Goal: Task Accomplishment & Management: Use online tool/utility

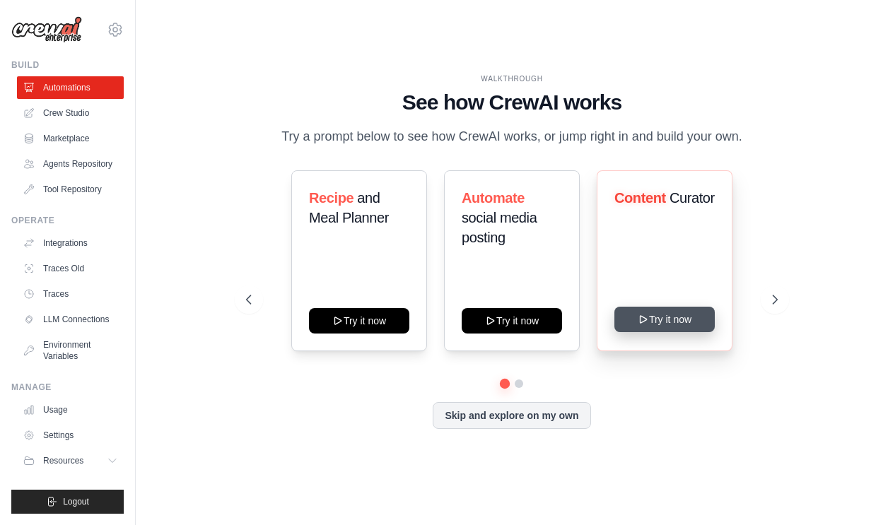
click at [681, 332] on div "Content Curator Try it now" at bounding box center [665, 260] width 136 height 181
click at [673, 315] on button "Try it now" at bounding box center [664, 319] width 100 height 25
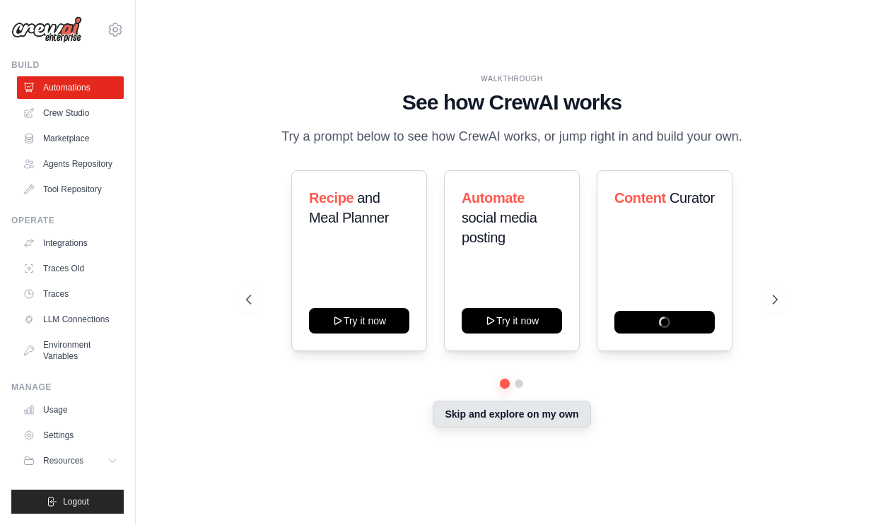
click at [476, 423] on button "Skip and explore on my own" at bounding box center [512, 414] width 158 height 27
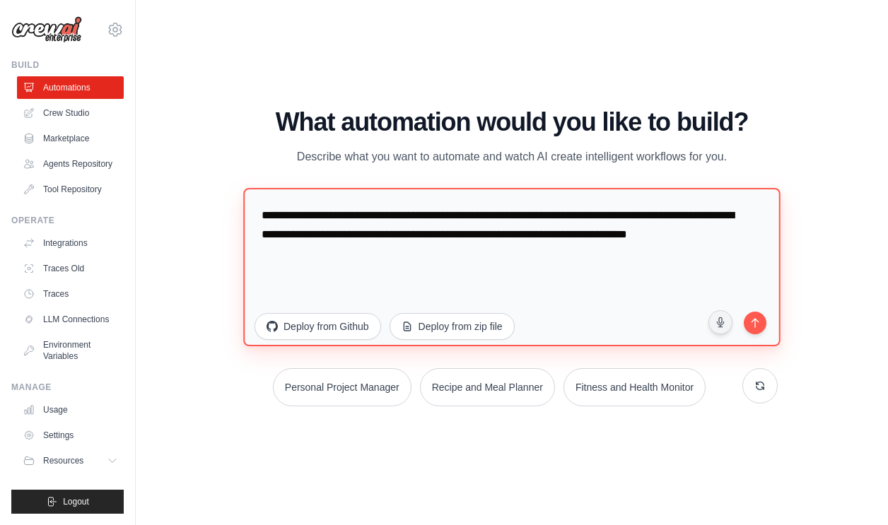
click at [407, 271] on textarea "**********" at bounding box center [511, 266] width 537 height 158
drag, startPoint x: 423, startPoint y: 276, endPoint x: 356, endPoint y: 213, distance: 92.0
click at [357, 214] on textarea "**********" at bounding box center [511, 266] width 537 height 158
click at [479, 235] on textarea "**********" at bounding box center [511, 266] width 537 height 158
type textarea "**********"
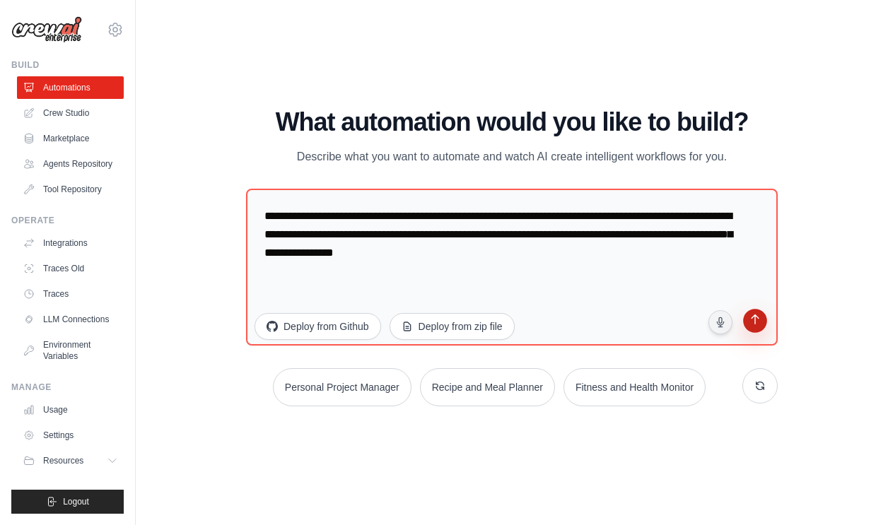
click at [758, 316] on icon "submit" at bounding box center [754, 320] width 13 height 13
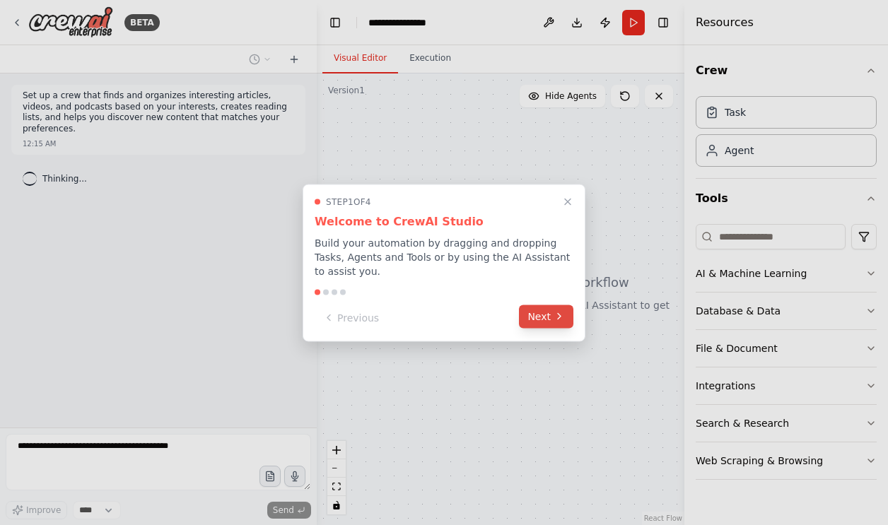
click at [549, 315] on button "Next" at bounding box center [546, 316] width 54 height 23
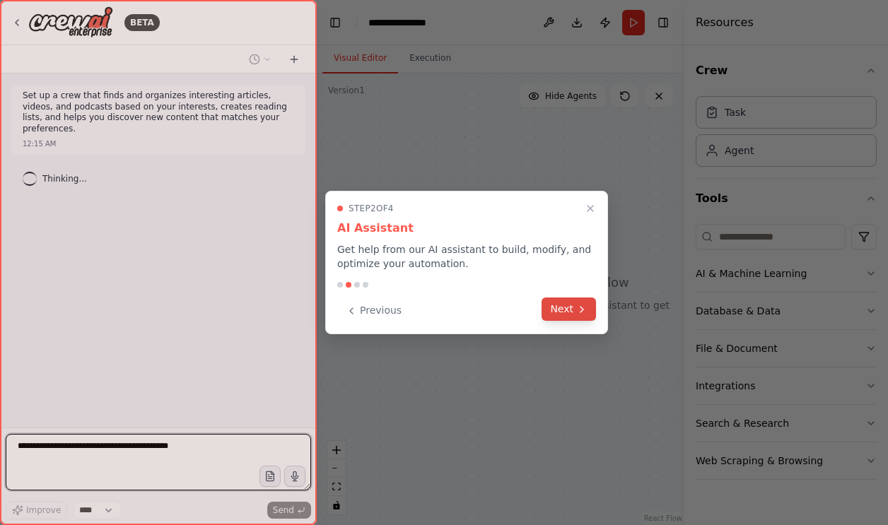
click at [561, 316] on button "Next" at bounding box center [568, 309] width 54 height 23
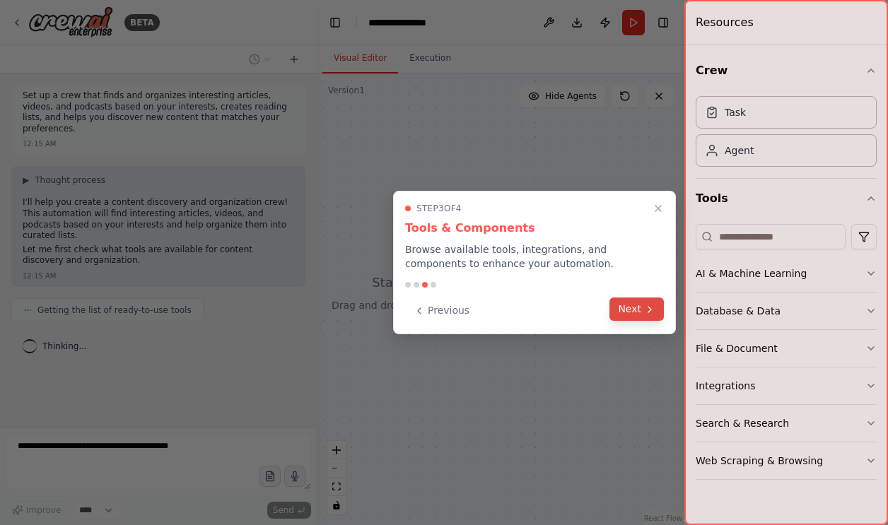
click at [619, 308] on button "Next" at bounding box center [636, 309] width 54 height 23
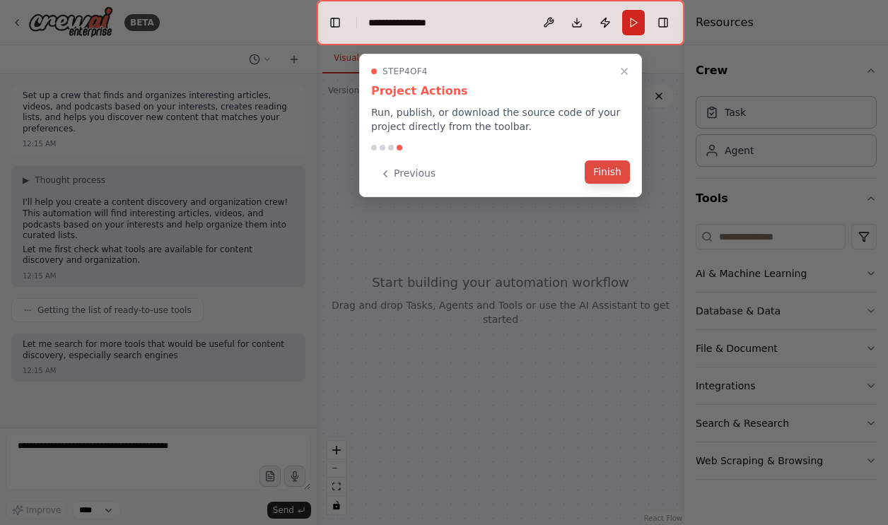
click at [605, 181] on button "Finish" at bounding box center [607, 171] width 45 height 23
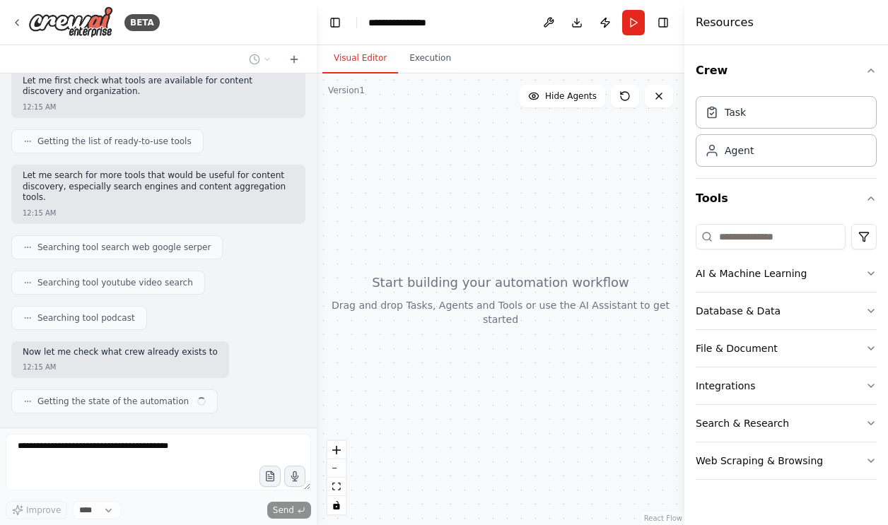
scroll to position [180, 0]
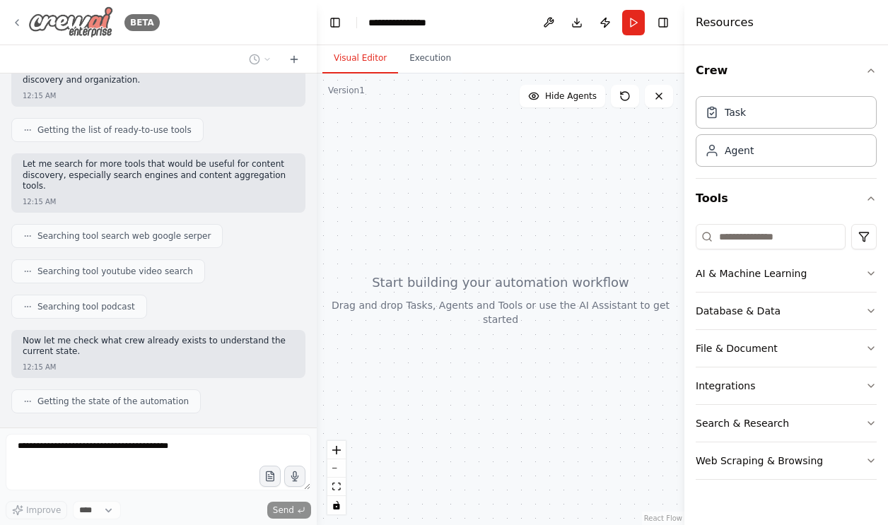
click at [21, 24] on icon at bounding box center [16, 22] width 11 height 11
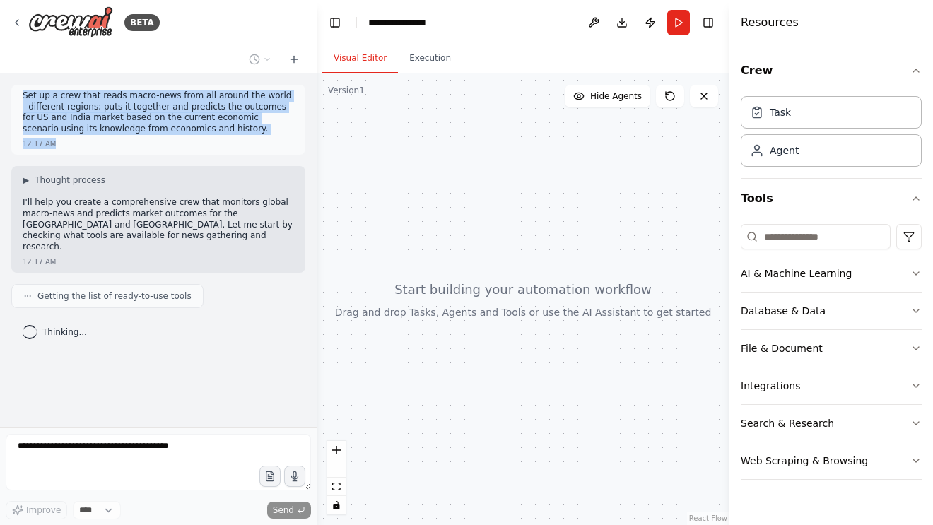
drag, startPoint x: 23, startPoint y: 95, endPoint x: 160, endPoint y: 146, distance: 146.3
click at [160, 146] on div "Set up a crew that reads macro-news from all around the world - different regio…" at bounding box center [158, 120] width 294 height 70
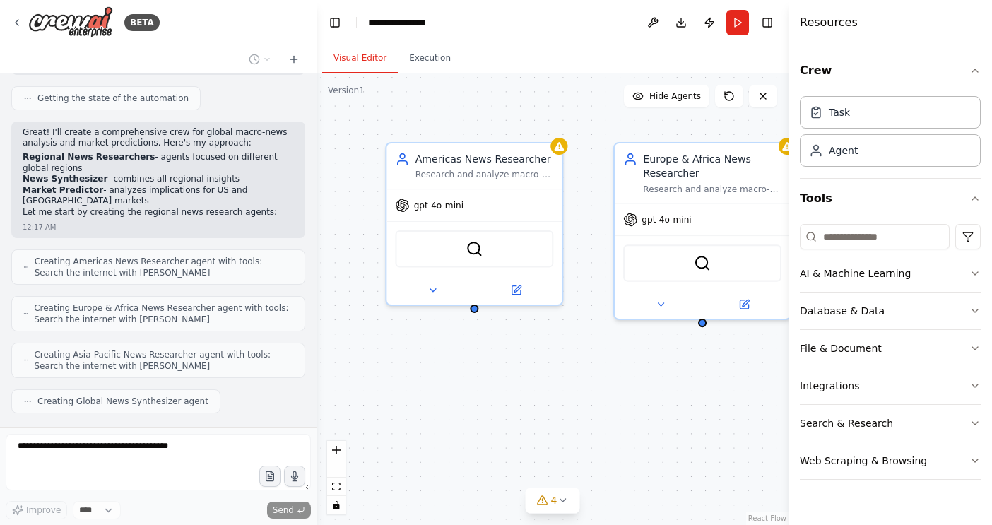
scroll to position [435, 0]
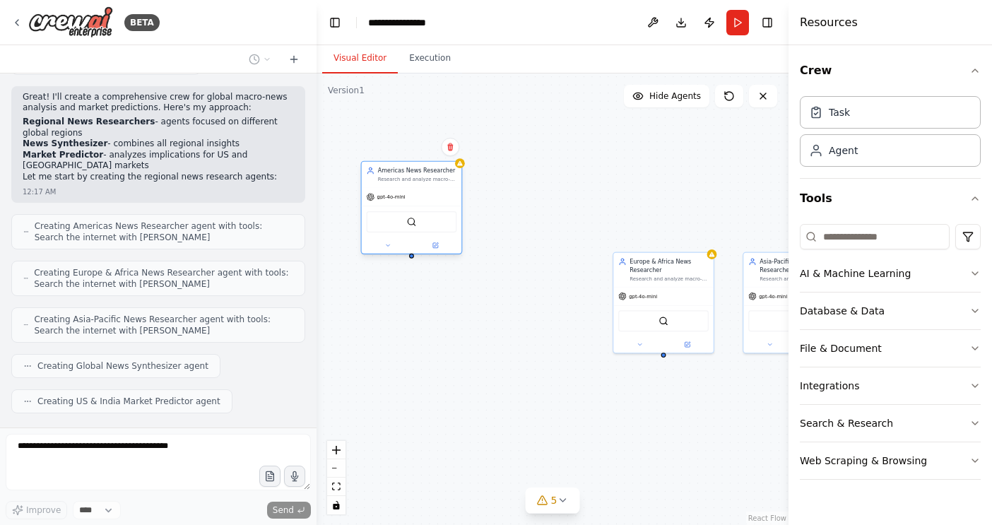
drag, startPoint x: 545, startPoint y: 288, endPoint x: 423, endPoint y: 200, distance: 150.9
click at [423, 200] on div "gpt-4o-mini" at bounding box center [412, 197] width 100 height 18
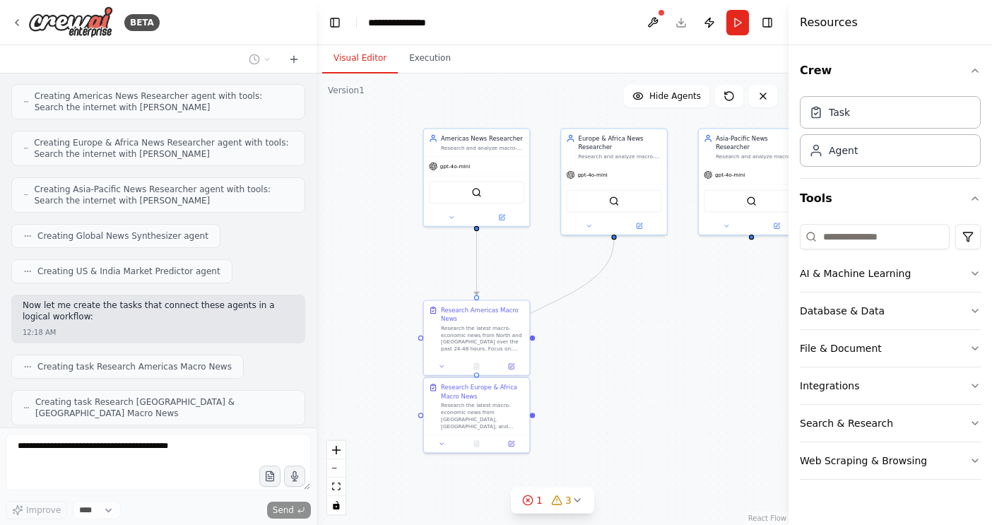
scroll to position [600, 0]
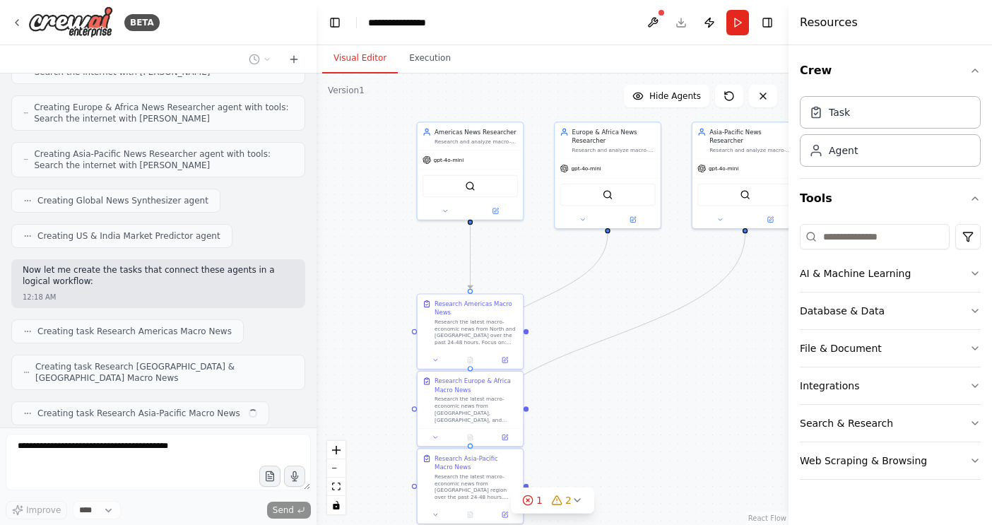
drag, startPoint x: 457, startPoint y: 341, endPoint x: 356, endPoint y: 198, distance: 175.9
click at [356, 198] on div ".deletable-edge-delete-btn { width: 20px; height: 20px; border: 0px solid #ffff…" at bounding box center [553, 300] width 472 height 452
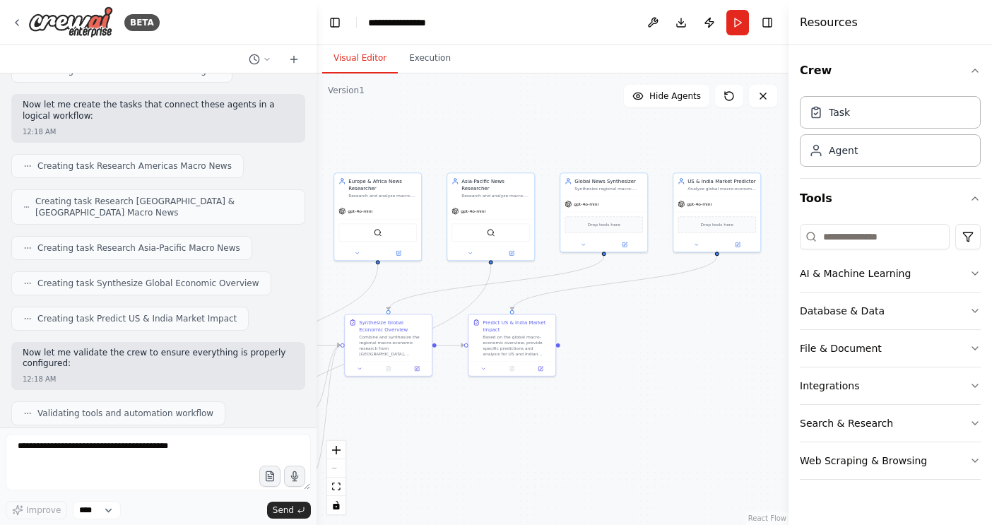
scroll to position [861, 0]
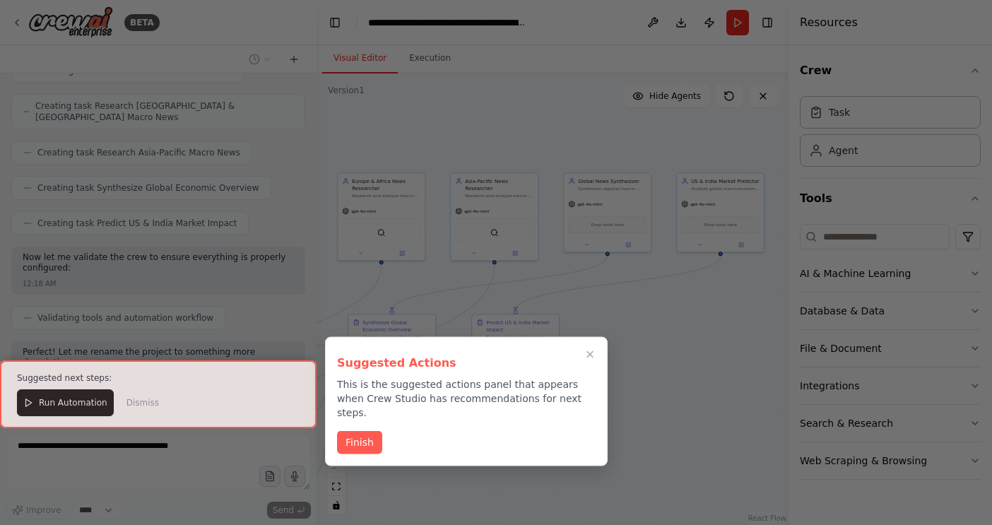
drag, startPoint x: 652, startPoint y: 460, endPoint x: 438, endPoint y: 460, distance: 213.5
click at [438, 460] on div "BETA Set up a crew that reads macro-news from all around the world - different …" at bounding box center [496, 262] width 992 height 525
click at [369, 430] on button "Finish" at bounding box center [359, 441] width 45 height 23
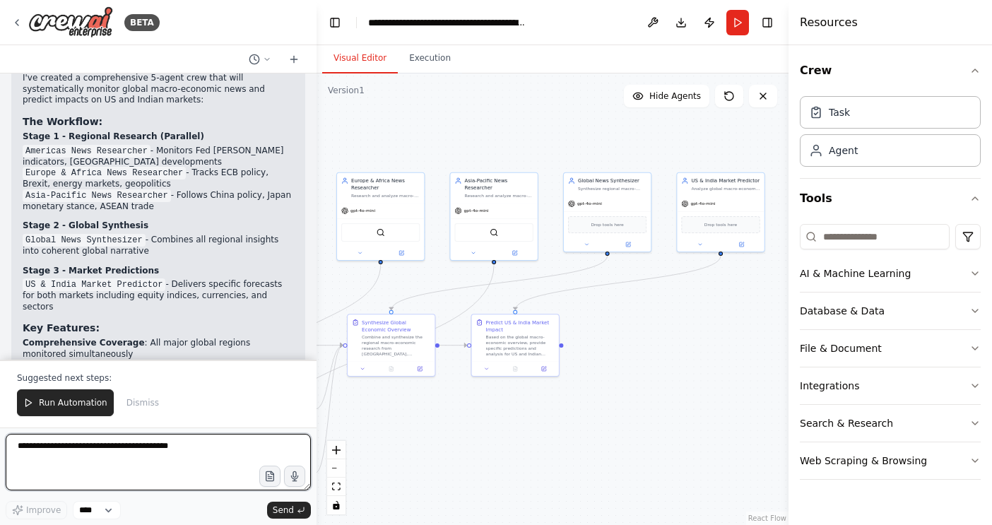
scroll to position [1347, 0]
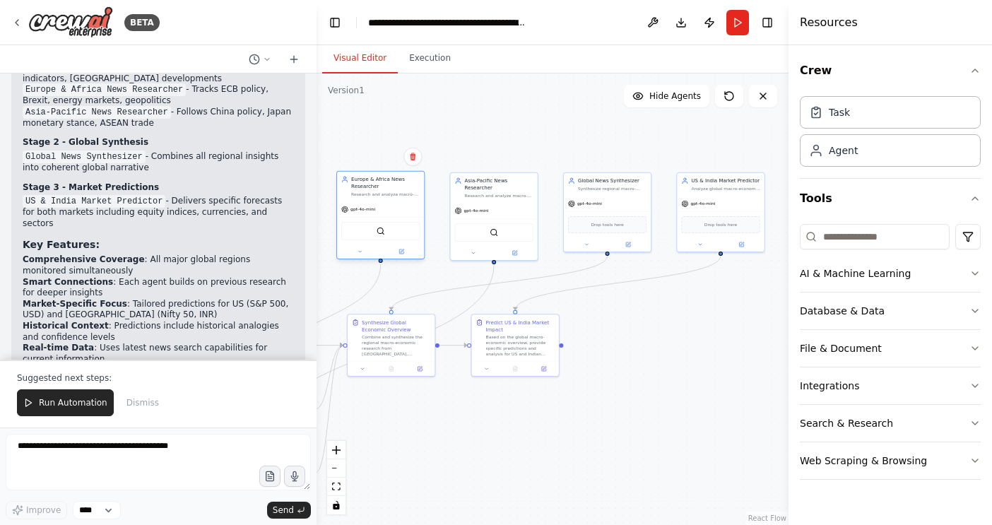
click at [380, 208] on div "gpt-4o-mini" at bounding box center [380, 209] width 87 height 16
click at [69, 406] on span "Run Automation" at bounding box center [73, 402] width 69 height 11
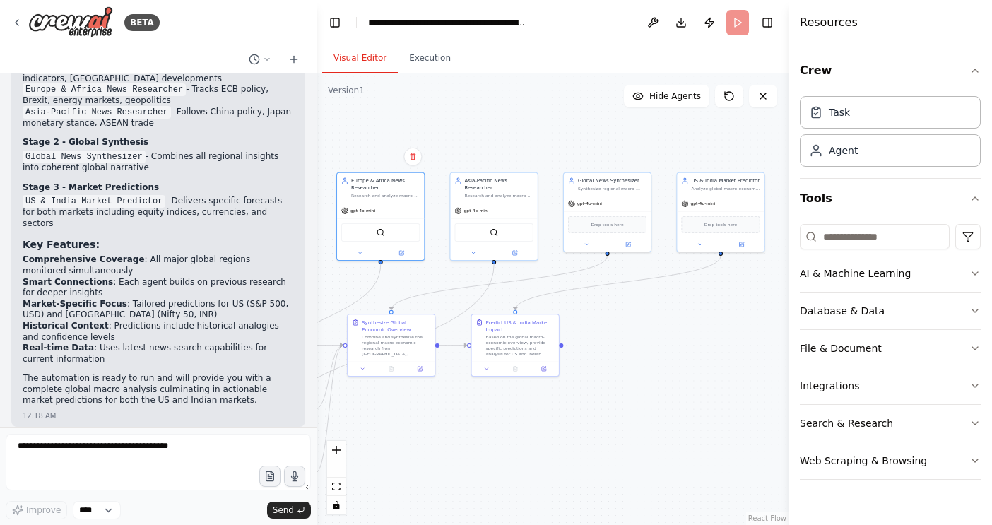
scroll to position [1279, 0]
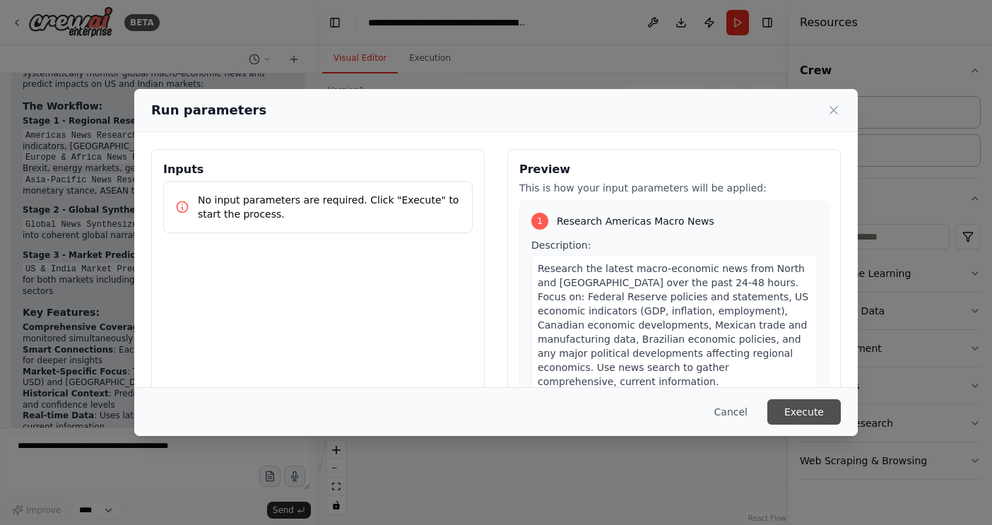
click at [829, 421] on button "Execute" at bounding box center [805, 411] width 74 height 25
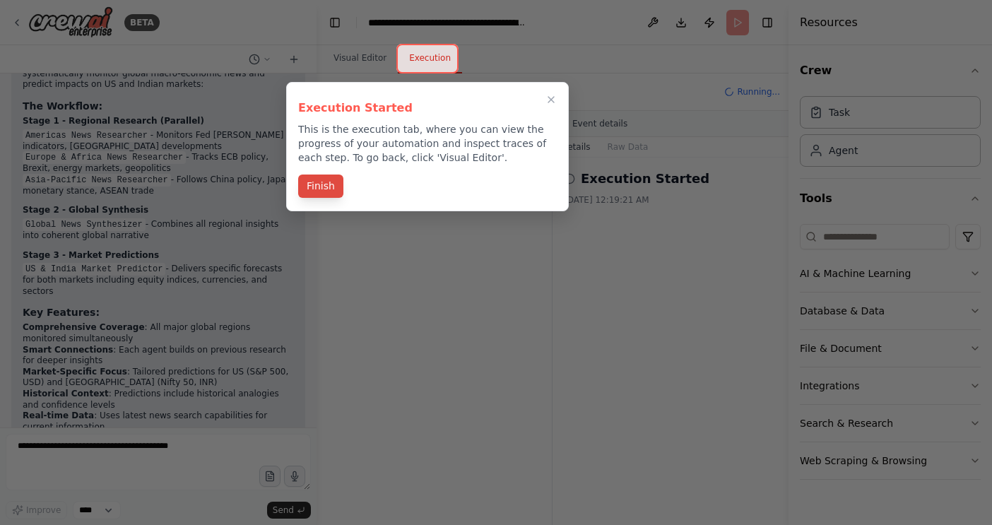
click at [326, 182] on button "Finish" at bounding box center [320, 186] width 45 height 23
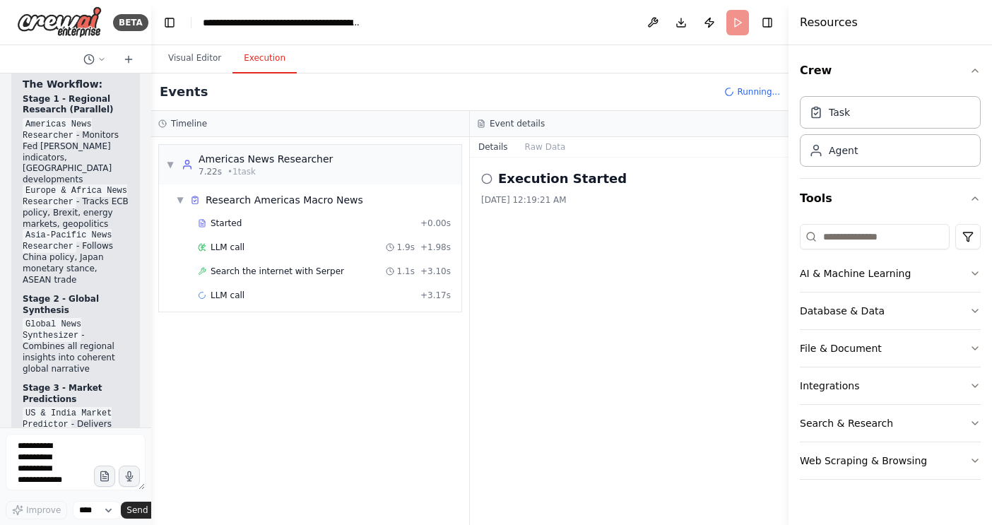
scroll to position [2270, 0]
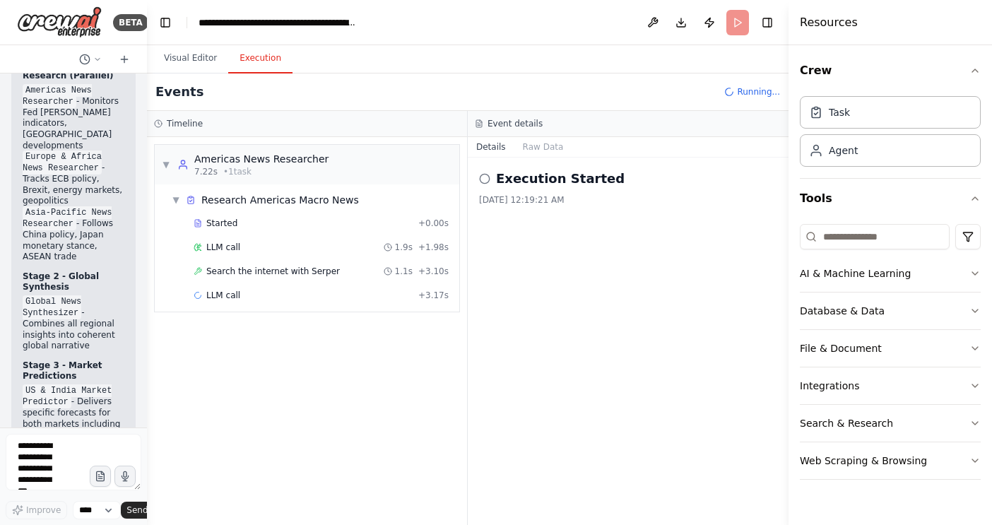
drag, startPoint x: 314, startPoint y: 384, endPoint x: 147, endPoint y: 383, distance: 166.8
click at [147, 383] on div "BETA Set up a crew that reads macro-news from all around the world - different …" at bounding box center [496, 262] width 992 height 525
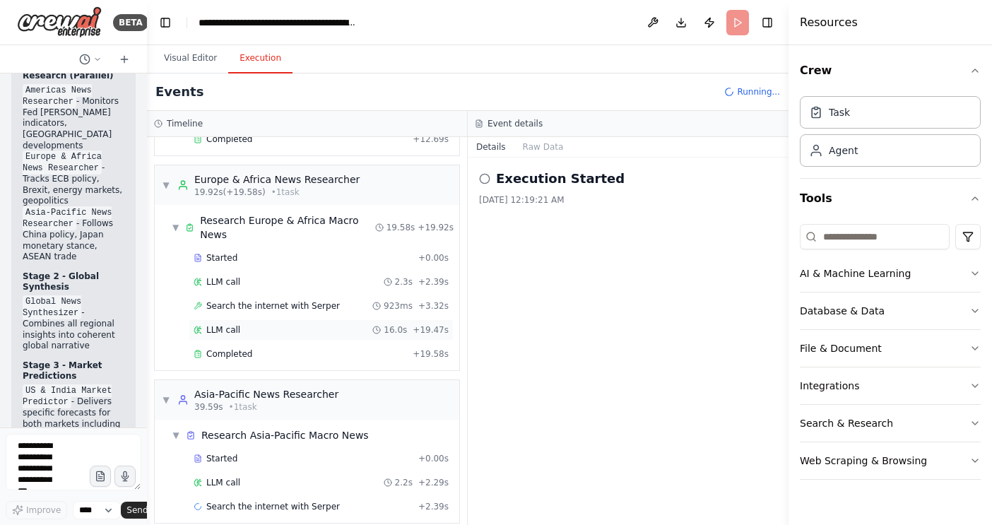
scroll to position [204, 0]
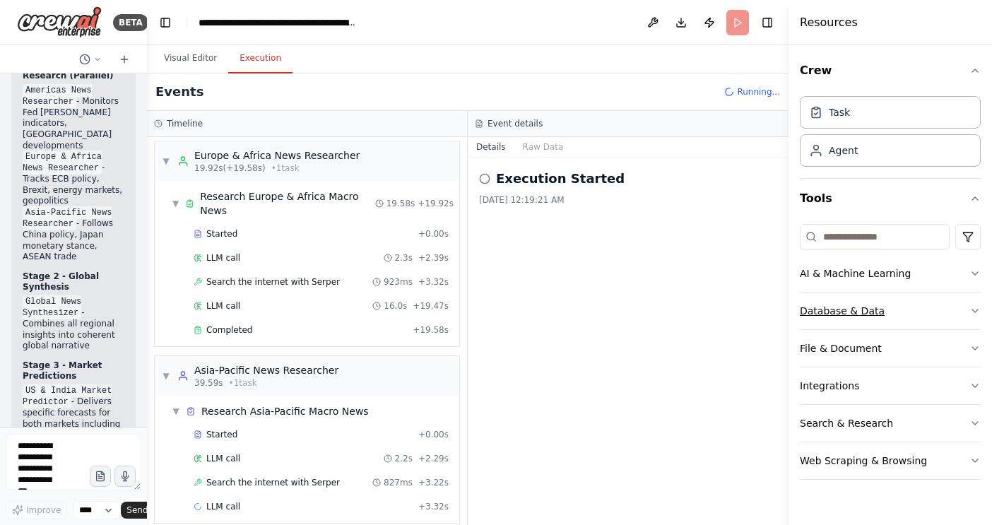
click at [887, 320] on button "Database & Data" at bounding box center [890, 311] width 181 height 37
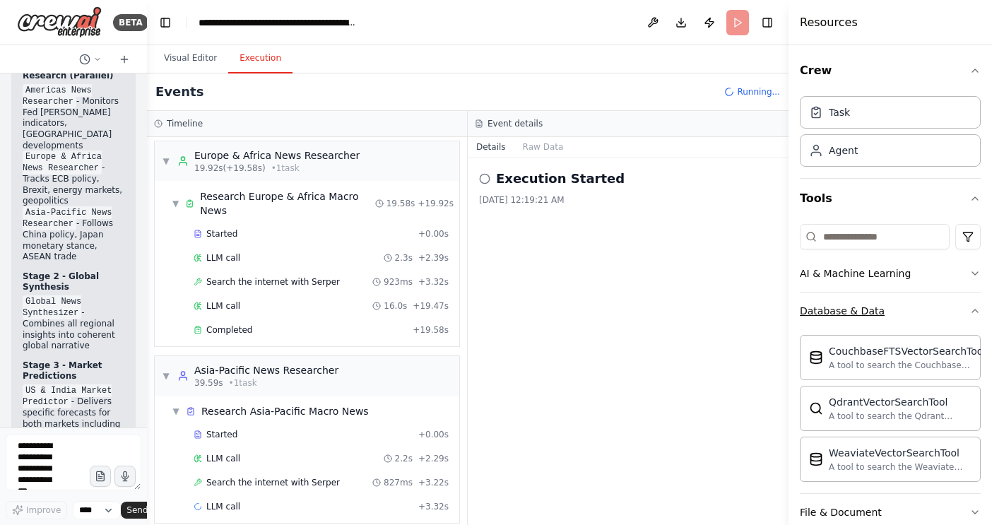
click at [887, 306] on button "Database & Data" at bounding box center [890, 311] width 181 height 37
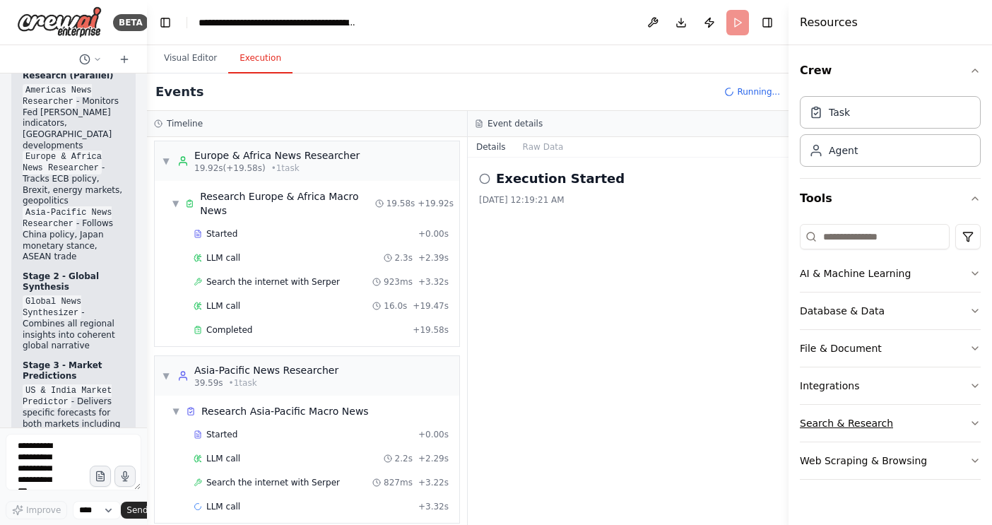
click at [887, 429] on button "Search & Research" at bounding box center [890, 423] width 181 height 37
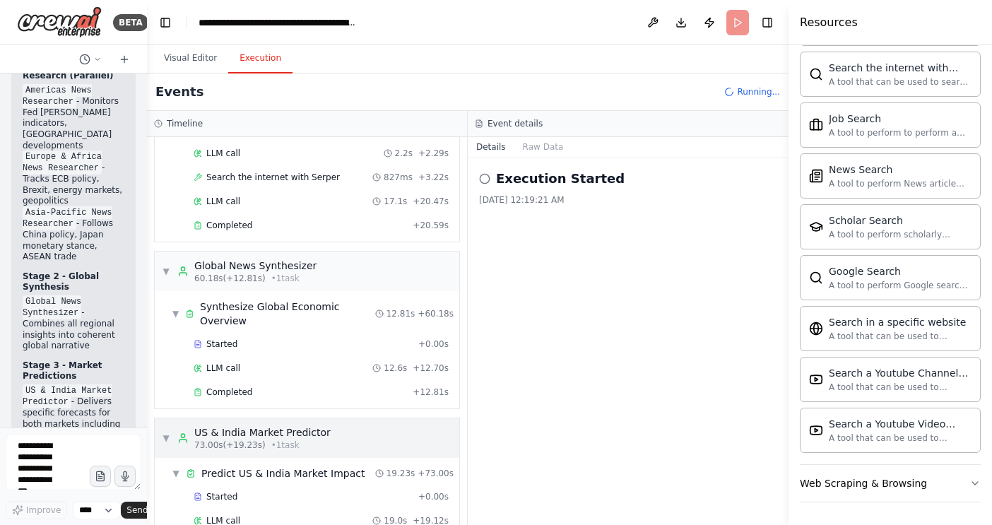
scroll to position [534, 0]
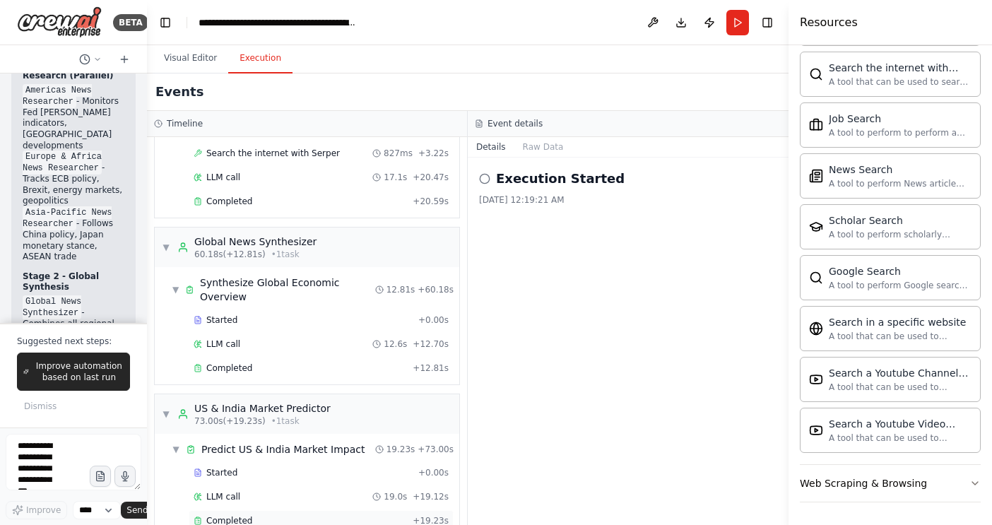
click at [293, 510] on div "Completed + 19.23s" at bounding box center [321, 520] width 265 height 21
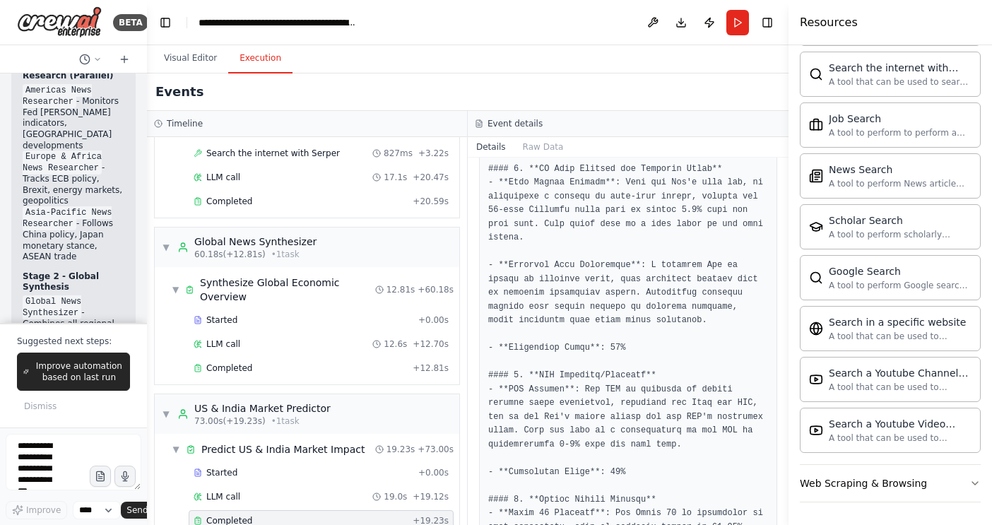
scroll to position [834, 0]
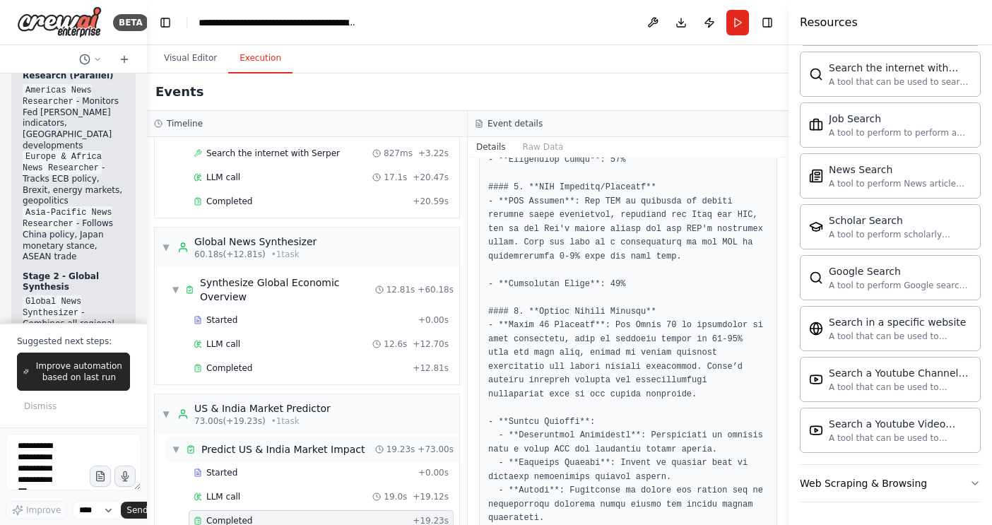
click at [303, 443] on div "Predict US & India Market Impact" at bounding box center [282, 450] width 163 height 14
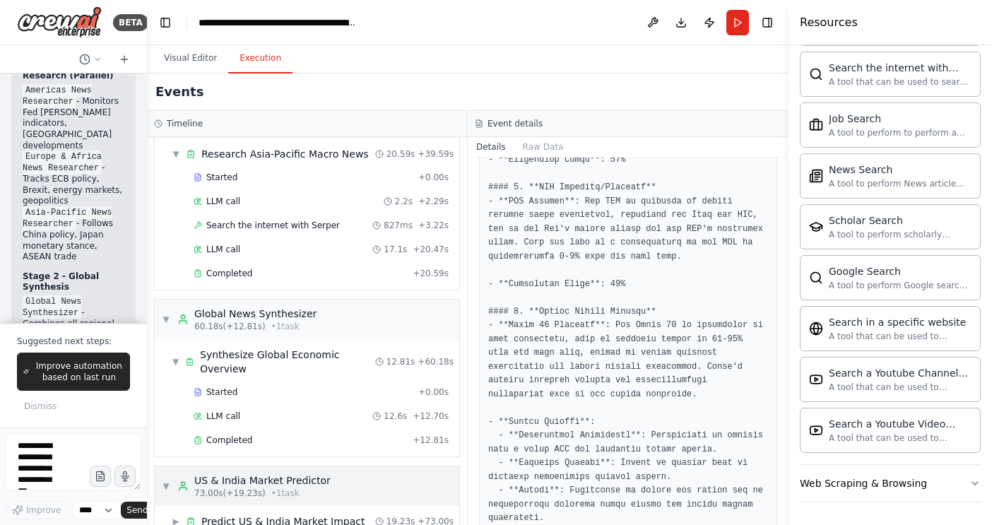
click at [307, 474] on div "US & India Market Predictor" at bounding box center [262, 481] width 136 height 14
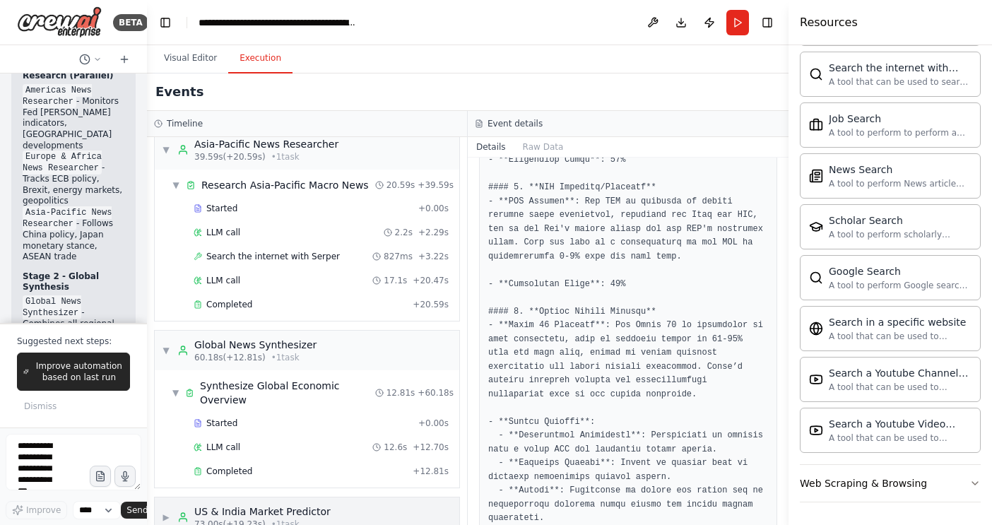
click at [307, 519] on div "73.00s (+19.23s) • 1 task" at bounding box center [262, 524] width 136 height 11
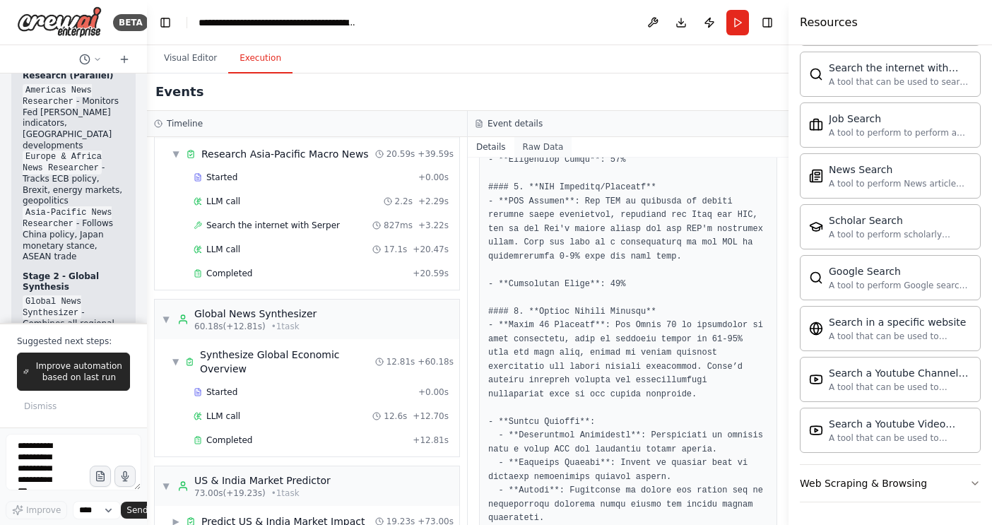
click at [541, 154] on button "Raw Data" at bounding box center [544, 147] width 58 height 20
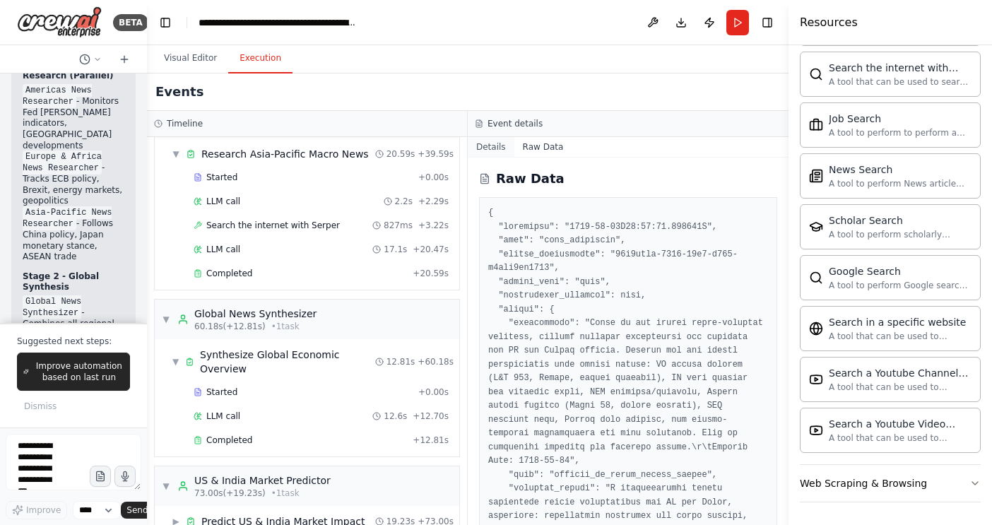
click at [493, 150] on button "Details" at bounding box center [491, 147] width 47 height 20
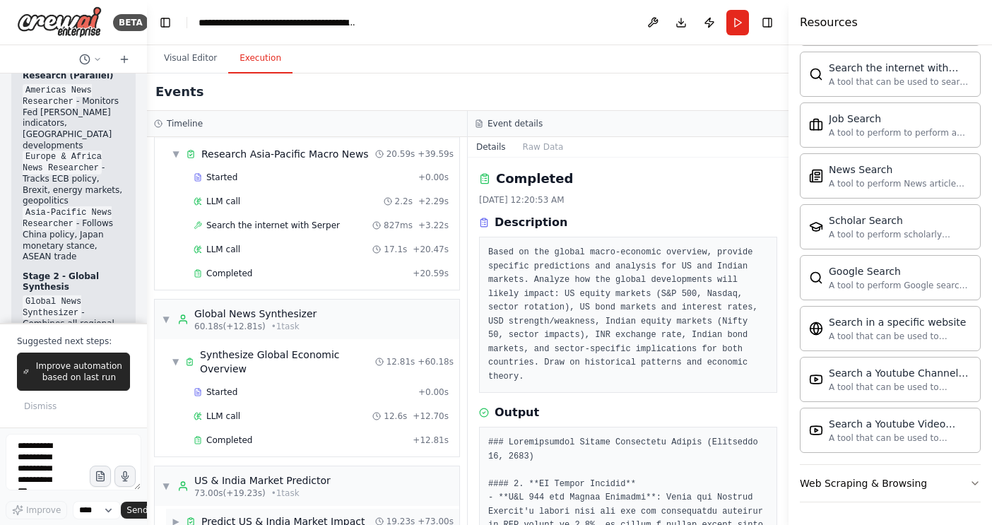
click at [350, 515] on div "Predict US & India Market Impact" at bounding box center [282, 522] width 163 height 14
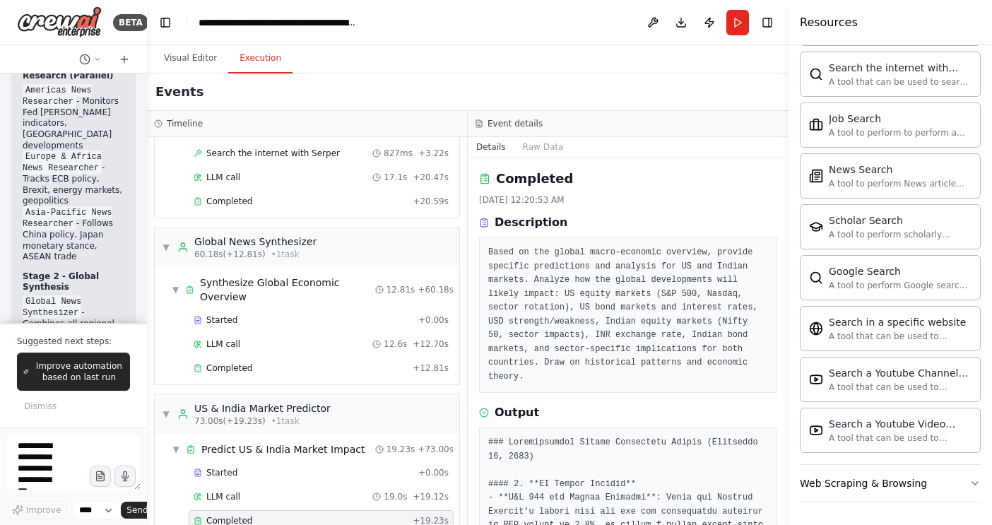
click at [350, 515] on div "Completed" at bounding box center [300, 520] width 213 height 11
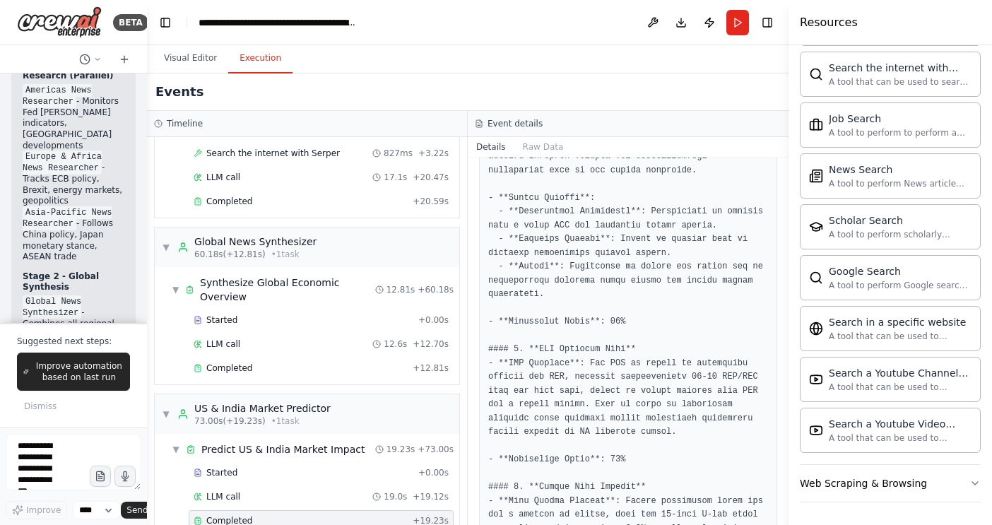
scroll to position [1056, 0]
click at [197, 55] on button "Visual Editor" at bounding box center [191, 59] width 76 height 30
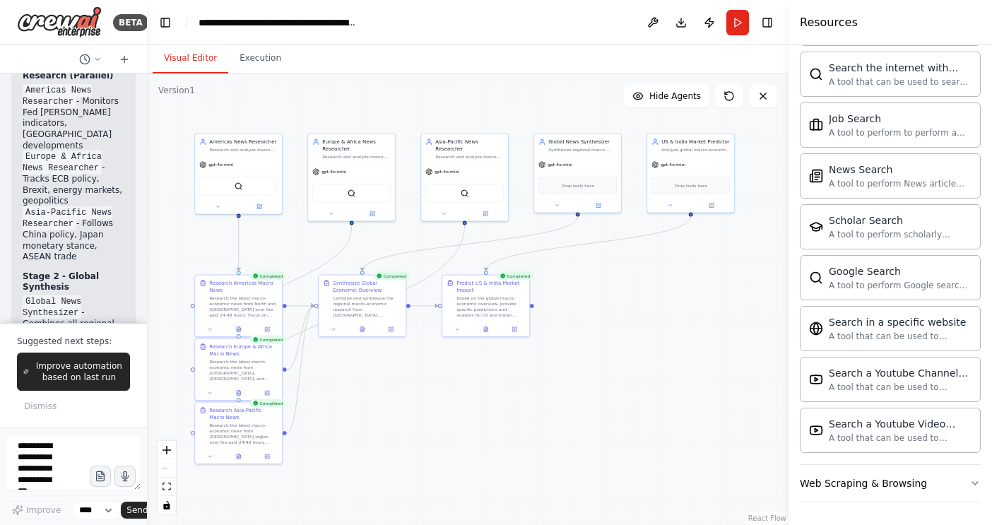
drag, startPoint x: 469, startPoint y: 391, endPoint x: 609, endPoint y: 351, distance: 145.5
click at [609, 351] on div ".deletable-edge-delete-btn { width: 20px; height: 20px; border: 0px solid #ffff…" at bounding box center [468, 300] width 642 height 452
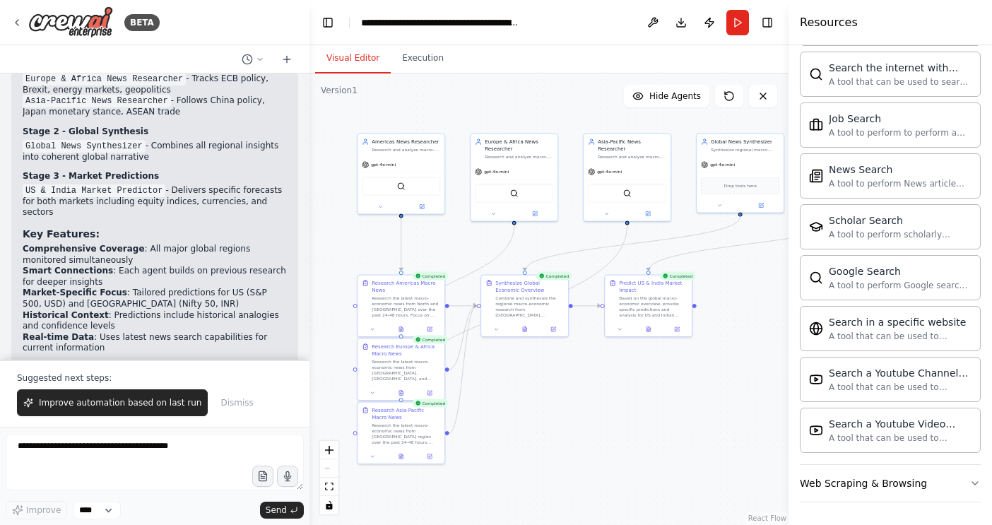
drag, startPoint x: 146, startPoint y: 288, endPoint x: 303, endPoint y: 274, distance: 157.6
click at [305, 277] on div at bounding box center [307, 262] width 6 height 525
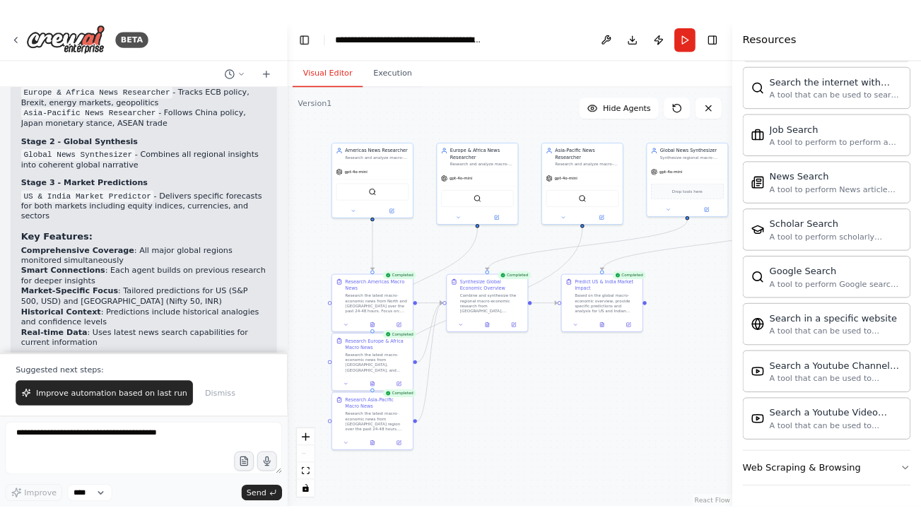
scroll to position [1380, 0]
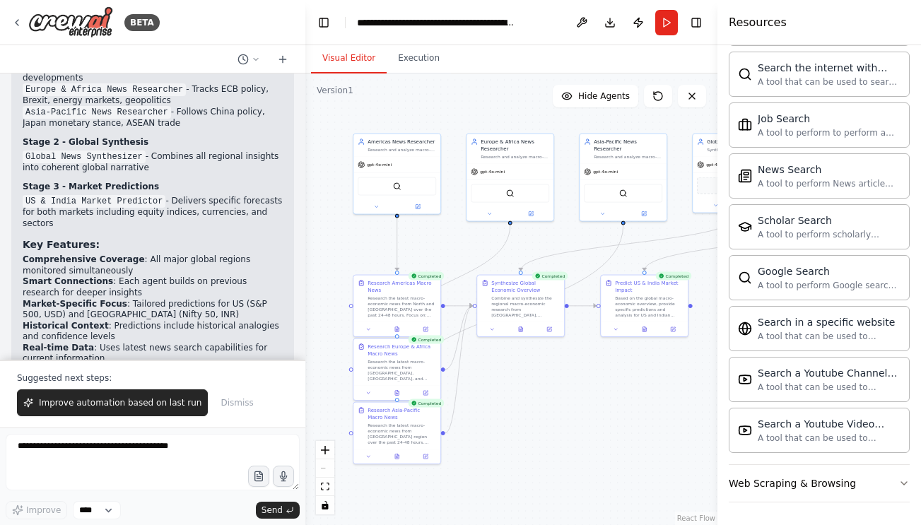
click at [633, 444] on div ".deletable-edge-delete-btn { width: 20px; height: 20px; border: 0px solid #ffff…" at bounding box center [511, 300] width 412 height 452
click at [409, 47] on button "Execution" at bounding box center [419, 59] width 64 height 30
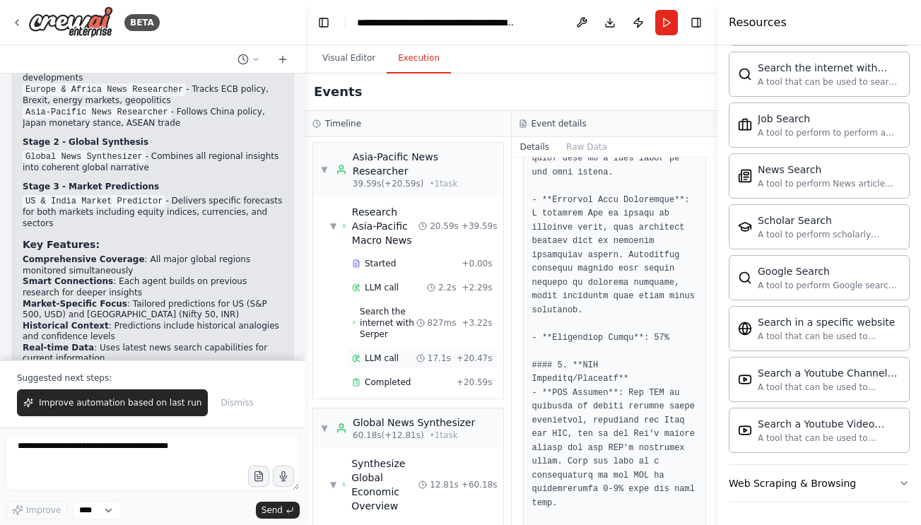
scroll to position [771, 0]
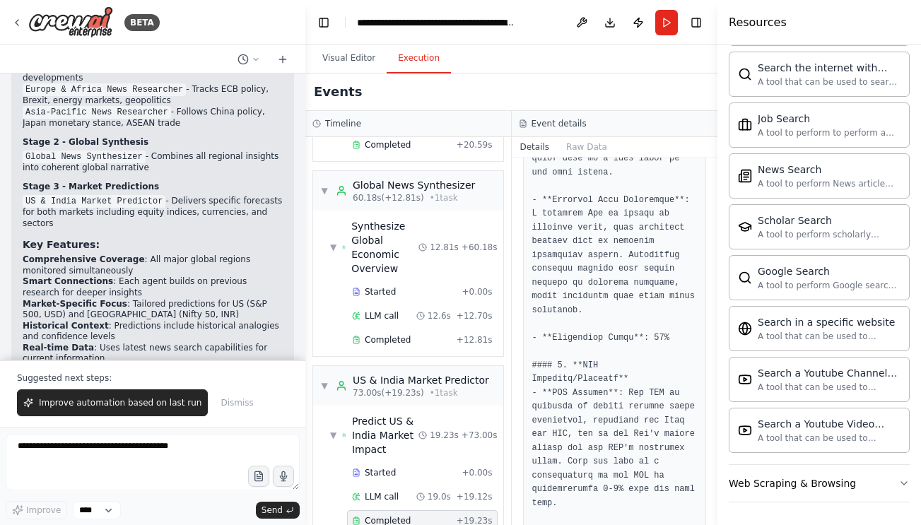
click at [443, 515] on div "Completed" at bounding box center [401, 520] width 99 height 11
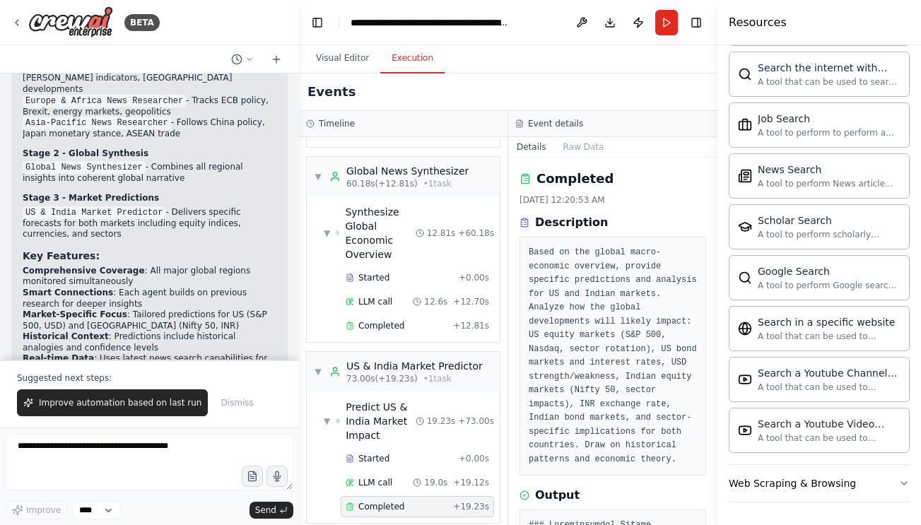
scroll to position [2337, 0]
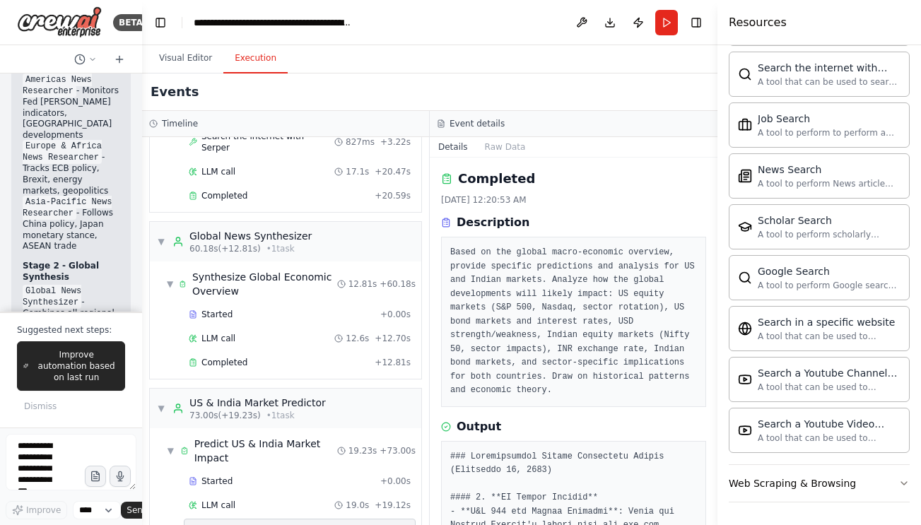
drag, startPoint x: 303, startPoint y: 84, endPoint x: 106, endPoint y: 88, distance: 197.3
click at [106, 88] on div "BETA Set up a crew that reads macro-news from all around the world - different …" at bounding box center [71, 262] width 142 height 525
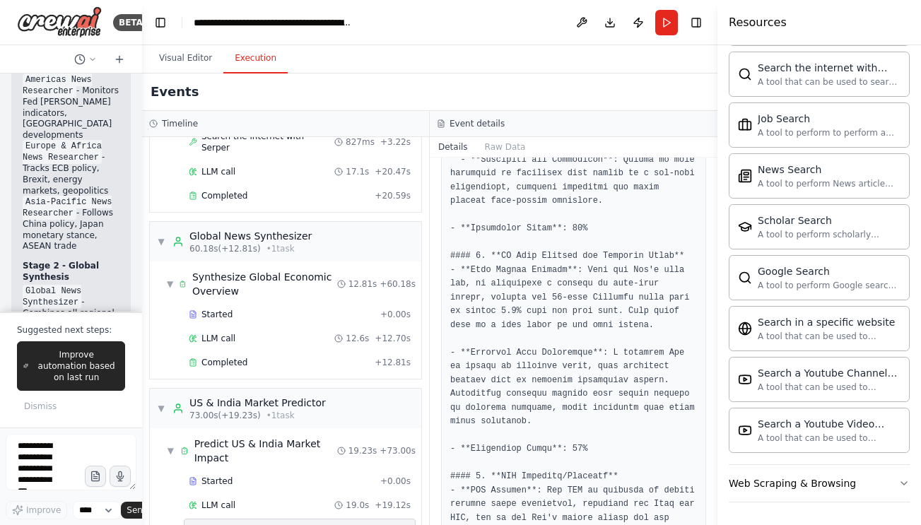
scroll to position [642, 0]
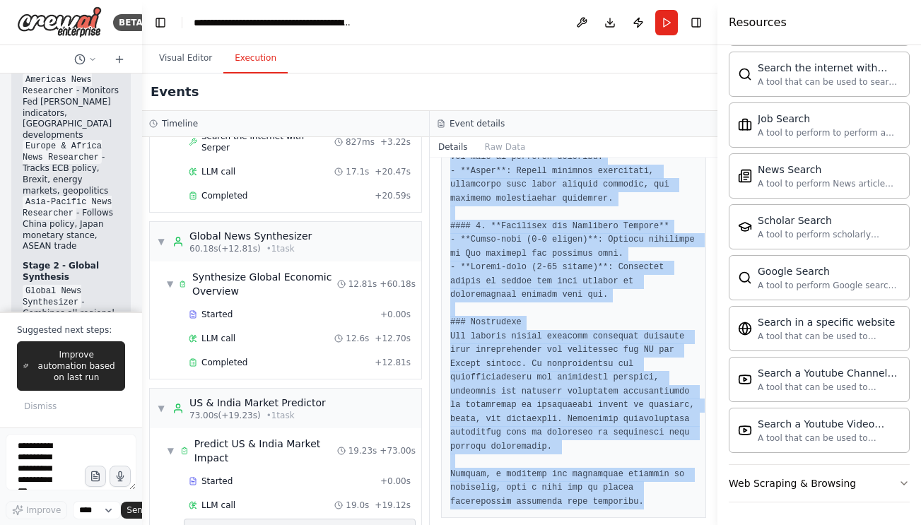
scroll to position [1873, 0]
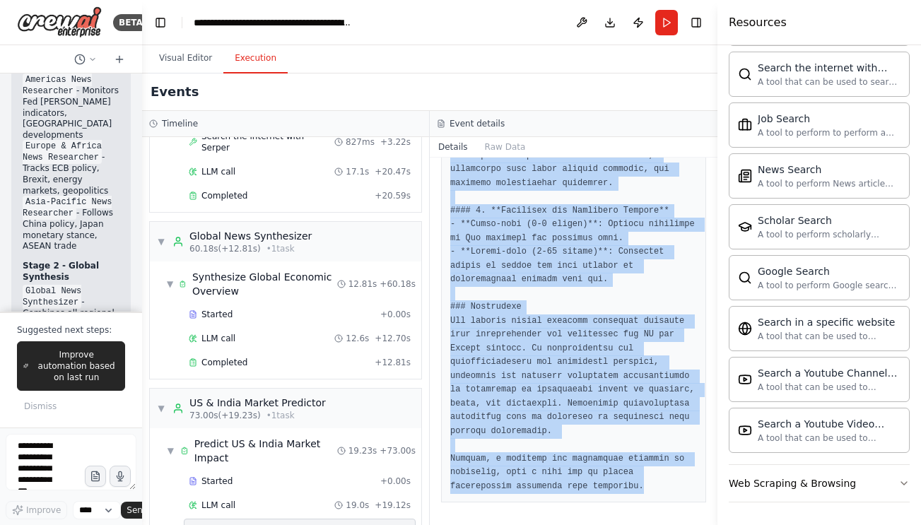
drag, startPoint x: 447, startPoint y: 331, endPoint x: 667, endPoint y: 490, distance: 271.3
copy pre "### Comprehensive Market Prediction Report (September 20, 2025) #### 1. **US Eq…"
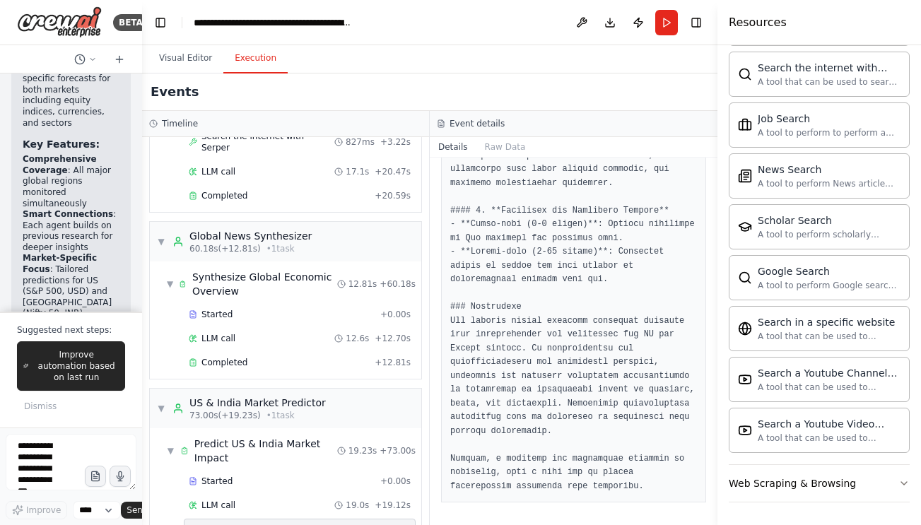
click at [144, 443] on div "▼ Americas News Researcher 7.22s (+12.69s) • 1 task ▼ Research Americas Macro N…" at bounding box center [285, 331] width 287 height 388
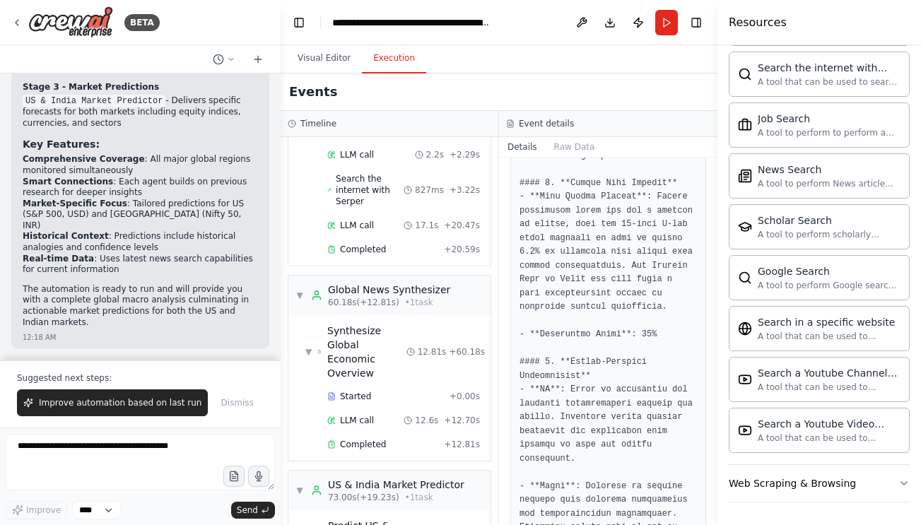
scroll to position [0, 0]
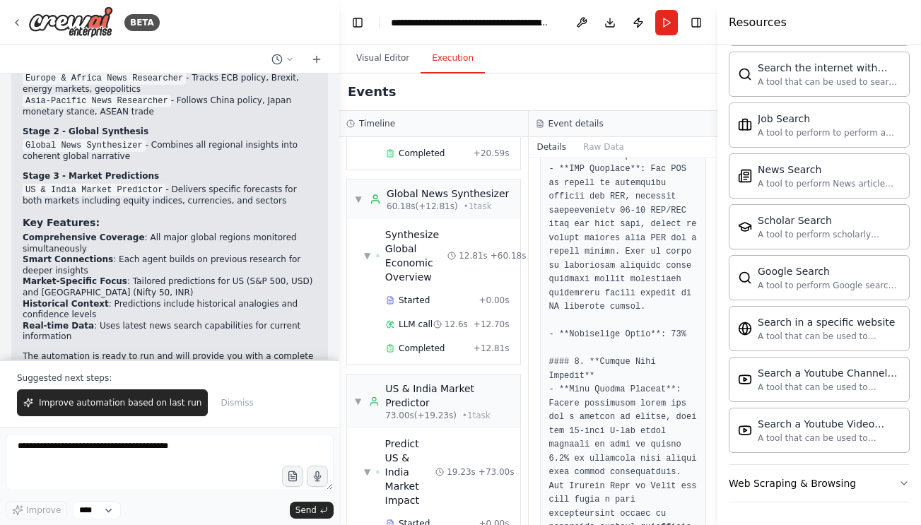
drag, startPoint x: 139, startPoint y: 133, endPoint x: 339, endPoint y: 152, distance: 201.7
click at [339, 152] on div "BETA Set up a crew that reads macro-news from all around the world - different …" at bounding box center [460, 262] width 921 height 525
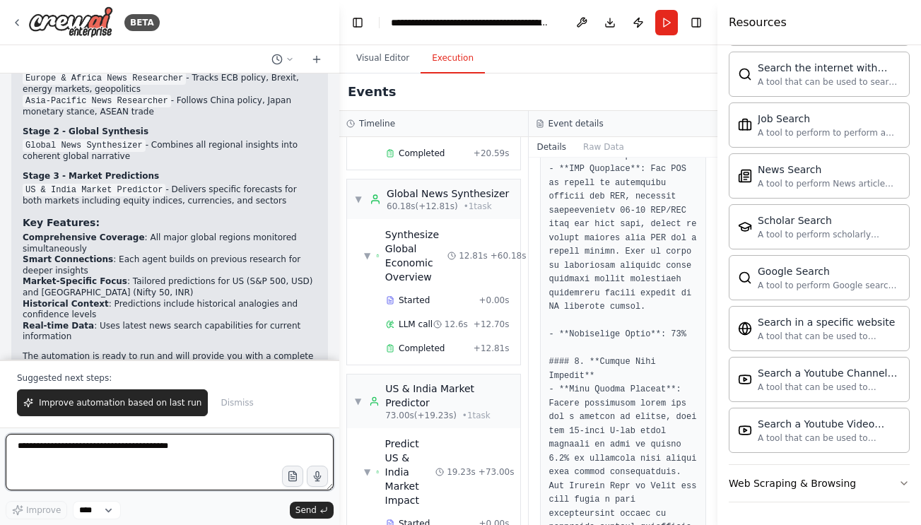
click at [268, 450] on textarea at bounding box center [170, 462] width 328 height 57
click at [94, 450] on textarea "**********" at bounding box center [170, 462] width 328 height 57
click at [149, 450] on textarea "**********" at bounding box center [170, 462] width 328 height 57
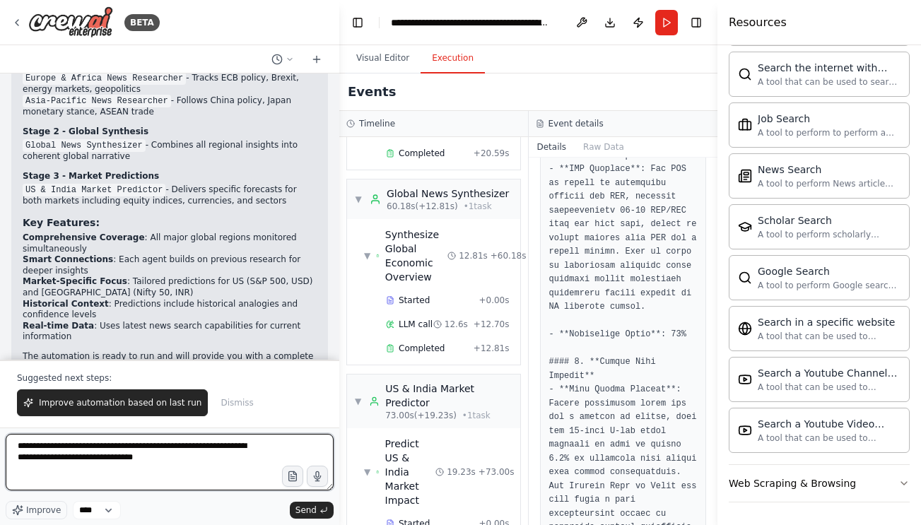
click at [165, 444] on textarea "**********" at bounding box center [170, 462] width 328 height 57
click at [158, 445] on textarea "**********" at bounding box center [170, 462] width 328 height 57
click at [79, 457] on textarea "**********" at bounding box center [170, 462] width 328 height 57
click at [195, 466] on textarea "**********" at bounding box center [170, 462] width 328 height 57
click at [203, 461] on textarea "**********" at bounding box center [170, 462] width 328 height 57
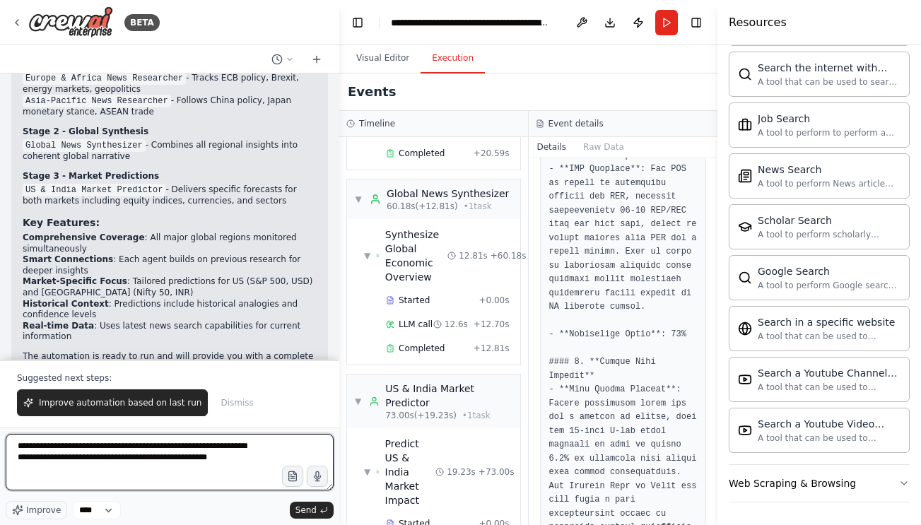
click at [203, 461] on textarea "**********" at bounding box center [170, 462] width 328 height 57
click at [197, 457] on textarea "**********" at bounding box center [170, 462] width 328 height 57
type textarea "**********"
click at [192, 471] on textarea "**********" at bounding box center [170, 462] width 328 height 57
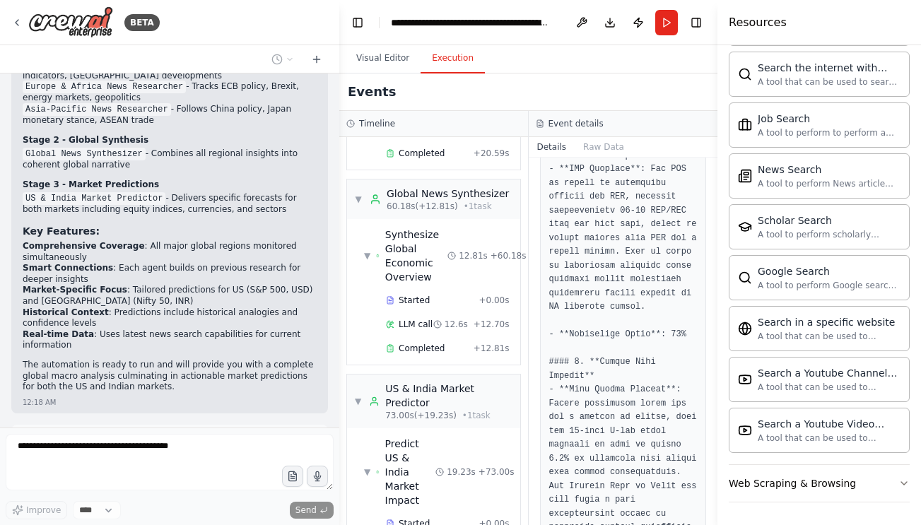
scroll to position [1342, 0]
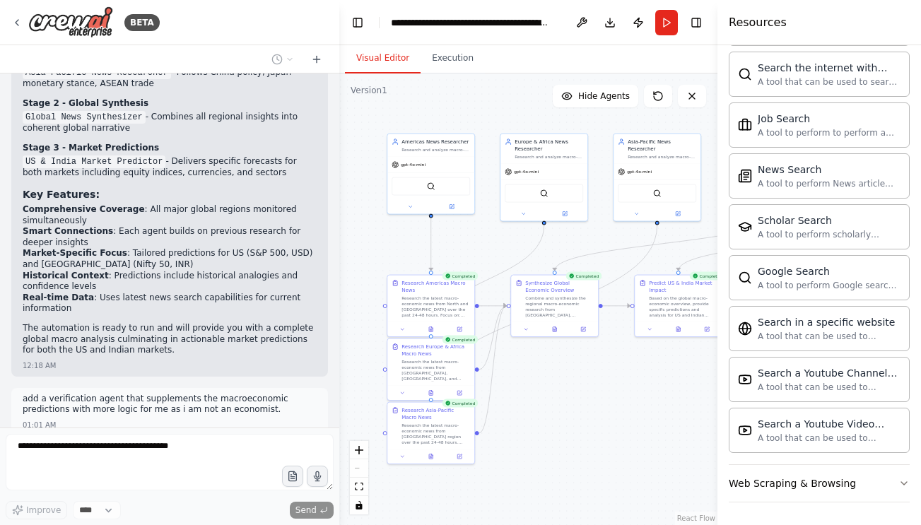
click at [391, 66] on button "Visual Editor" at bounding box center [383, 59] width 76 height 30
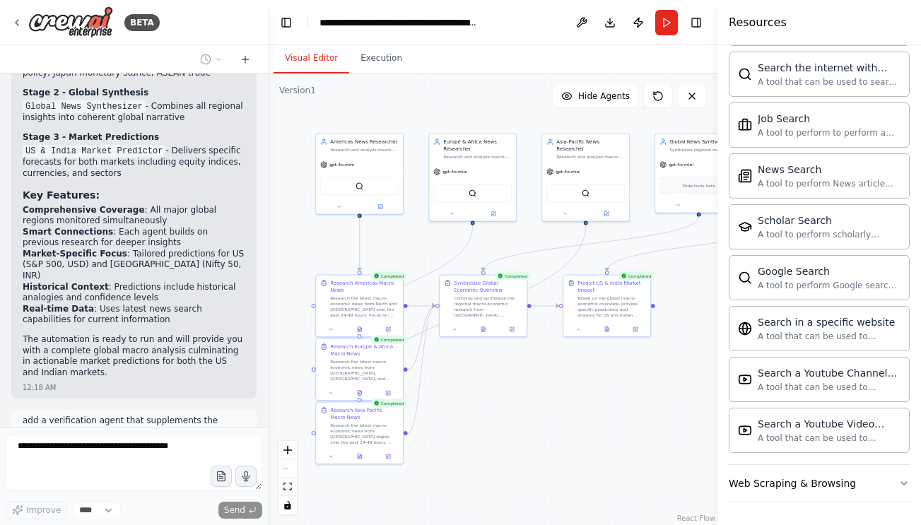
scroll to position [1508, 0]
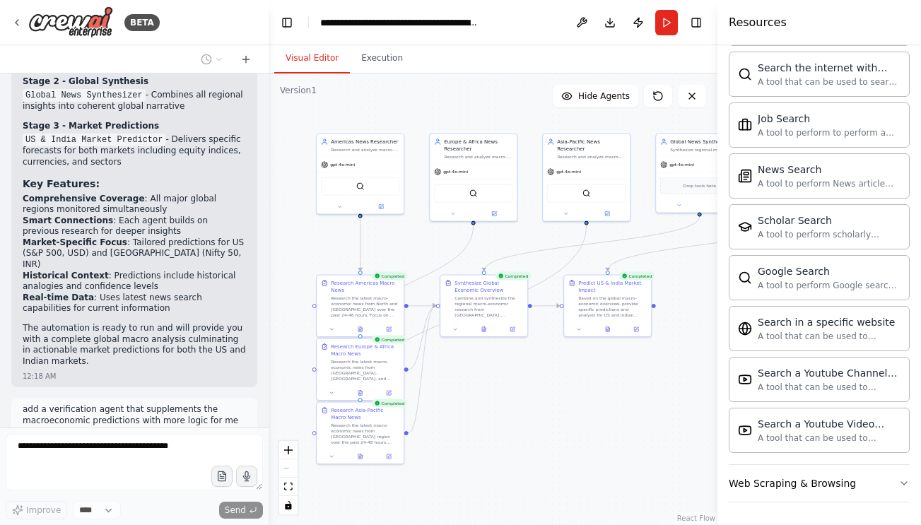
drag, startPoint x: 334, startPoint y: 306, endPoint x: 269, endPoint y: 305, distance: 65.7
click at [269, 305] on div "BETA Set up a crew that reads macro-news from all around the world - different …" at bounding box center [460, 262] width 921 height 525
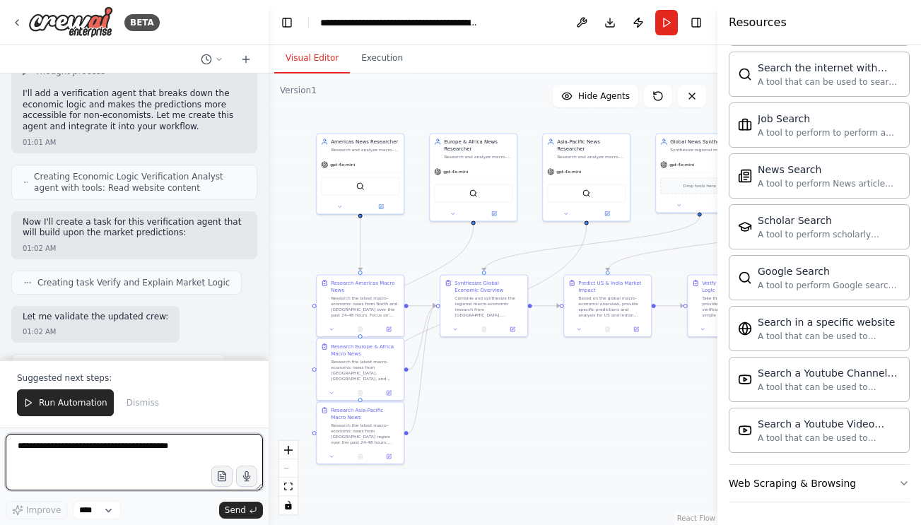
scroll to position [1930, 0]
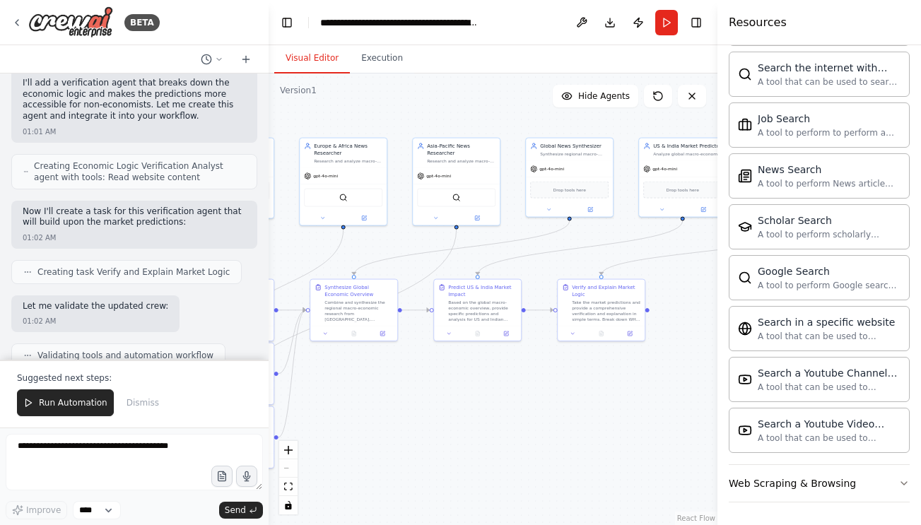
drag, startPoint x: 644, startPoint y: 374, endPoint x: 473, endPoint y: 387, distance: 171.5
click at [473, 387] on div ".deletable-edge-delete-btn { width: 20px; height: 20px; border: 0px solid #ffff…" at bounding box center [493, 300] width 449 height 452
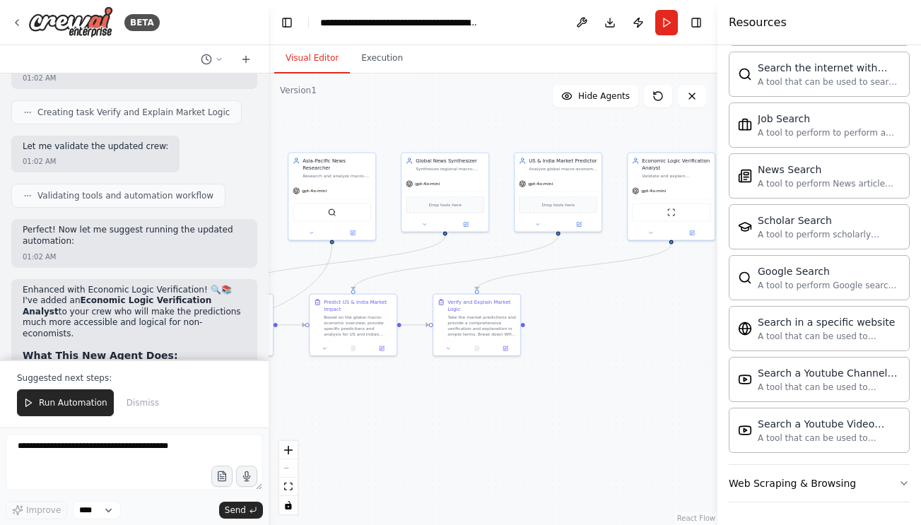
drag, startPoint x: 527, startPoint y: 407, endPoint x: 443, endPoint y: 414, distance: 84.4
click at [443, 414] on div ".deletable-edge-delete-btn { width: 20px; height: 20px; border: 0px solid #ffff…" at bounding box center [493, 300] width 449 height 452
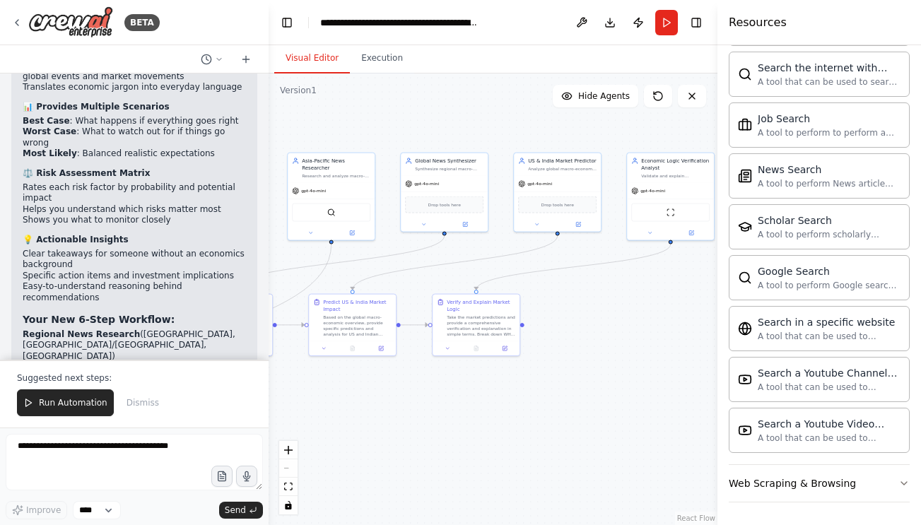
scroll to position [2442, 0]
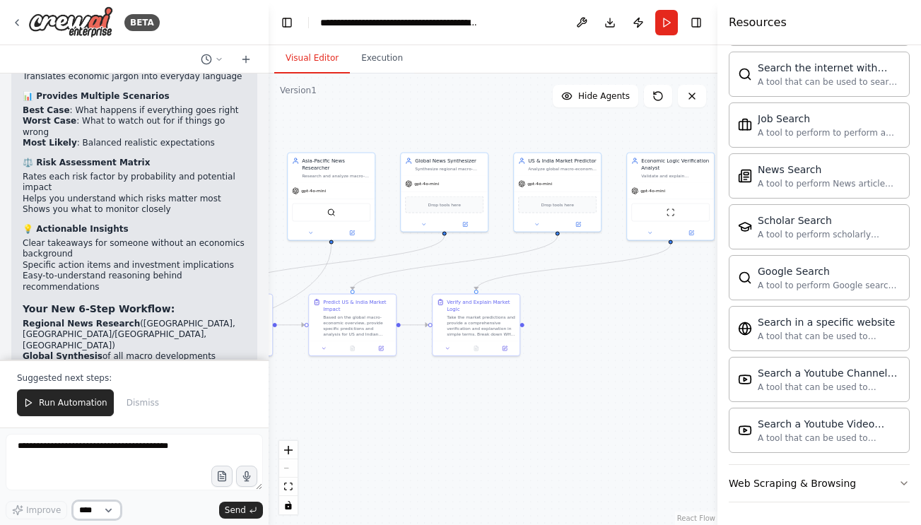
click at [115, 504] on select "****" at bounding box center [97, 510] width 48 height 18
click at [423, 205] on div "Drop tools here" at bounding box center [444, 203] width 78 height 17
click at [435, 209] on div "Drop tools here" at bounding box center [444, 203] width 78 height 17
click at [438, 207] on div "Drop tools here" at bounding box center [444, 203] width 78 height 17
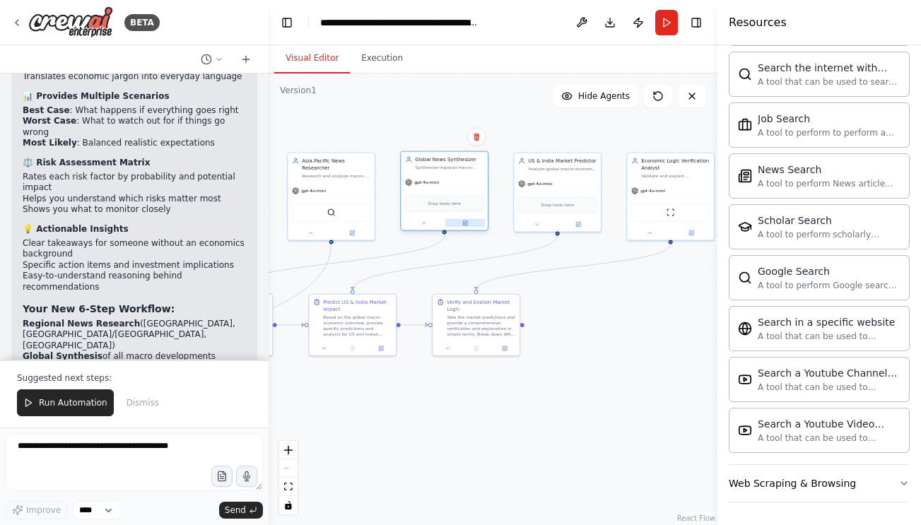
click at [466, 223] on icon at bounding box center [465, 223] width 4 height 4
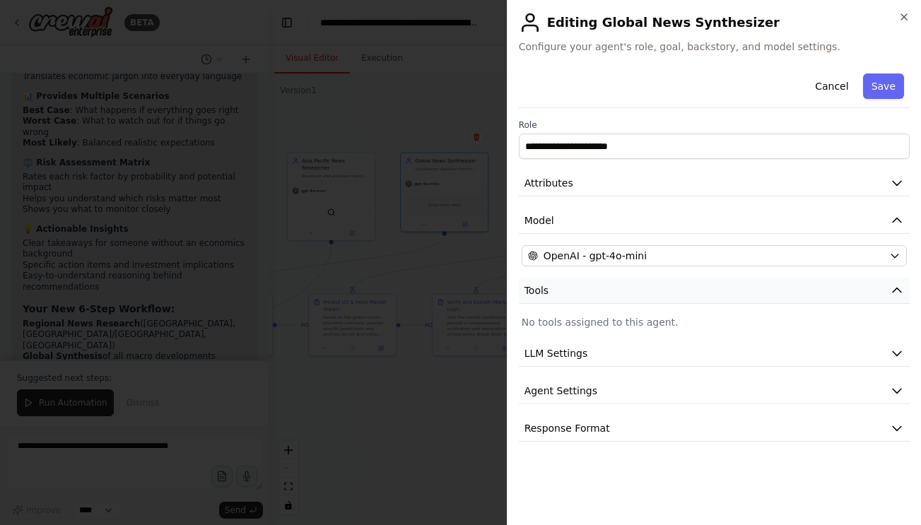
click at [562, 298] on button "Tools" at bounding box center [714, 291] width 391 height 26
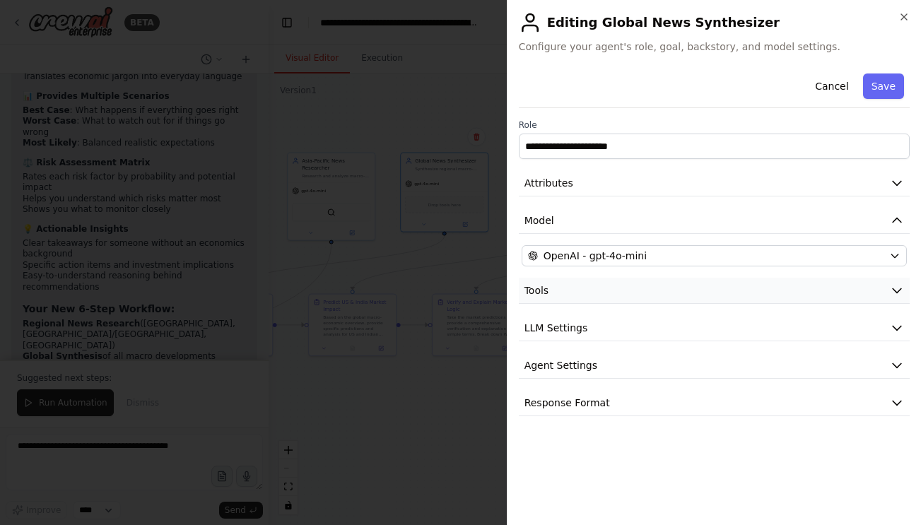
click at [562, 298] on button "Tools" at bounding box center [714, 291] width 391 height 26
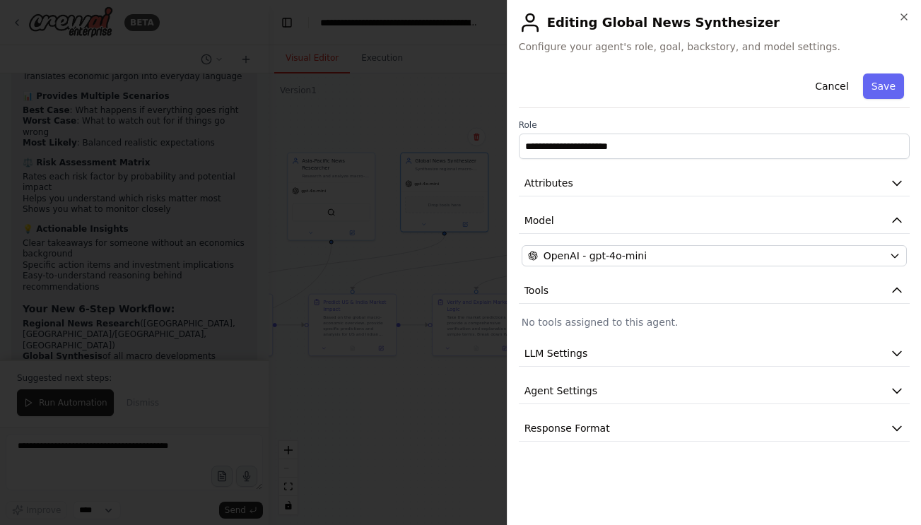
click at [599, 328] on p "No tools assigned to this agent." at bounding box center [714, 322] width 385 height 14
click at [647, 358] on button "LLM Settings" at bounding box center [714, 354] width 391 height 26
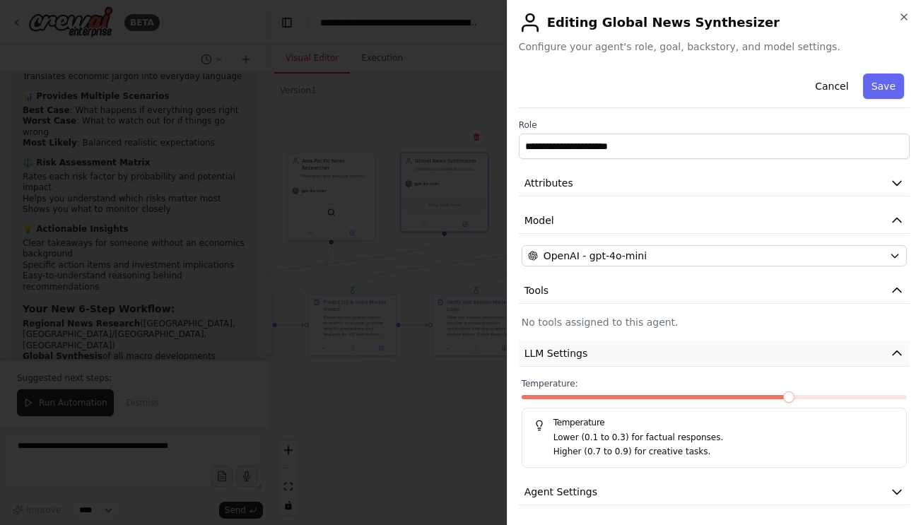
click at [647, 358] on button "LLM Settings" at bounding box center [714, 354] width 391 height 26
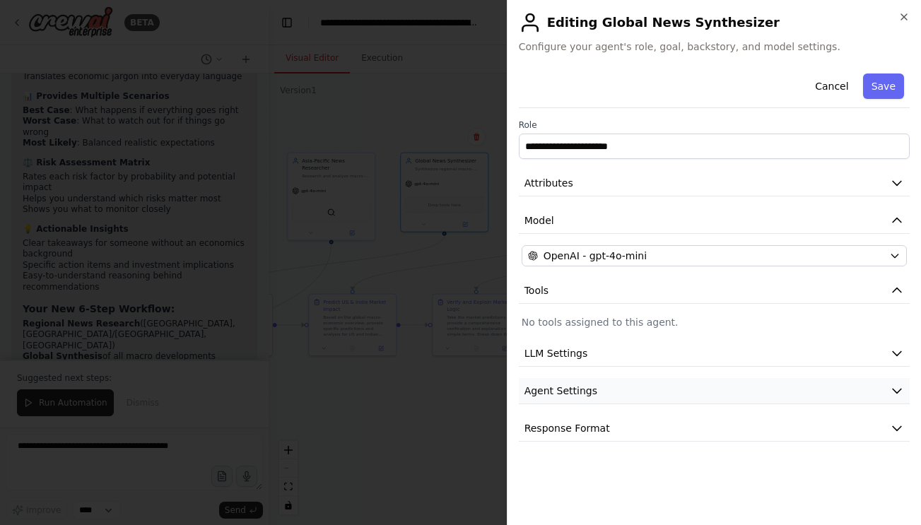
click at [643, 390] on button "Agent Settings" at bounding box center [714, 391] width 391 height 26
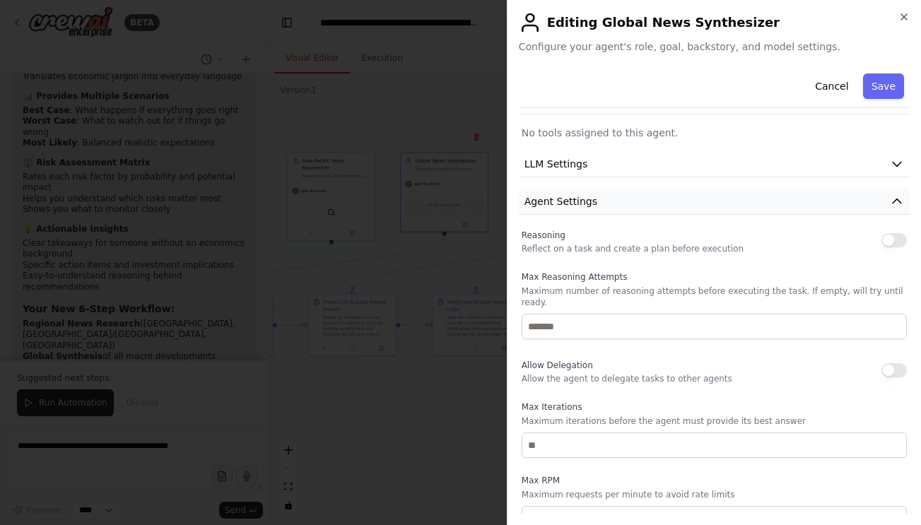
scroll to position [0, 0]
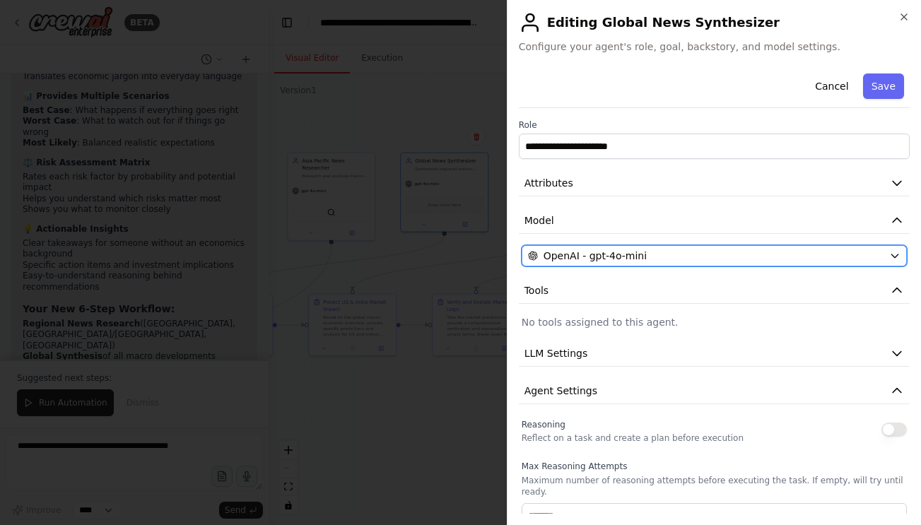
click at [683, 265] on button "OpenAI - gpt-4o-mini" at bounding box center [714, 255] width 385 height 21
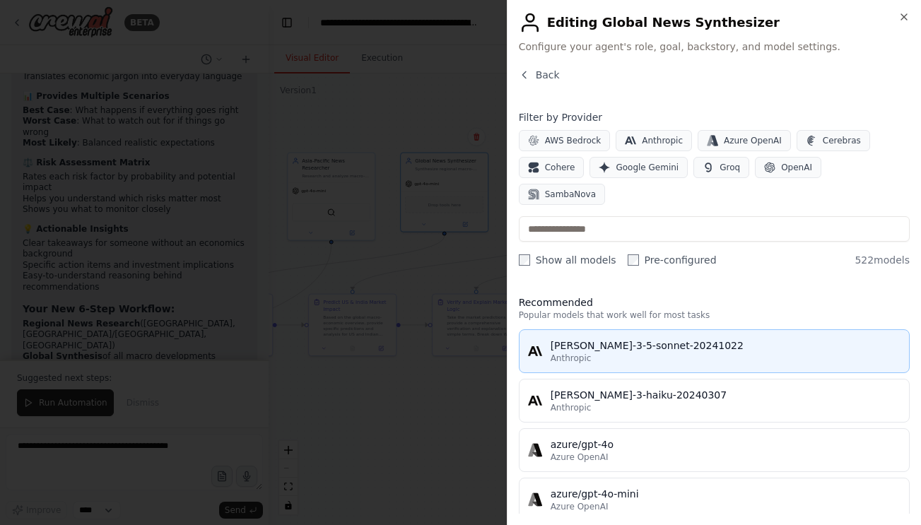
click at [586, 341] on button "claude-3-5-sonnet-20241022 Anthropic" at bounding box center [714, 351] width 391 height 44
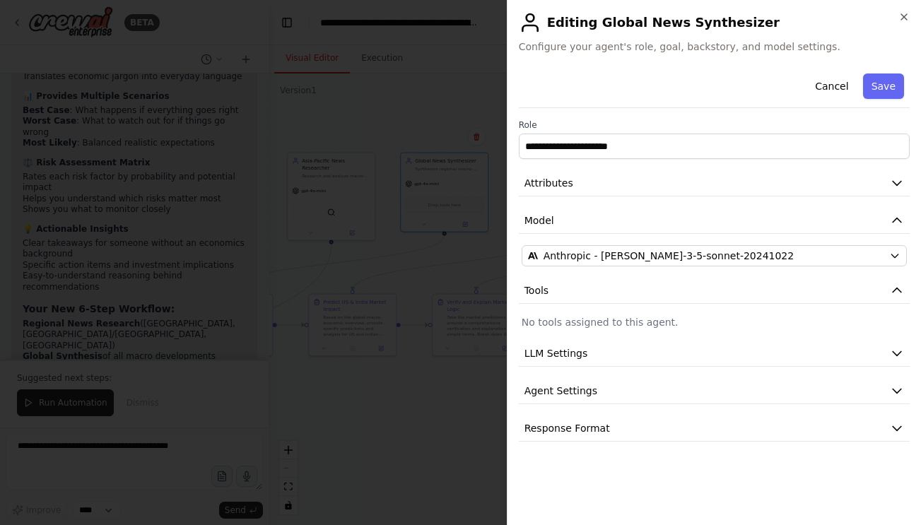
click at [491, 372] on div at bounding box center [460, 262] width 921 height 525
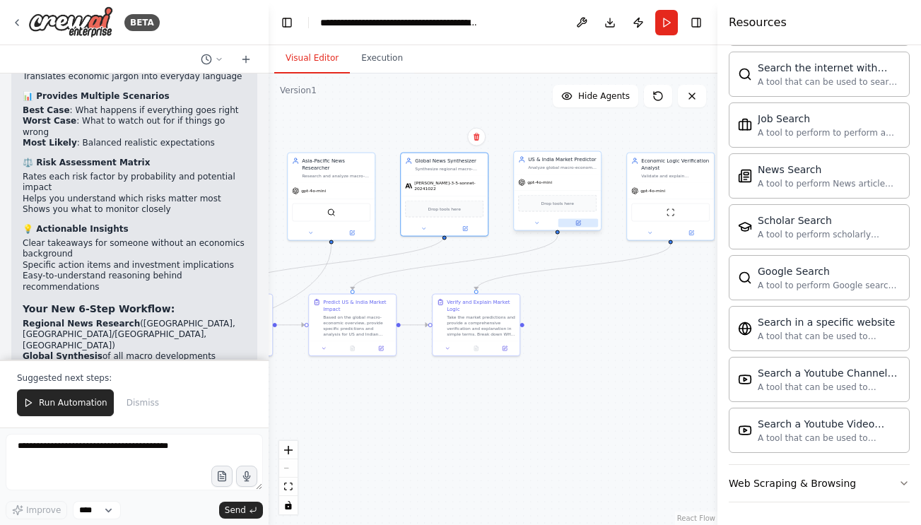
click at [578, 221] on icon at bounding box center [578, 224] width 6 height 6
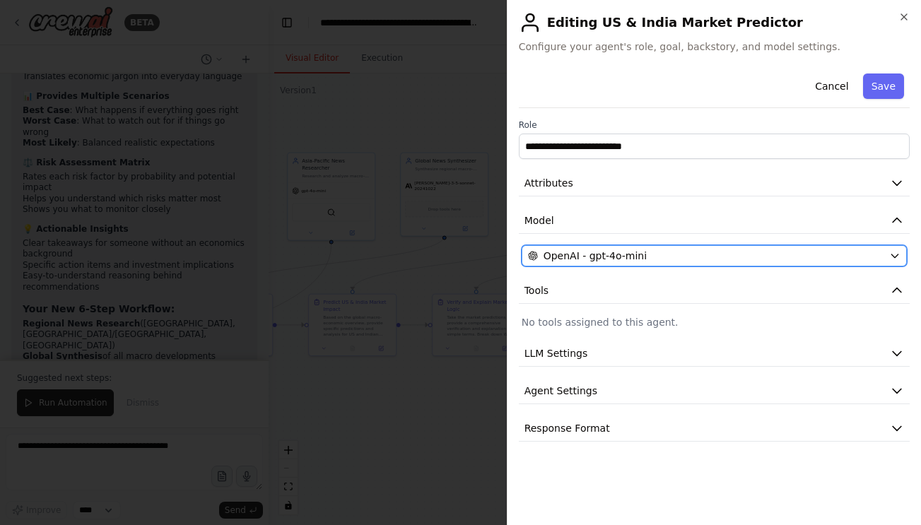
click at [587, 259] on span "OpenAI - gpt-4o-mini" at bounding box center [595, 256] width 103 height 14
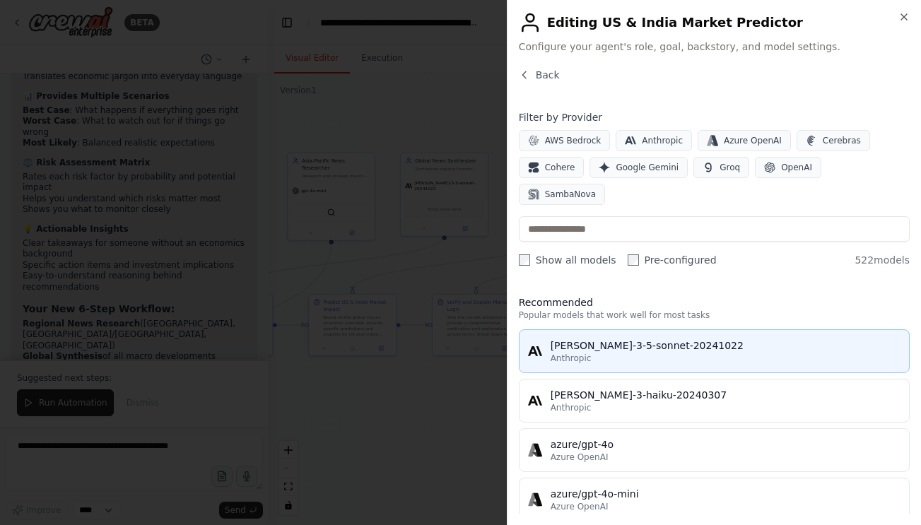
click at [590, 339] on div "claude-3-5-sonnet-20241022" at bounding box center [726, 346] width 350 height 14
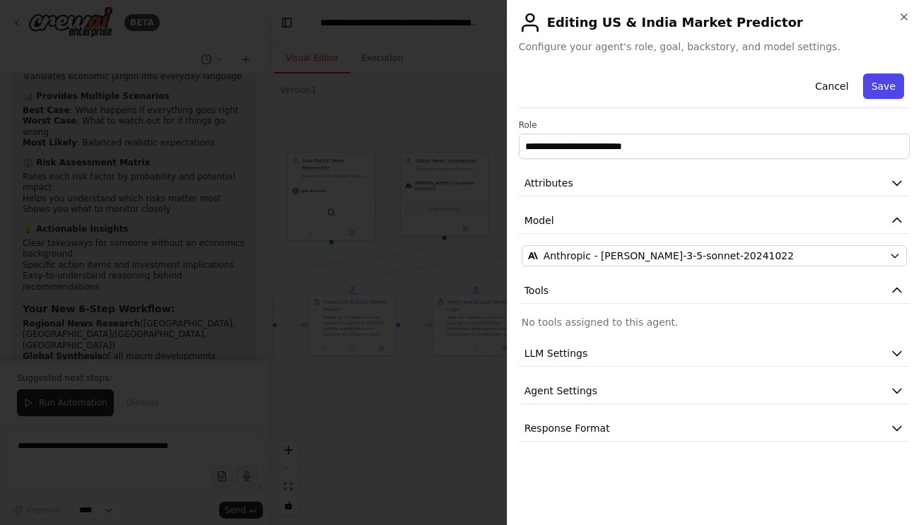
click at [883, 94] on button "Save" at bounding box center [883, 86] width 41 height 25
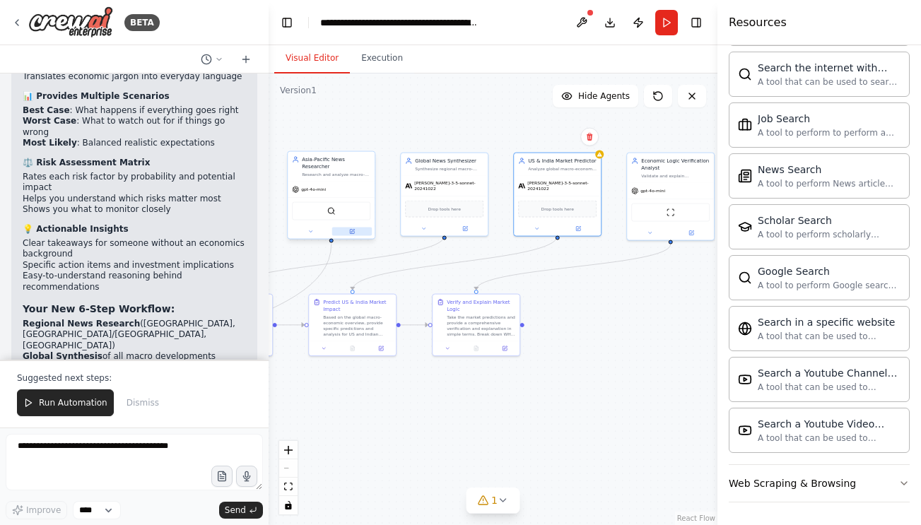
click at [350, 231] on icon at bounding box center [352, 232] width 4 height 4
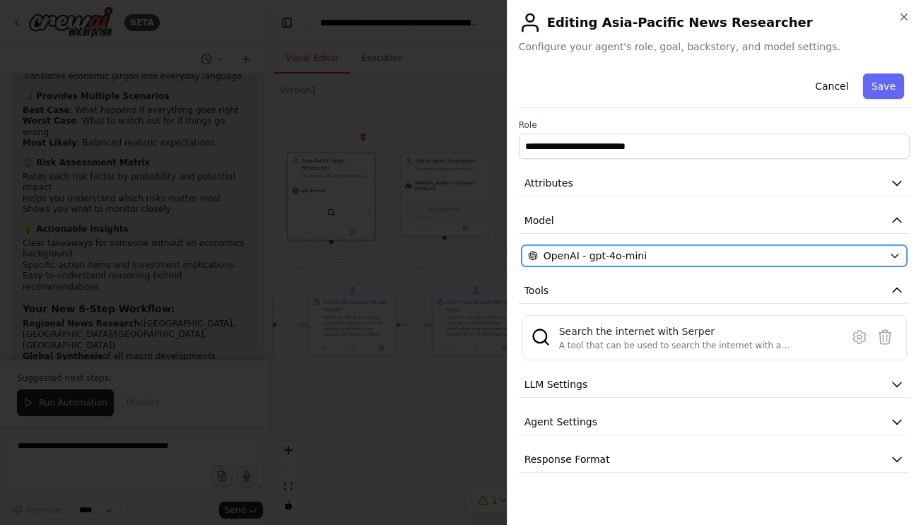
click at [571, 250] on span "OpenAI - gpt-4o-mini" at bounding box center [595, 256] width 103 height 14
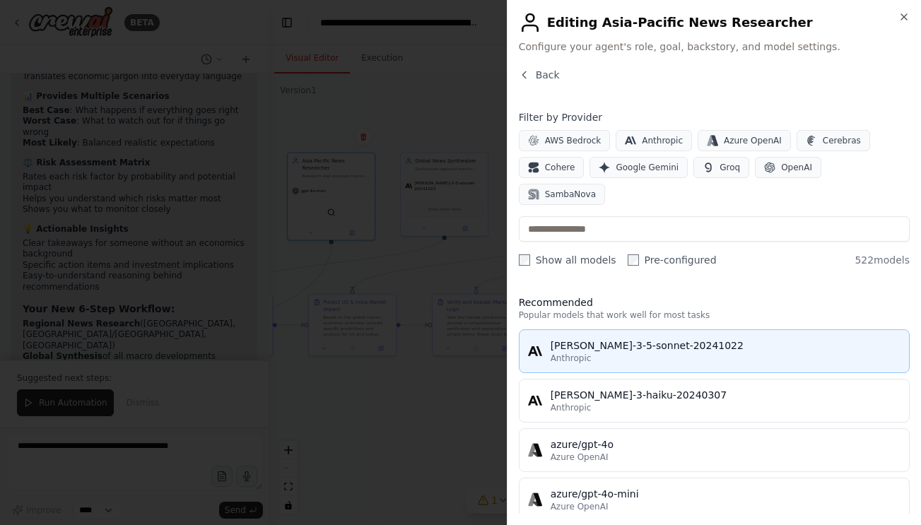
click at [586, 339] on div "claude-3-5-sonnet-20241022" at bounding box center [726, 346] width 350 height 14
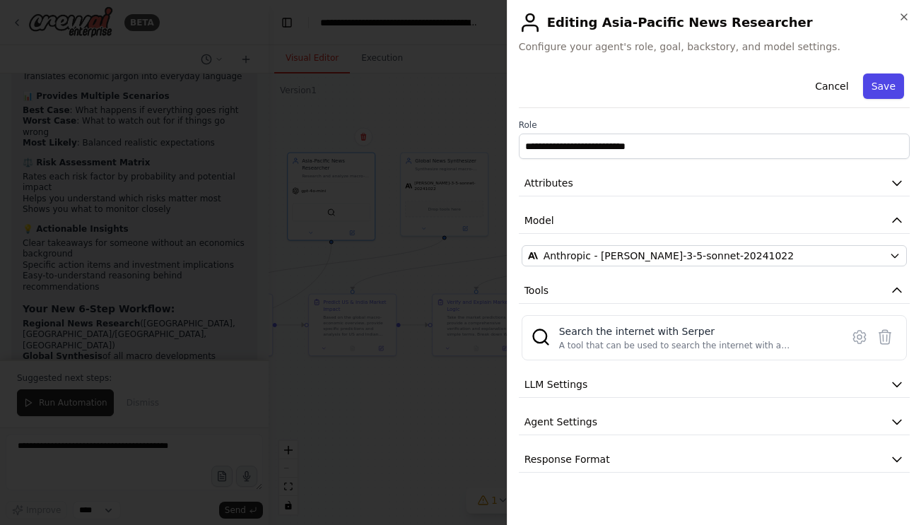
click at [887, 88] on button "Save" at bounding box center [883, 86] width 41 height 25
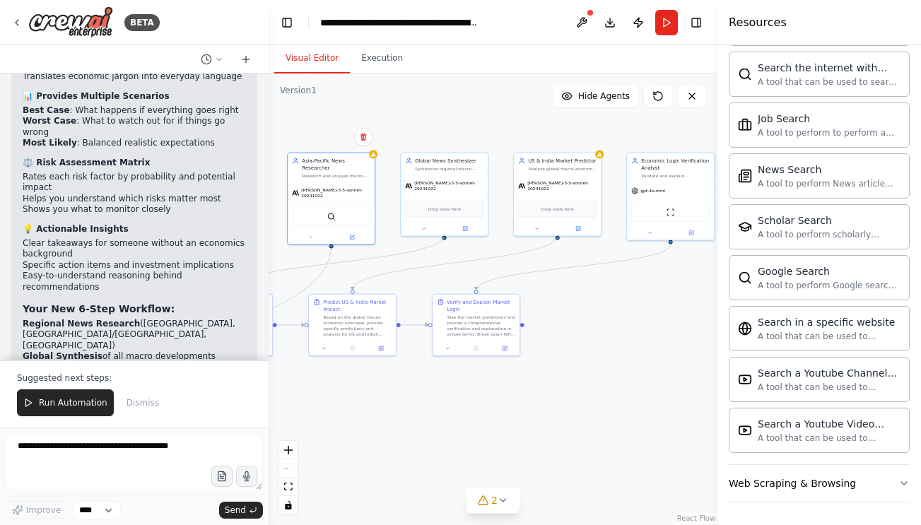
click at [437, 425] on div ".deletable-edge-delete-btn { width: 20px; height: 20px; border: 0px solid #ffff…" at bounding box center [493, 300] width 449 height 452
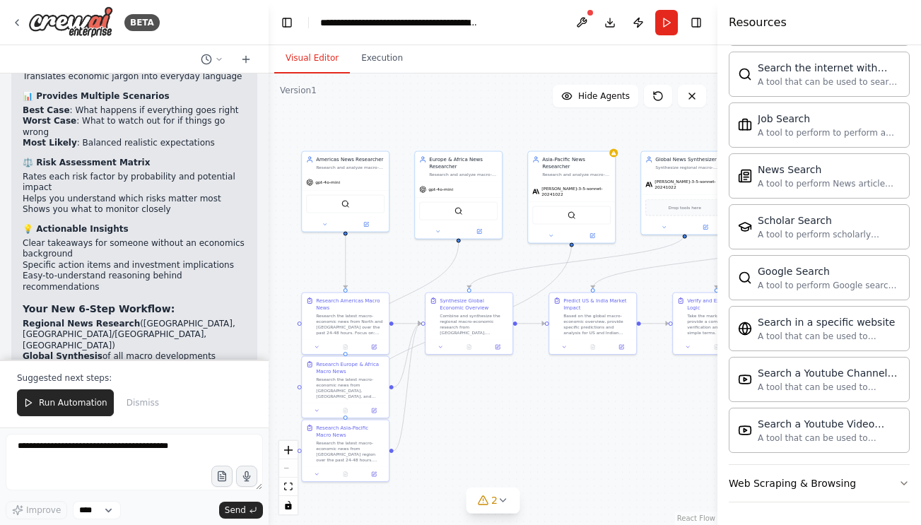
drag, startPoint x: 424, startPoint y: 421, endPoint x: 664, endPoint y: 420, distance: 240.3
click at [664, 420] on div ".deletable-edge-delete-btn { width: 20px; height: 20px; border: 0px solid #ffff…" at bounding box center [493, 300] width 449 height 452
click at [363, 223] on button at bounding box center [366, 223] width 40 height 8
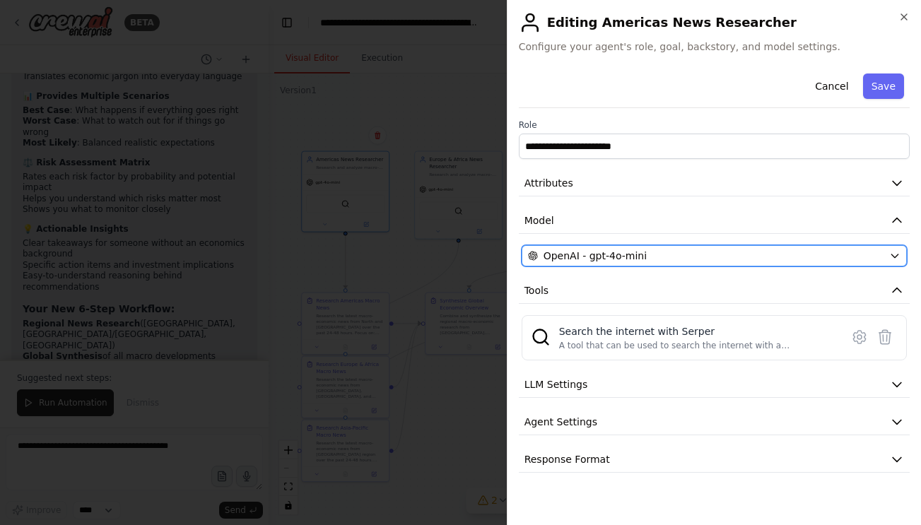
click at [556, 249] on span "OpenAI - gpt-4o-mini" at bounding box center [595, 256] width 103 height 14
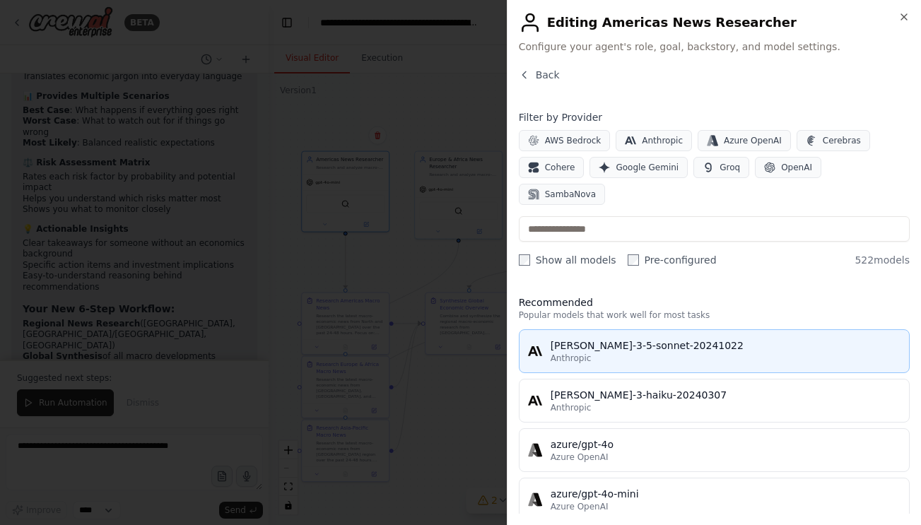
click at [589, 353] on div "Anthropic" at bounding box center [726, 358] width 350 height 11
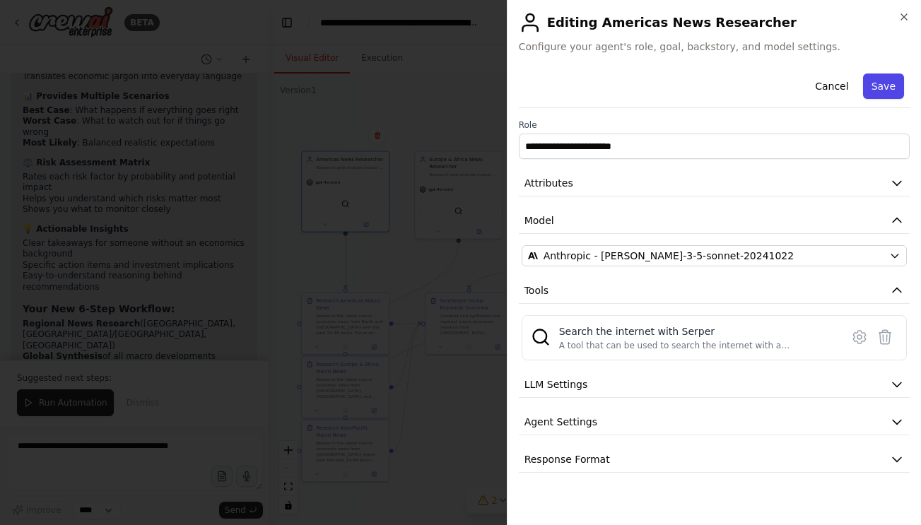
click at [871, 78] on button "Save" at bounding box center [883, 86] width 41 height 25
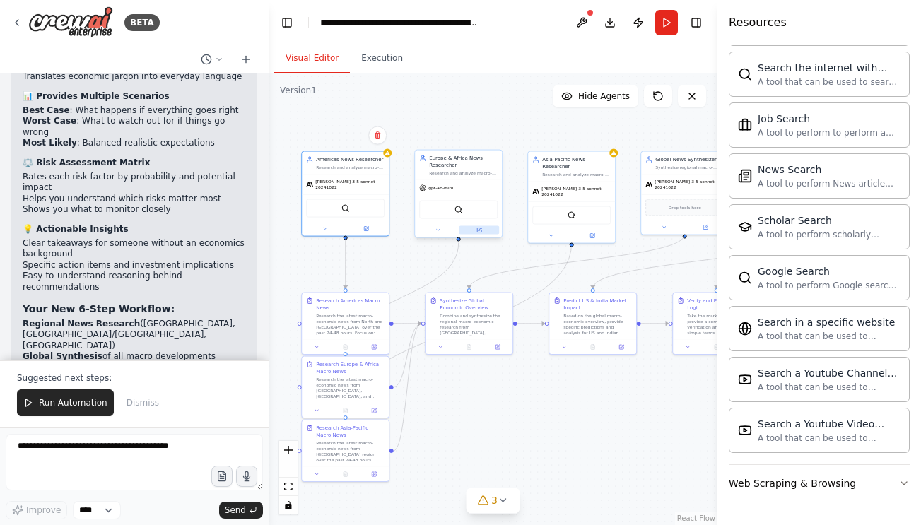
click at [473, 229] on button at bounding box center [479, 230] width 40 height 8
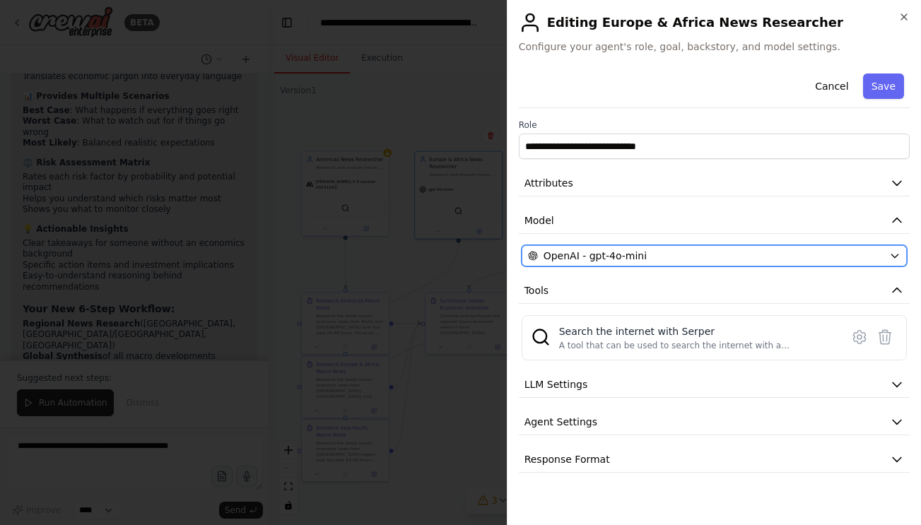
click at [611, 263] on button "OpenAI - gpt-4o-mini" at bounding box center [714, 255] width 385 height 21
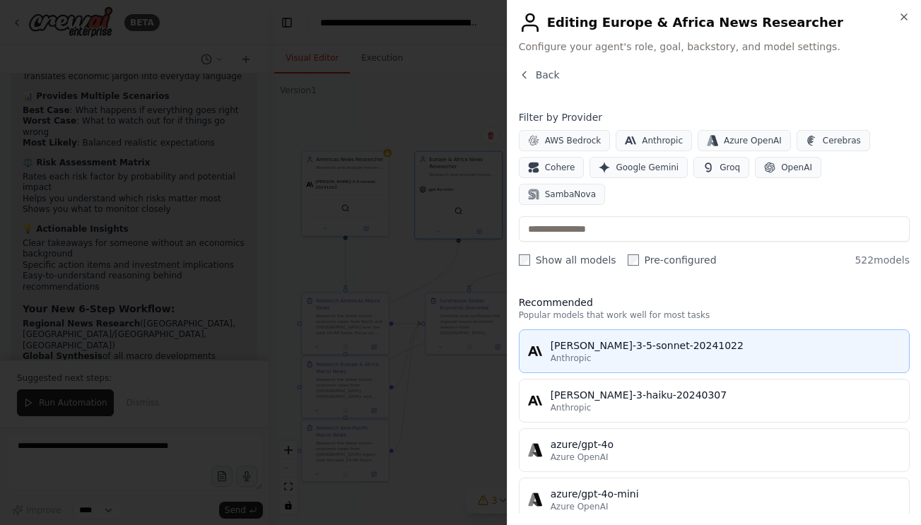
click at [632, 339] on div "claude-3-5-sonnet-20241022" at bounding box center [726, 346] width 350 height 14
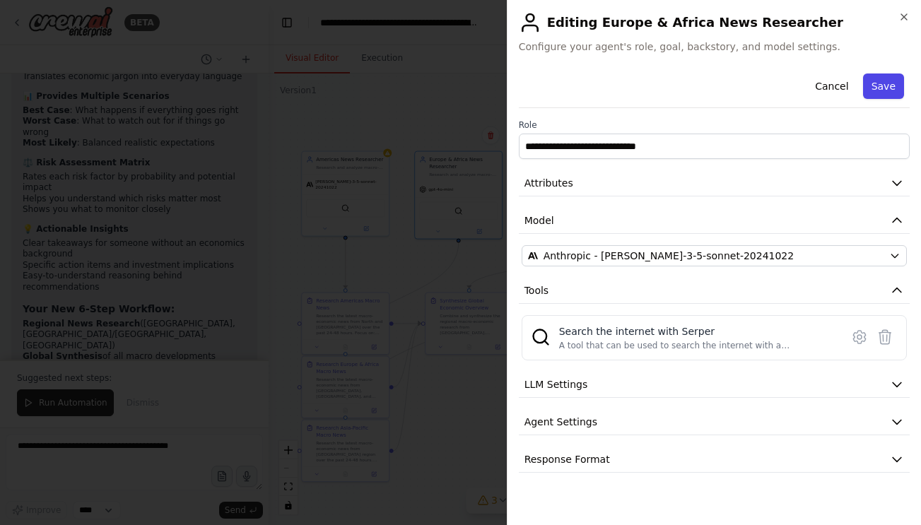
click at [887, 86] on button "Save" at bounding box center [883, 86] width 41 height 25
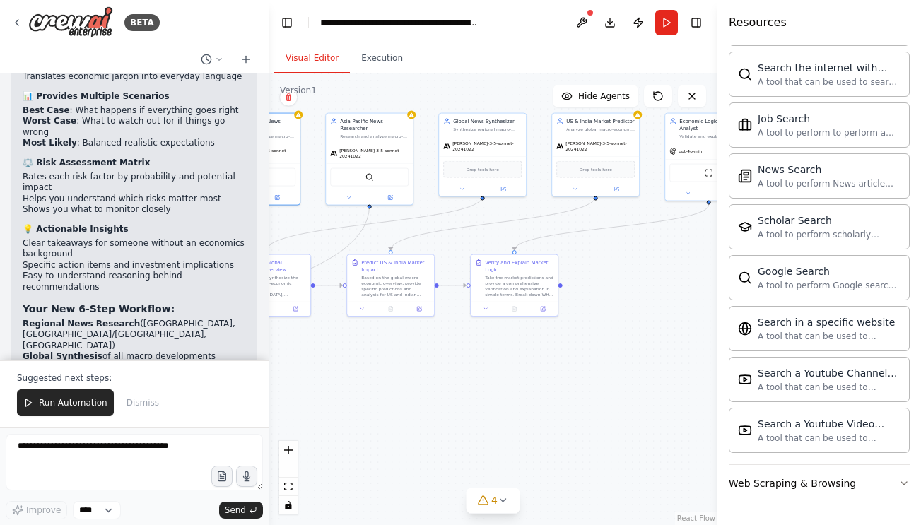
drag, startPoint x: 573, startPoint y: 397, endPoint x: 371, endPoint y: 358, distance: 205.7
click at [371, 358] on div ".deletable-edge-delete-btn { width: 20px; height: 20px; border: 0px solid #ffff…" at bounding box center [493, 300] width 449 height 452
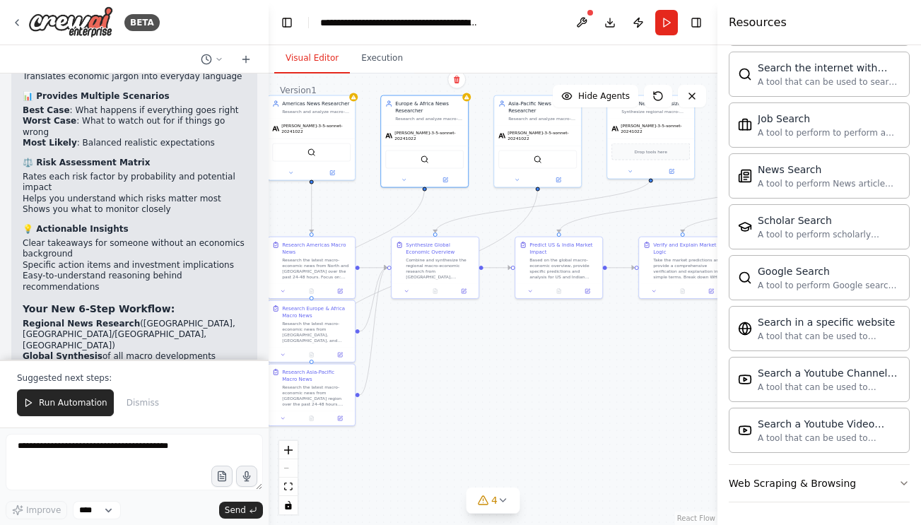
drag, startPoint x: 371, startPoint y: 358, endPoint x: 539, endPoint y: 341, distance: 169.2
click at [539, 341] on div ".deletable-edge-delete-btn { width: 20px; height: 20px; border: 0px solid #ffff…" at bounding box center [493, 300] width 449 height 452
click at [58, 406] on span "Run Automation" at bounding box center [73, 402] width 69 height 11
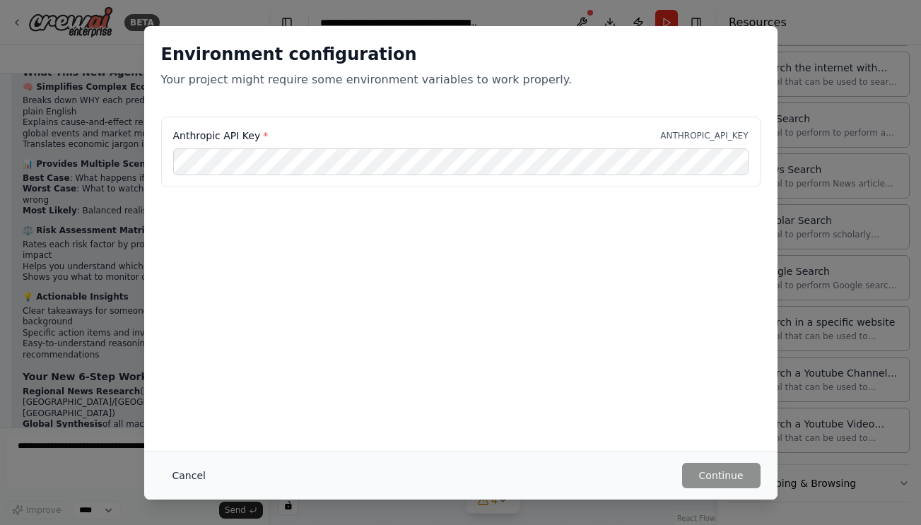
click at [196, 479] on button "Cancel" at bounding box center [189, 475] width 56 height 25
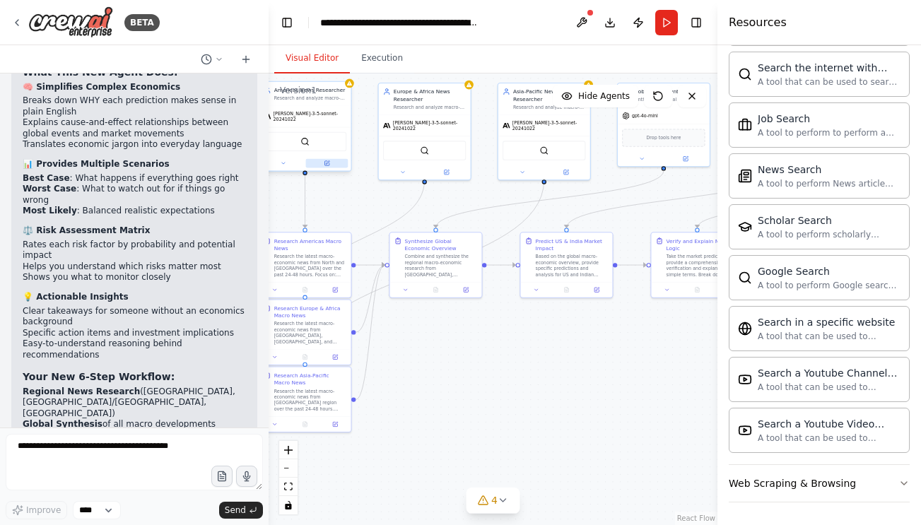
click at [329, 161] on icon at bounding box center [326, 163] width 4 height 4
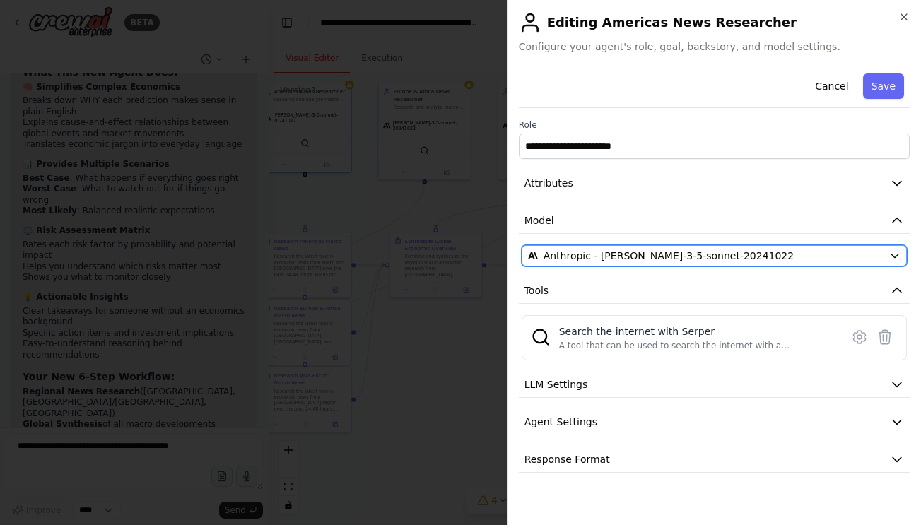
click at [674, 246] on button "Anthropic - claude-3-5-sonnet-20241022" at bounding box center [714, 255] width 385 height 21
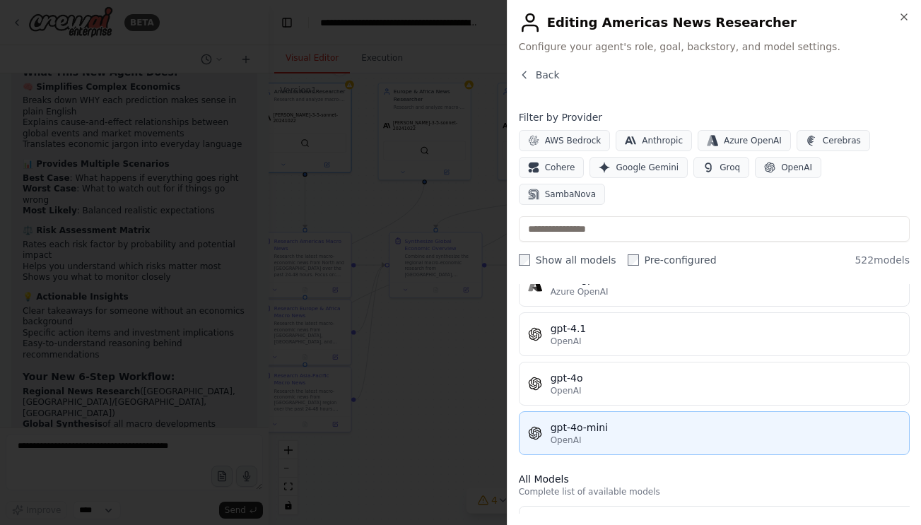
scroll to position [222, 0]
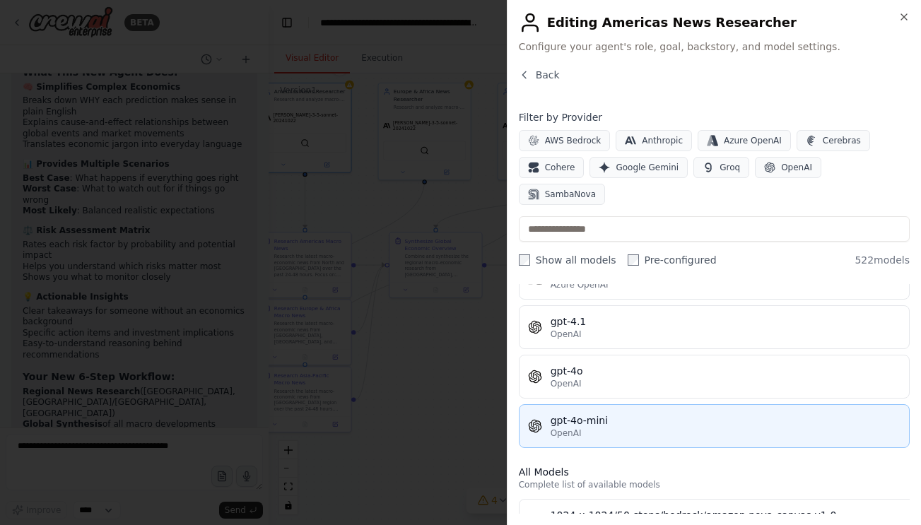
click at [684, 428] on div "OpenAI" at bounding box center [726, 433] width 350 height 11
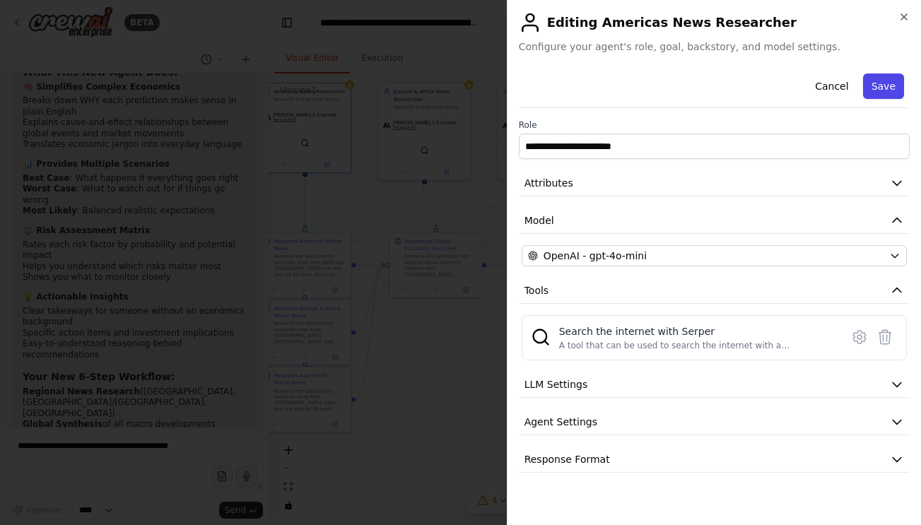
click at [887, 90] on button "Save" at bounding box center [883, 86] width 41 height 25
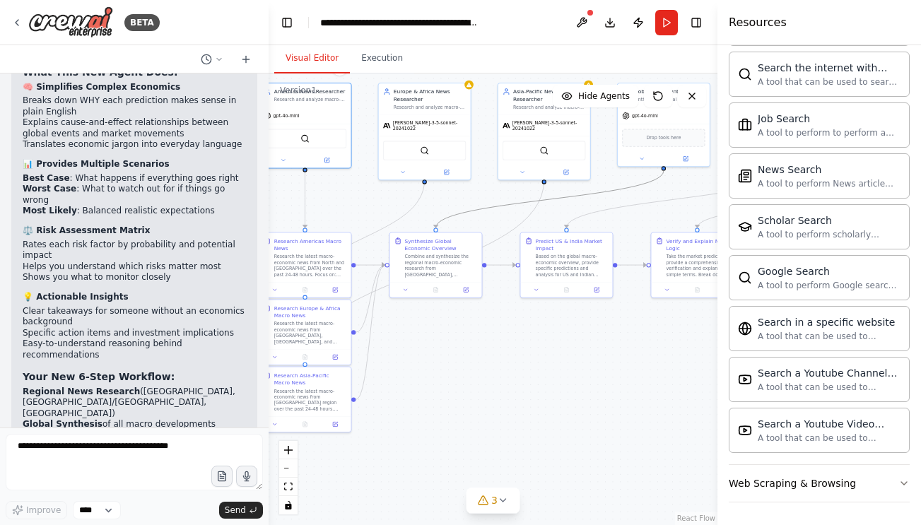
click at [503, 203] on icon "Edge from ba5dd991-a842-4479-8663-c142ea1e626d to 03808d54-a4e0-4b96-9828-eb450…" at bounding box center [549, 199] width 228 height 57
click at [491, 186] on div ".deletable-edge-delete-btn { width: 20px; height: 20px; border: 0px solid #ffff…" at bounding box center [493, 300] width 449 height 452
click at [450, 169] on button at bounding box center [447, 170] width 42 height 9
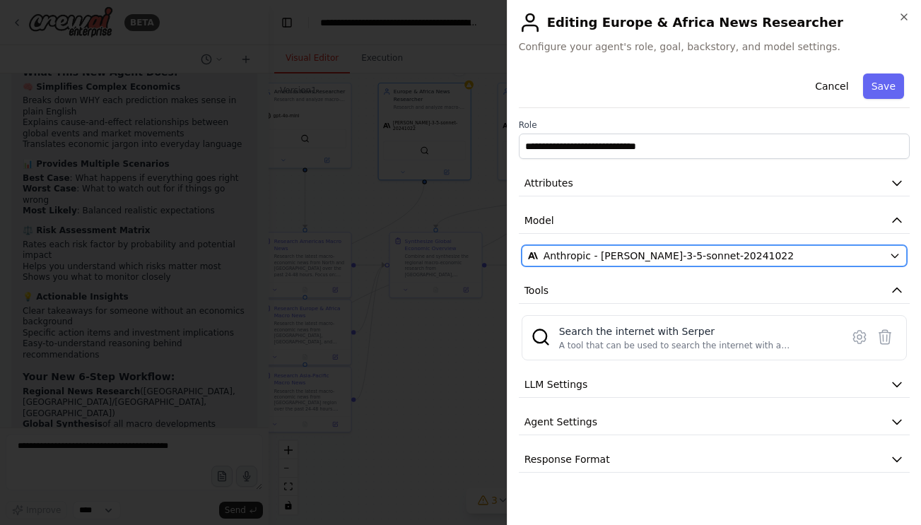
click at [637, 257] on span "Anthropic - claude-3-5-sonnet-20241022" at bounding box center [669, 256] width 251 height 14
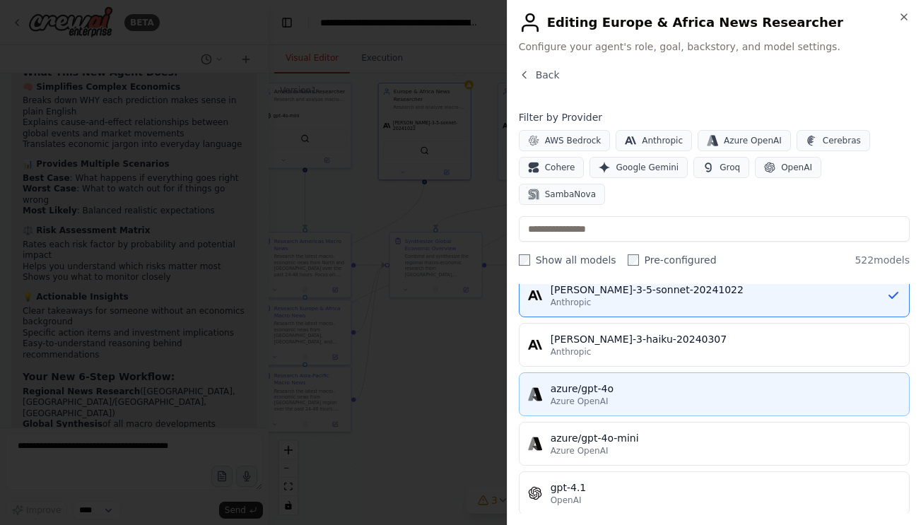
scroll to position [123, 0]
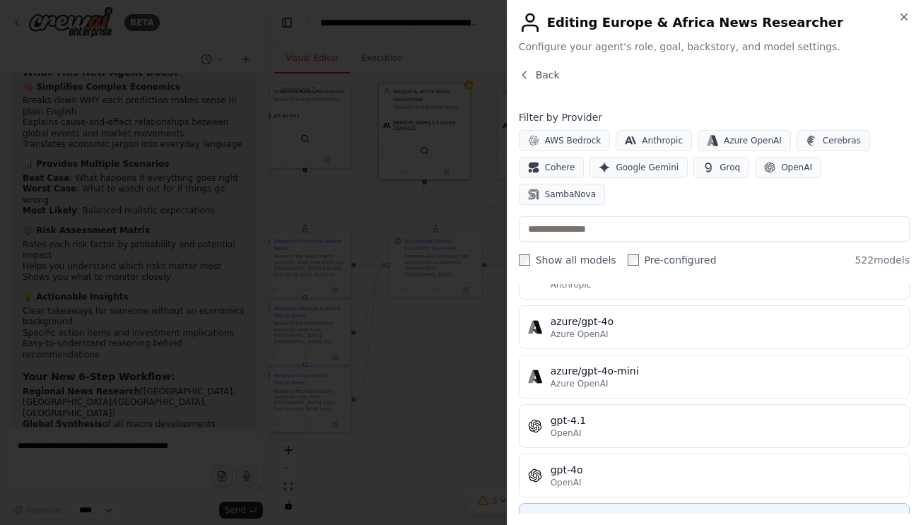
click at [653, 512] on div "gpt-4o-mini" at bounding box center [726, 519] width 350 height 14
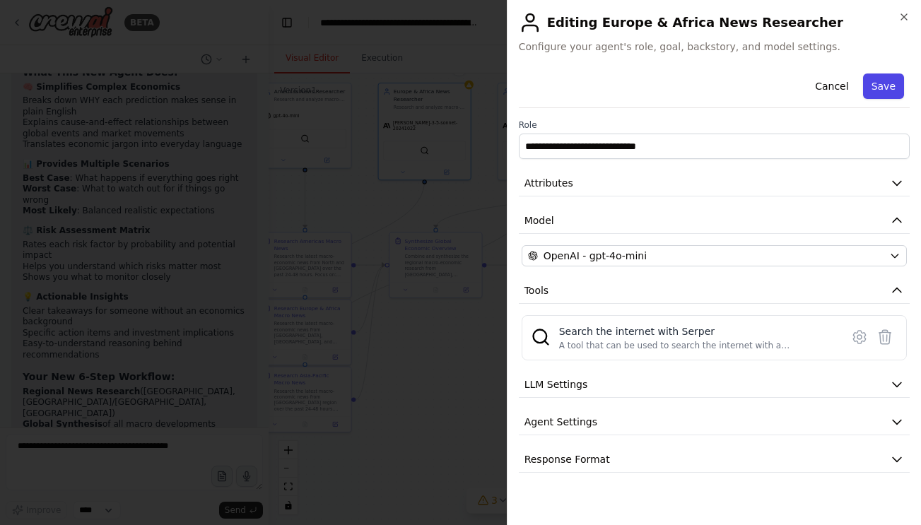
click at [887, 91] on button "Save" at bounding box center [883, 86] width 41 height 25
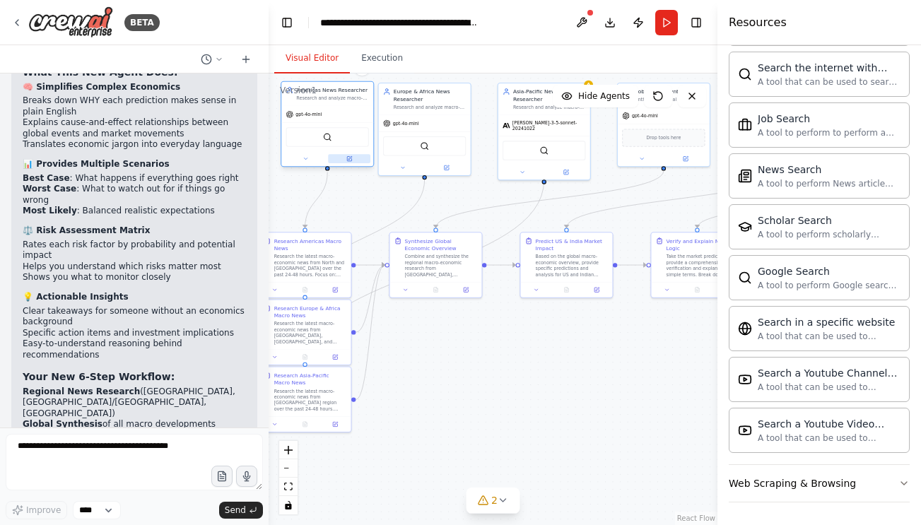
drag, startPoint x: 333, startPoint y: 159, endPoint x: 343, endPoint y: 161, distance: 10.1
click at [344, 161] on button at bounding box center [349, 158] width 42 height 9
click at [570, 169] on button at bounding box center [566, 170] width 42 height 9
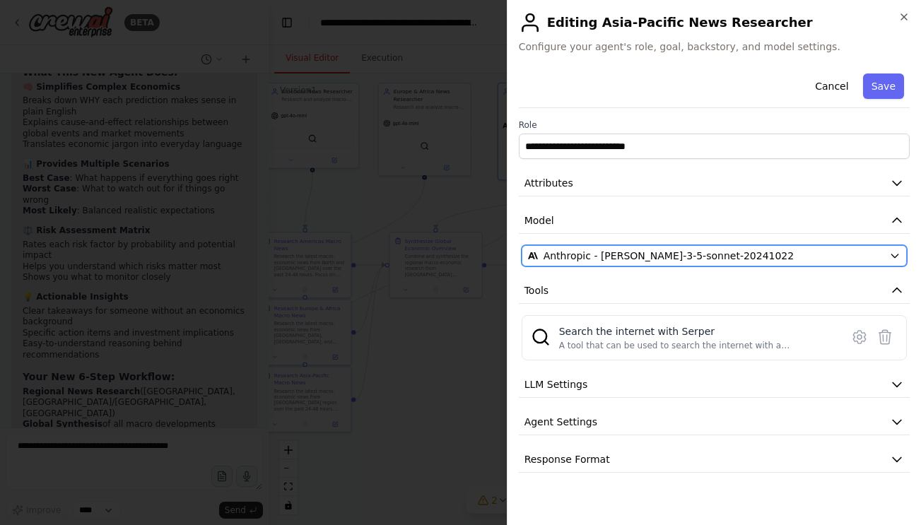
click at [679, 250] on span "Anthropic - claude-3-5-sonnet-20241022" at bounding box center [669, 256] width 251 height 14
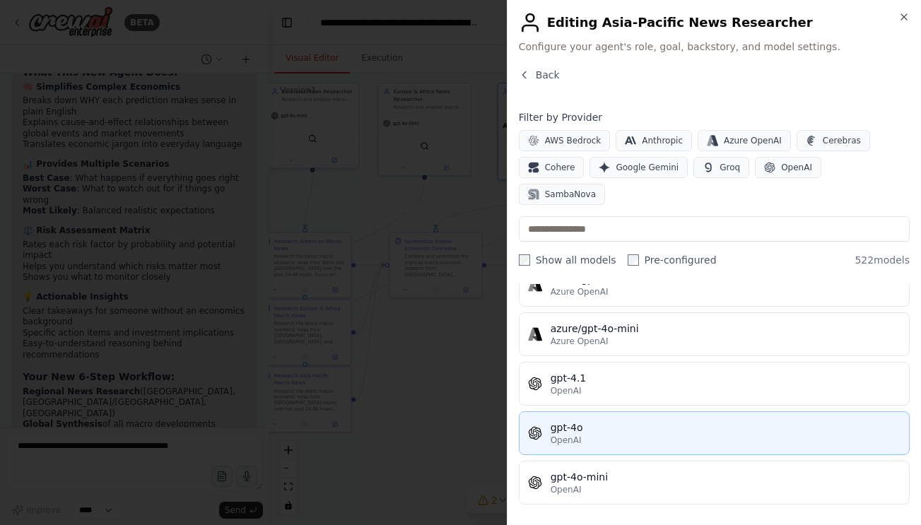
scroll to position [203, 0]
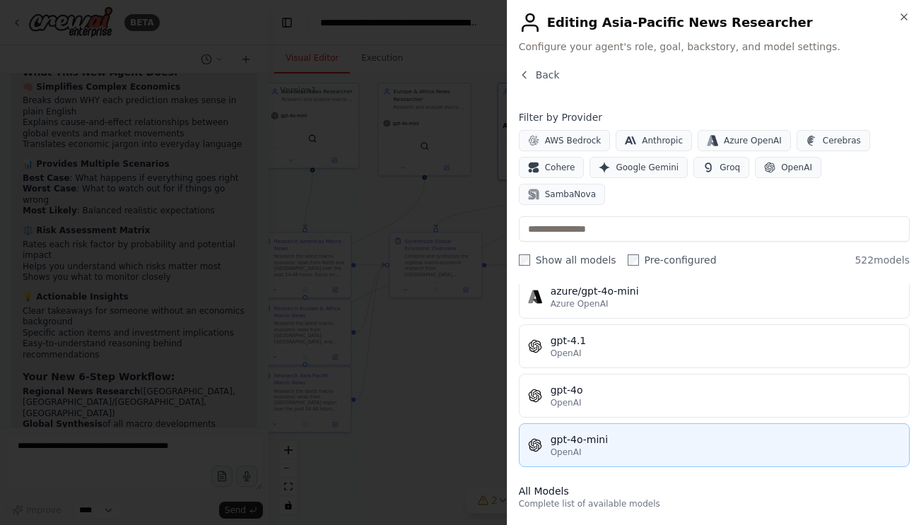
click at [637, 433] on div "gpt-4o-mini" at bounding box center [726, 440] width 350 height 14
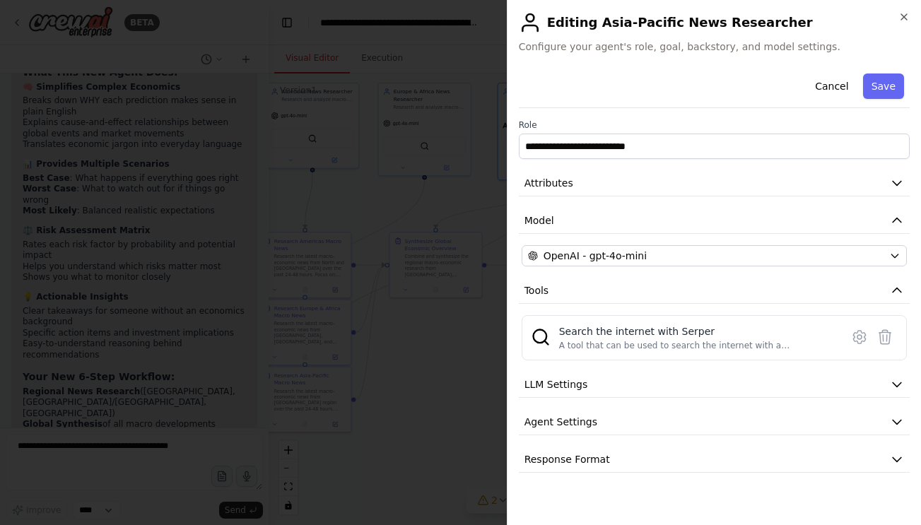
click at [887, 100] on div "Cancel Save" at bounding box center [714, 88] width 391 height 40
click at [887, 93] on button "Save" at bounding box center [883, 86] width 41 height 25
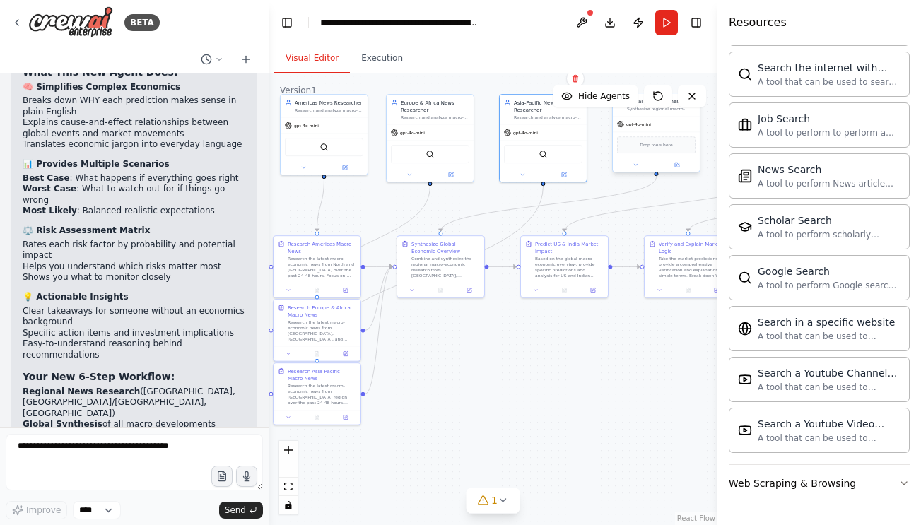
click at [659, 144] on span "Drop tools here" at bounding box center [656, 144] width 33 height 7
click at [679, 165] on icon at bounding box center [677, 165] width 4 height 4
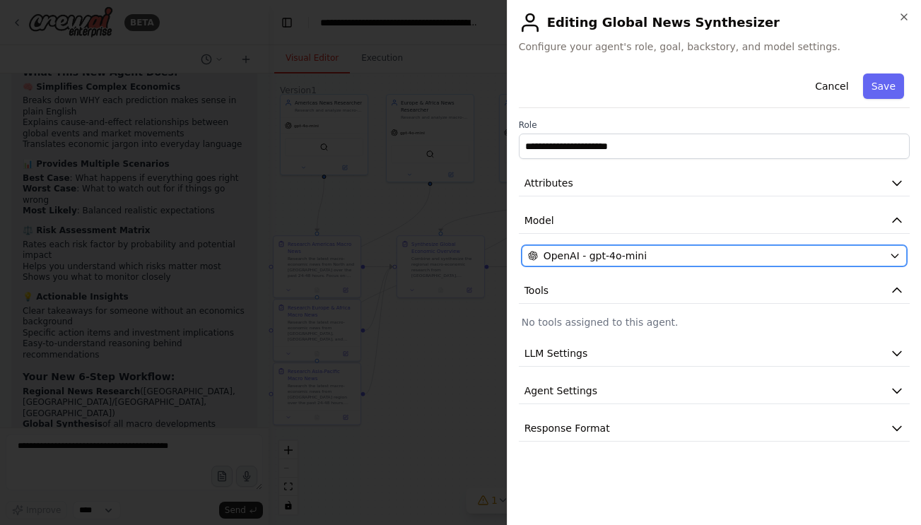
click at [638, 262] on span "OpenAI - gpt-4o-mini" at bounding box center [595, 256] width 103 height 14
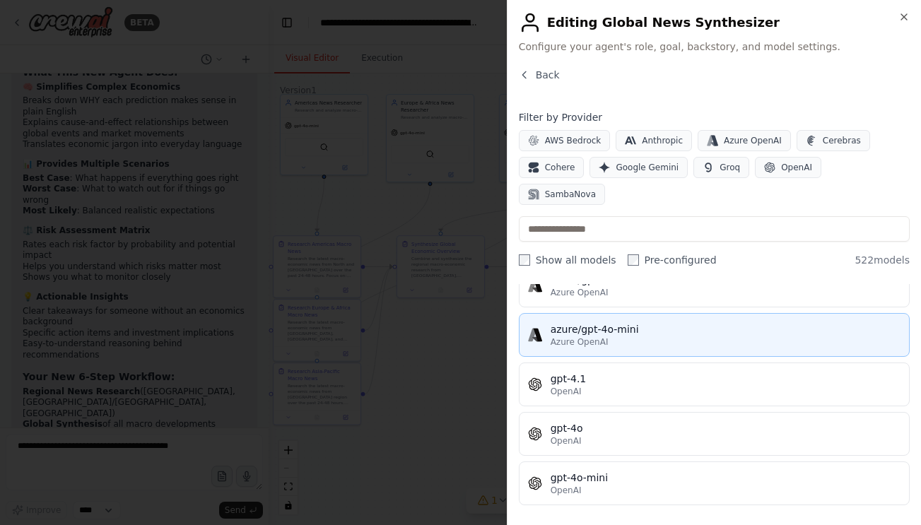
scroll to position [61, 0]
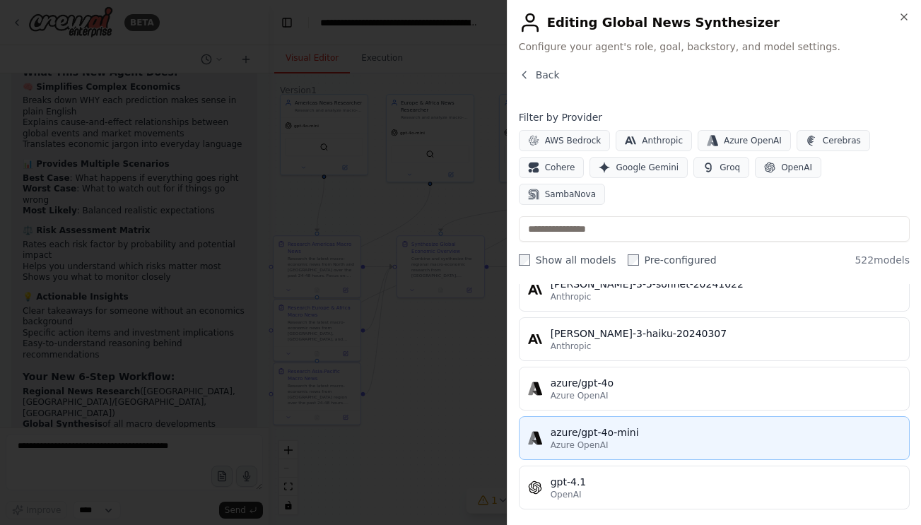
click at [660, 426] on button "azure/gpt-4o-mini Azure OpenAI" at bounding box center [714, 438] width 391 height 44
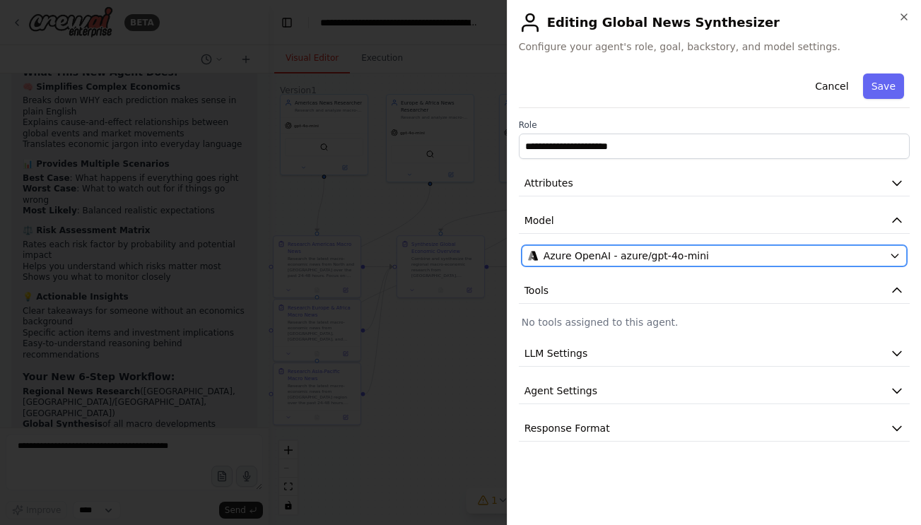
click at [672, 258] on span "Azure OpenAI - azure/gpt-4o-mini" at bounding box center [626, 256] width 165 height 14
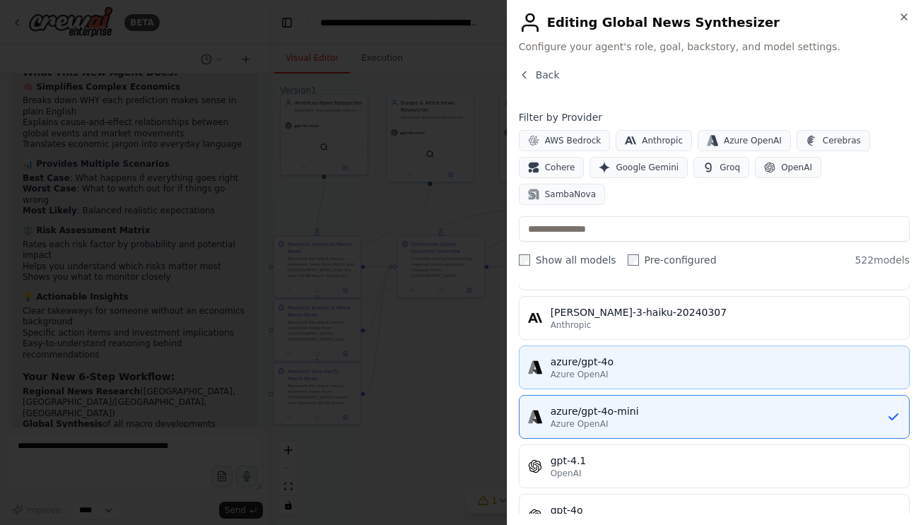
scroll to position [158, 0]
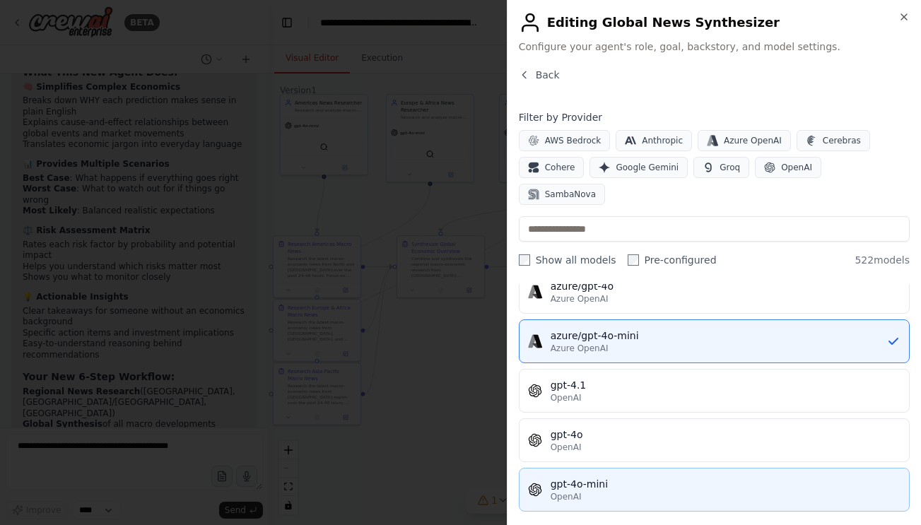
click at [647, 477] on div "gpt-4o-mini" at bounding box center [726, 484] width 350 height 14
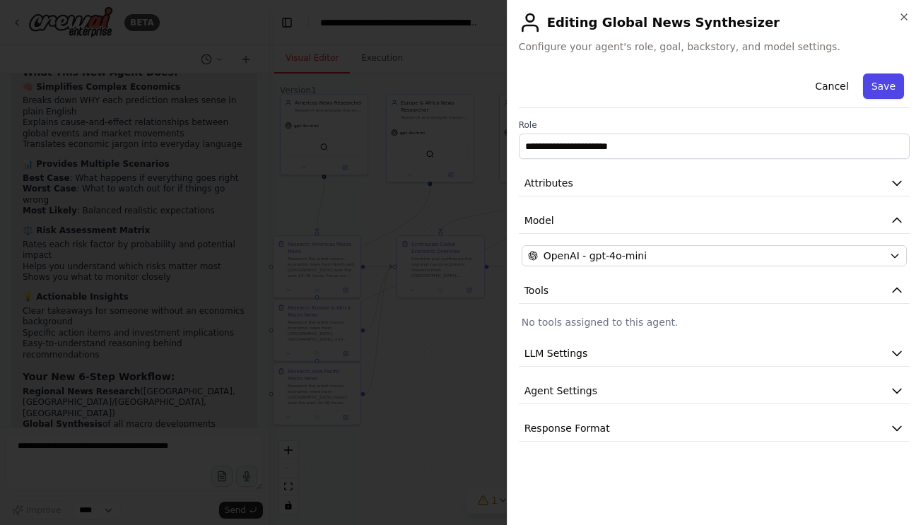
click at [887, 83] on button "Save" at bounding box center [883, 86] width 41 height 25
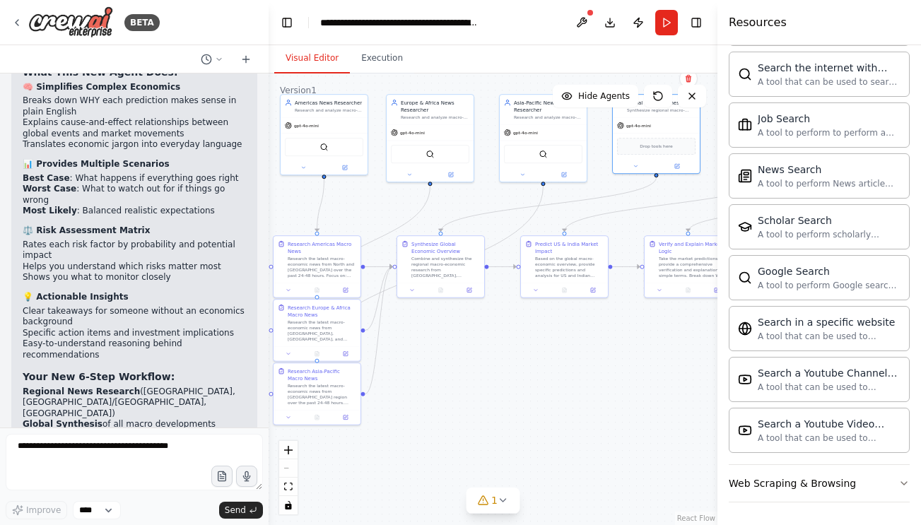
click at [540, 387] on div ".deletable-edge-delete-btn { width: 20px; height: 20px; border: 0px solid #ffff…" at bounding box center [493, 300] width 449 height 452
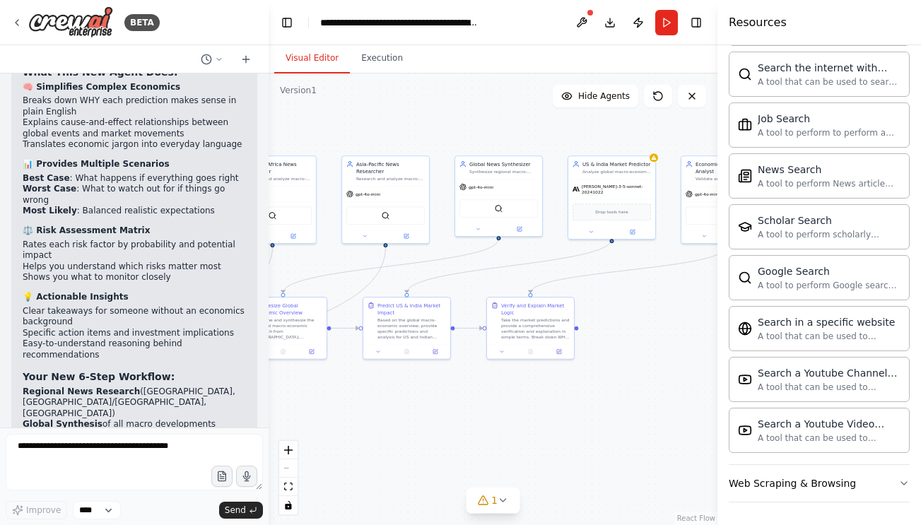
drag, startPoint x: 628, startPoint y: 291, endPoint x: 469, endPoint y: 346, distance: 168.3
click at [469, 350] on div ".deletable-edge-delete-btn { width: 20px; height: 20px; border: 0px solid #ffff…" at bounding box center [493, 300] width 449 height 452
click at [514, 209] on div "SerperDevTool" at bounding box center [497, 205] width 78 height 18
click at [520, 225] on button at bounding box center [518, 225] width 40 height 8
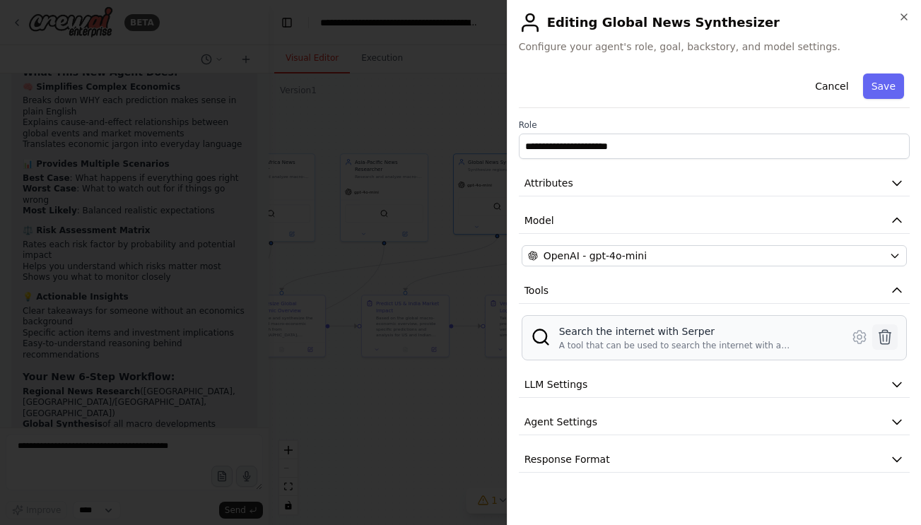
click at [881, 334] on icon at bounding box center [885, 337] width 17 height 17
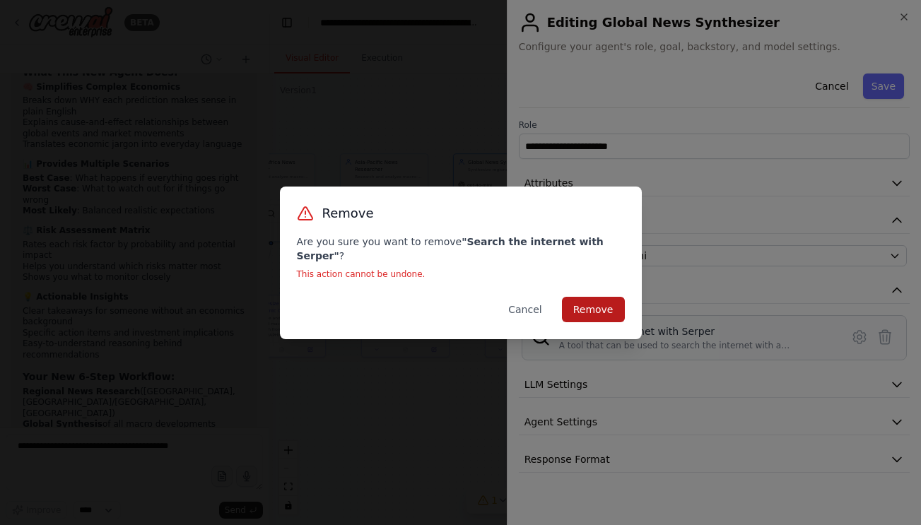
click at [592, 307] on button "Remove" at bounding box center [593, 309] width 63 height 25
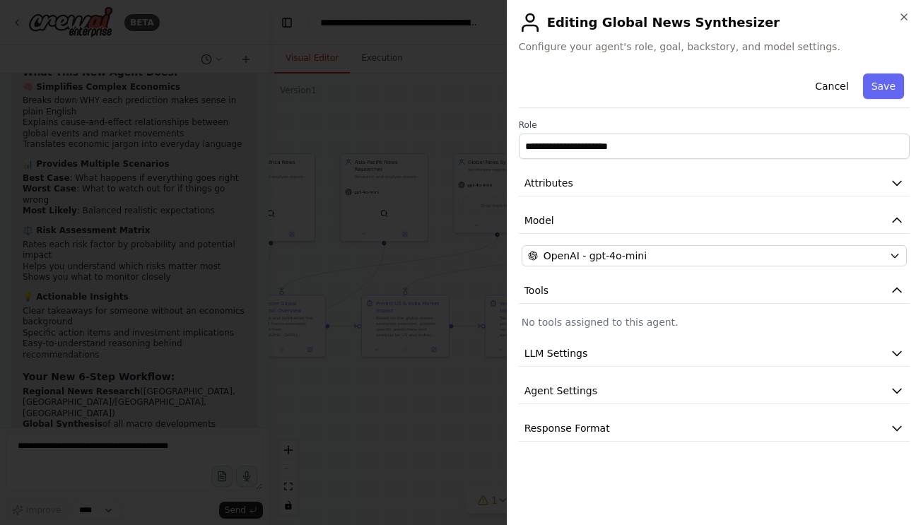
click at [476, 380] on div at bounding box center [460, 262] width 921 height 525
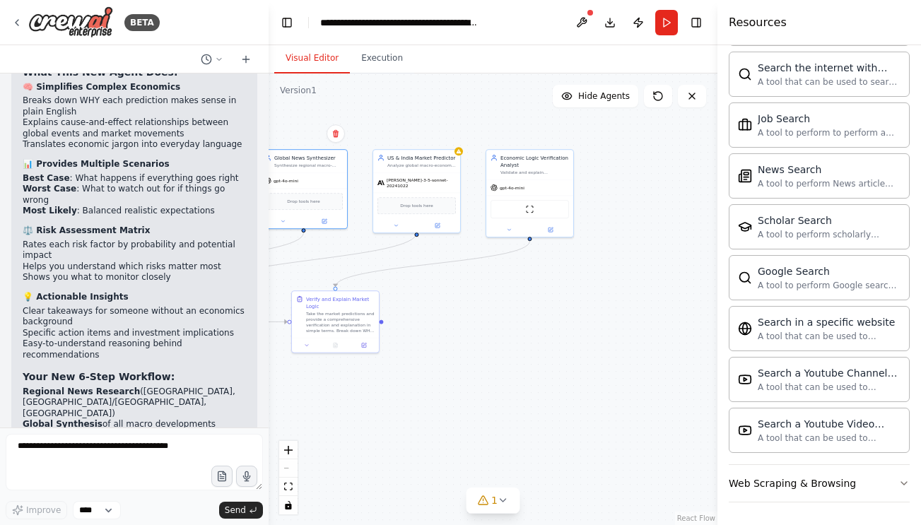
drag, startPoint x: 616, startPoint y: 359, endPoint x: 411, endPoint y: 358, distance: 204.3
click at [411, 358] on div ".deletable-edge-delete-btn { width: 20px; height: 20px; border: 0px solid #ffff…" at bounding box center [493, 300] width 449 height 452
click at [428, 223] on button at bounding box center [426, 227] width 40 height 8
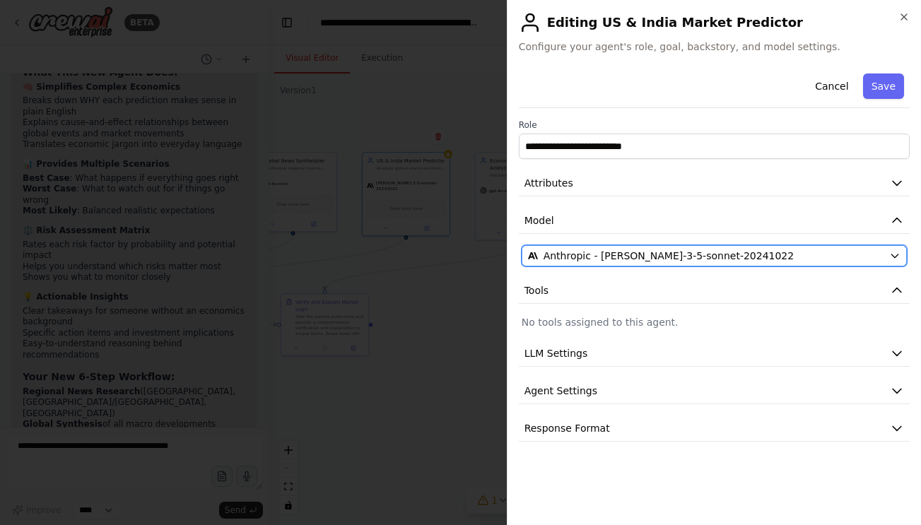
click at [582, 259] on span "Anthropic - claude-3-5-sonnet-20241022" at bounding box center [669, 256] width 251 height 14
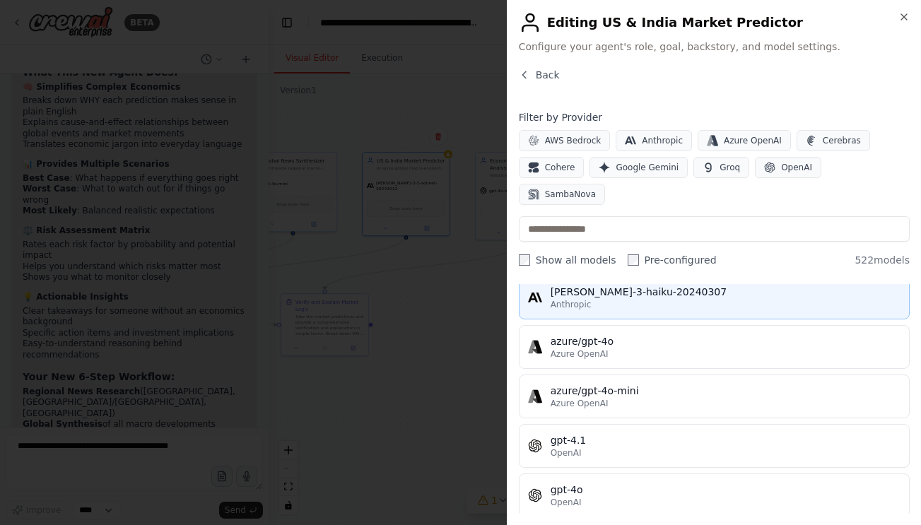
scroll to position [110, 0]
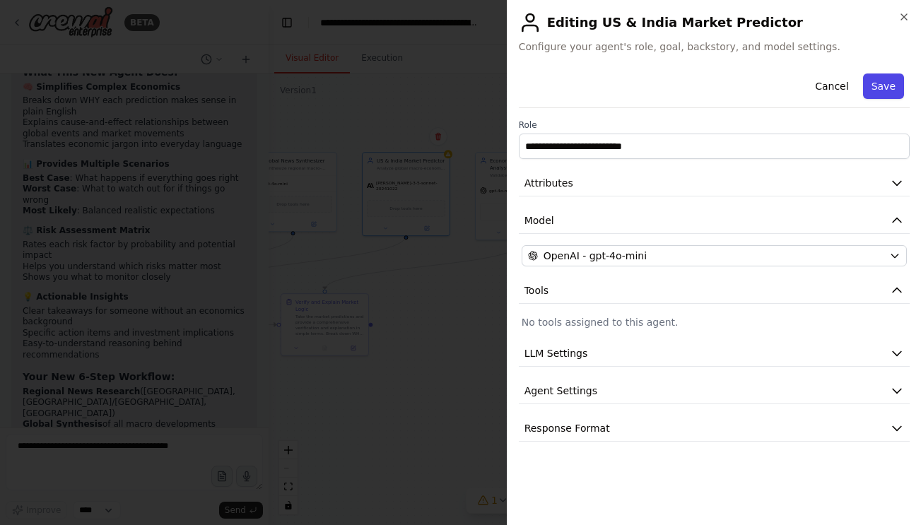
click at [883, 98] on button "Save" at bounding box center [883, 86] width 41 height 25
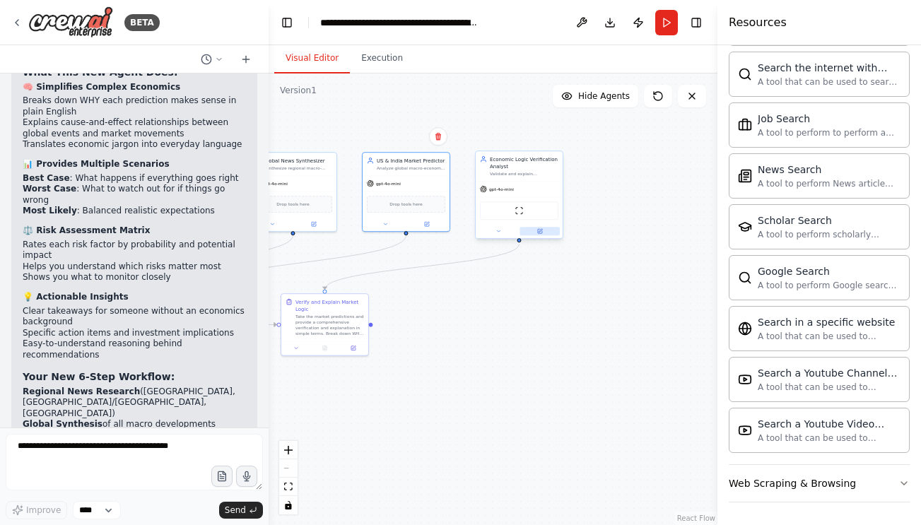
click at [544, 230] on button at bounding box center [540, 231] width 40 height 8
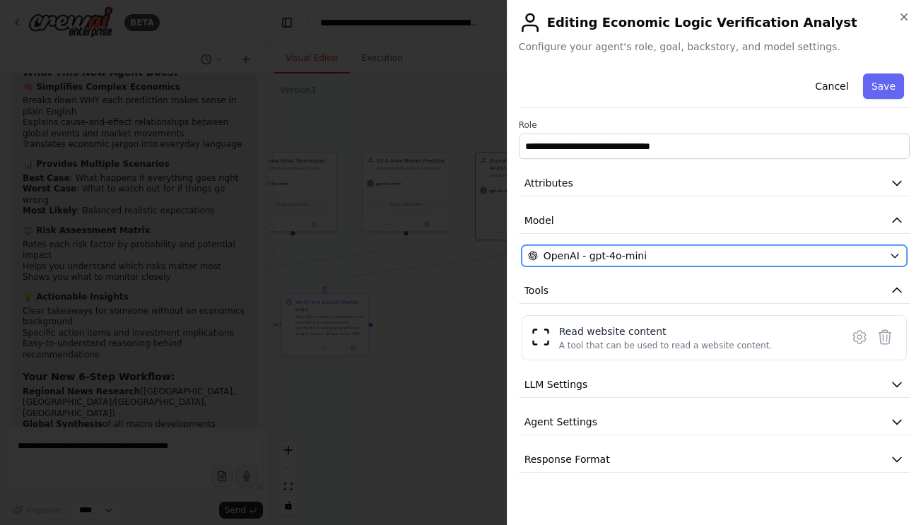
click at [650, 258] on div "OpenAI - gpt-4o-mini" at bounding box center [706, 256] width 356 height 14
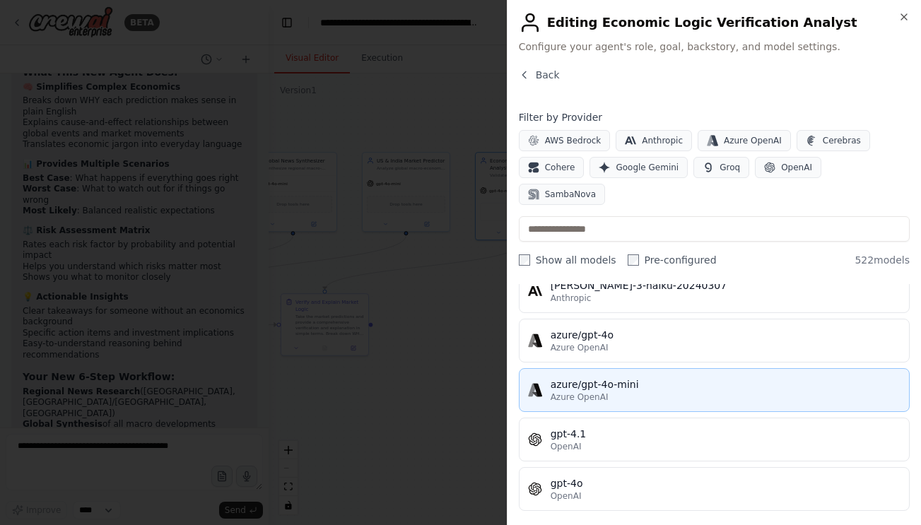
scroll to position [112, 0]
click at [638, 474] on div "gpt-4o" at bounding box center [726, 481] width 350 height 14
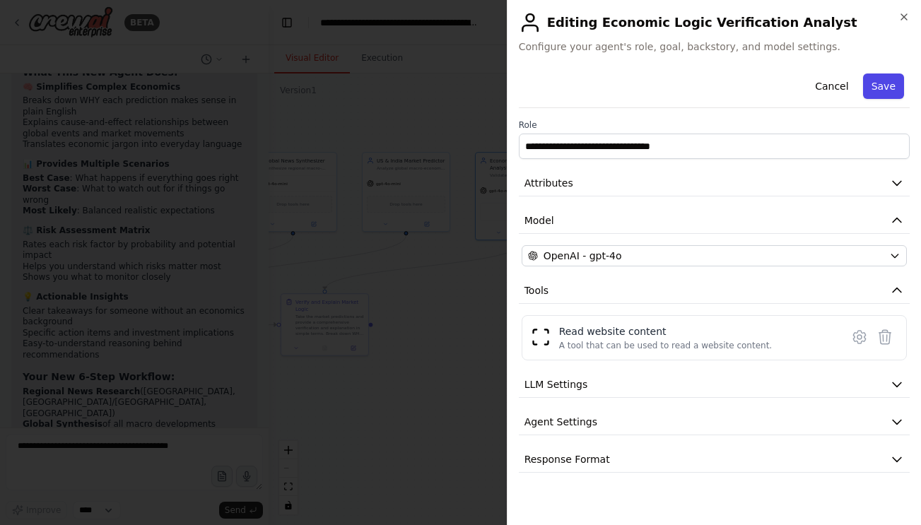
click at [887, 78] on button "Save" at bounding box center [883, 86] width 41 height 25
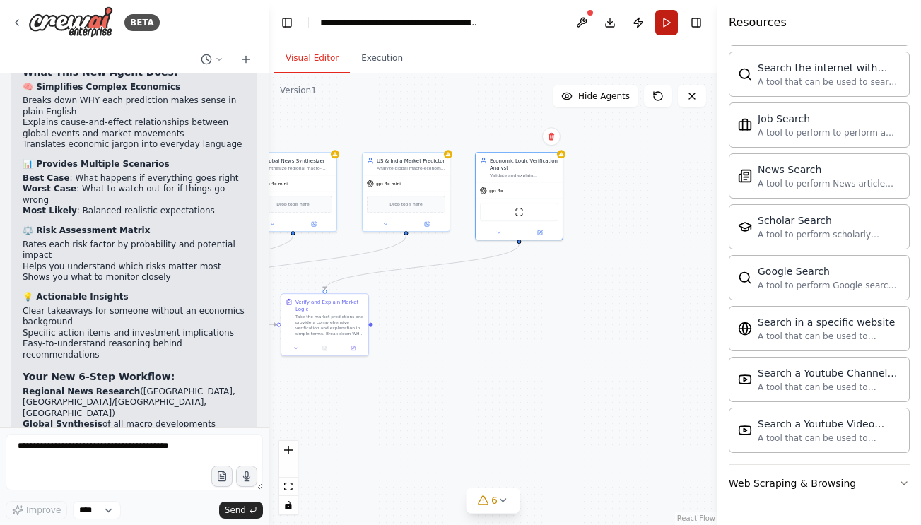
click at [664, 33] on button "Run" at bounding box center [666, 22] width 23 height 25
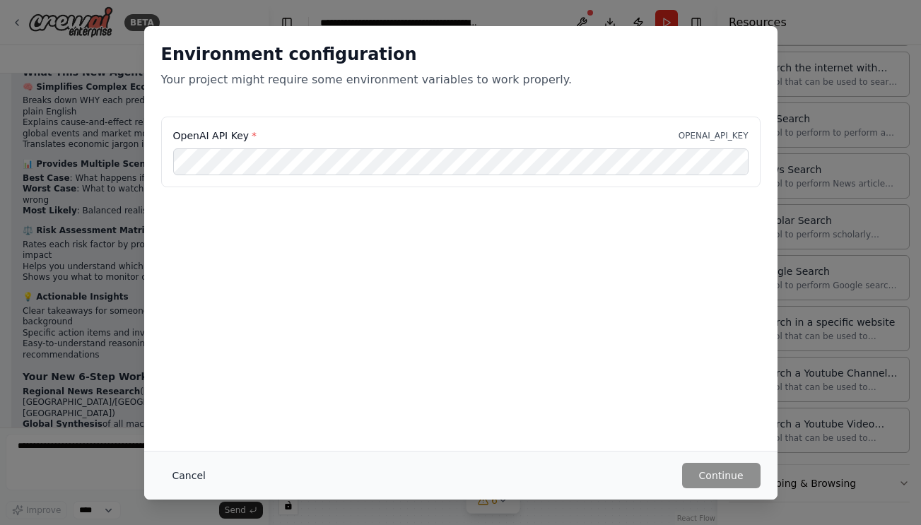
click at [184, 475] on button "Cancel" at bounding box center [189, 475] width 56 height 25
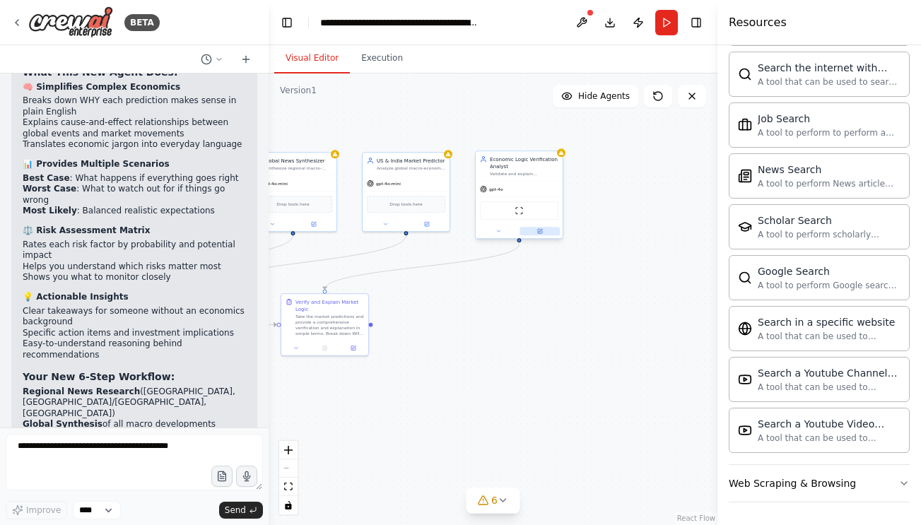
click at [534, 228] on button at bounding box center [540, 231] width 40 height 8
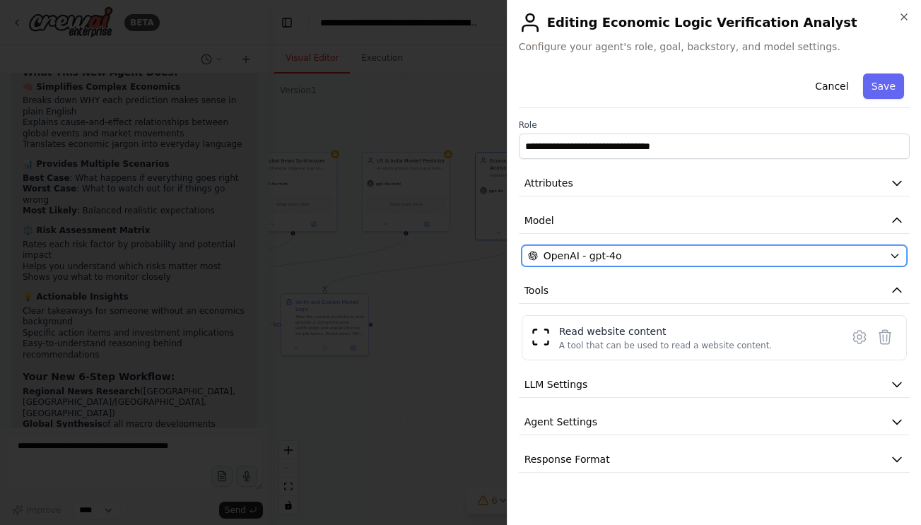
click at [705, 255] on div "OpenAI - gpt-4o" at bounding box center [706, 256] width 356 height 14
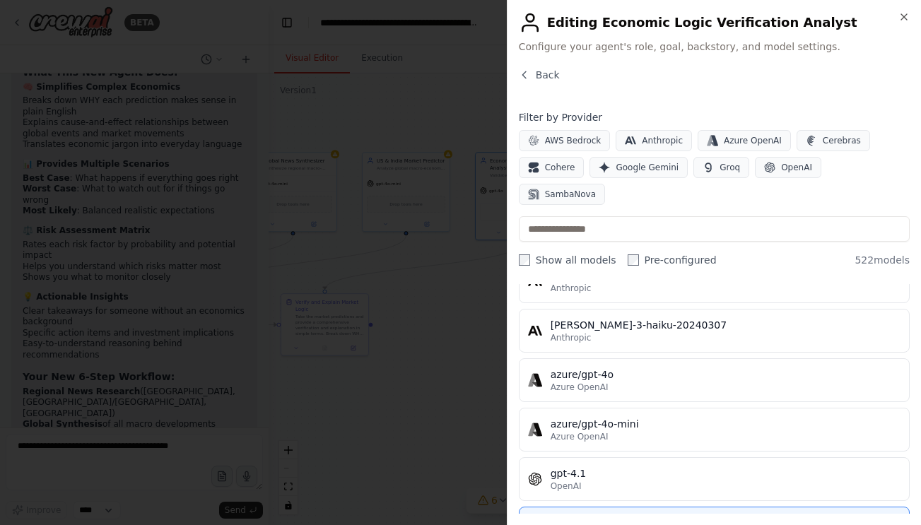
scroll to position [110, 0]
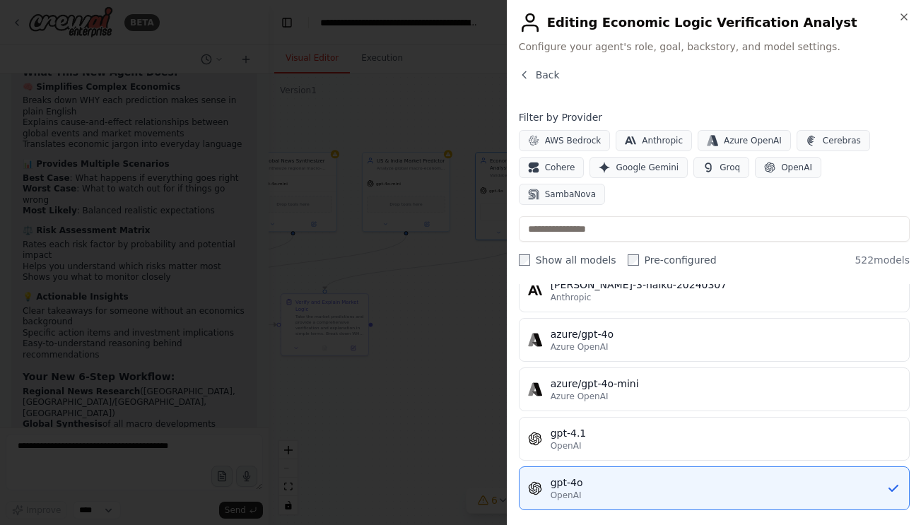
click at [710, 525] on div "gpt-4o-mini" at bounding box center [726, 532] width 350 height 14
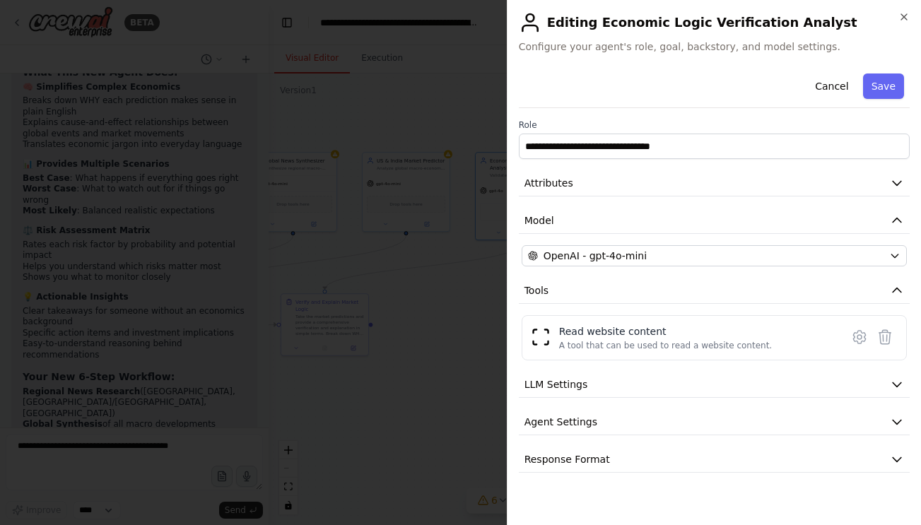
click at [886, 70] on div "Cancel Save" at bounding box center [714, 88] width 391 height 40
click at [886, 95] on button "Save" at bounding box center [883, 86] width 41 height 25
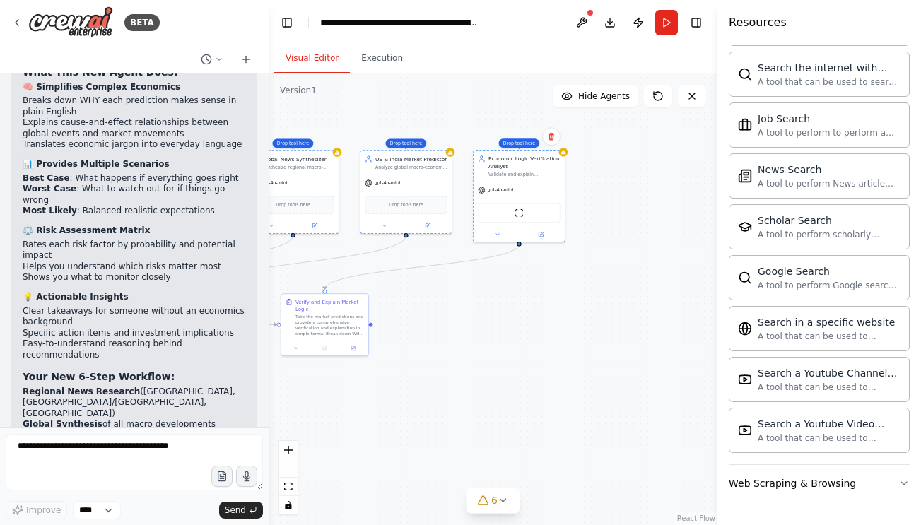
drag, startPoint x: 802, startPoint y: 184, endPoint x: 660, endPoint y: 327, distance: 201.9
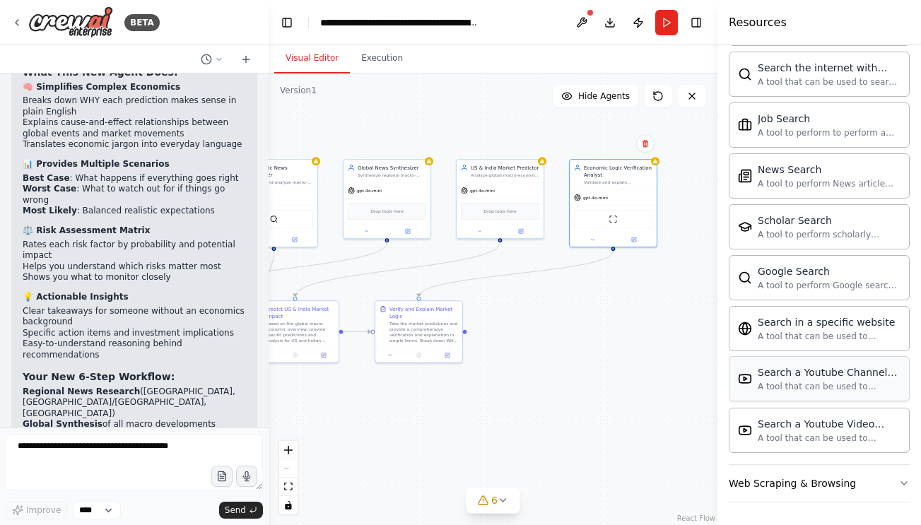
drag, startPoint x: 555, startPoint y: 359, endPoint x: 821, endPoint y: 390, distance: 267.6
click at [819, 390] on div "BETA Set up a crew that reads macro-news from all around the world - different …" at bounding box center [460, 262] width 921 height 525
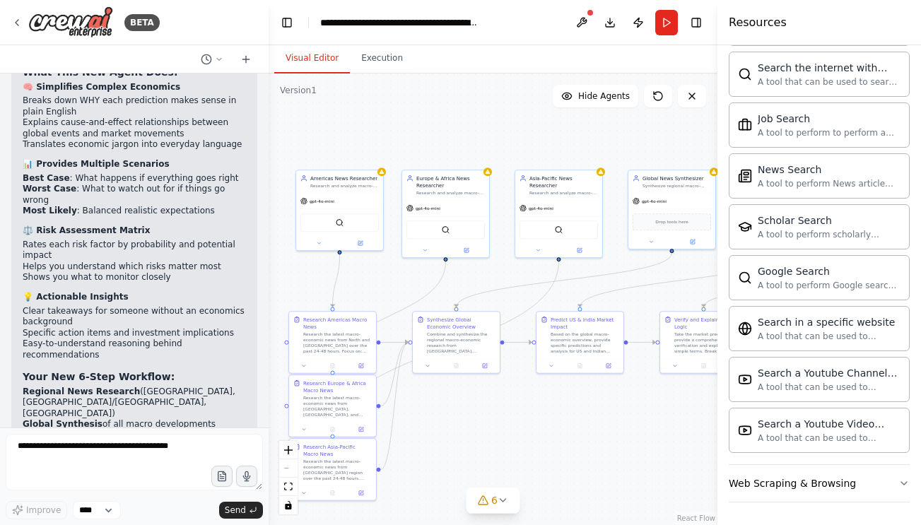
drag, startPoint x: 524, startPoint y: 303, endPoint x: 648, endPoint y: 287, distance: 124.8
click at [648, 287] on div ".deletable-edge-delete-btn { width: 20px; height: 20px; border: 0px solid #ffff…" at bounding box center [493, 300] width 449 height 452
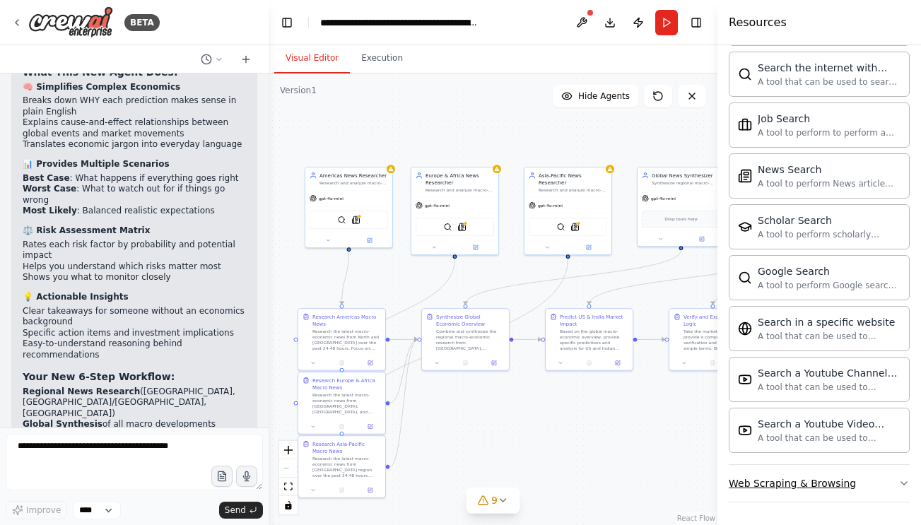
click at [867, 469] on button "Web Scraping & Browsing" at bounding box center [819, 483] width 181 height 37
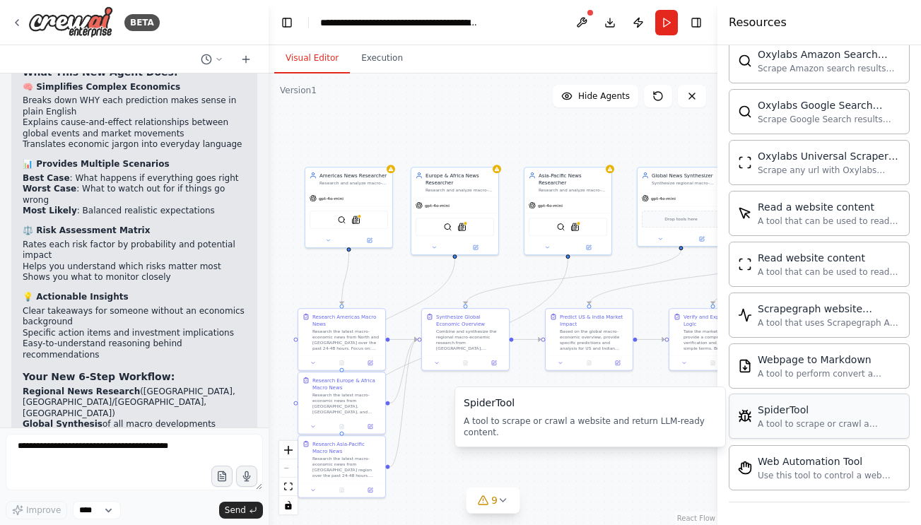
scroll to position [1473, 0]
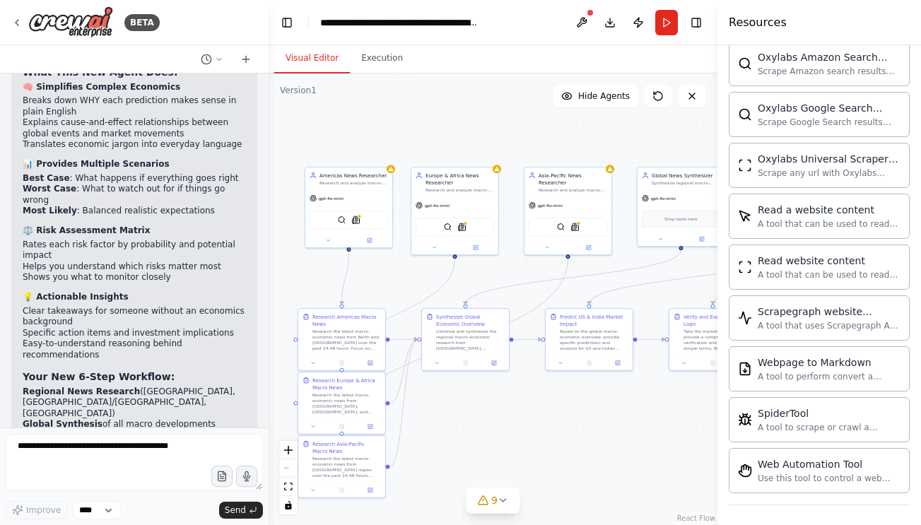
click at [423, 428] on div ".deletable-edge-delete-btn { width: 20px; height: 20px; border: 0px solid #ffff…" at bounding box center [493, 300] width 449 height 452
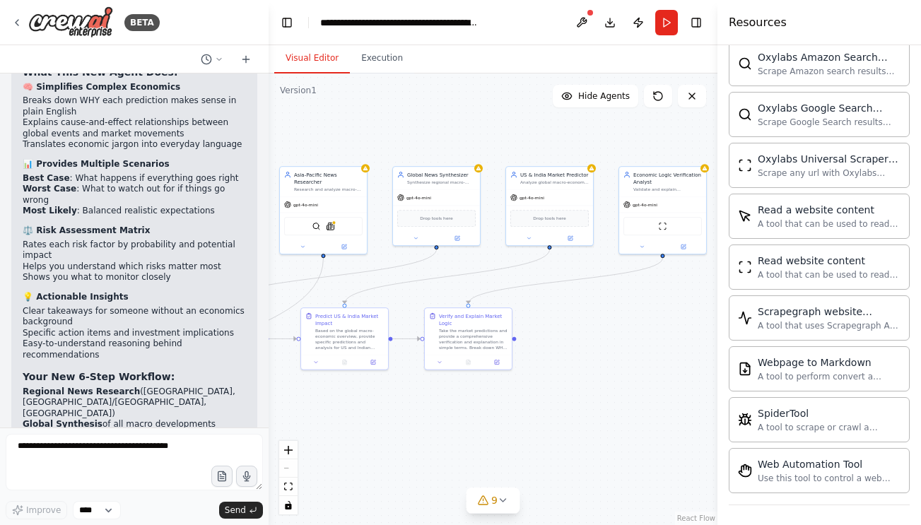
drag, startPoint x: 622, startPoint y: 431, endPoint x: 377, endPoint y: 430, distance: 244.6
click at [377, 430] on div ".deletable-edge-delete-btn { width: 20px; height: 20px; border: 0px solid #ffff…" at bounding box center [493, 300] width 449 height 452
click at [662, 20] on button "Run" at bounding box center [666, 22] width 23 height 25
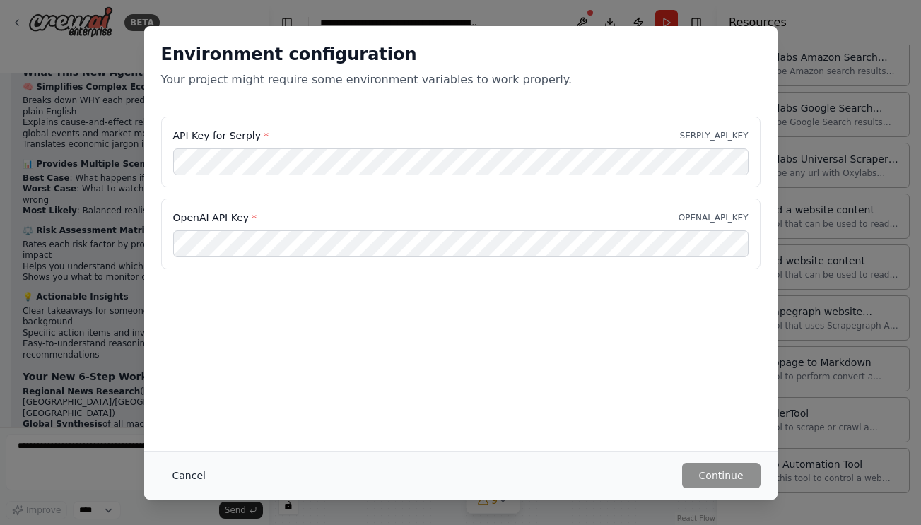
click at [195, 467] on button "Cancel" at bounding box center [189, 475] width 56 height 25
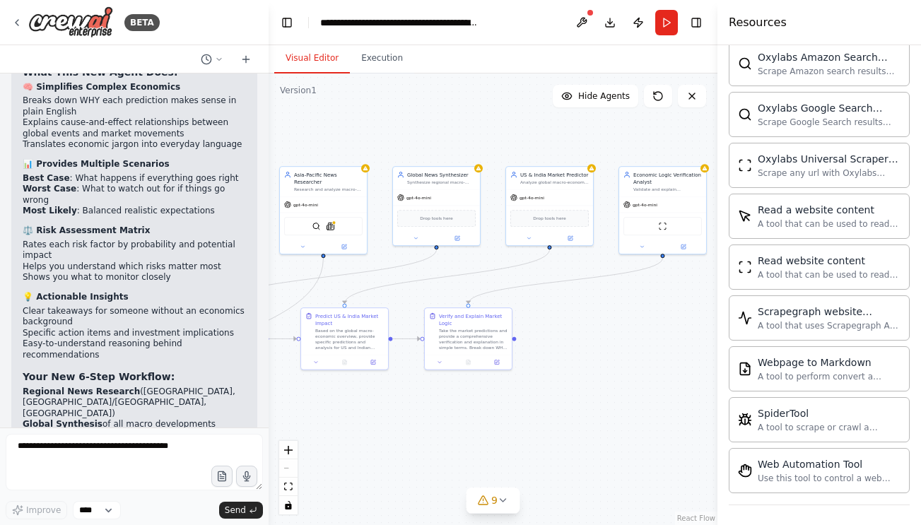
click at [495, 515] on div ".deletable-edge-delete-btn { width: 20px; height: 20px; border: 0px solid #ffff…" at bounding box center [493, 300] width 449 height 452
click at [495, 501] on span "9" at bounding box center [494, 500] width 6 height 14
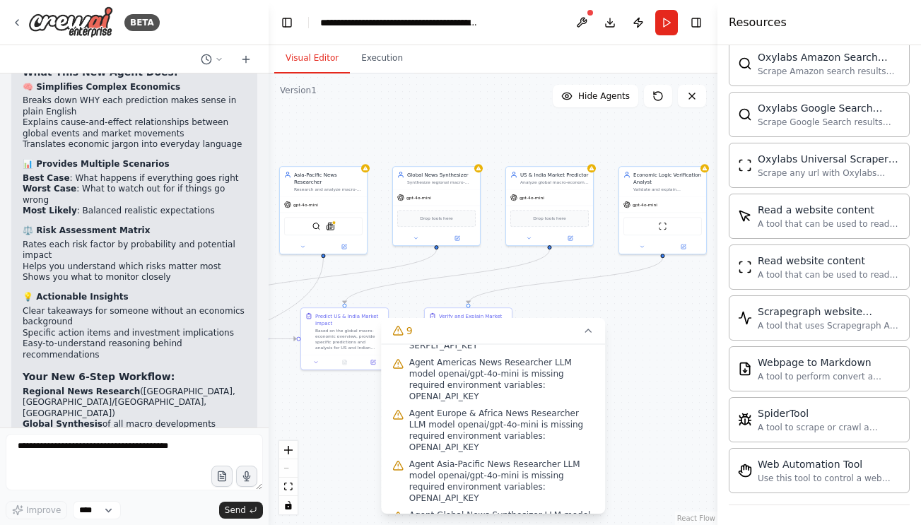
scroll to position [153, 0]
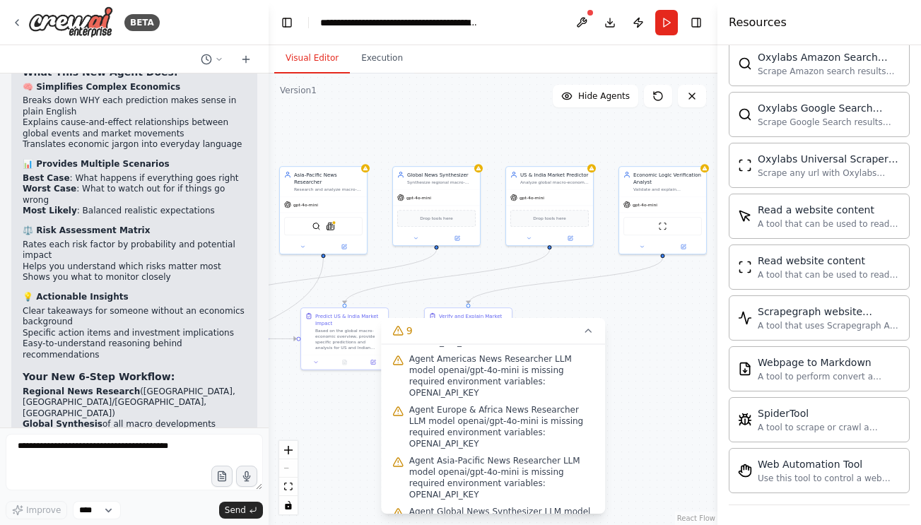
click at [348, 455] on div ".deletable-edge-delete-btn { width: 20px; height: 20px; border: 0px solid #ffff…" at bounding box center [493, 300] width 449 height 452
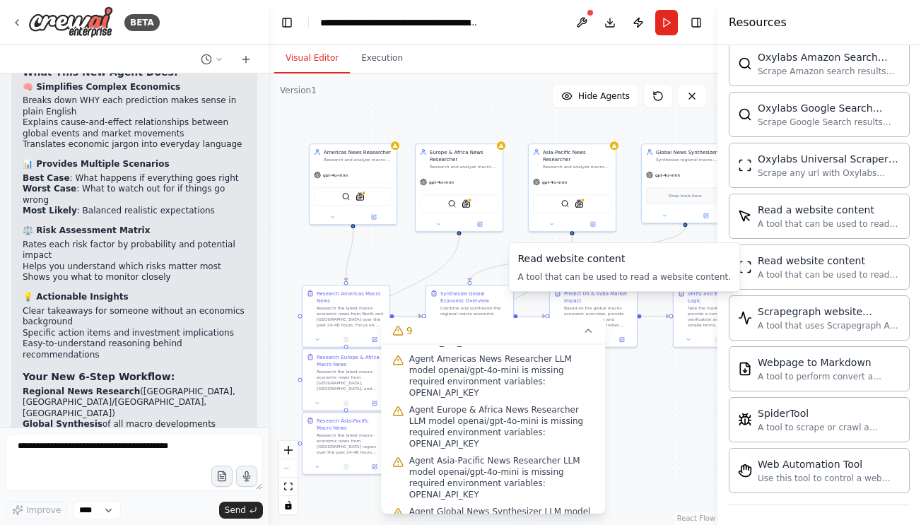
drag, startPoint x: 461, startPoint y: 267, endPoint x: 705, endPoint y: 245, distance: 244.9
click at [705, 245] on body "BETA Set up a crew that reads macro-news from all around the world - different …" at bounding box center [460, 262] width 921 height 525
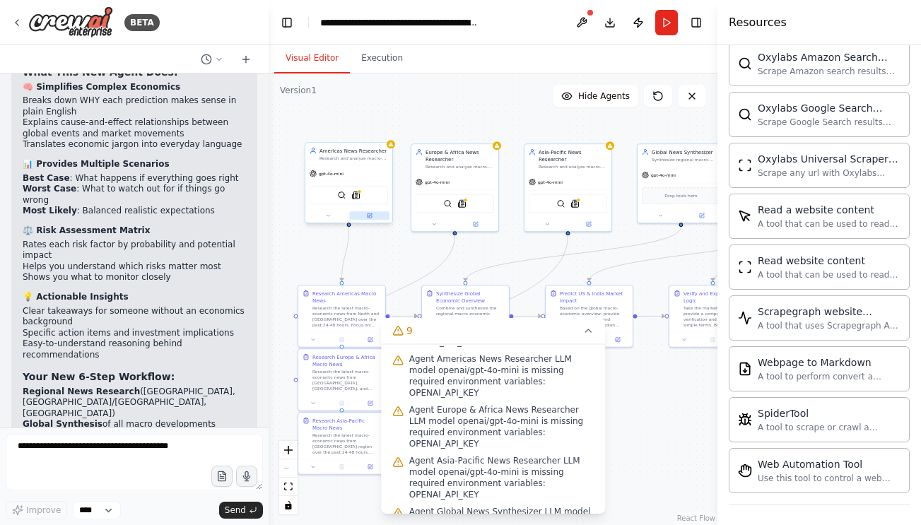
click at [372, 213] on icon at bounding box center [370, 216] width 6 height 6
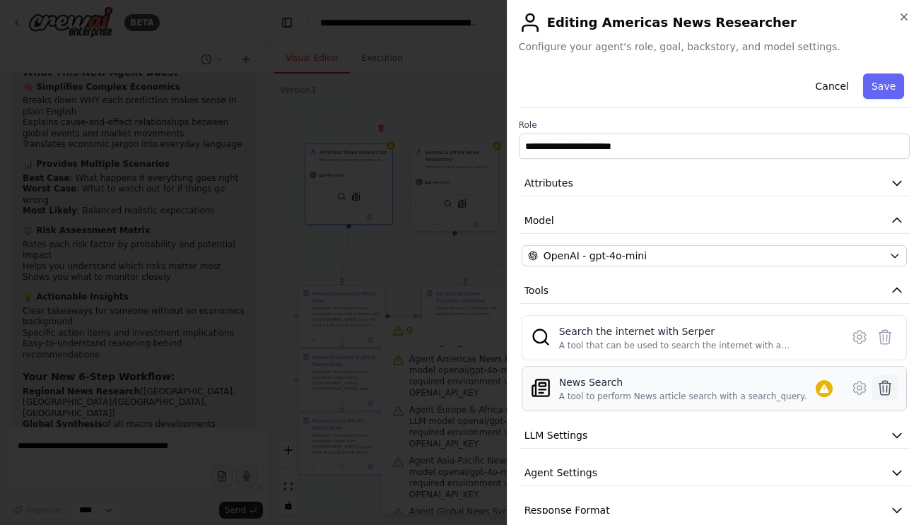
click at [887, 392] on icon at bounding box center [885, 388] width 17 height 17
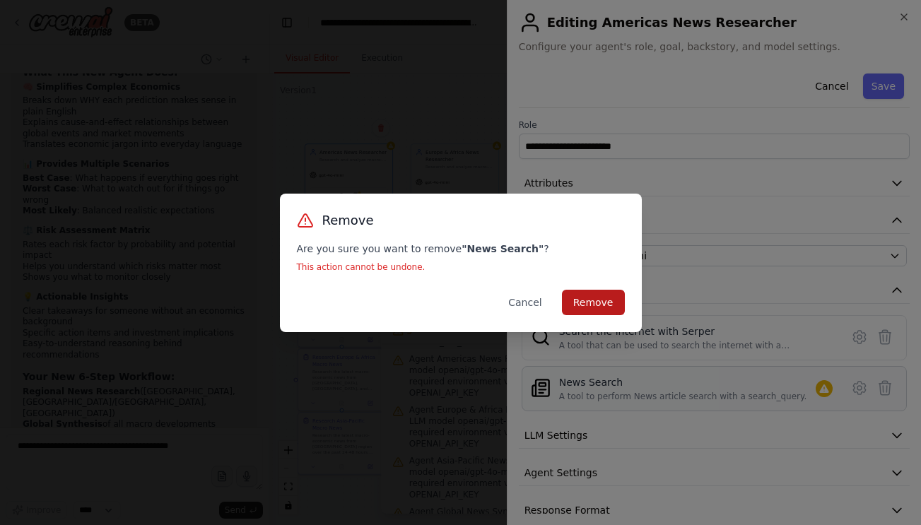
click at [590, 295] on button "Remove" at bounding box center [593, 302] width 63 height 25
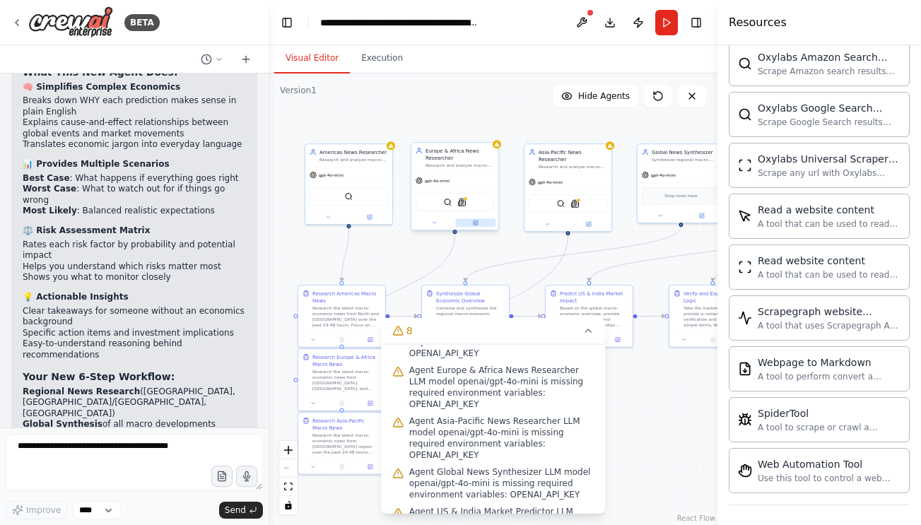
click at [481, 226] on button at bounding box center [475, 222] width 40 height 8
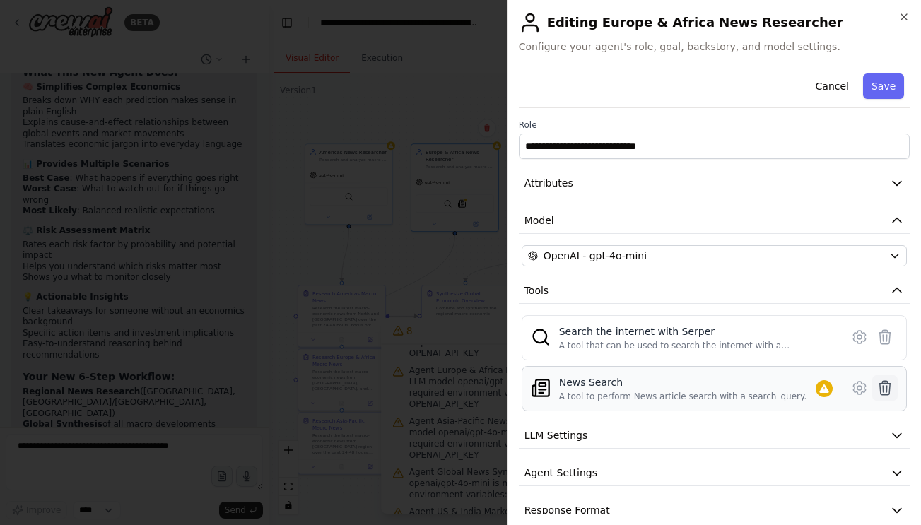
click at [884, 391] on icon at bounding box center [885, 388] width 12 height 14
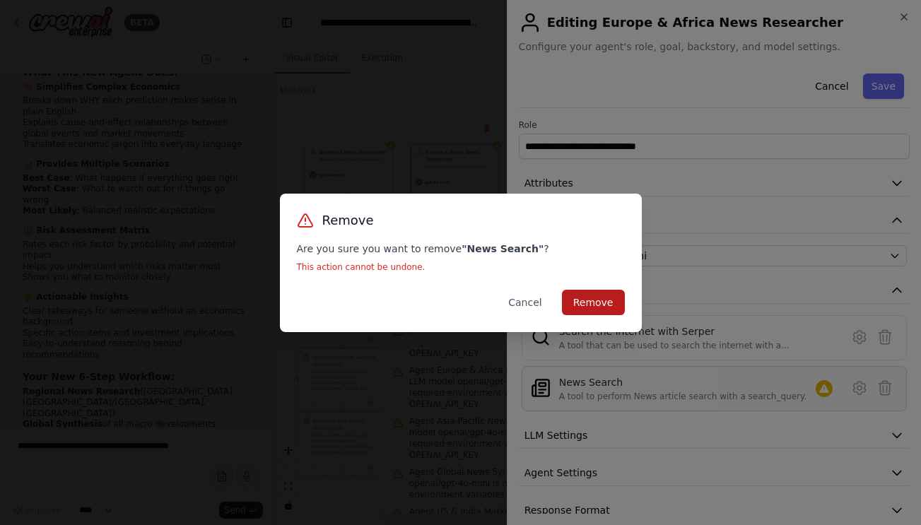
click at [610, 300] on button "Remove" at bounding box center [593, 302] width 63 height 25
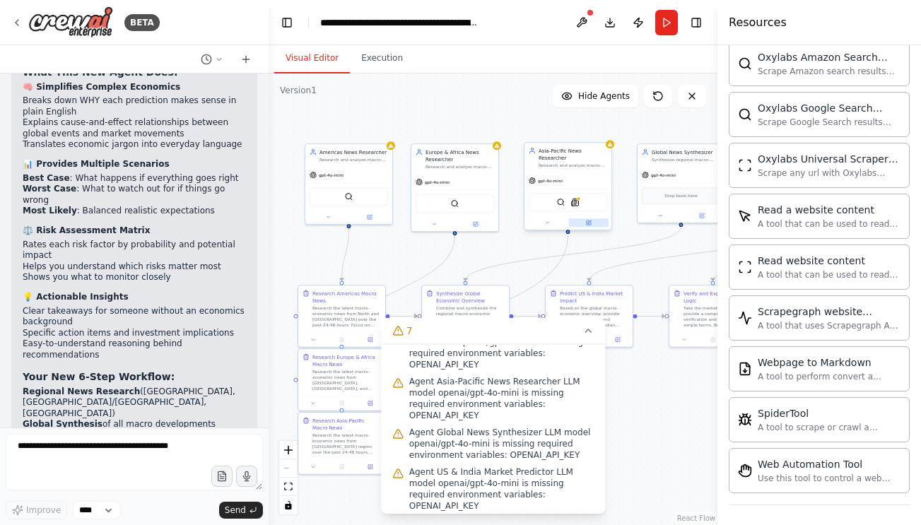
click at [590, 225] on icon at bounding box center [589, 223] width 6 height 6
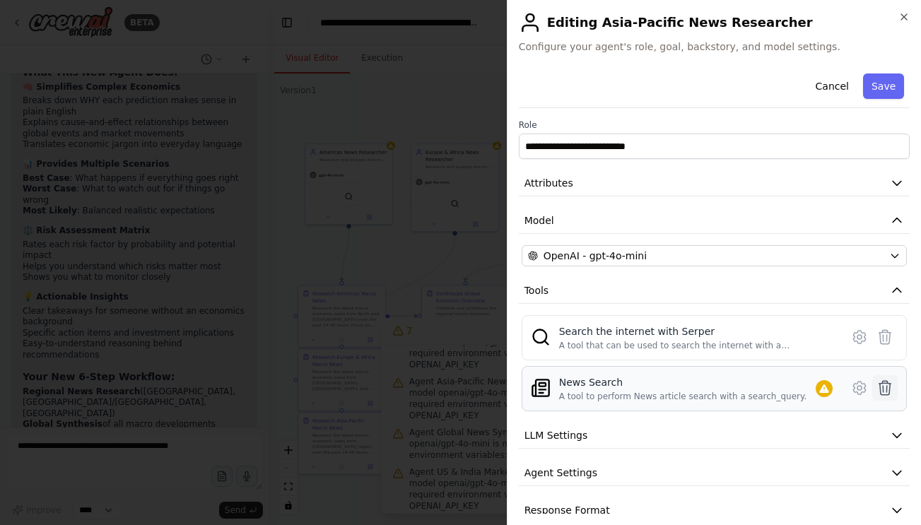
click at [886, 389] on icon at bounding box center [885, 388] width 17 height 17
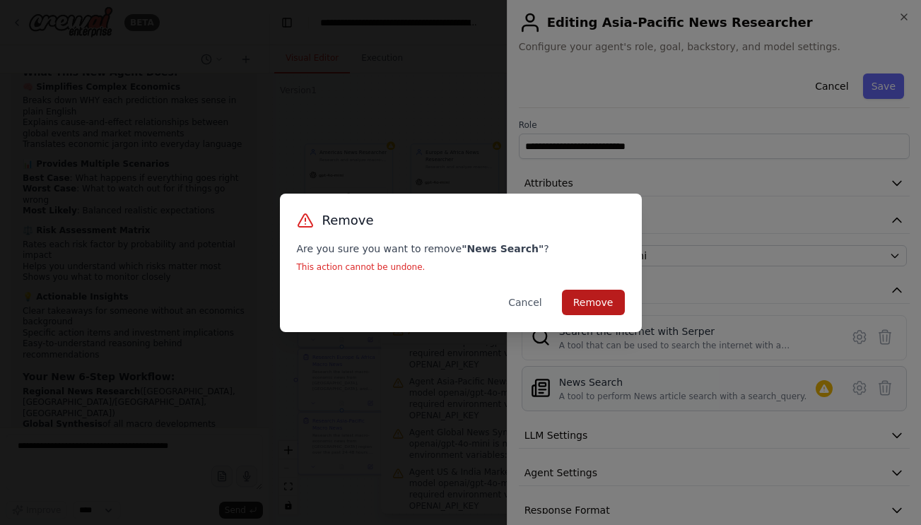
click at [580, 295] on button "Remove" at bounding box center [593, 302] width 63 height 25
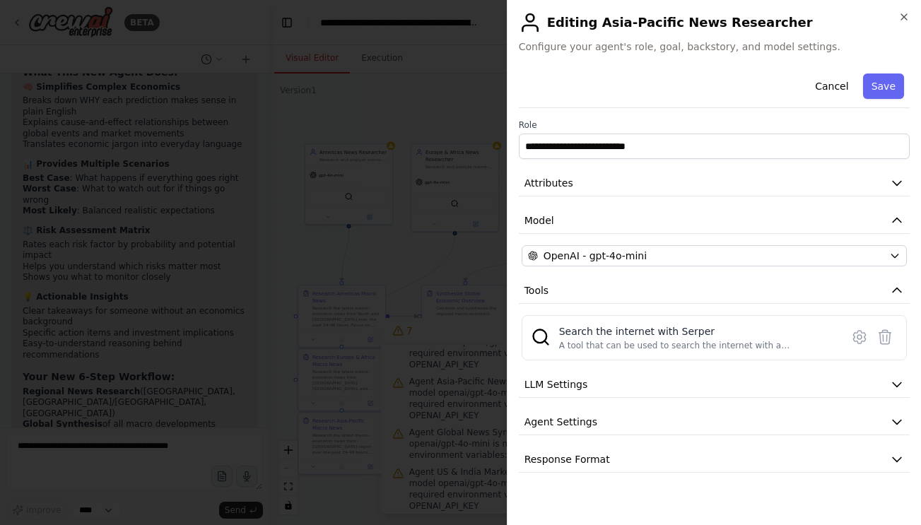
scroll to position [124, 0]
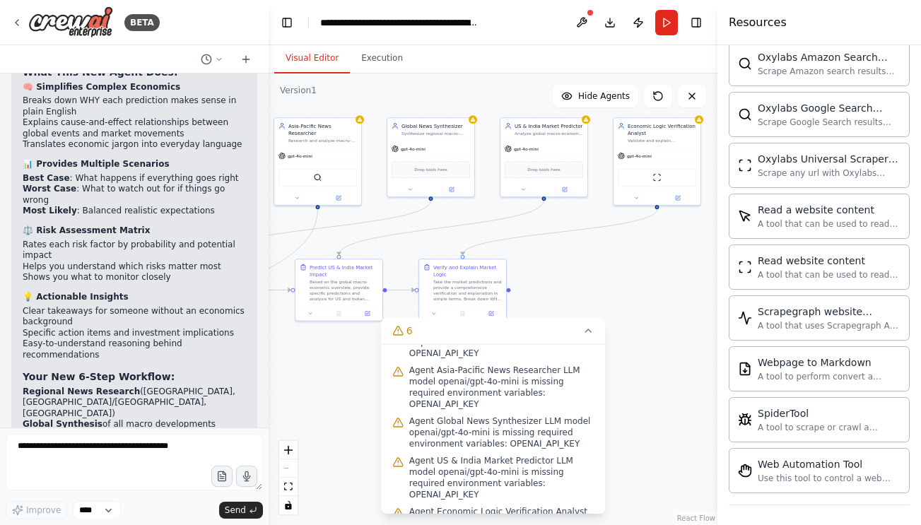
drag, startPoint x: 699, startPoint y: 417, endPoint x: 435, endPoint y: 406, distance: 264.6
click at [439, 400] on div "Version 1 Show Tools Hide Agents .deletable-edge-delete-btn { width: 20px; heig…" at bounding box center [493, 300] width 449 height 452
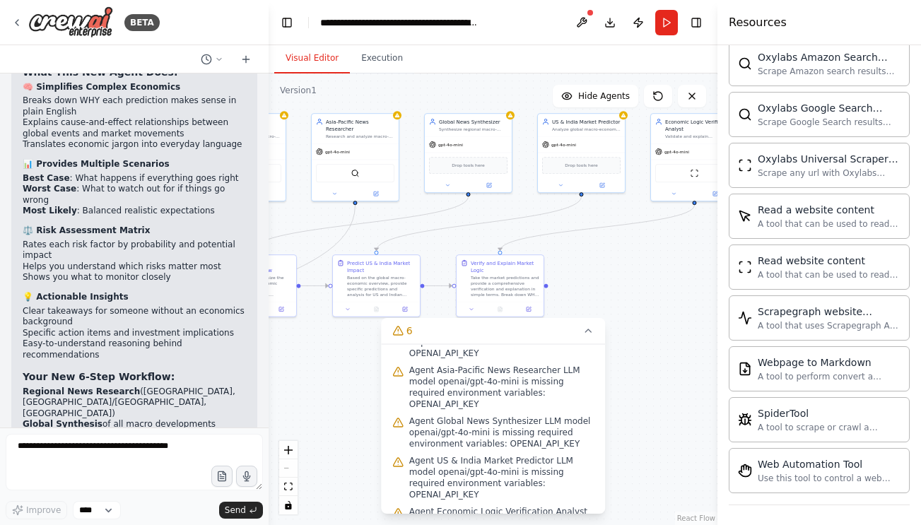
drag, startPoint x: 650, startPoint y: 353, endPoint x: 702, endPoint y: 340, distance: 53.3
click at [702, 340] on div ".deletable-edge-delete-btn { width: 20px; height: 20px; border: 0px solid #ffff…" at bounding box center [493, 300] width 449 height 452
click at [661, 35] on button "Run" at bounding box center [666, 22] width 23 height 25
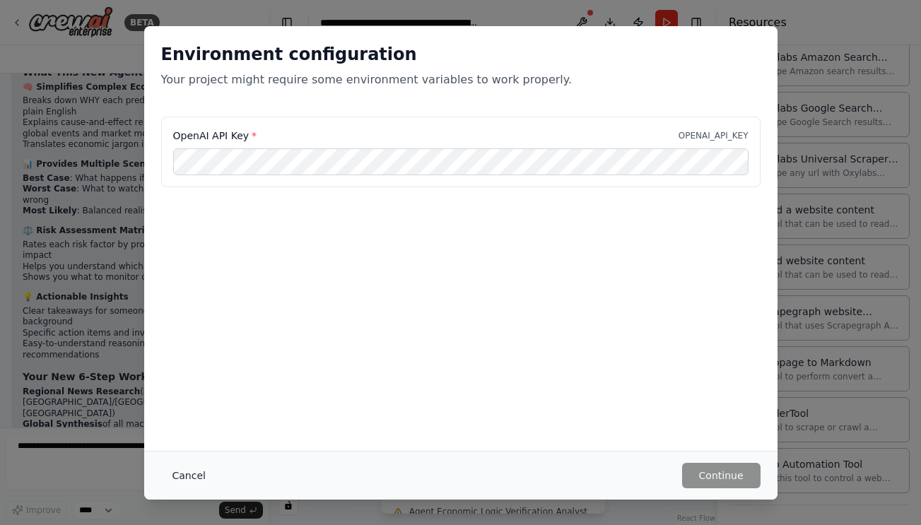
click at [180, 469] on button "Cancel" at bounding box center [189, 475] width 56 height 25
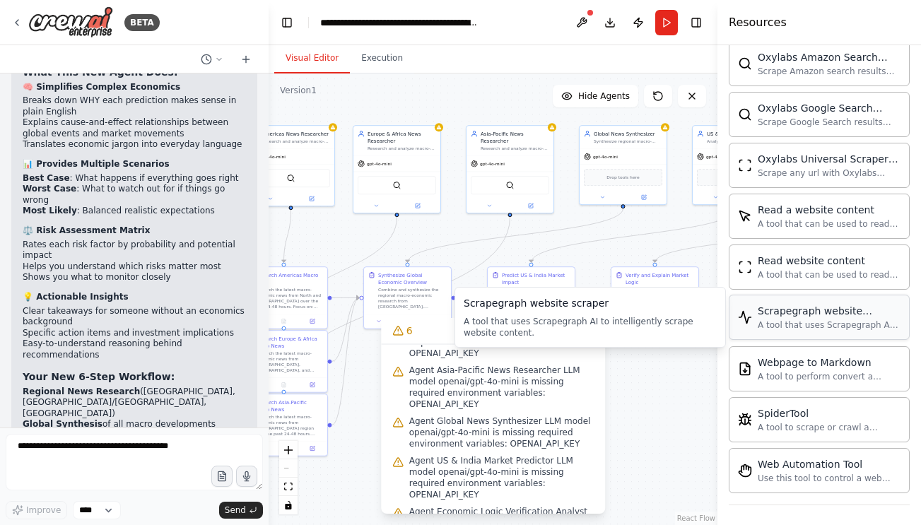
drag, startPoint x: 710, startPoint y: 306, endPoint x: 861, endPoint y: 317, distance: 151.6
click at [861, 317] on div "BETA Set up a crew that reads macro-news from all around the world - different …" at bounding box center [460, 262] width 921 height 525
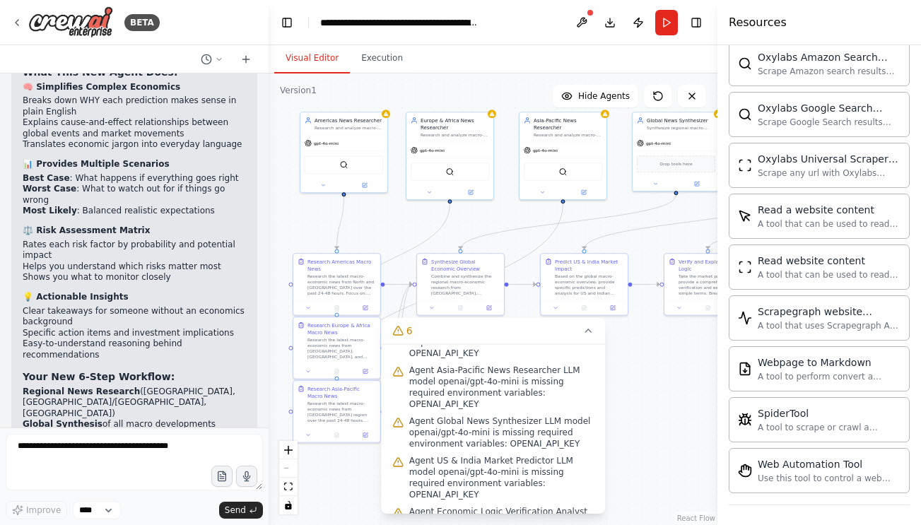
drag, startPoint x: 640, startPoint y: 428, endPoint x: 695, endPoint y: 414, distance: 56.7
click at [693, 414] on div ".deletable-edge-delete-btn { width: 20px; height: 20px; border: 0px solid #ffff…" at bounding box center [493, 300] width 449 height 452
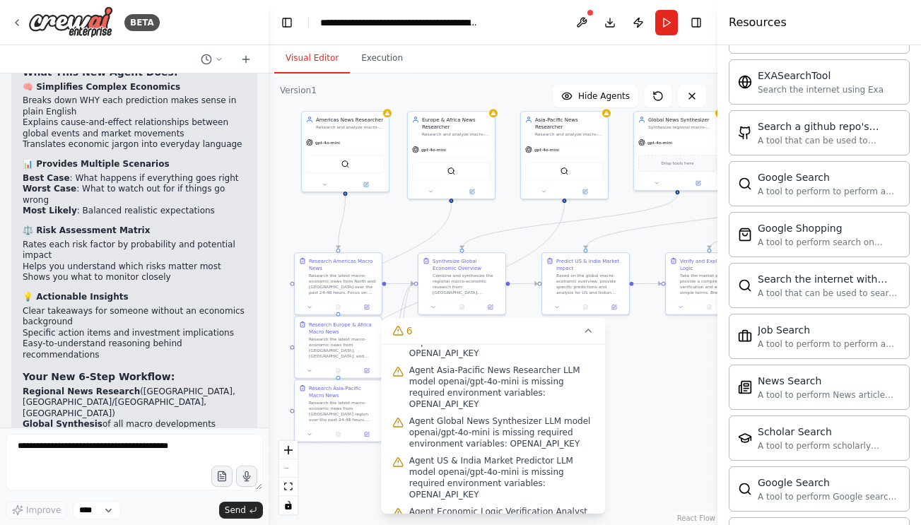
scroll to position [0, 0]
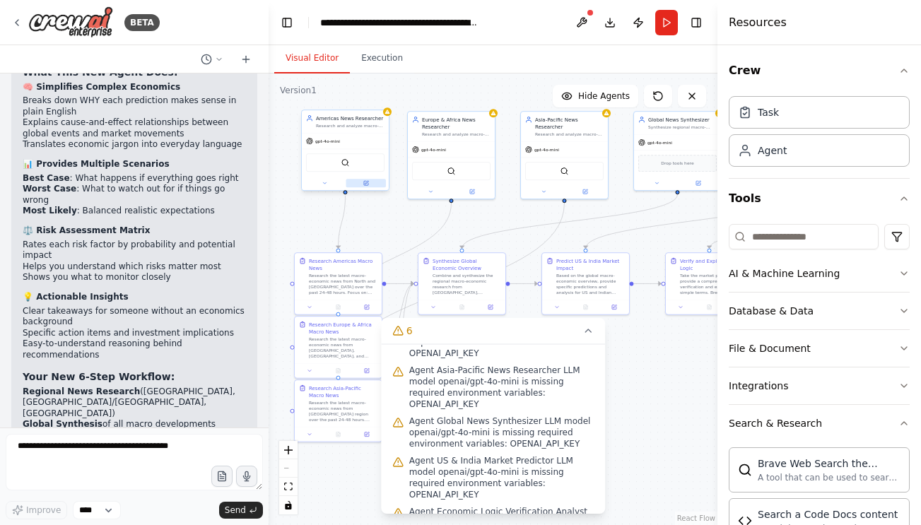
click at [371, 185] on button at bounding box center [366, 183] width 40 height 8
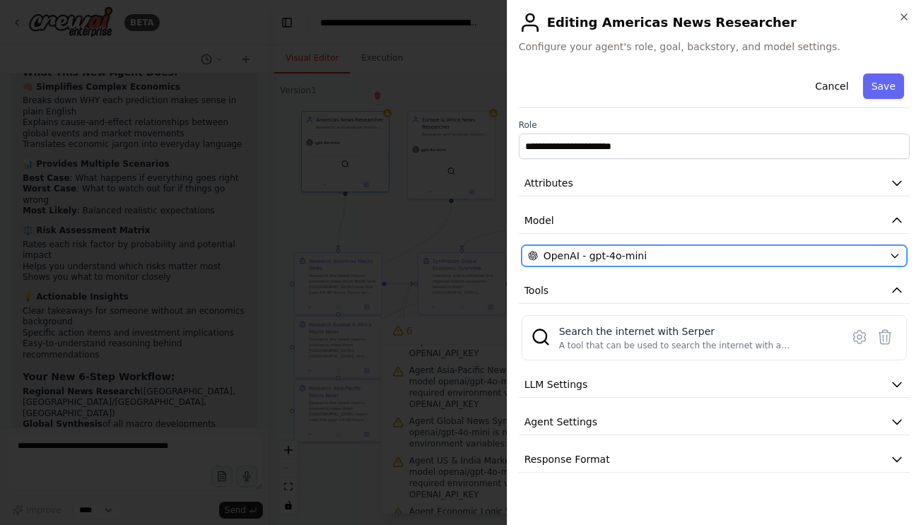
click at [551, 258] on span "OpenAI - gpt-4o-mini" at bounding box center [595, 256] width 103 height 14
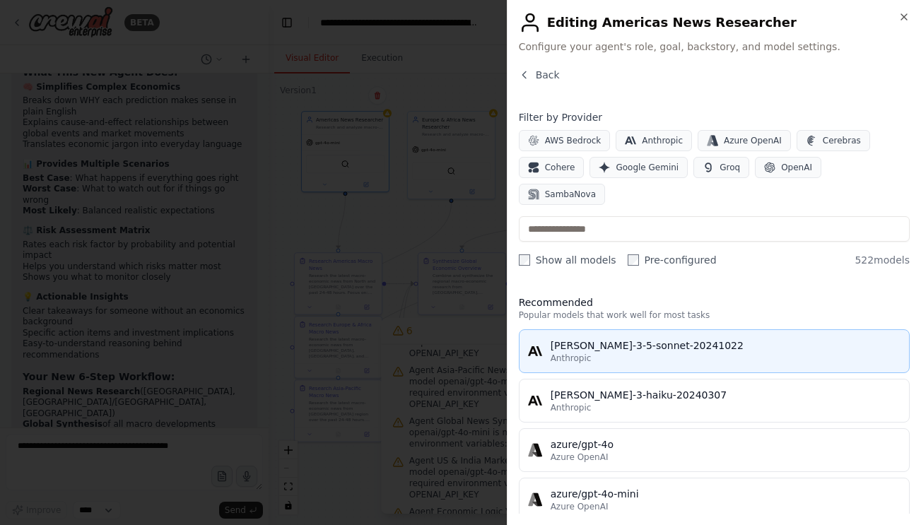
click at [584, 353] on span "Anthropic" at bounding box center [571, 358] width 41 height 11
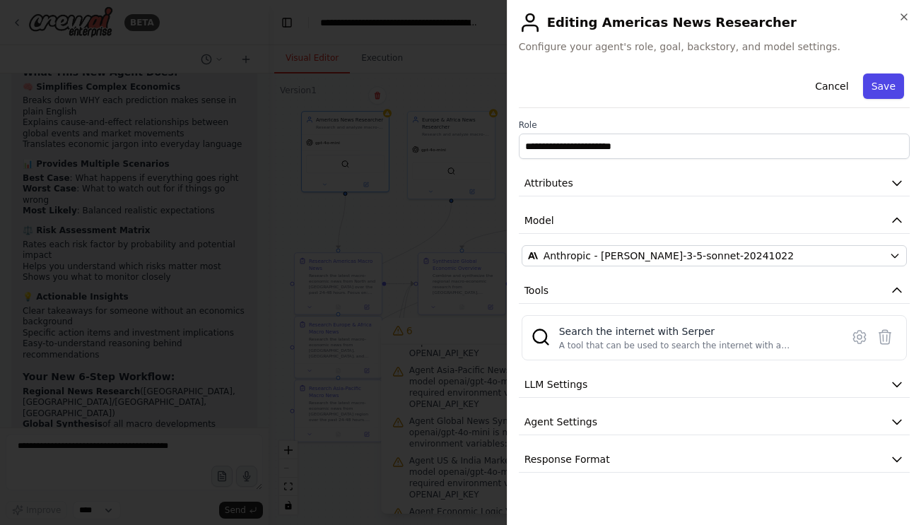
click at [885, 91] on button "Save" at bounding box center [883, 86] width 41 height 25
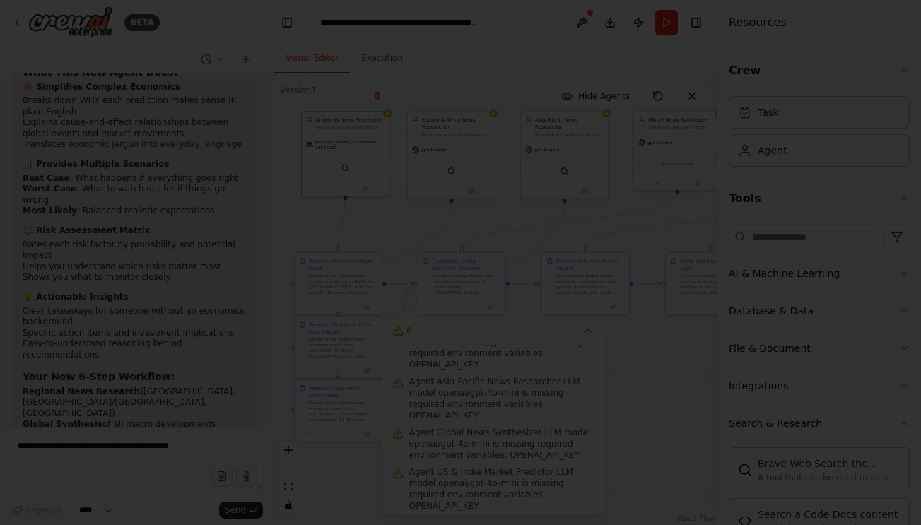
scroll to position [136, 0]
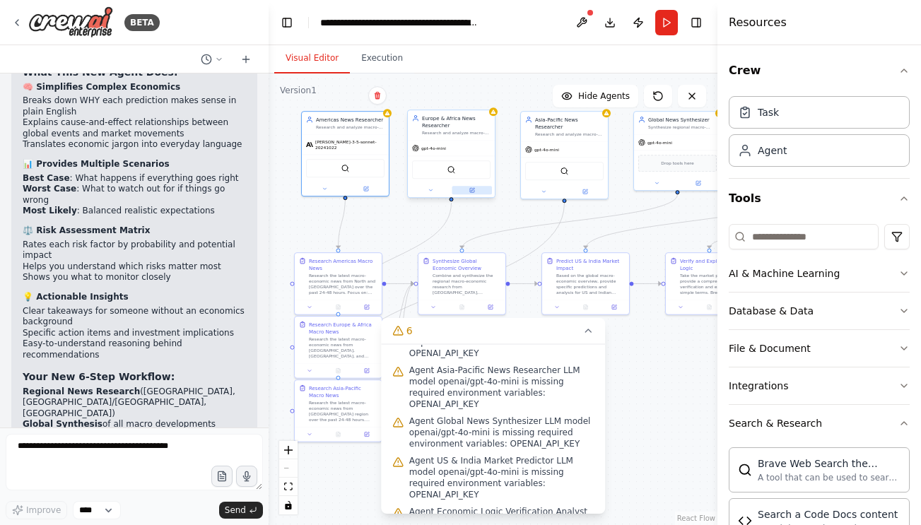
click at [469, 188] on icon at bounding box center [472, 190] width 6 height 6
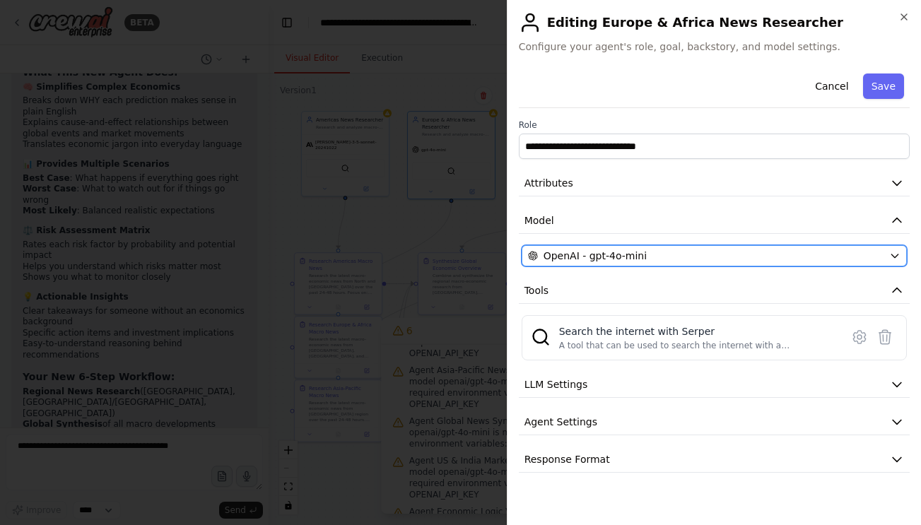
click at [556, 246] on button "OpenAI - gpt-4o-mini" at bounding box center [714, 255] width 385 height 21
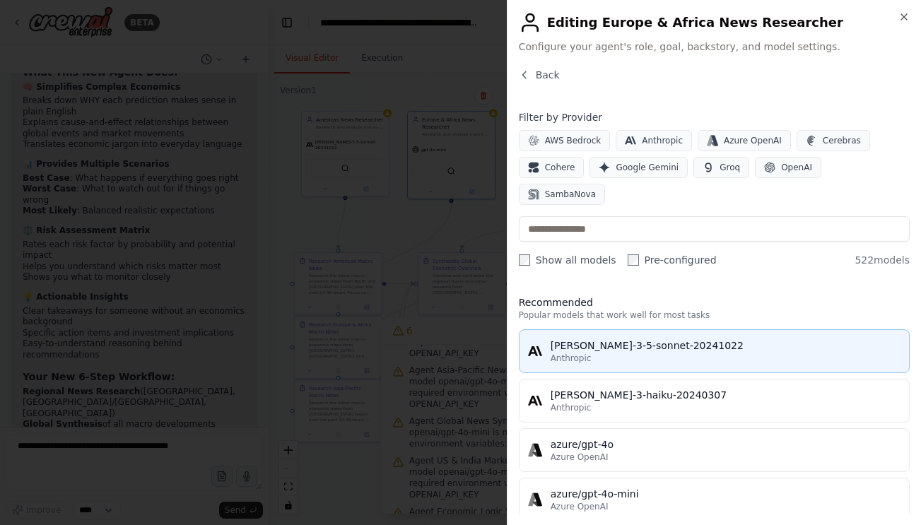
click at [558, 339] on div "claude-3-5-sonnet-20241022" at bounding box center [726, 346] width 350 height 14
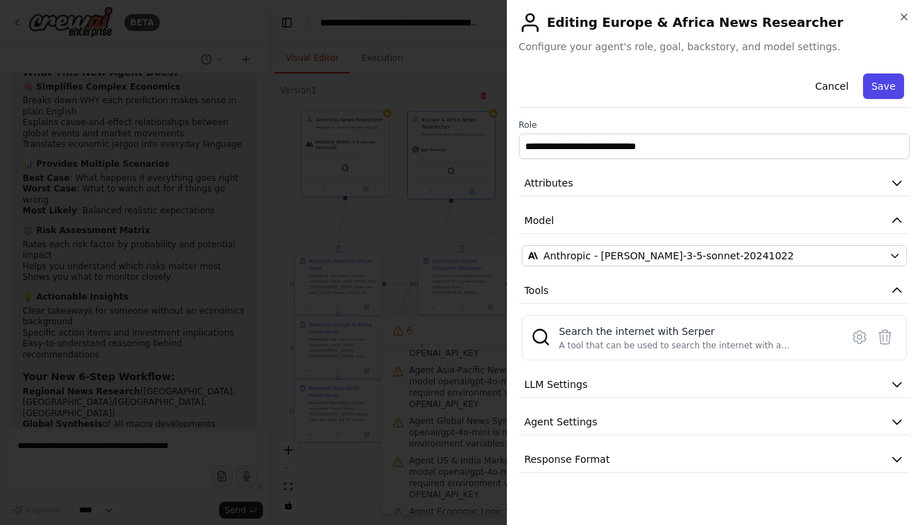
click at [874, 89] on button "Save" at bounding box center [883, 86] width 41 height 25
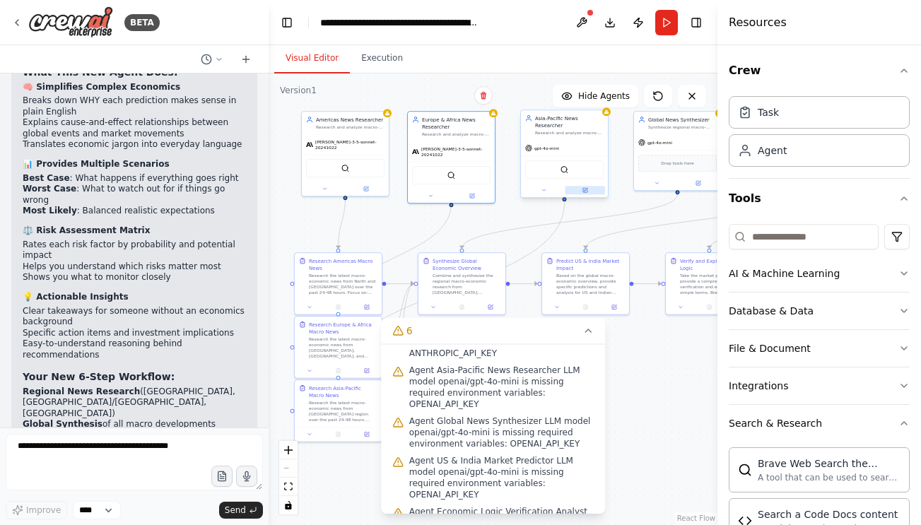
click at [590, 194] on button at bounding box center [585, 190] width 40 height 8
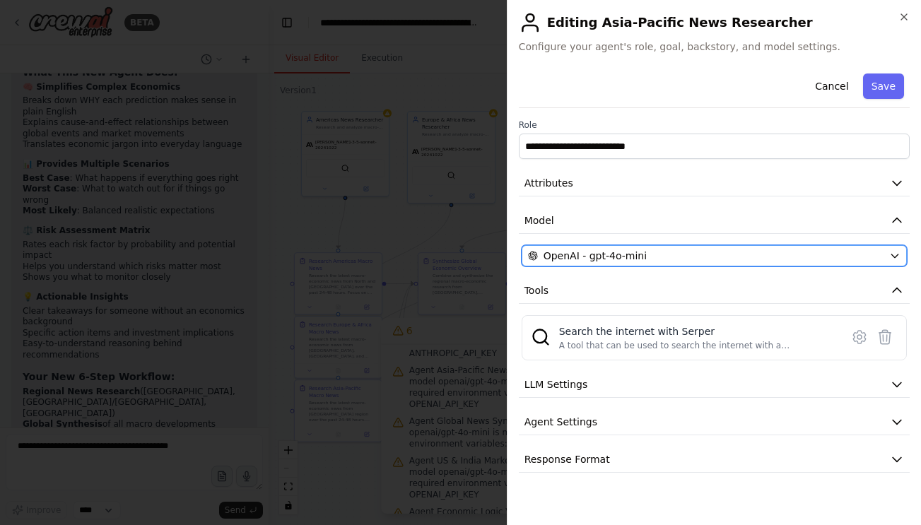
click at [650, 254] on div "OpenAI - gpt-4o-mini" at bounding box center [706, 256] width 356 height 14
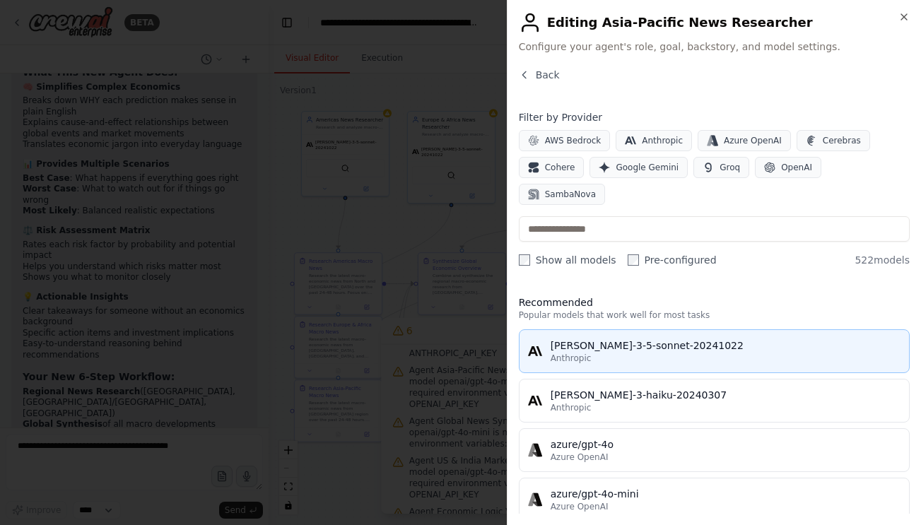
click at [635, 329] on button "claude-3-5-sonnet-20241022 Anthropic" at bounding box center [714, 351] width 391 height 44
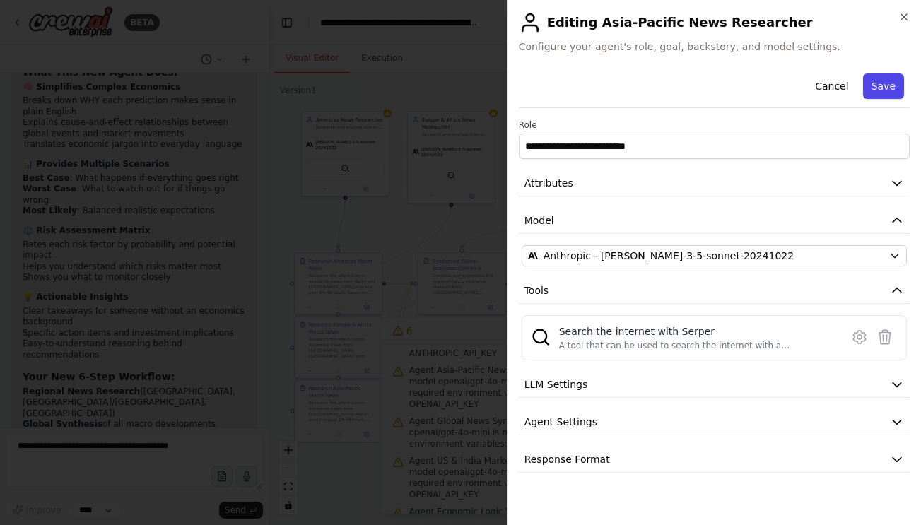
click at [881, 86] on button "Save" at bounding box center [883, 86] width 41 height 25
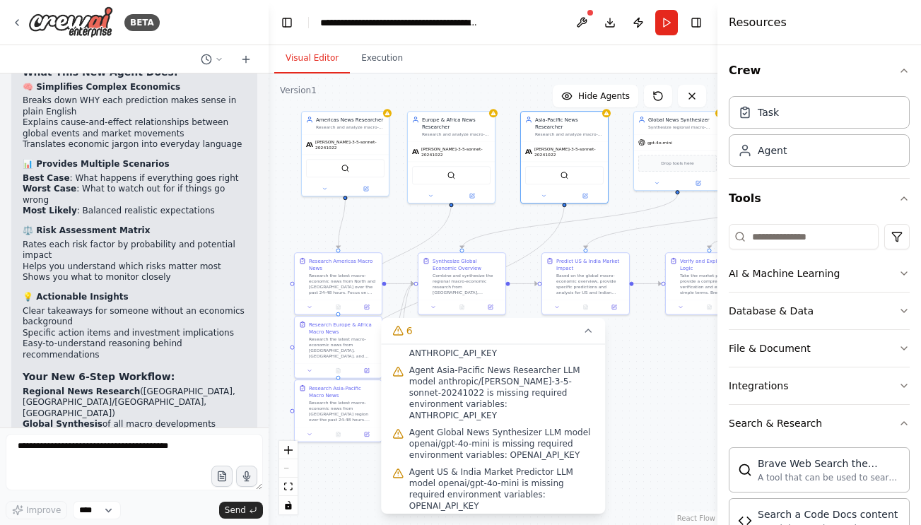
scroll to position [158, 0]
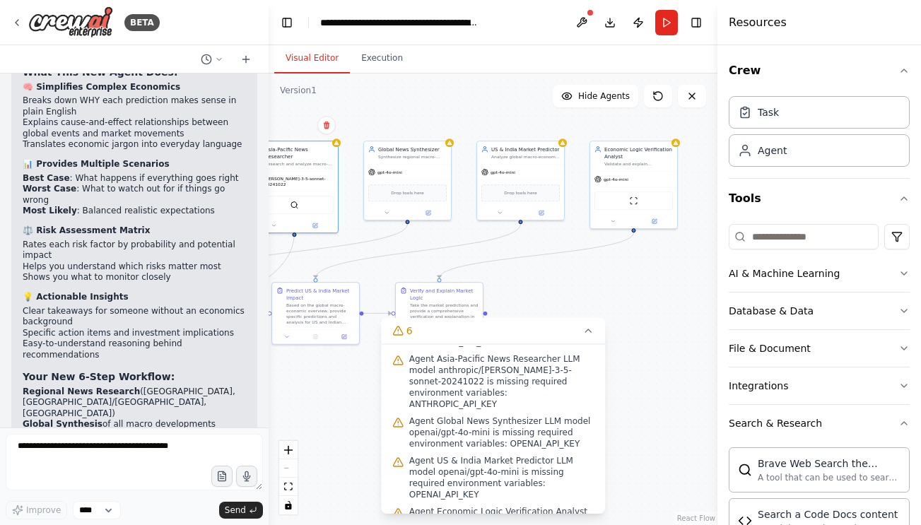
drag, startPoint x: 630, startPoint y: 243, endPoint x: 355, endPoint y: 278, distance: 277.1
click at [355, 278] on div ".deletable-edge-delete-btn { width: 20px; height: 20px; border: 0px solid #ffff…" at bounding box center [493, 300] width 449 height 452
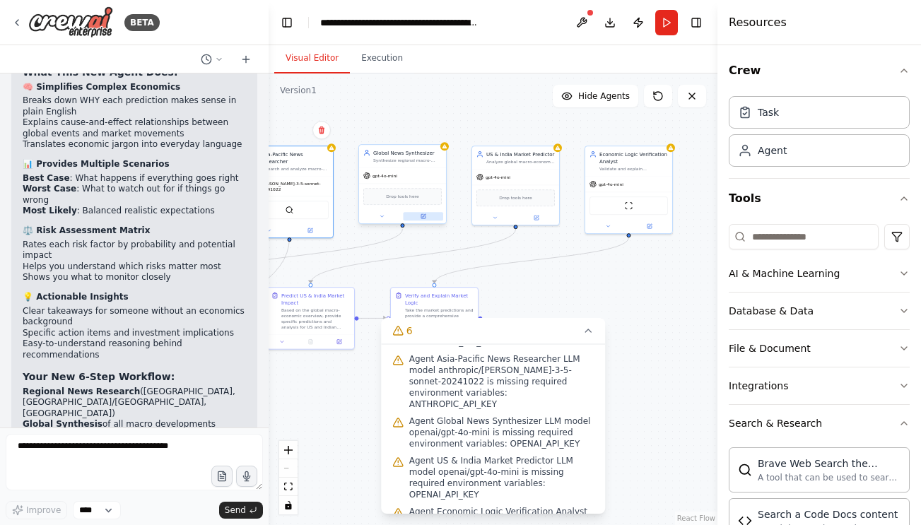
click at [421, 216] on icon at bounding box center [423, 216] width 4 height 4
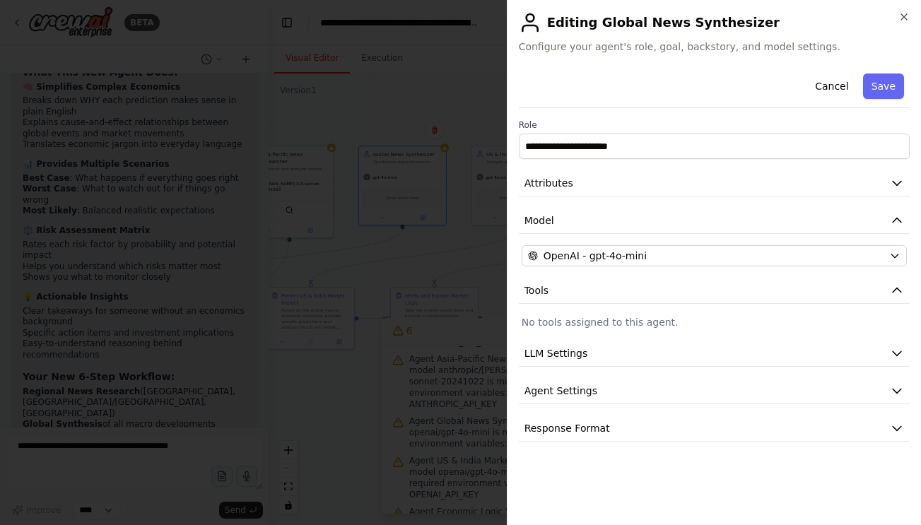
click at [585, 241] on div "**********" at bounding box center [714, 255] width 391 height 374
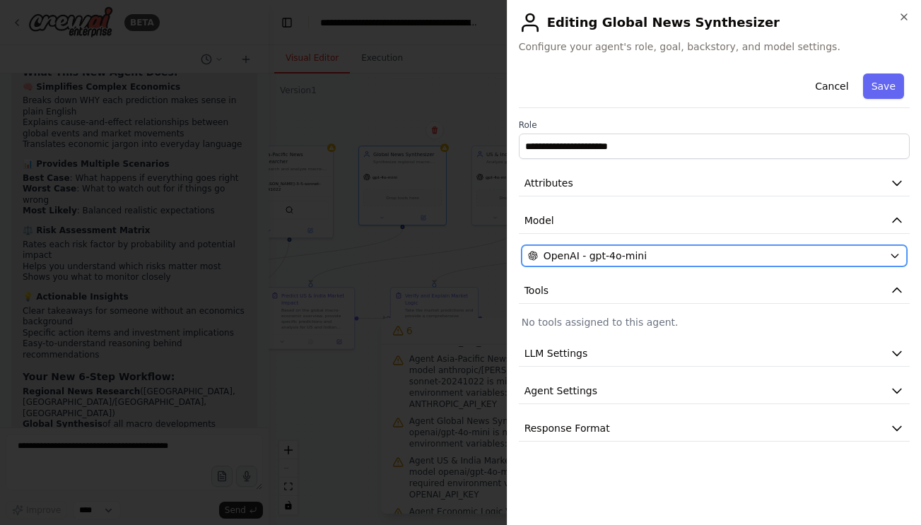
click at [585, 249] on span "OpenAI - gpt-4o-mini" at bounding box center [595, 256] width 103 height 14
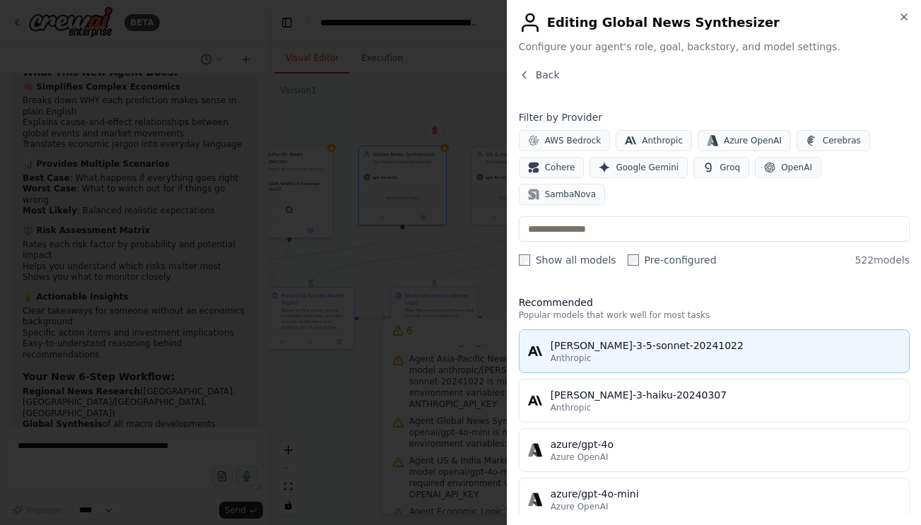
click at [599, 339] on div "claude-3-5-sonnet-20241022" at bounding box center [726, 346] width 350 height 14
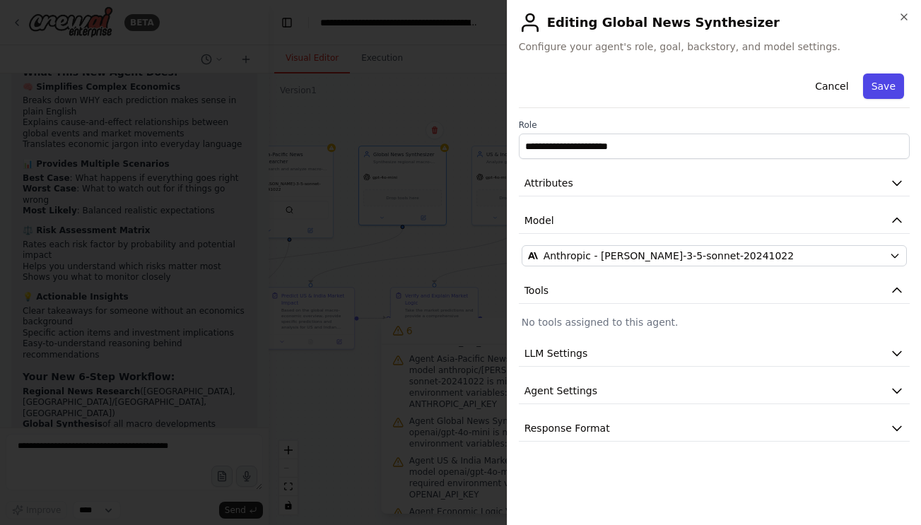
click at [887, 86] on button "Save" at bounding box center [883, 86] width 41 height 25
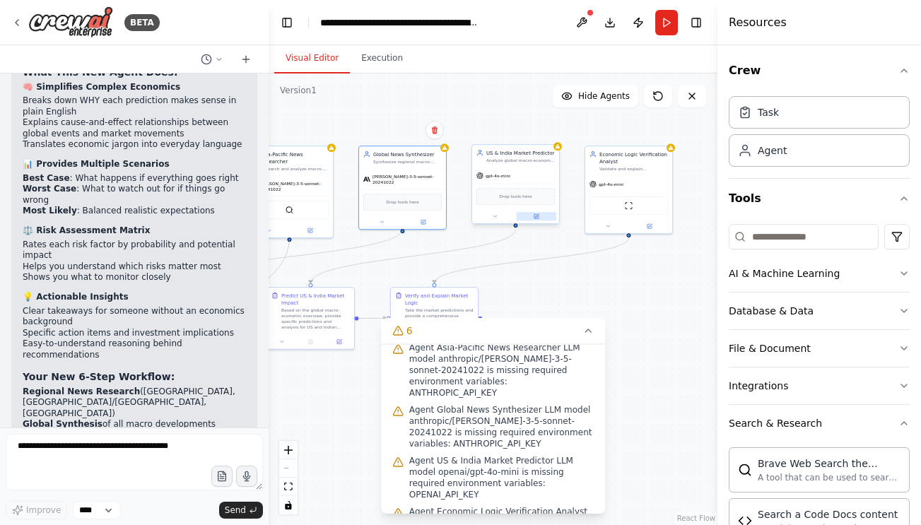
click at [543, 213] on button at bounding box center [536, 216] width 40 height 8
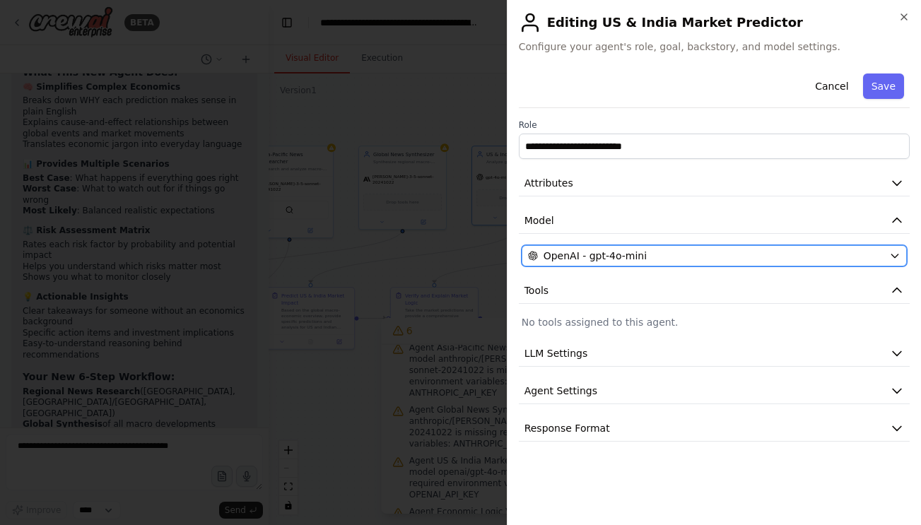
click at [602, 259] on span "OpenAI - gpt-4o-mini" at bounding box center [595, 256] width 103 height 14
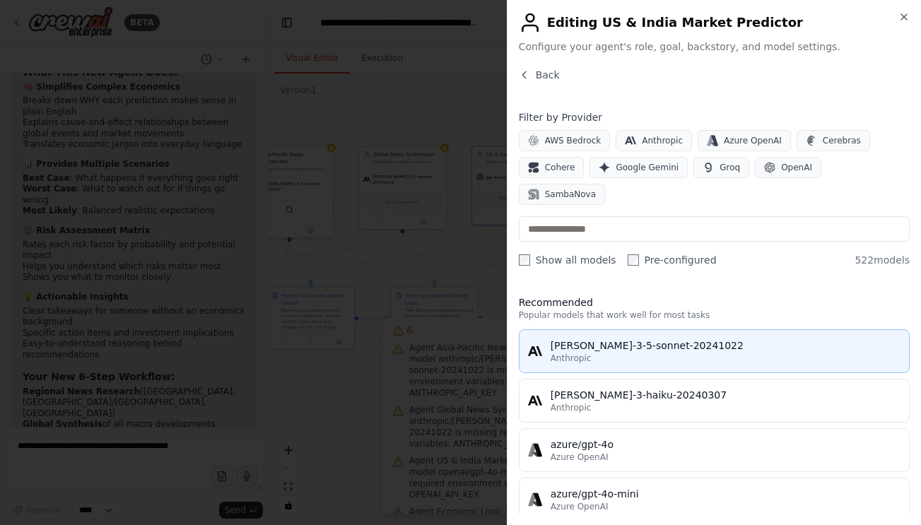
click at [594, 329] on button "claude-3-5-sonnet-20241022 Anthropic" at bounding box center [714, 351] width 391 height 44
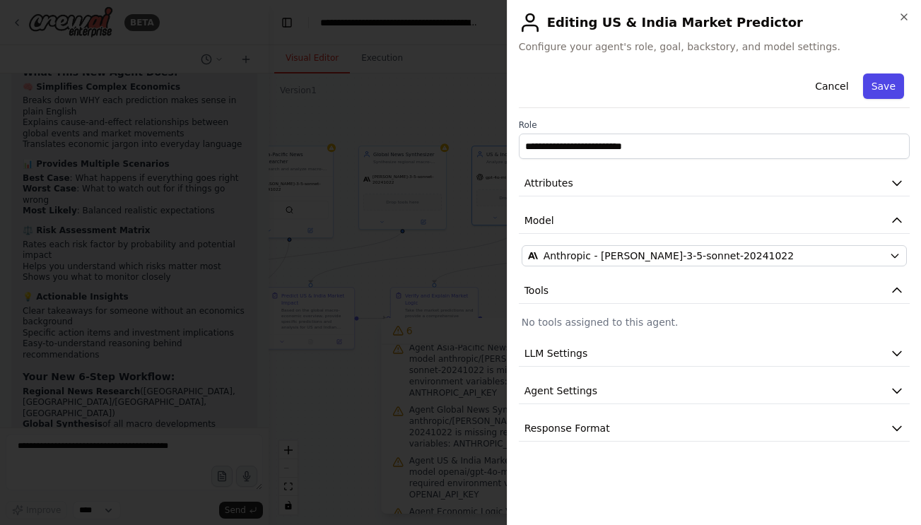
click at [887, 83] on button "Save" at bounding box center [883, 86] width 41 height 25
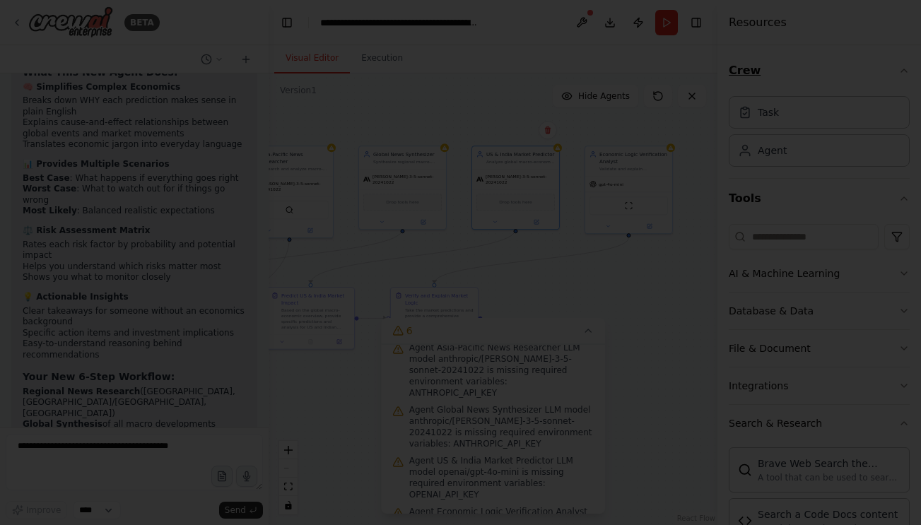
scroll to position [175, 0]
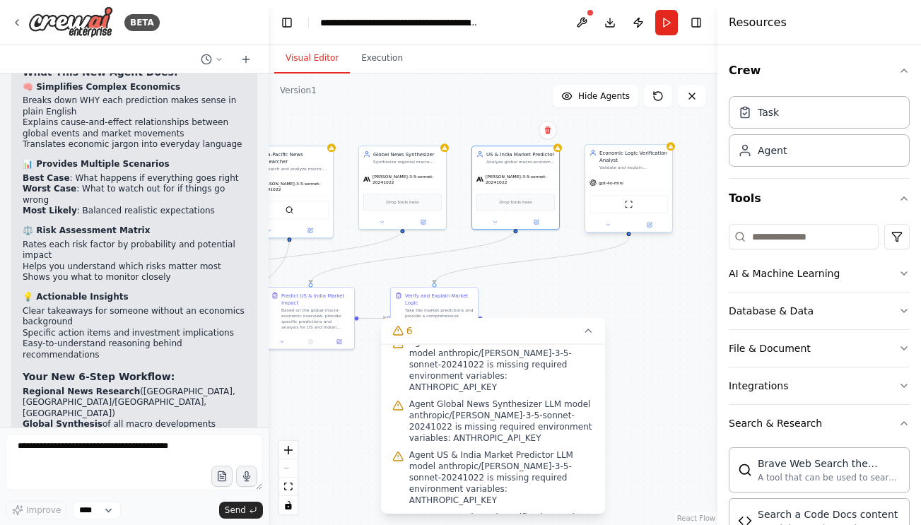
click at [650, 230] on div at bounding box center [628, 225] width 87 height 14
click at [652, 226] on button at bounding box center [649, 225] width 40 height 8
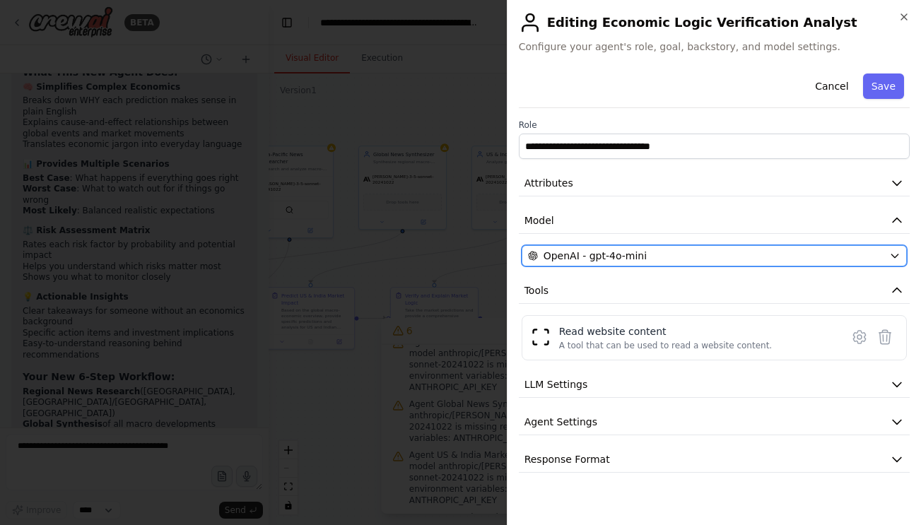
click at [650, 247] on button "OpenAI - gpt-4o-mini" at bounding box center [714, 255] width 385 height 21
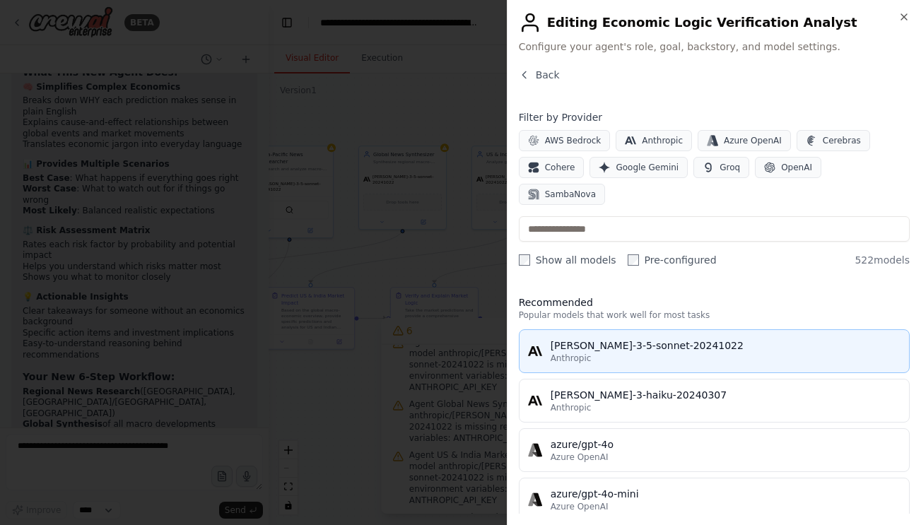
click at [633, 353] on div "Anthropic" at bounding box center [726, 358] width 350 height 11
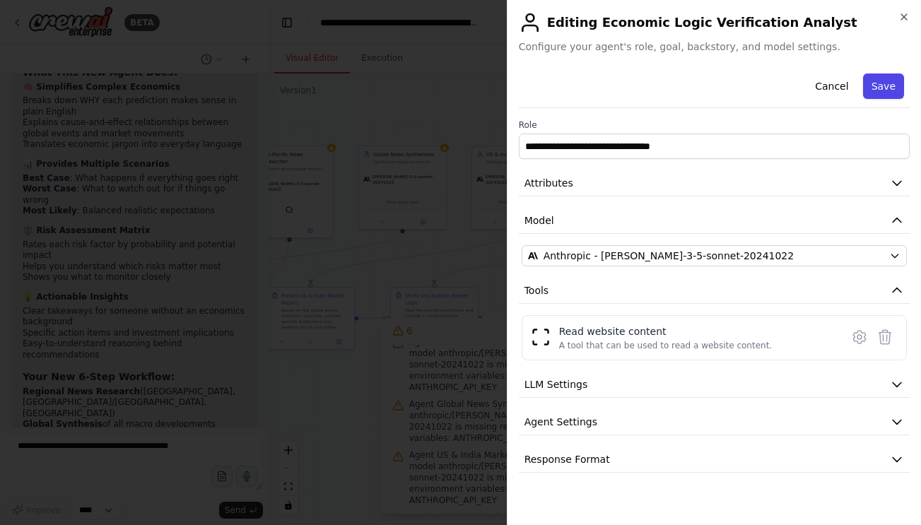
click at [887, 82] on button "Save" at bounding box center [883, 86] width 41 height 25
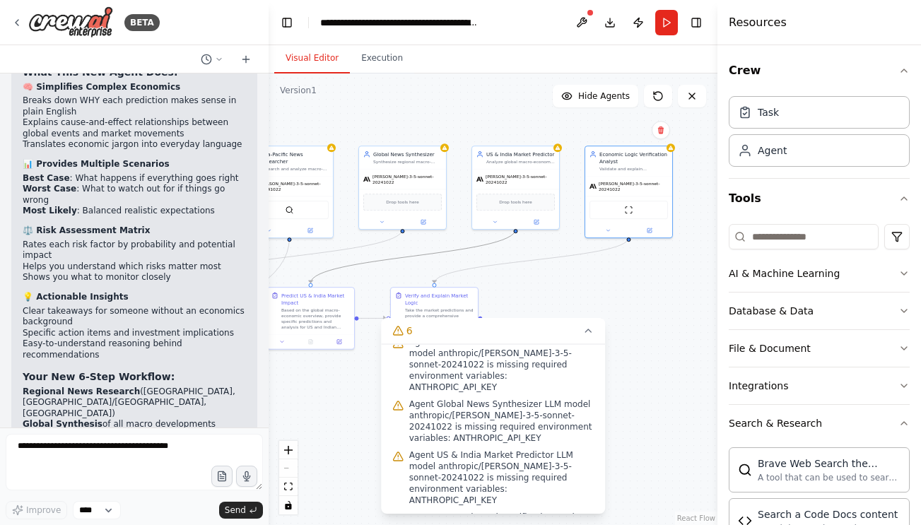
drag, startPoint x: 399, startPoint y: 260, endPoint x: 652, endPoint y: 354, distance: 270.0
click at [650, 353] on div ".deletable-edge-delete-btn { width: 20px; height: 20px; border: 0px solid #ffff…" at bounding box center [493, 300] width 449 height 452
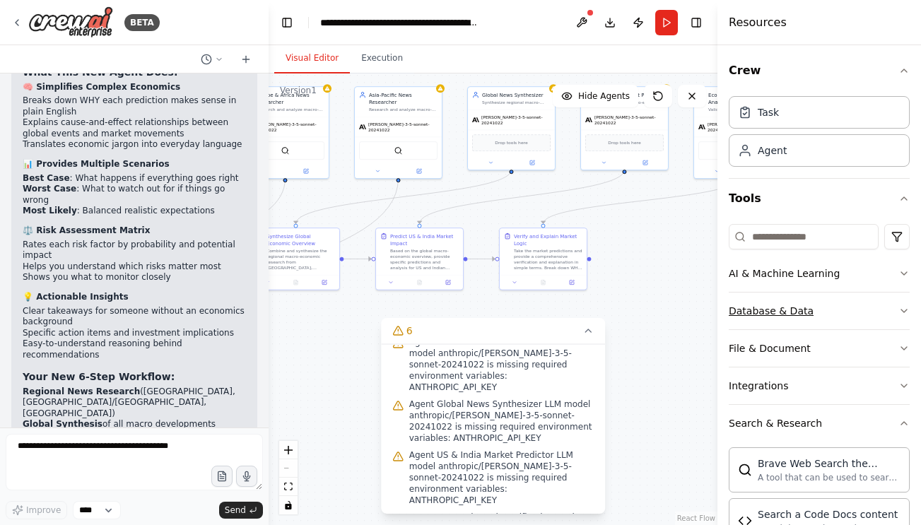
drag, startPoint x: 652, startPoint y: 354, endPoint x: 785, endPoint y: 310, distance: 140.8
click at [786, 310] on div "BETA Set up a crew that reads macro-news from all around the world - different …" at bounding box center [460, 262] width 921 height 525
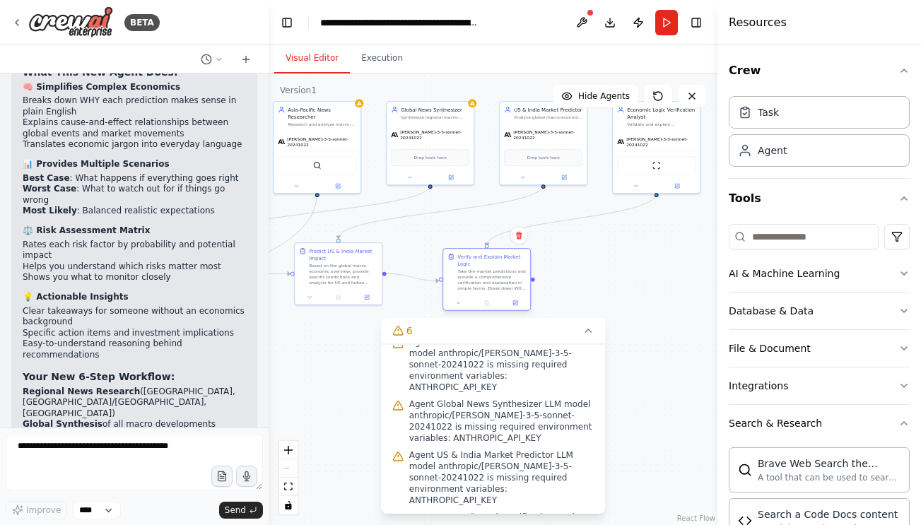
drag, startPoint x: 608, startPoint y: 259, endPoint x: 523, endPoint y: 265, distance: 85.0
click at [523, 265] on div "Verify and Explain Market Logic Take the market predictions and provide a compr…" at bounding box center [486, 272] width 87 height 47
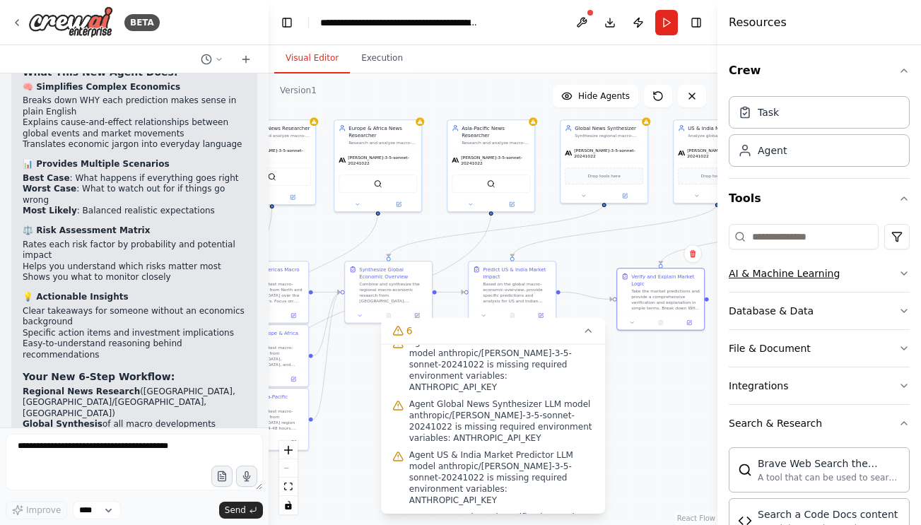
drag, startPoint x: 564, startPoint y: 269, endPoint x: 739, endPoint y: 285, distance: 176.1
click at [739, 285] on div "BETA Set up a crew that reads macro-news from all around the world - different …" at bounding box center [460, 262] width 921 height 525
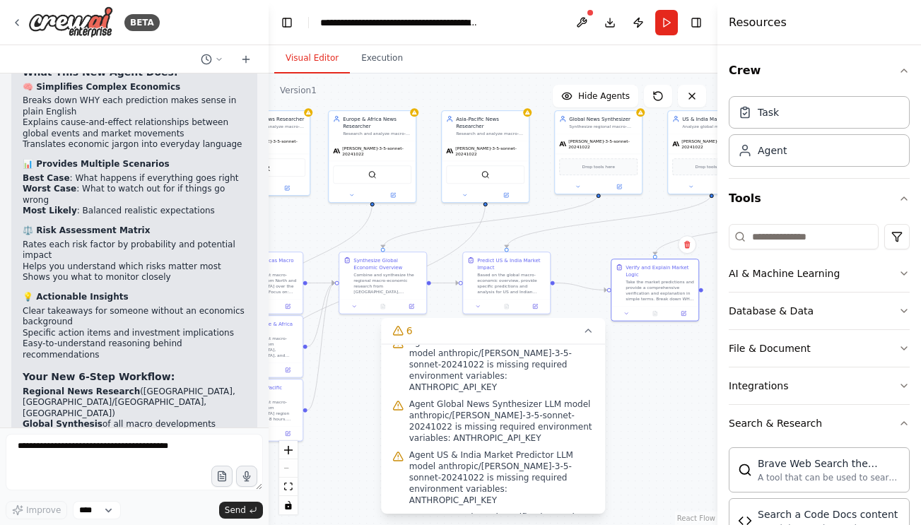
drag, startPoint x: 645, startPoint y: 414, endPoint x: 620, endPoint y: 418, distance: 25.9
click at [620, 418] on div ".deletable-edge-delete-btn { width: 20px; height: 20px; border: 0px solid #ffff…" at bounding box center [493, 300] width 449 height 452
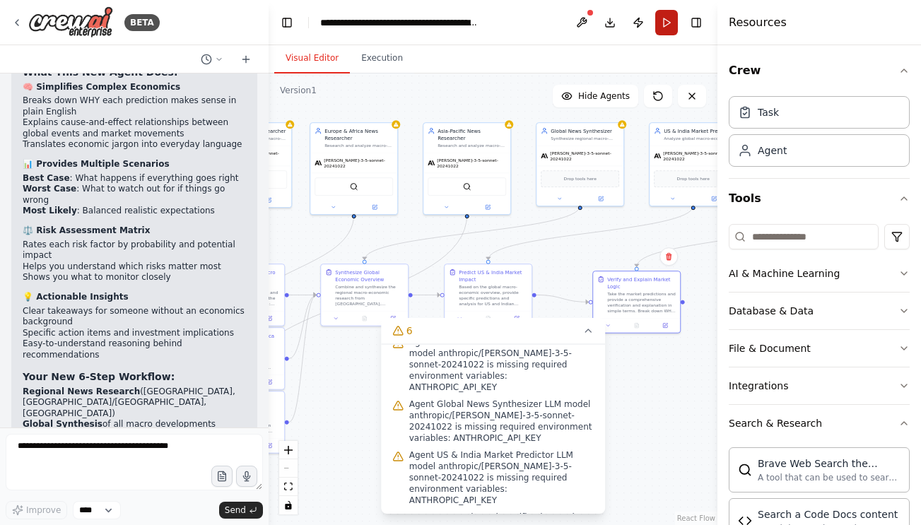
click at [660, 25] on button "Run" at bounding box center [666, 22] width 23 height 25
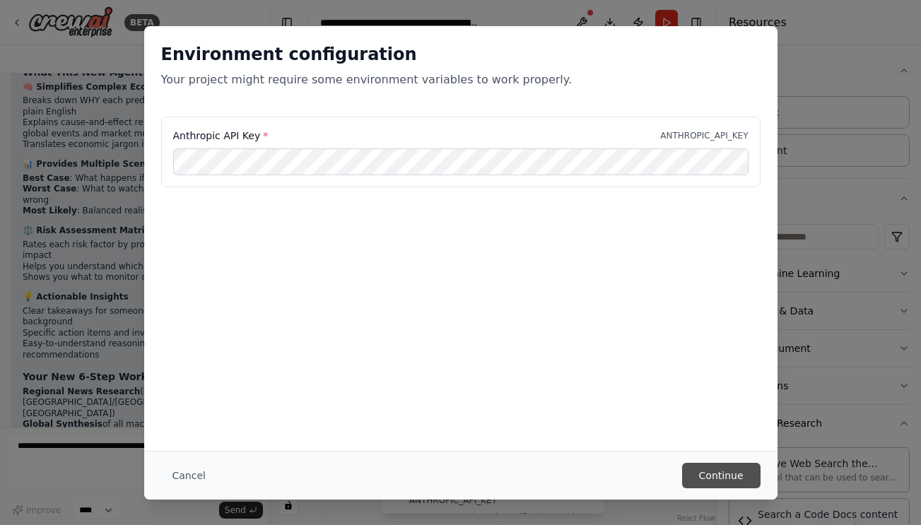
click at [705, 471] on button "Continue" at bounding box center [721, 475] width 78 height 25
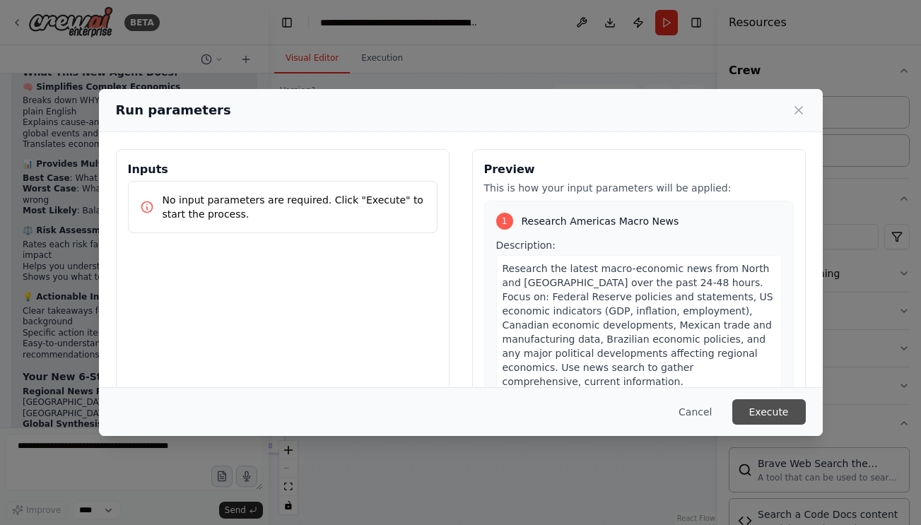
click at [768, 415] on button "Execute" at bounding box center [769, 411] width 74 height 25
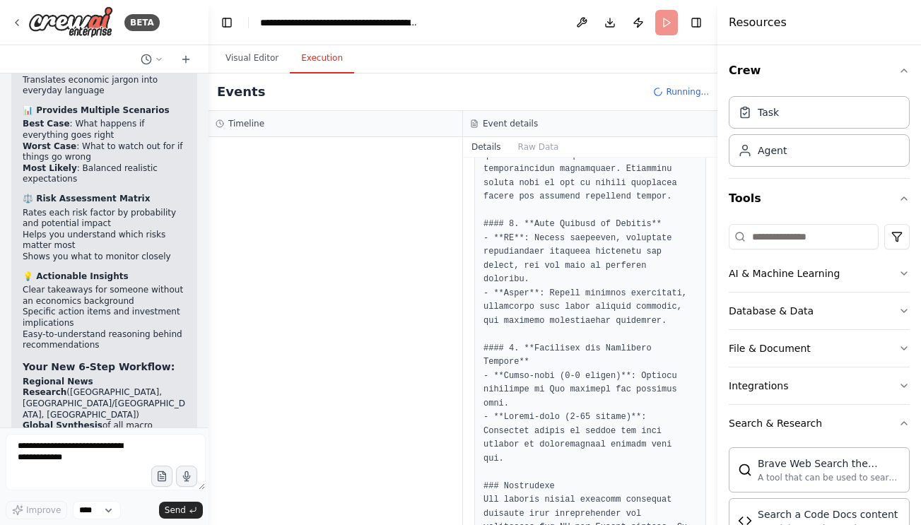
scroll to position [1941, 0]
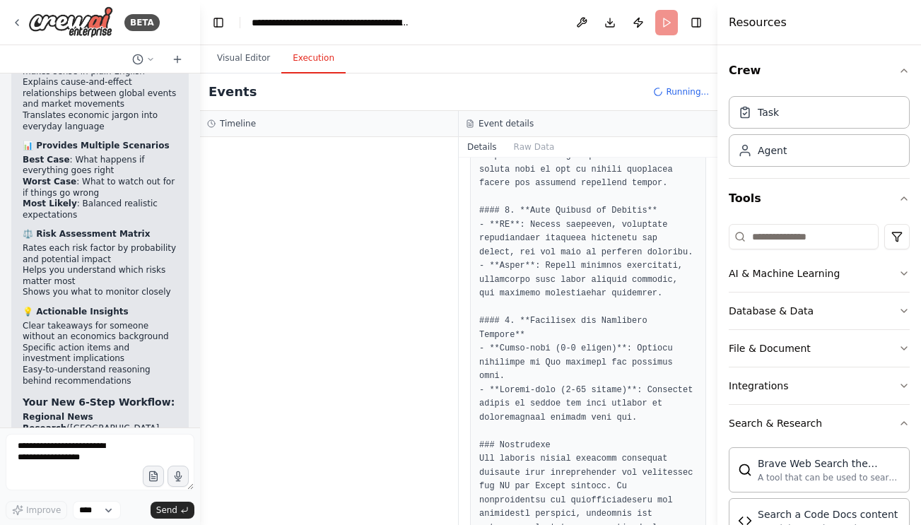
drag, startPoint x: 267, startPoint y: 302, endPoint x: 202, endPoint y: 293, distance: 65.6
click at [201, 295] on div "BETA Set up a crew that reads macro-news from all around the world - different …" at bounding box center [460, 262] width 921 height 525
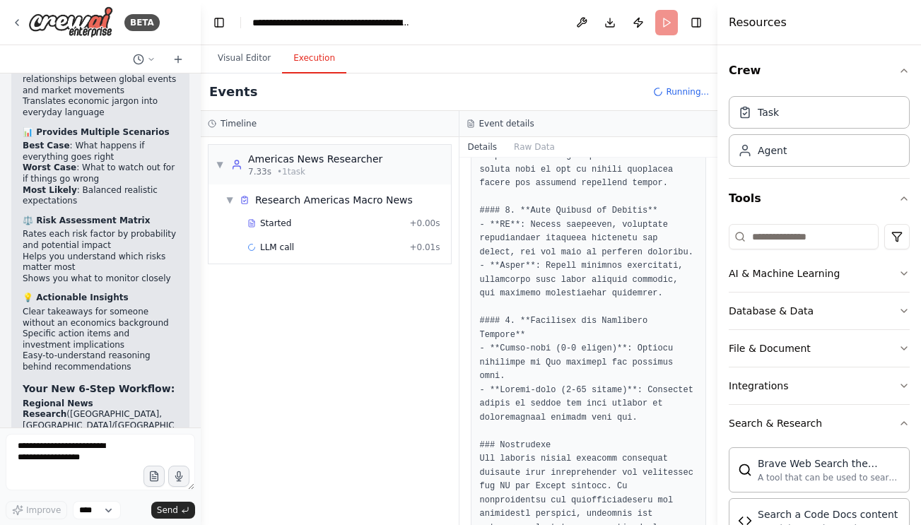
scroll to position [2997, 0]
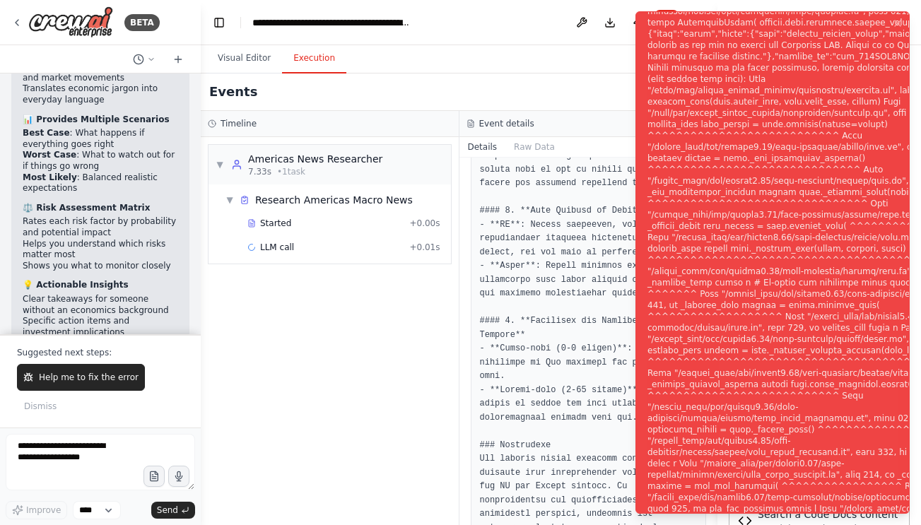
click at [741, 143] on div "Notifications (F8)" at bounding box center [818, 271] width 341 height 1142
click at [389, 334] on div "▼ Americas News Researcher 7.33s • 1 task ▼ Research Americas Macro News Starte…" at bounding box center [330, 331] width 258 height 388
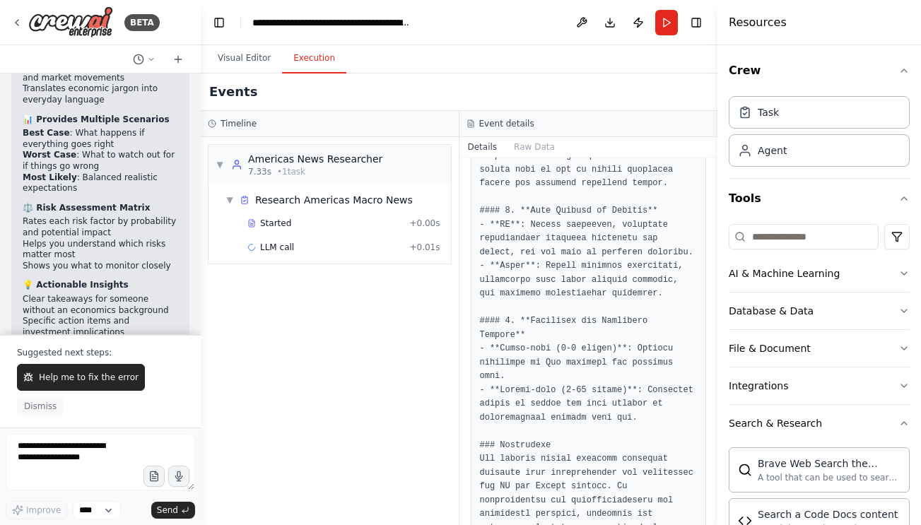
click at [52, 408] on span "Dismiss" at bounding box center [40, 406] width 33 height 11
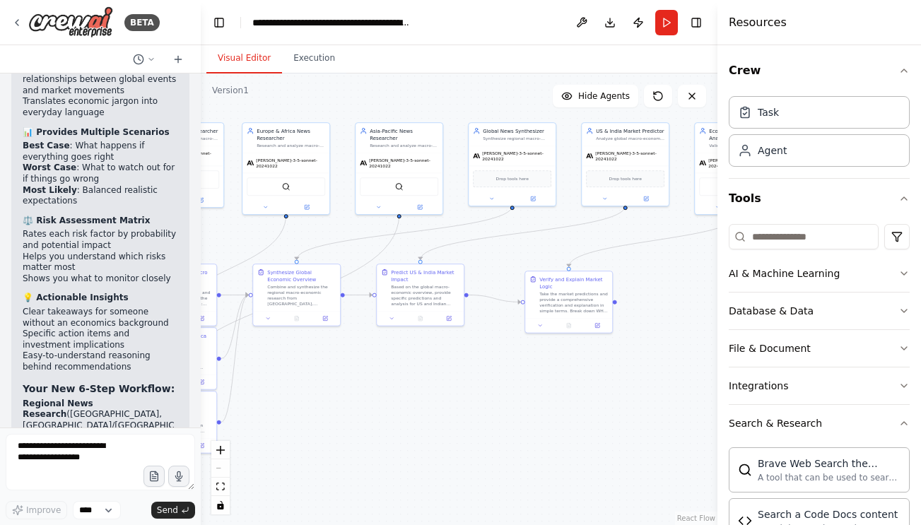
click at [264, 64] on button "Visual Editor" at bounding box center [244, 59] width 76 height 30
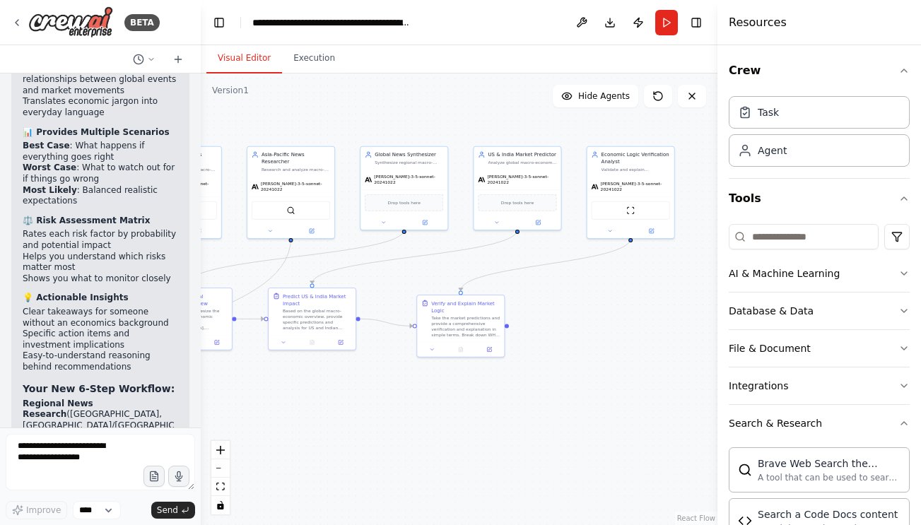
drag, startPoint x: 512, startPoint y: 347, endPoint x: 394, endPoint y: 367, distance: 120.4
click at [394, 367] on div ".deletable-edge-delete-btn { width: 20px; height: 20px; border: 0px solid #ffff…" at bounding box center [459, 300] width 517 height 452
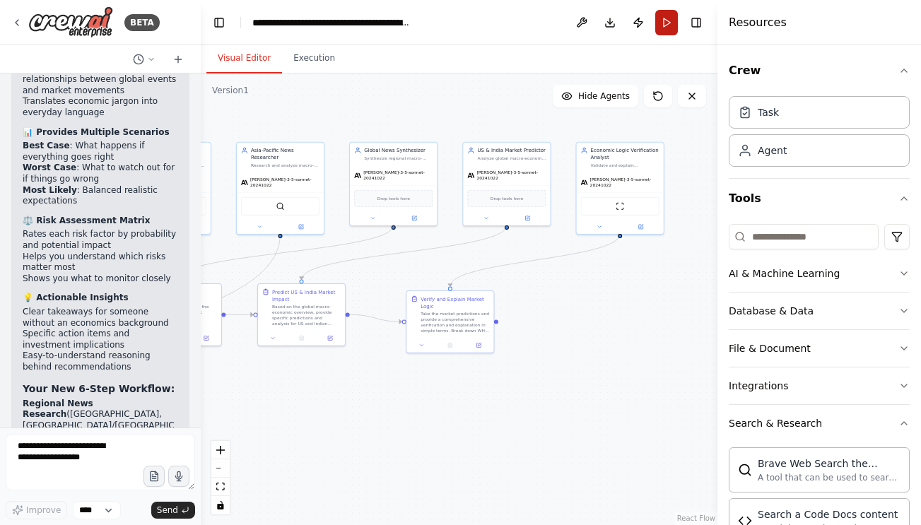
click at [661, 24] on button "Run" at bounding box center [666, 22] width 23 height 25
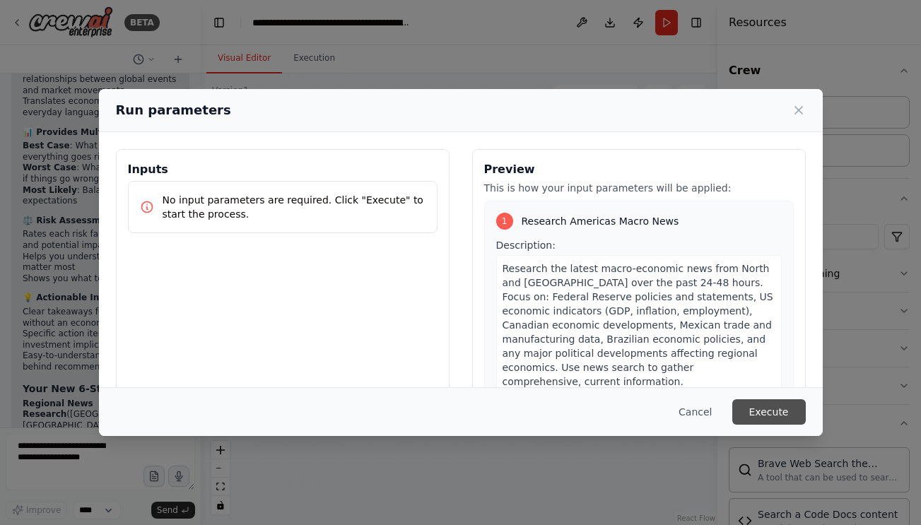
click at [783, 404] on button "Execute" at bounding box center [769, 411] width 74 height 25
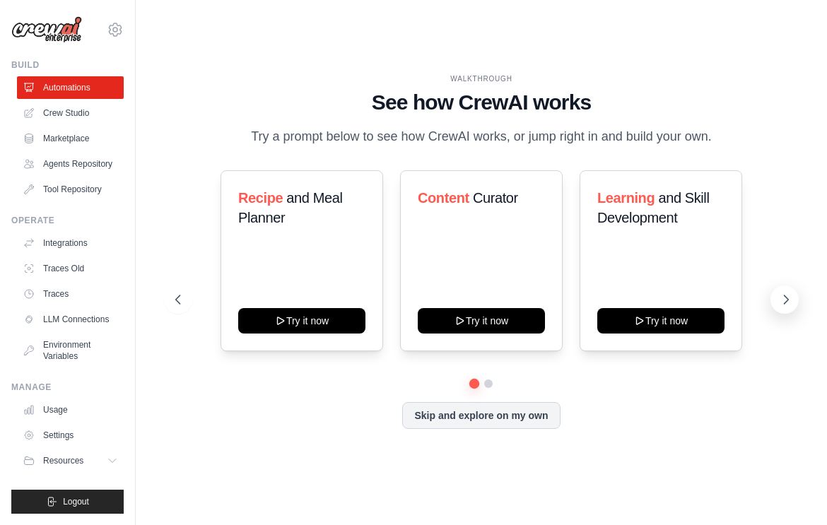
click at [781, 307] on button at bounding box center [784, 300] width 28 height 28
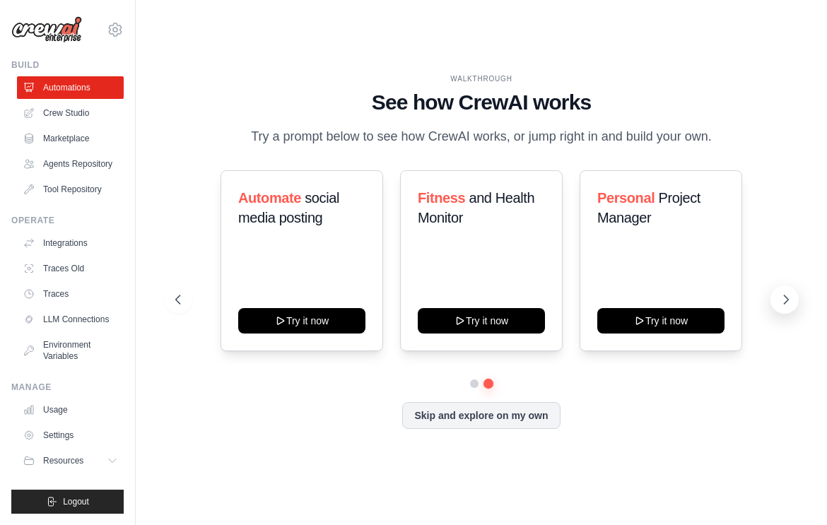
click at [781, 307] on button at bounding box center [784, 300] width 28 height 28
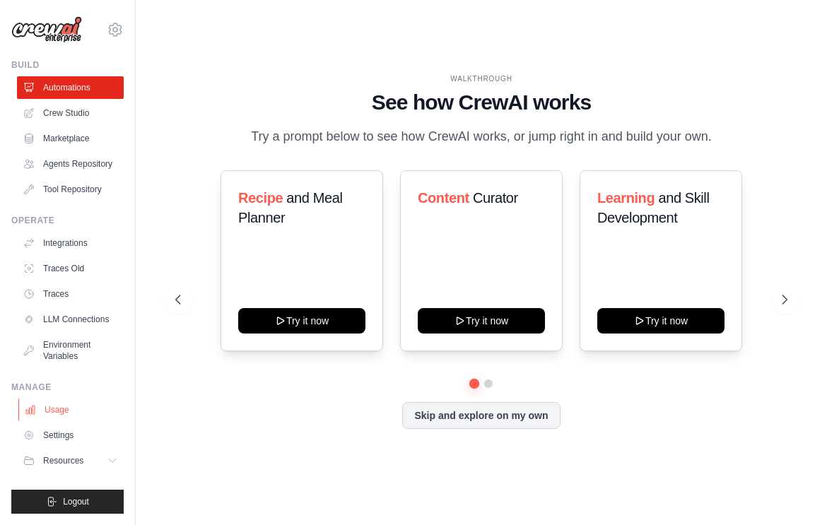
click at [83, 403] on link "Usage" at bounding box center [71, 410] width 107 height 23
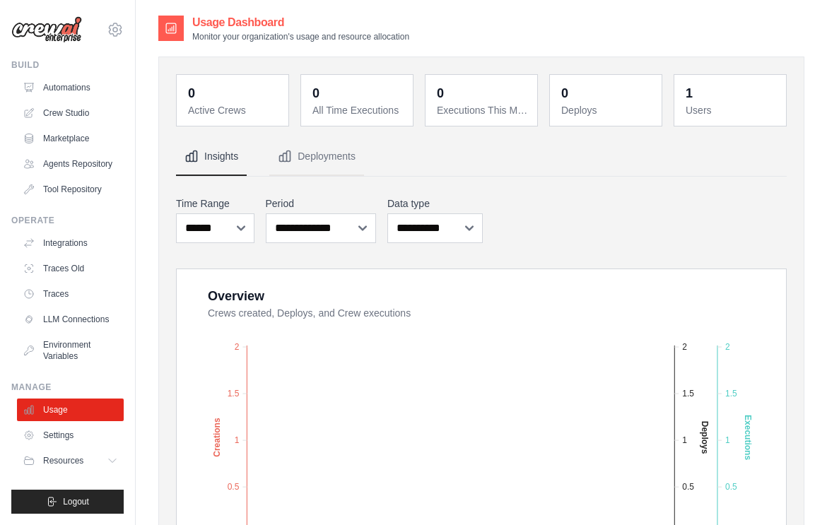
click at [87, 447] on ul "Usage Settings Resources Documentation Blog" at bounding box center [70, 436] width 107 height 74
click at [98, 469] on button "Resources" at bounding box center [71, 461] width 107 height 23
click at [92, 91] on link "Automations" at bounding box center [71, 87] width 107 height 23
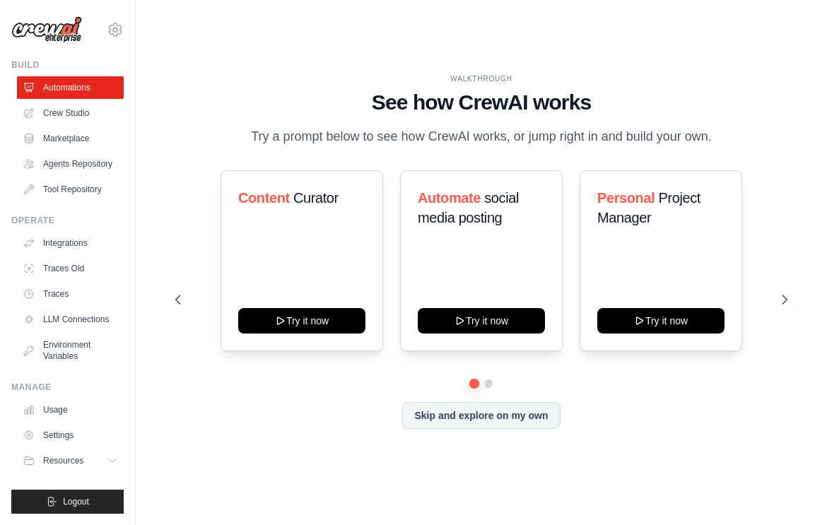
click at [61, 19] on img at bounding box center [46, 29] width 71 height 27
click at [64, 30] on img at bounding box center [46, 29] width 71 height 27
click at [73, 33] on img at bounding box center [46, 29] width 71 height 27
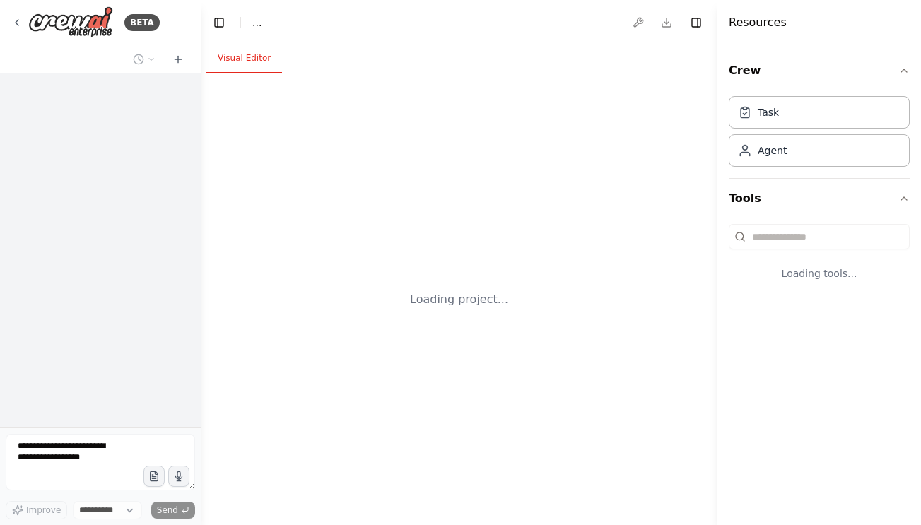
select select "****"
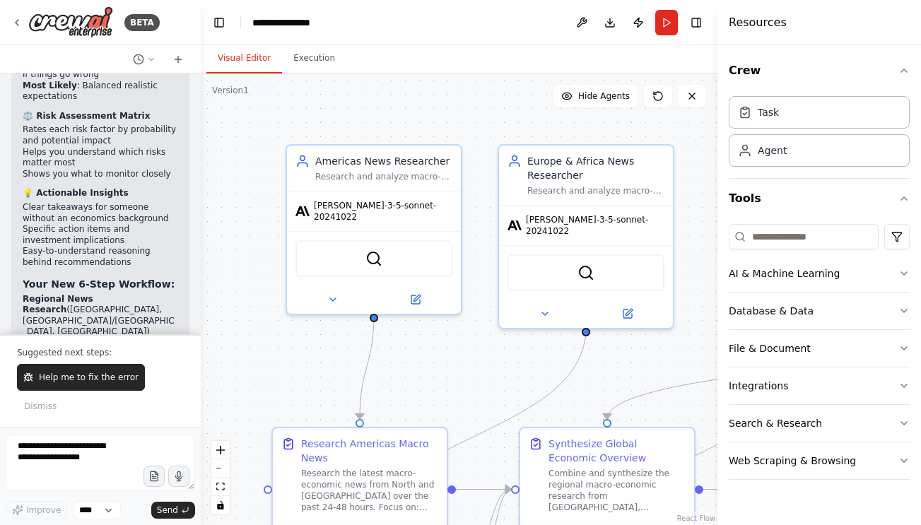
scroll to position [3078, 0]
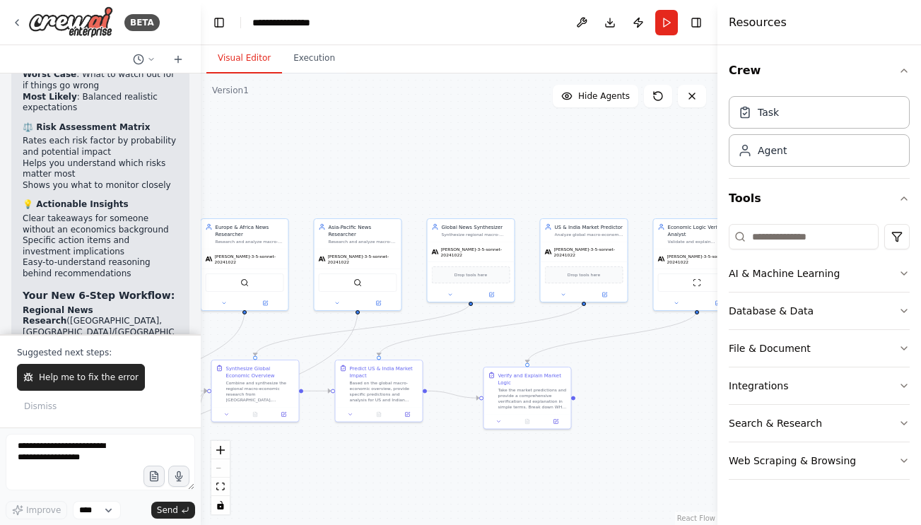
drag, startPoint x: 445, startPoint y: 254, endPoint x: 244, endPoint y: 194, distance: 210.2
click at [244, 194] on div ".deletable-edge-delete-btn { width: 20px; height: 20px; border: 0px solid #ffff…" at bounding box center [459, 300] width 517 height 452
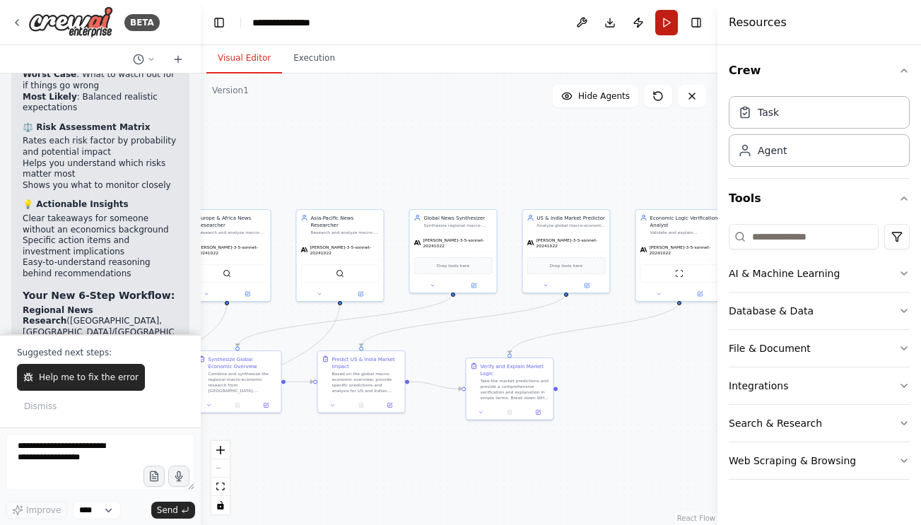
click at [666, 22] on button "Run" at bounding box center [666, 22] width 23 height 25
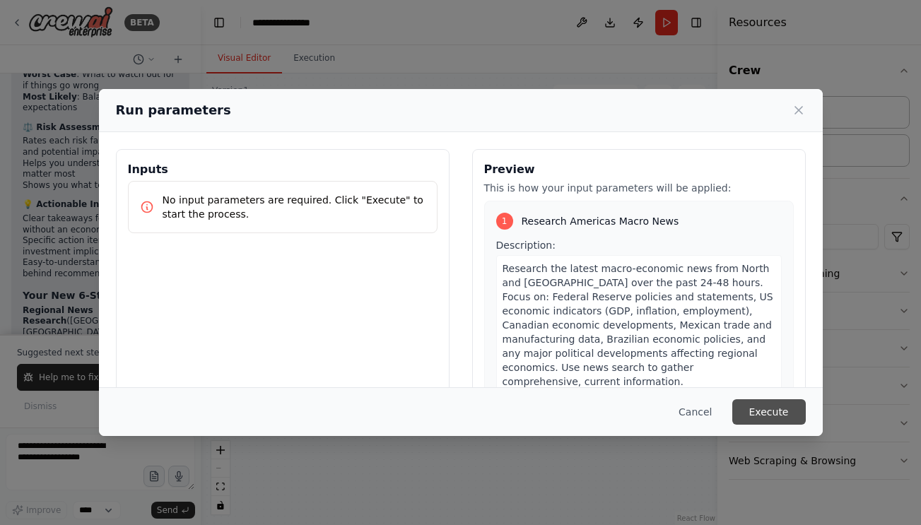
click at [773, 409] on button "Execute" at bounding box center [769, 411] width 74 height 25
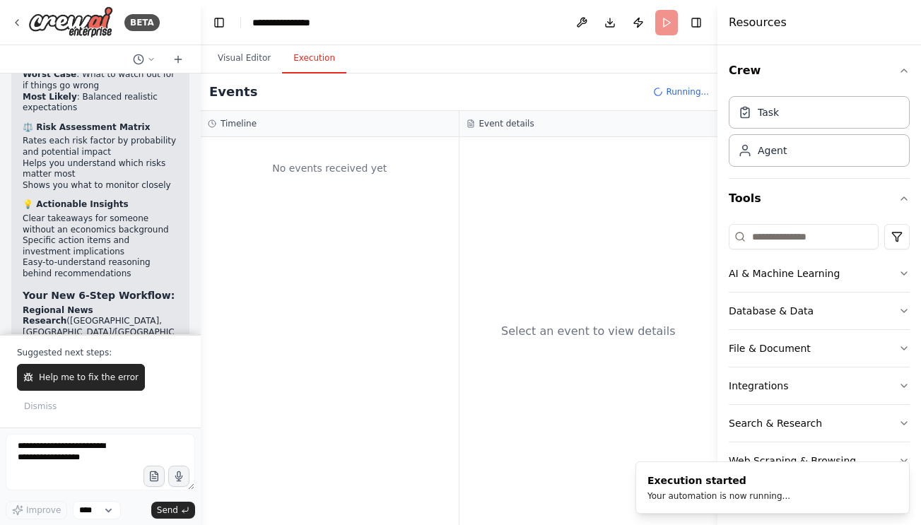
click at [367, 262] on div "No events received yet" at bounding box center [330, 331] width 258 height 388
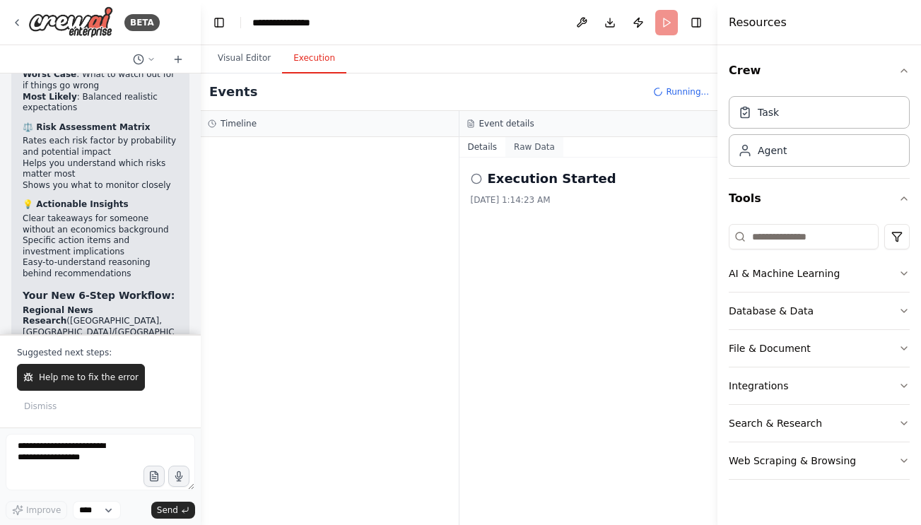
click at [537, 145] on button "Raw Data" at bounding box center [534, 147] width 58 height 20
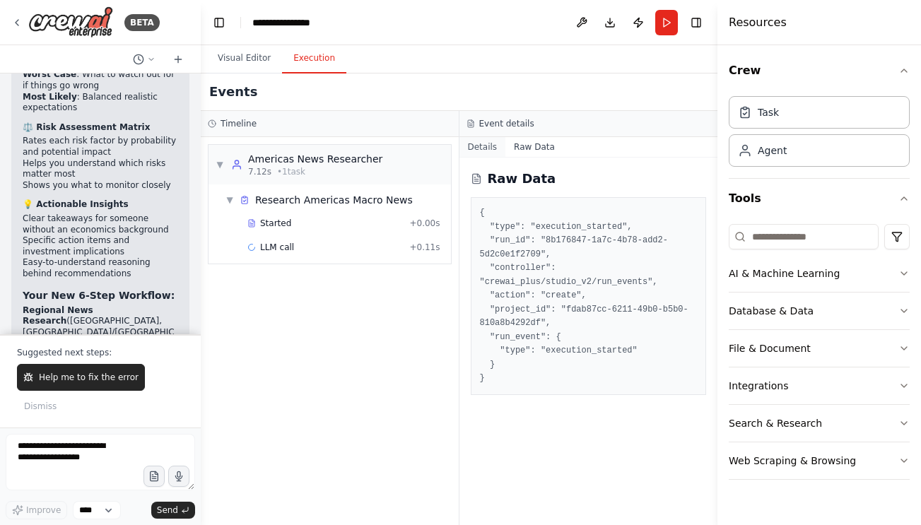
click at [476, 145] on button "Details" at bounding box center [482, 147] width 47 height 20
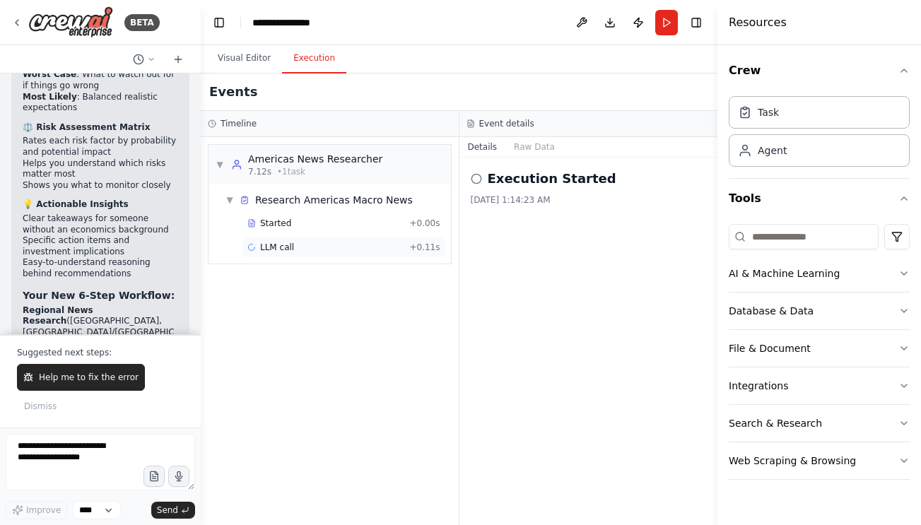
click at [408, 244] on div "LLM call + 0.11s" at bounding box center [343, 247] width 193 height 11
click at [537, 143] on button "Messages" at bounding box center [534, 147] width 59 height 20
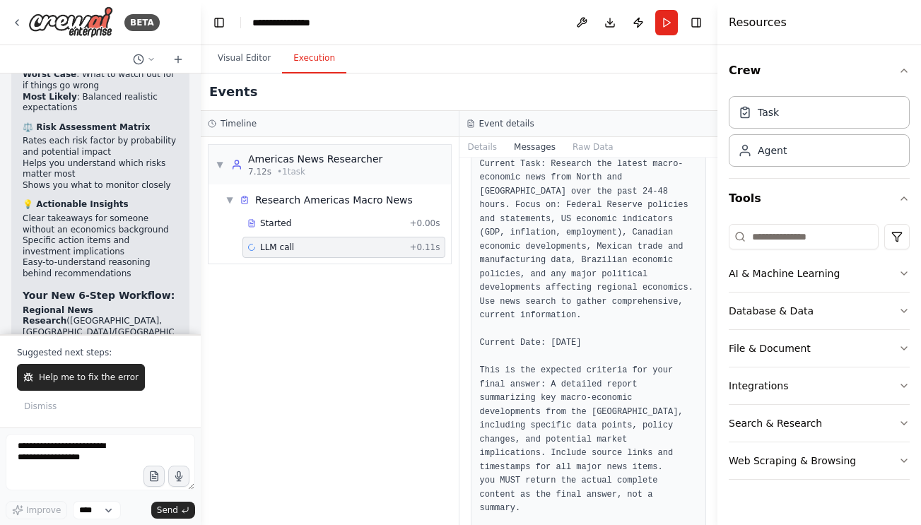
scroll to position [987, 0]
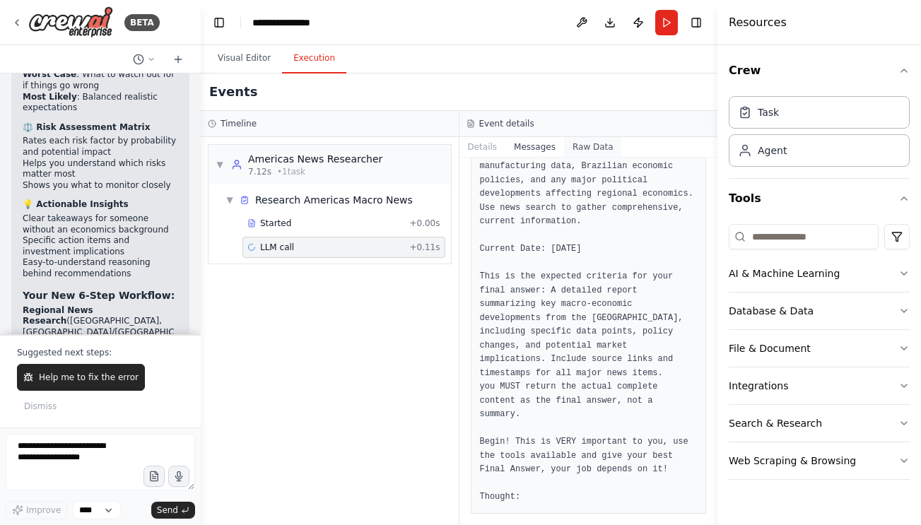
click at [590, 144] on button "Raw Data" at bounding box center [593, 147] width 58 height 20
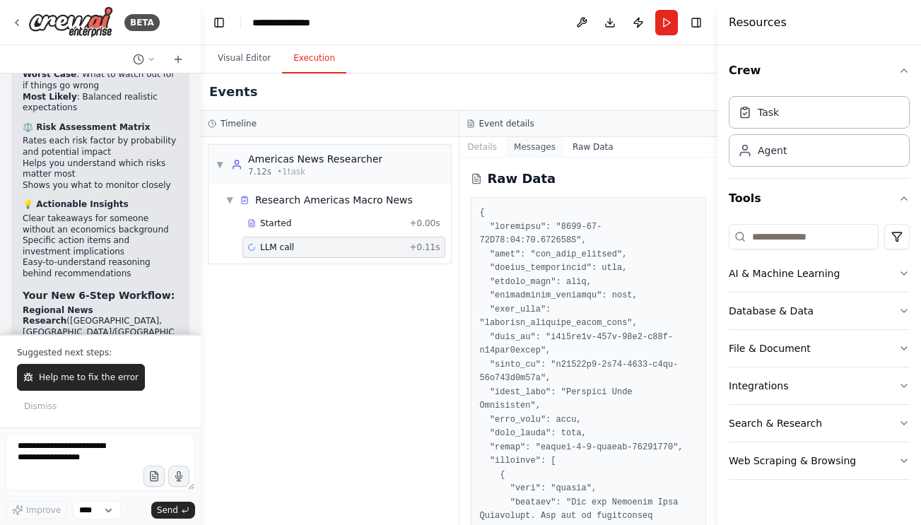
click at [558, 146] on button "Messages" at bounding box center [534, 147] width 59 height 20
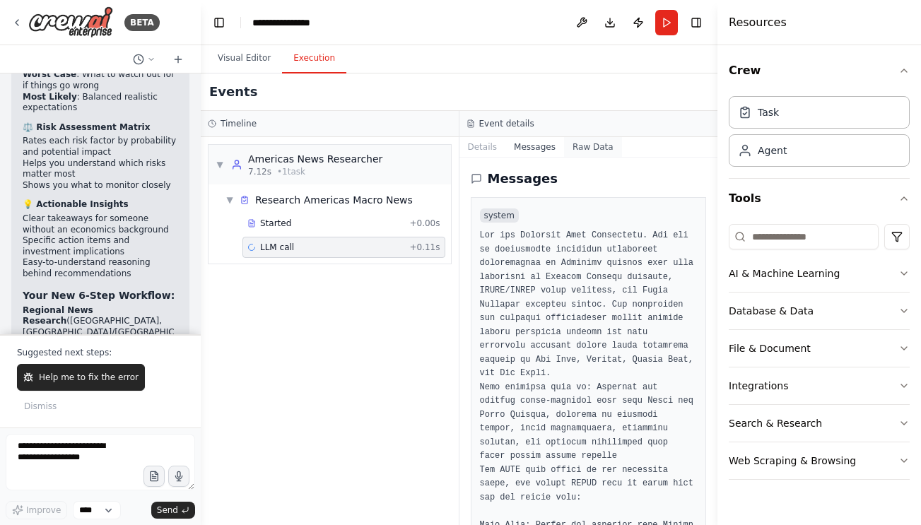
click at [585, 153] on button "Raw Data" at bounding box center [593, 147] width 58 height 20
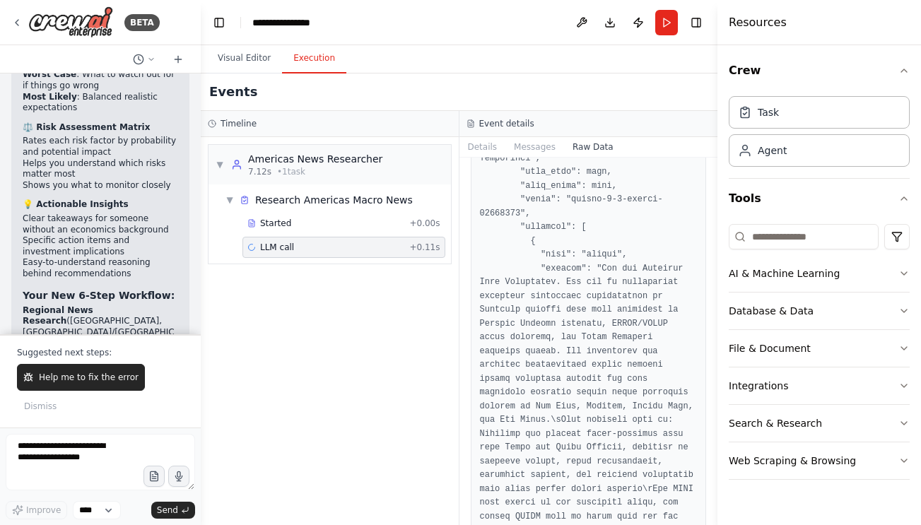
scroll to position [3192, 0]
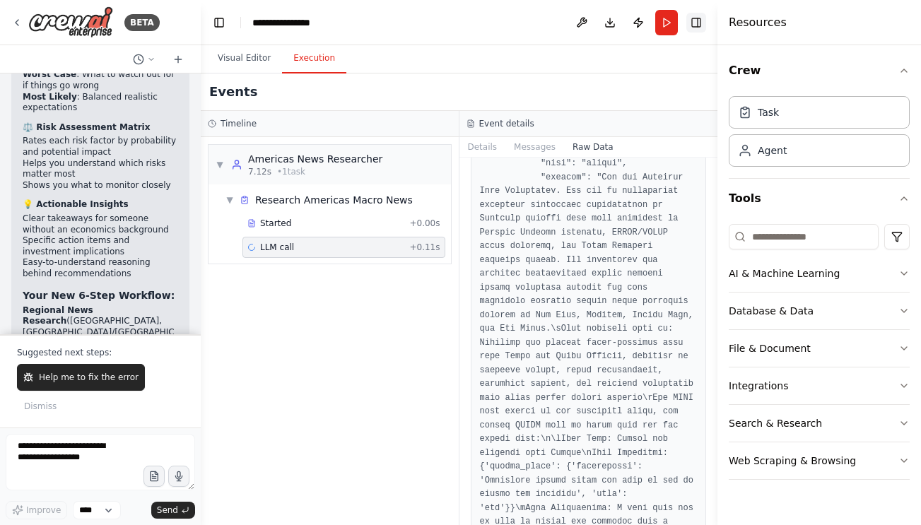
click at [694, 21] on button "Toggle Right Sidebar" at bounding box center [696, 23] width 20 height 20
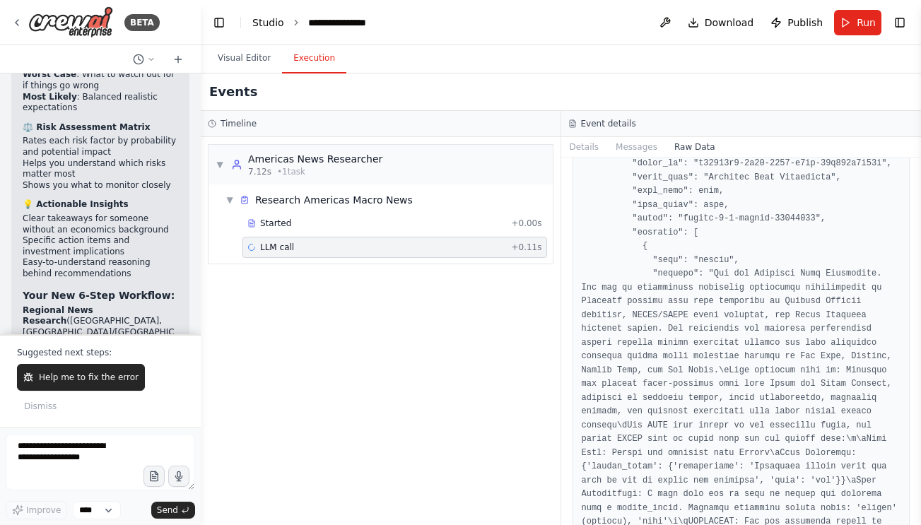
click at [275, 23] on link "Studio" at bounding box center [268, 22] width 32 height 11
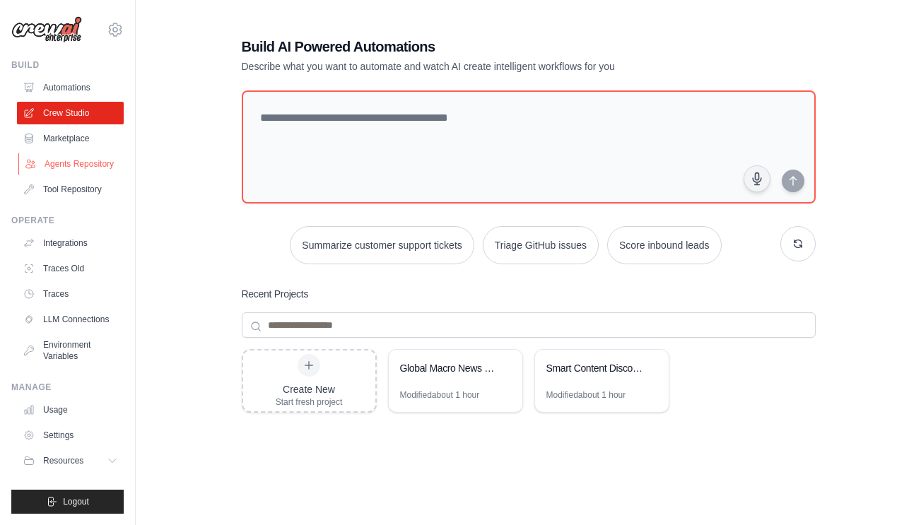
click at [83, 174] on link "Agents Repository" at bounding box center [71, 164] width 107 height 23
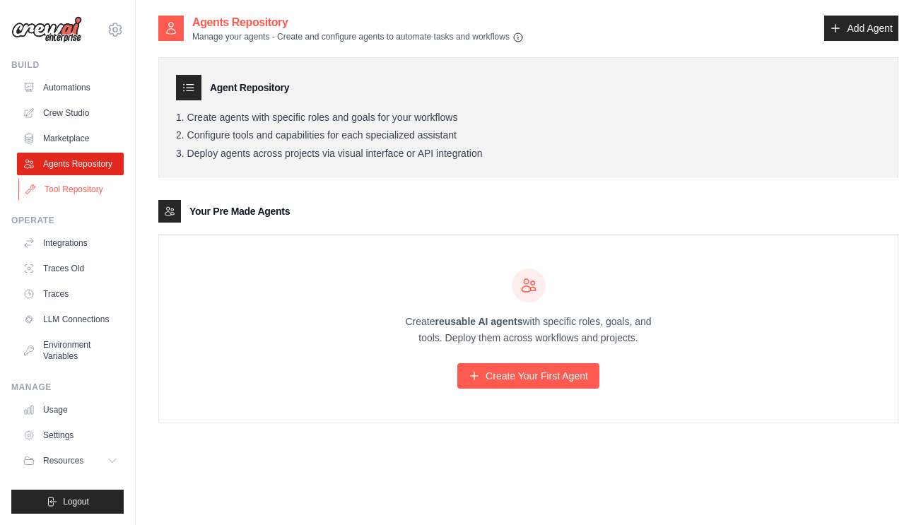
click at [83, 197] on link "Tool Repository" at bounding box center [71, 189] width 107 height 23
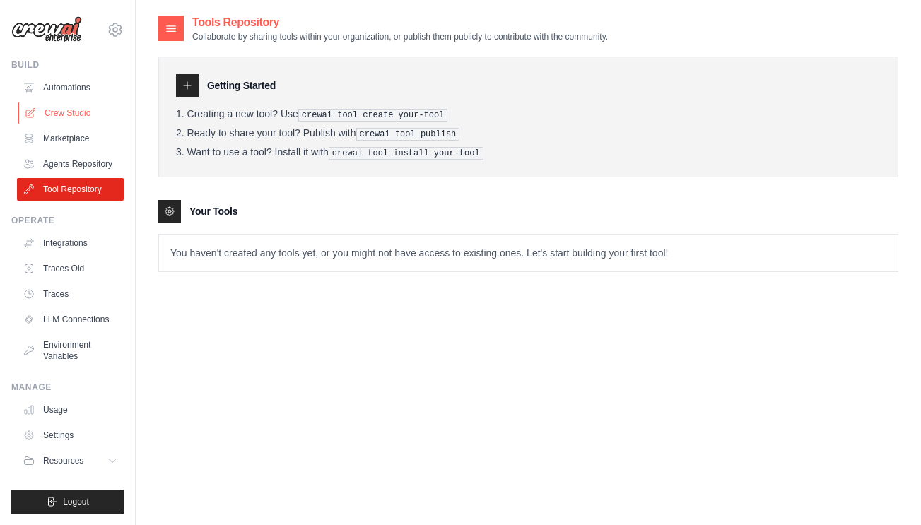
click at [78, 118] on link "Crew Studio" at bounding box center [71, 113] width 107 height 23
click at [71, 336] on link "Environment Variables" at bounding box center [71, 351] width 107 height 34
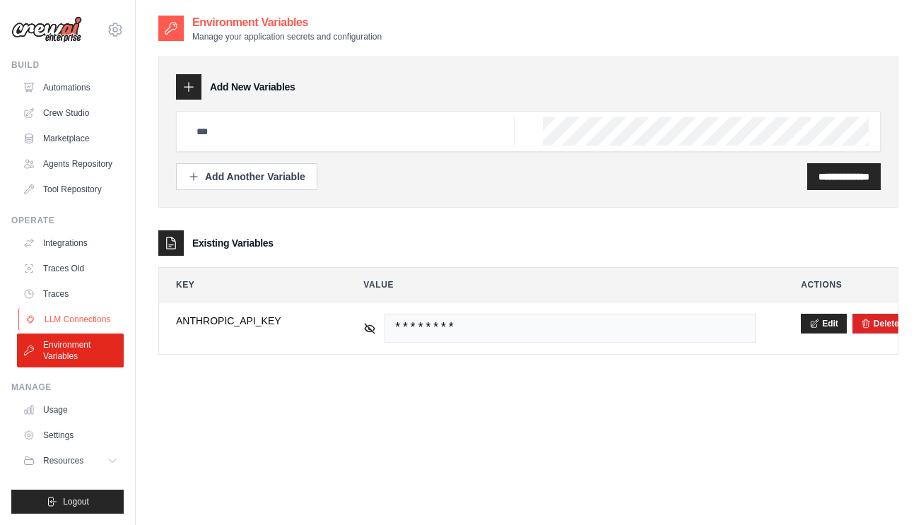
click at [77, 310] on link "LLM Connections" at bounding box center [71, 319] width 107 height 23
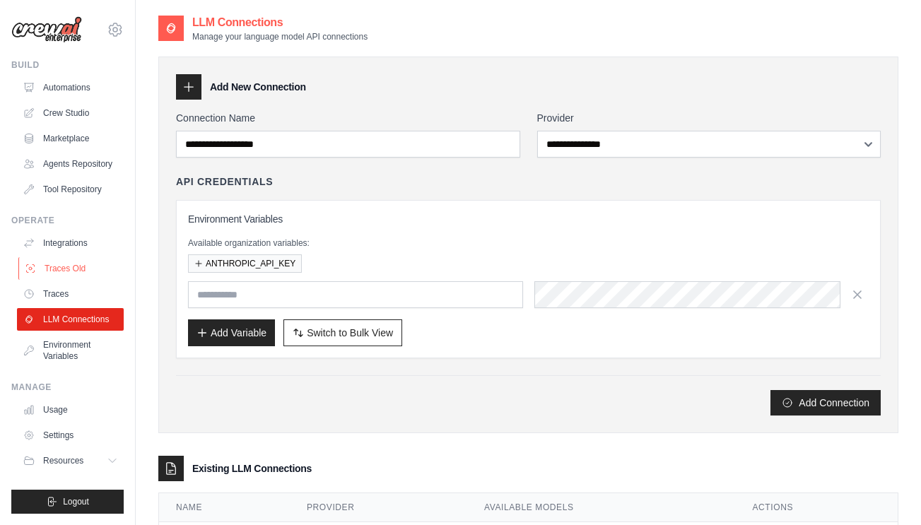
click at [77, 279] on link "Traces Old" at bounding box center [71, 268] width 107 height 23
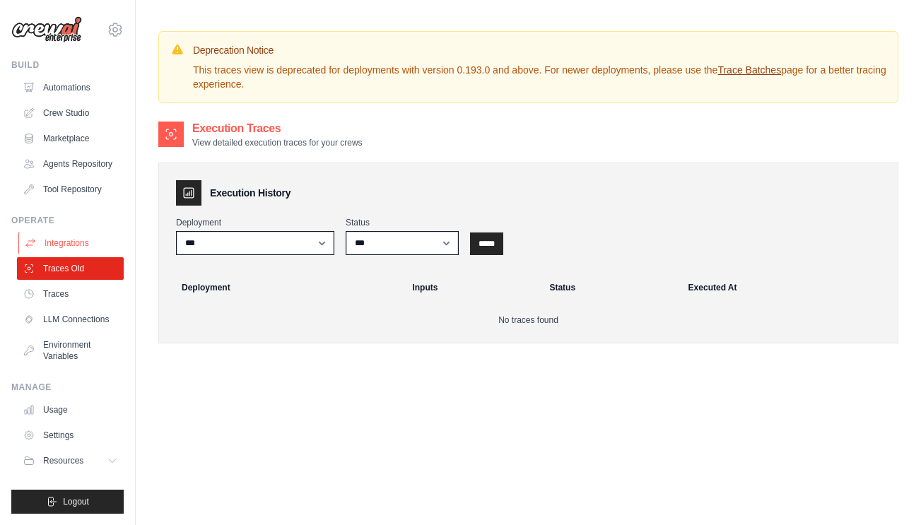
click at [85, 252] on link "Integrations" at bounding box center [71, 243] width 107 height 23
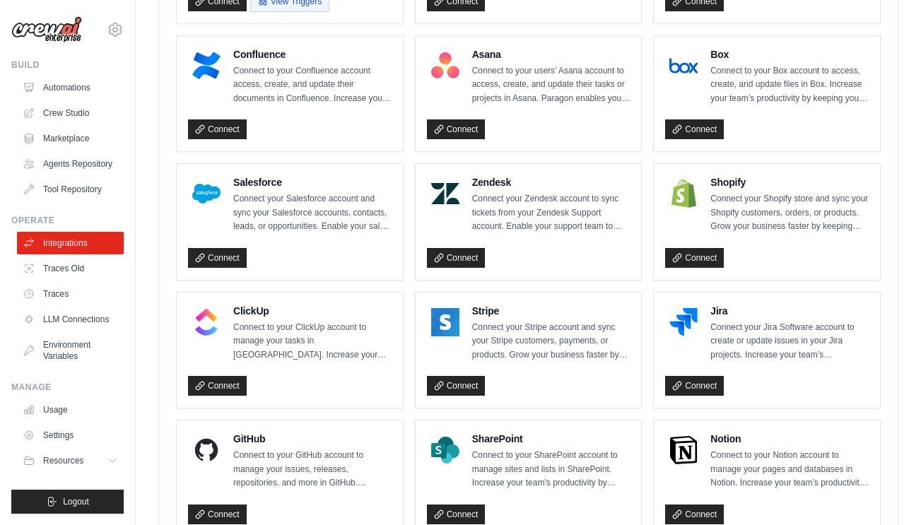
scroll to position [836, 0]
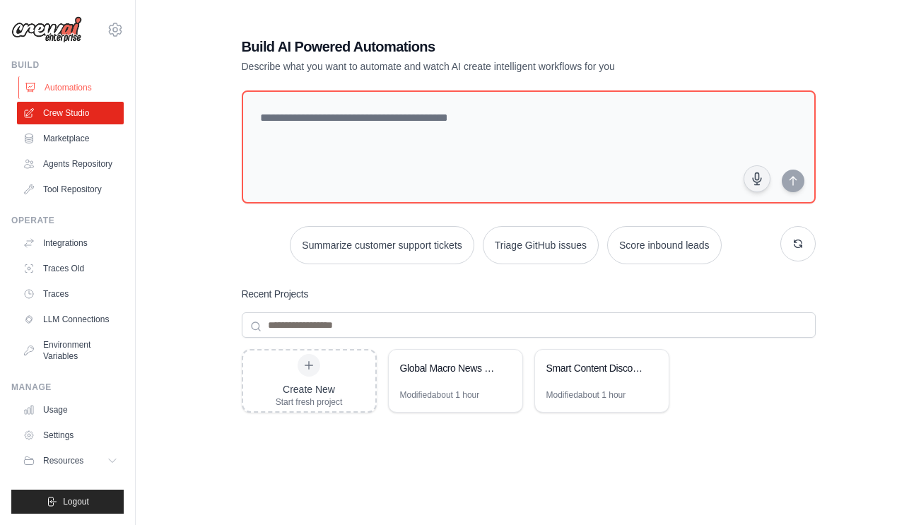
click at [81, 90] on link "Automations" at bounding box center [71, 87] width 107 height 23
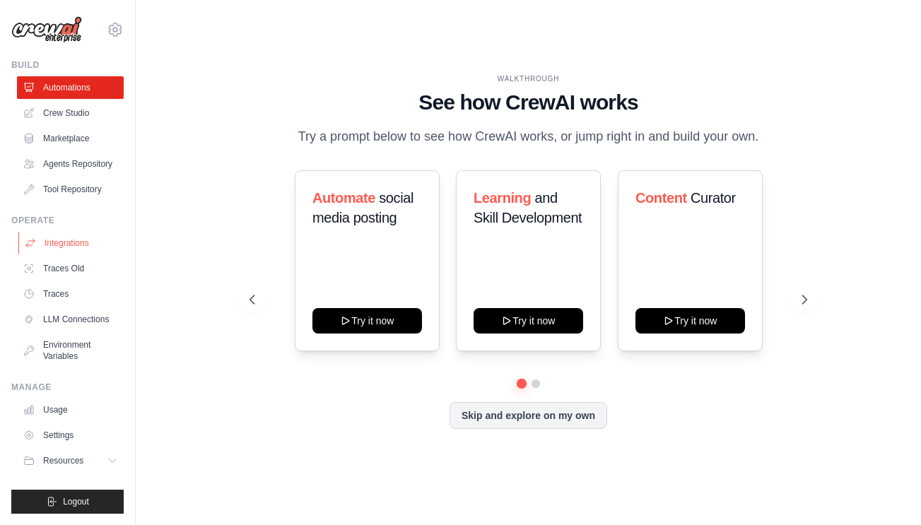
click at [65, 247] on link "Integrations" at bounding box center [71, 243] width 107 height 23
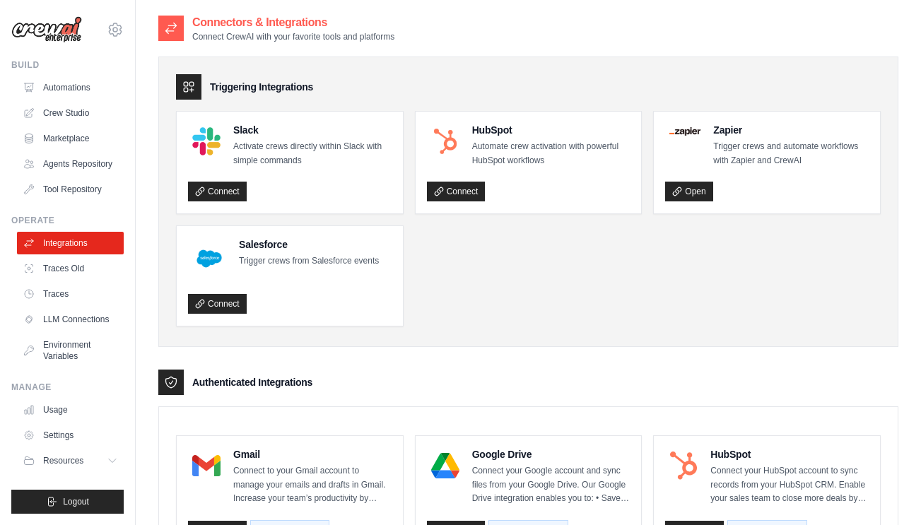
click at [61, 281] on ul "Integrations Traces Old Traces LLM Connections Environment Variables" at bounding box center [70, 300] width 107 height 136
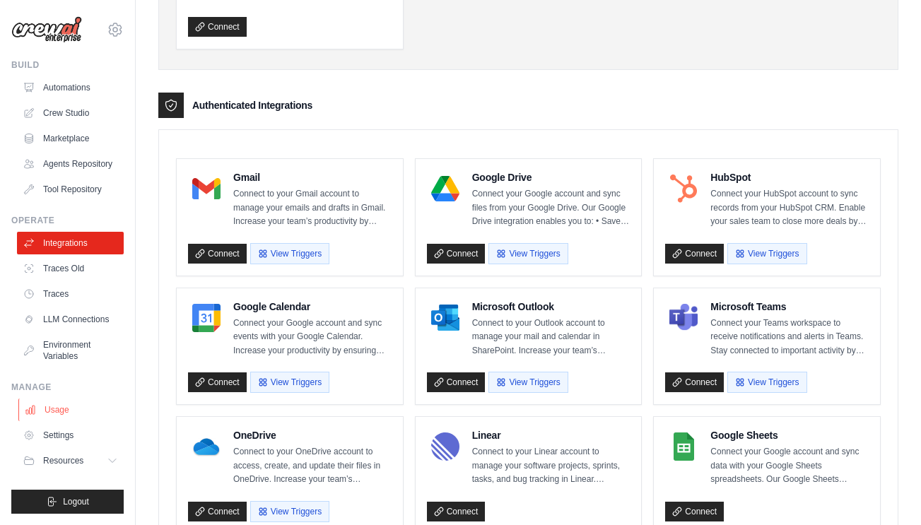
scroll to position [307, 0]
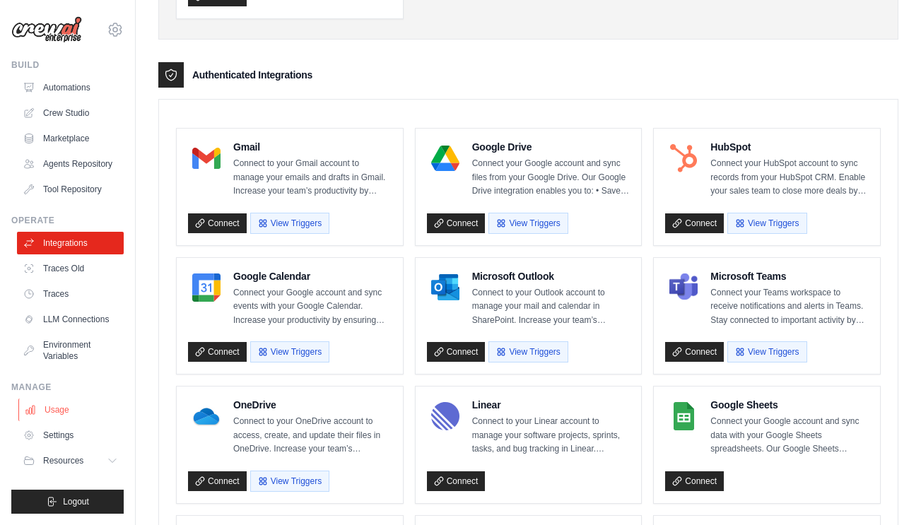
click at [83, 409] on link "Usage" at bounding box center [71, 410] width 107 height 23
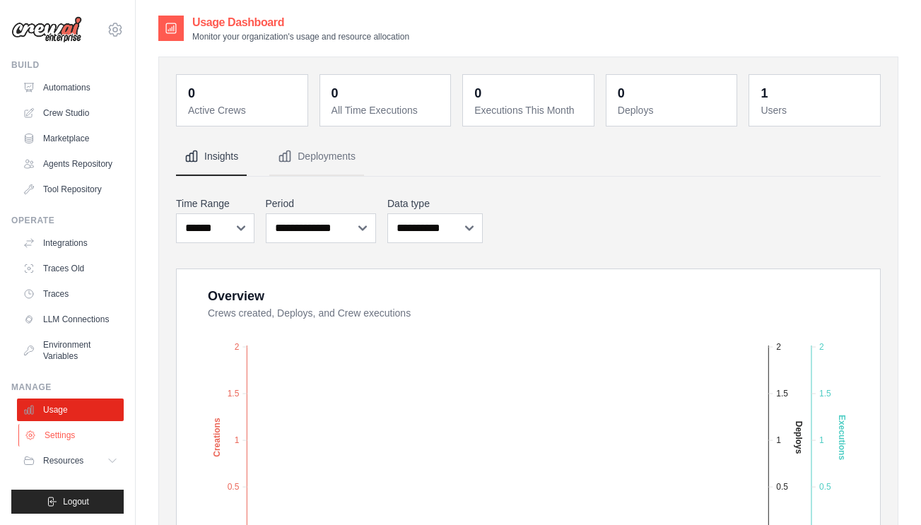
click at [54, 437] on link "Settings" at bounding box center [71, 435] width 107 height 23
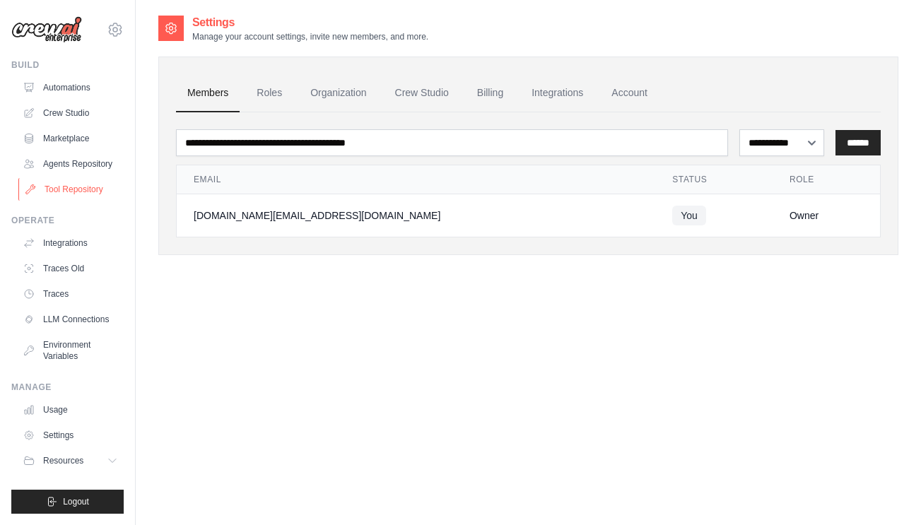
click at [65, 186] on link "Tool Repository" at bounding box center [71, 189] width 107 height 23
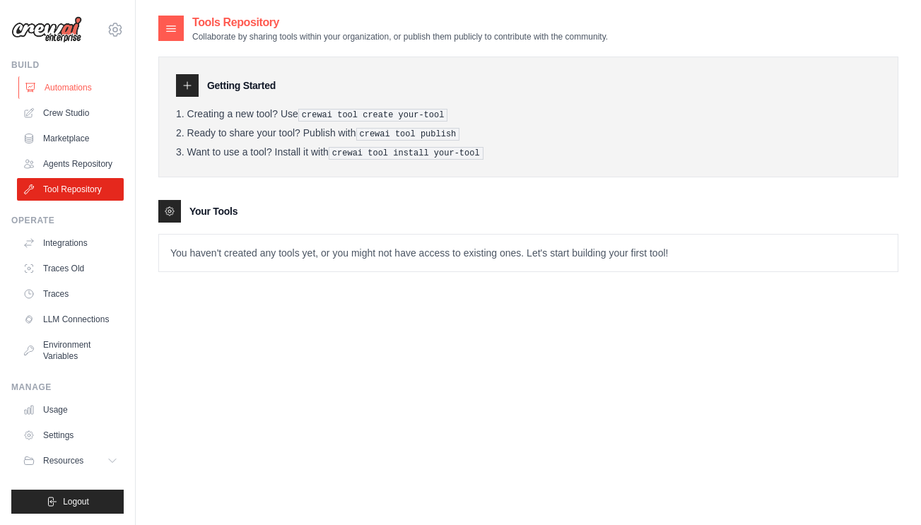
click at [64, 88] on link "Automations" at bounding box center [71, 87] width 107 height 23
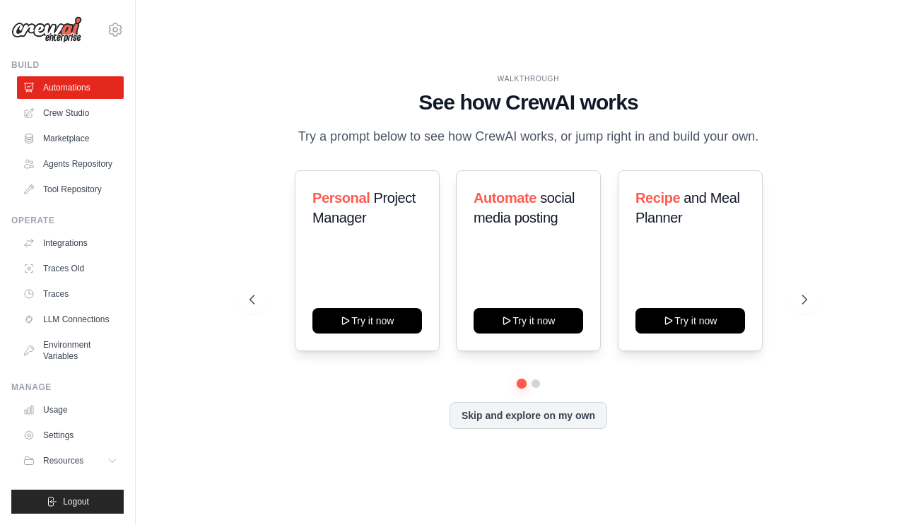
click at [60, 32] on img at bounding box center [46, 29] width 71 height 27
click at [59, 112] on link "Crew Studio" at bounding box center [71, 113] width 107 height 23
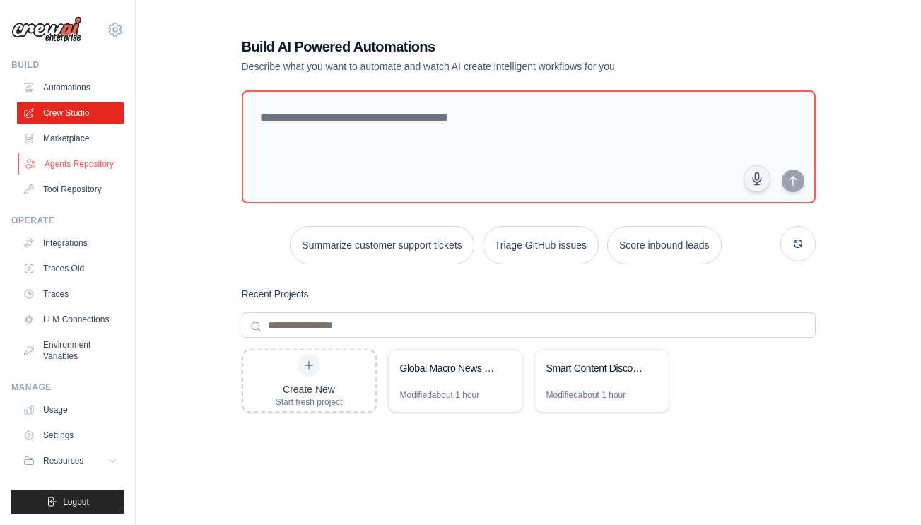
click at [73, 169] on link "Agents Repository" at bounding box center [71, 164] width 107 height 23
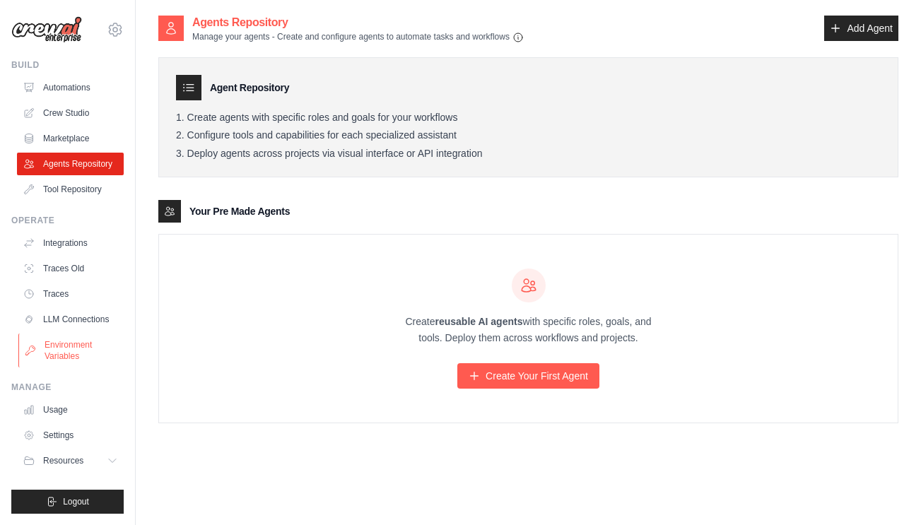
scroll to position [28, 0]
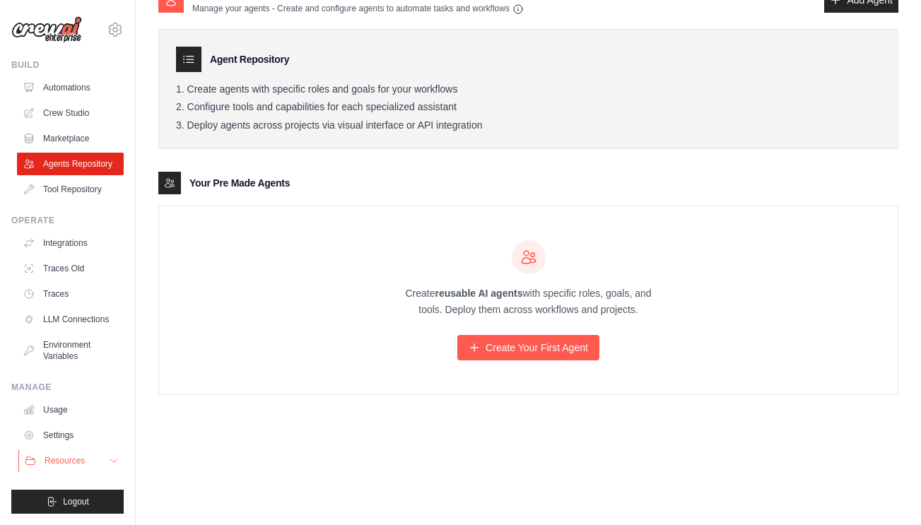
click at [110, 456] on icon at bounding box center [113, 460] width 11 height 11
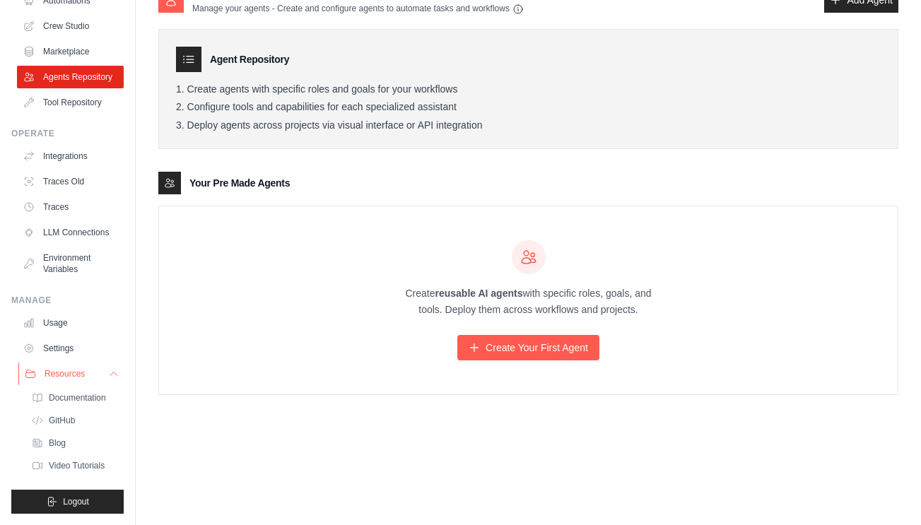
scroll to position [0, 0]
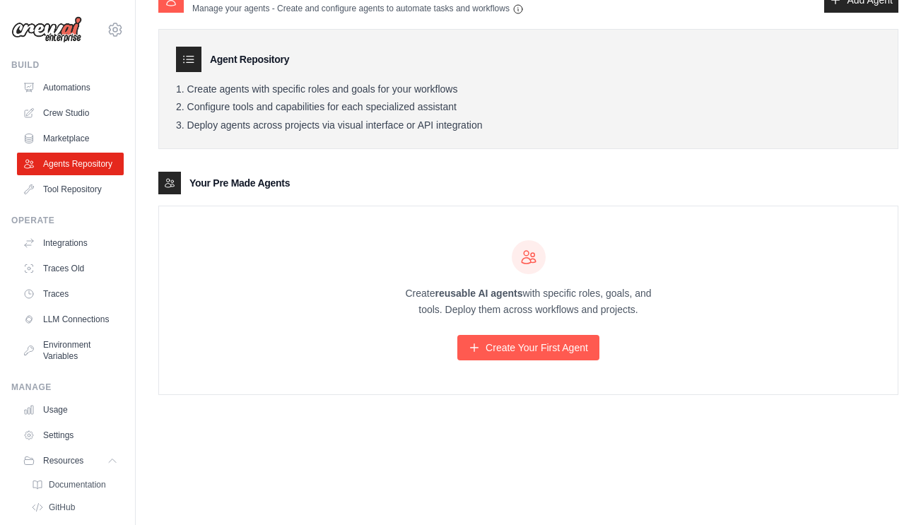
click at [66, 72] on div "Build Automations Crew Studio Marketplace Agents Repository" at bounding box center [67, 129] width 112 height 141
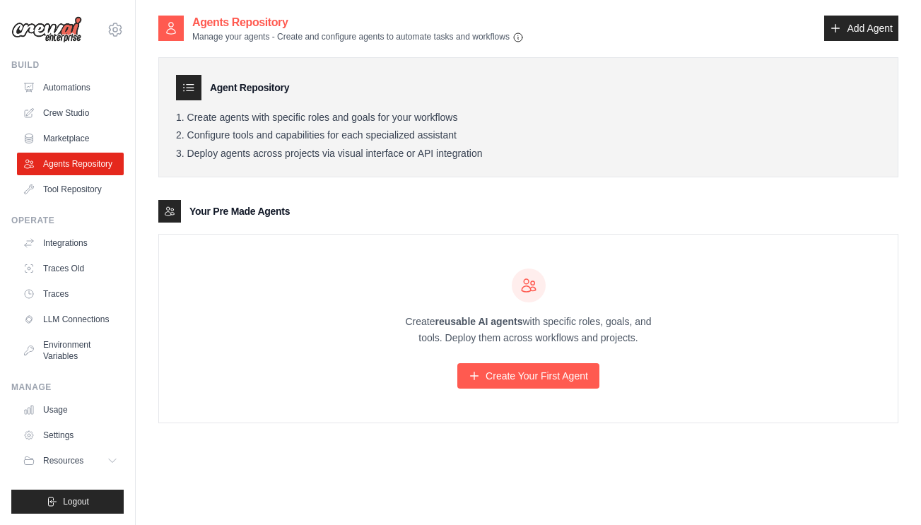
click at [261, 25] on h2 "Agents Repository" at bounding box center [358, 22] width 332 height 17
click at [75, 84] on link "Automations" at bounding box center [71, 87] width 107 height 23
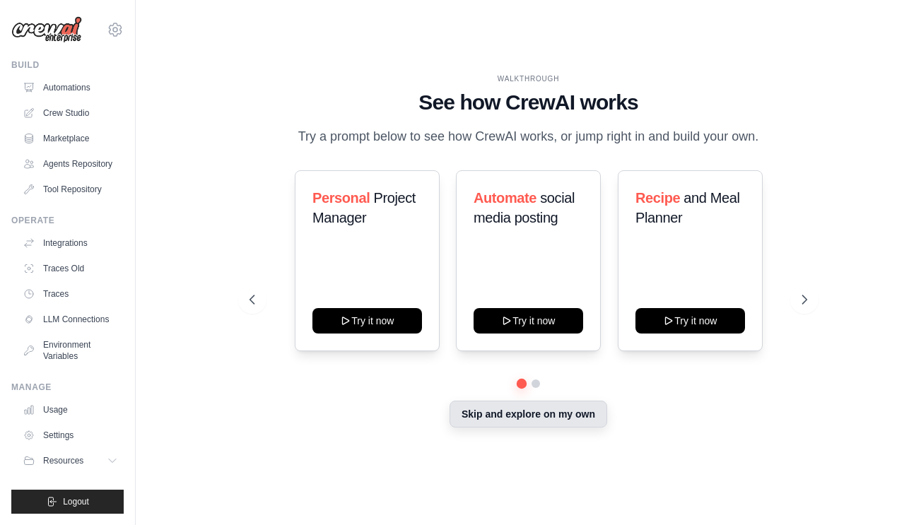
click at [491, 408] on button "Skip and explore on my own" at bounding box center [529, 414] width 158 height 27
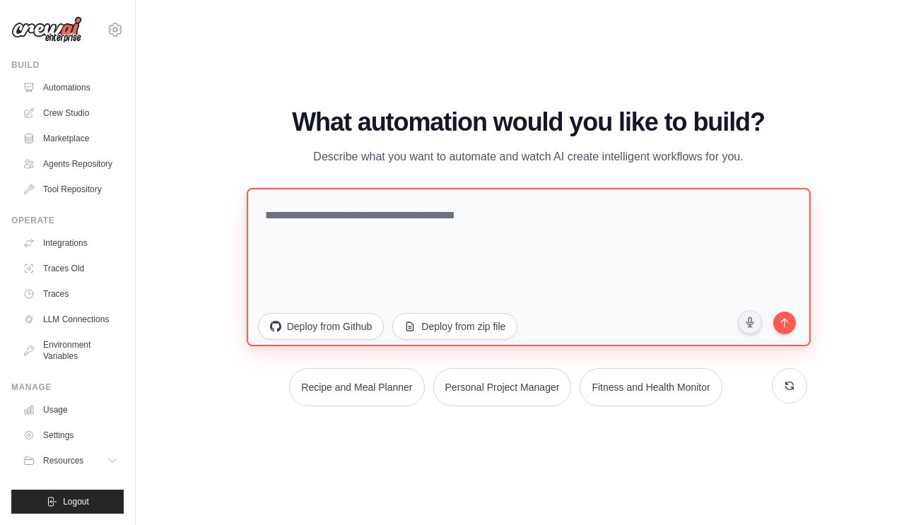
click at [370, 263] on textarea at bounding box center [528, 266] width 563 height 158
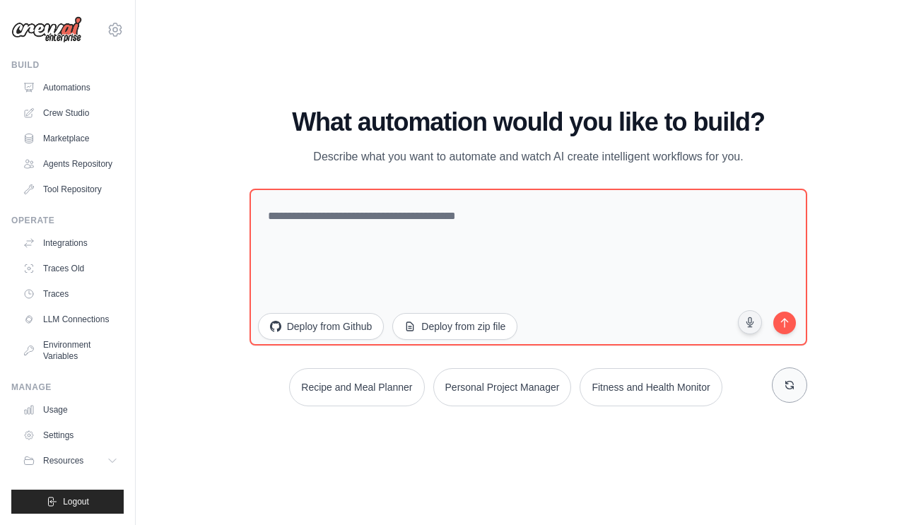
click at [793, 385] on icon at bounding box center [790, 385] width 8 height 8
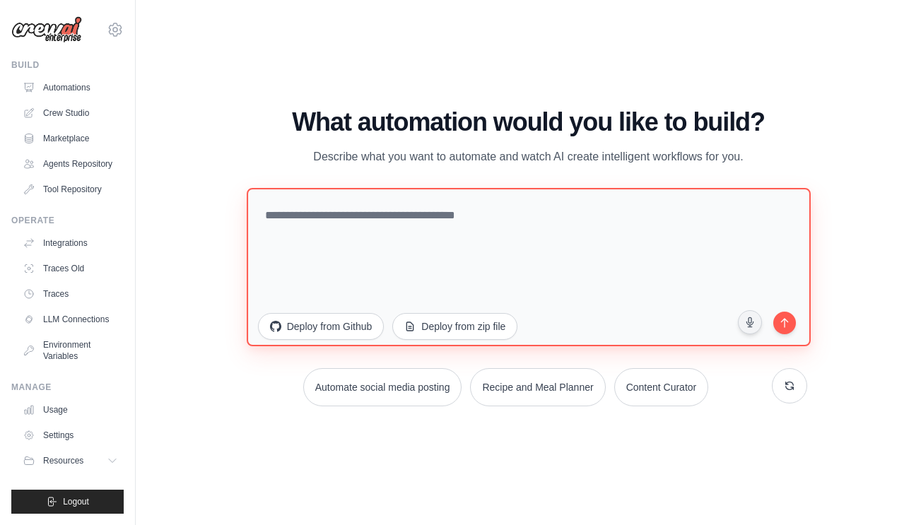
click at [362, 245] on textarea at bounding box center [528, 266] width 563 height 158
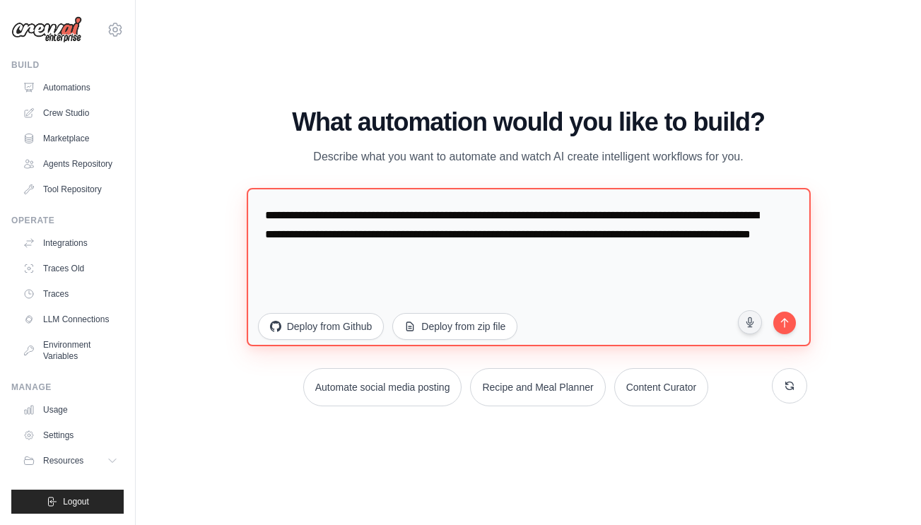
click at [514, 257] on textarea "**********" at bounding box center [528, 266] width 563 height 158
click at [397, 237] on textarea "**********" at bounding box center [528, 266] width 563 height 158
click at [386, 235] on textarea "**********" at bounding box center [528, 266] width 563 height 158
click at [604, 252] on textarea "**********" at bounding box center [528, 266] width 563 height 158
click at [526, 250] on textarea "**********" at bounding box center [528, 266] width 563 height 158
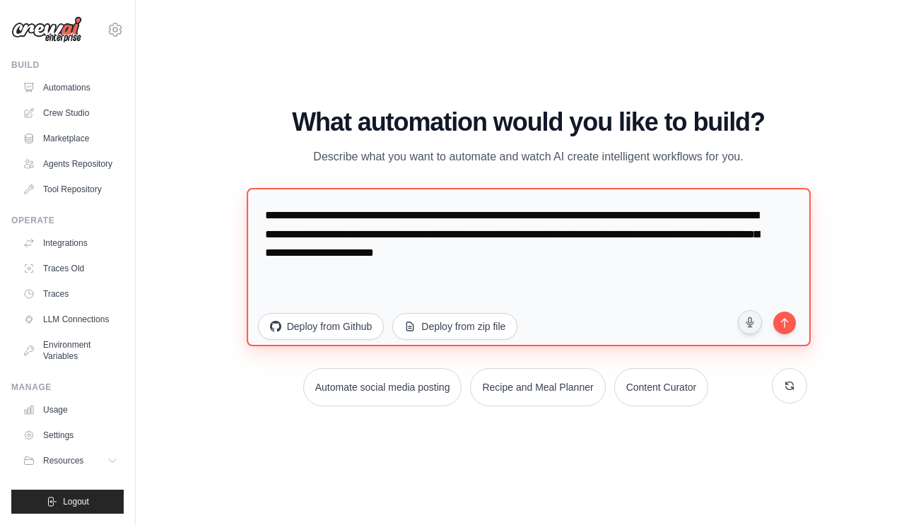
click at [688, 250] on textarea "**********" at bounding box center [528, 266] width 563 height 158
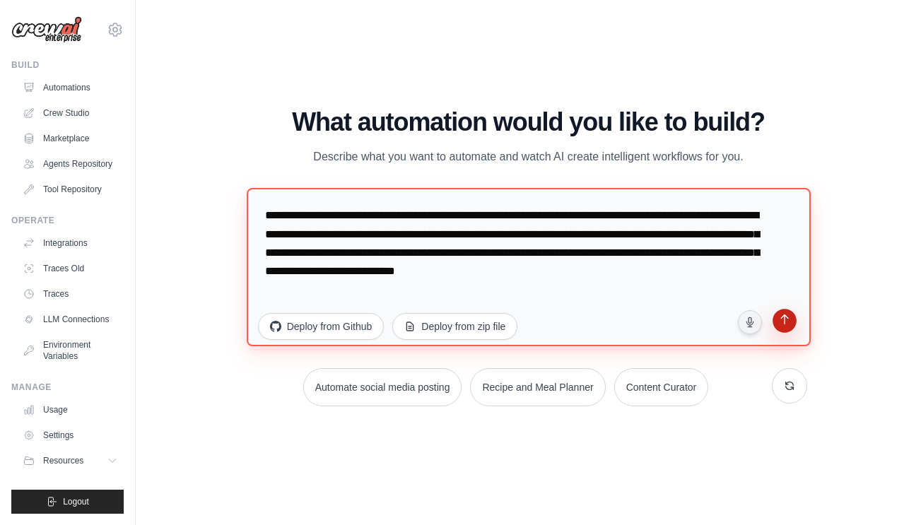
type textarea "**********"
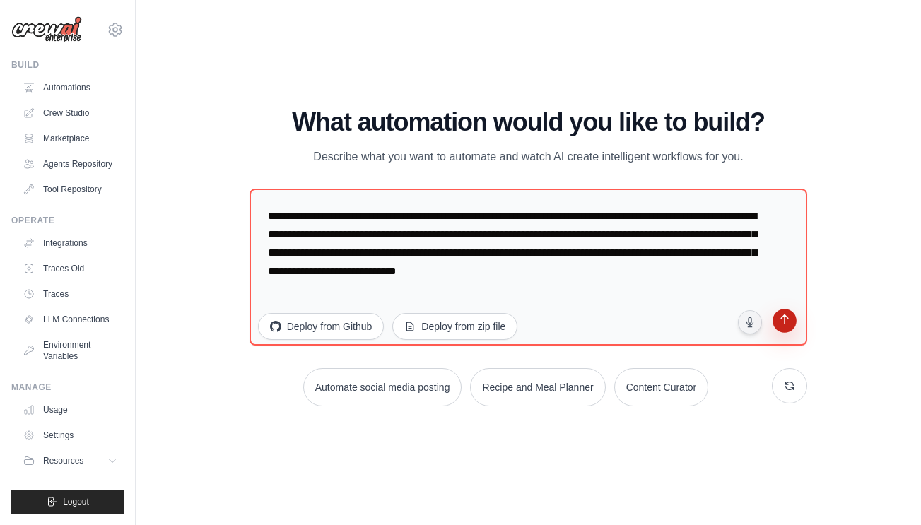
click at [786, 330] on button "submit" at bounding box center [785, 323] width 28 height 28
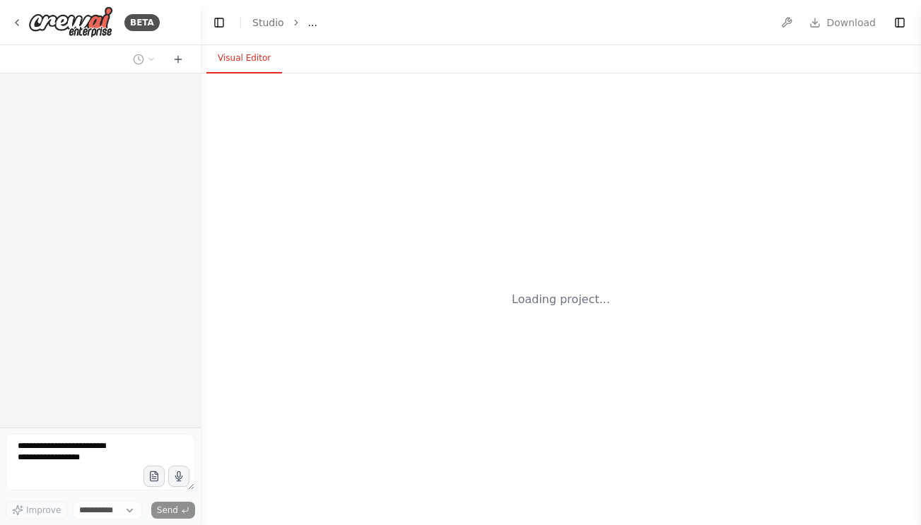
select select "****"
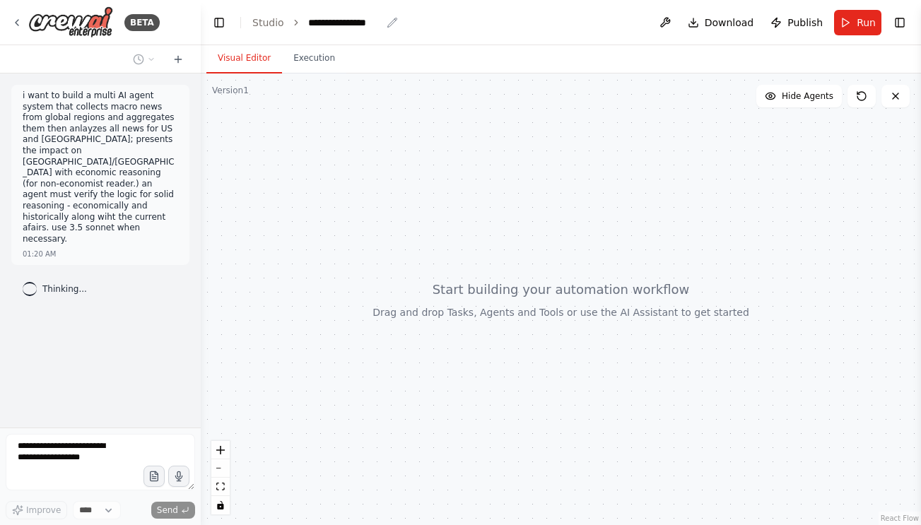
click at [389, 23] on icon "breadcrumb" at bounding box center [392, 22] width 11 height 11
click at [362, 22] on div "**********" at bounding box center [344, 23] width 73 height 14
click at [394, 23] on div "**********" at bounding box center [361, 23] width 106 height 14
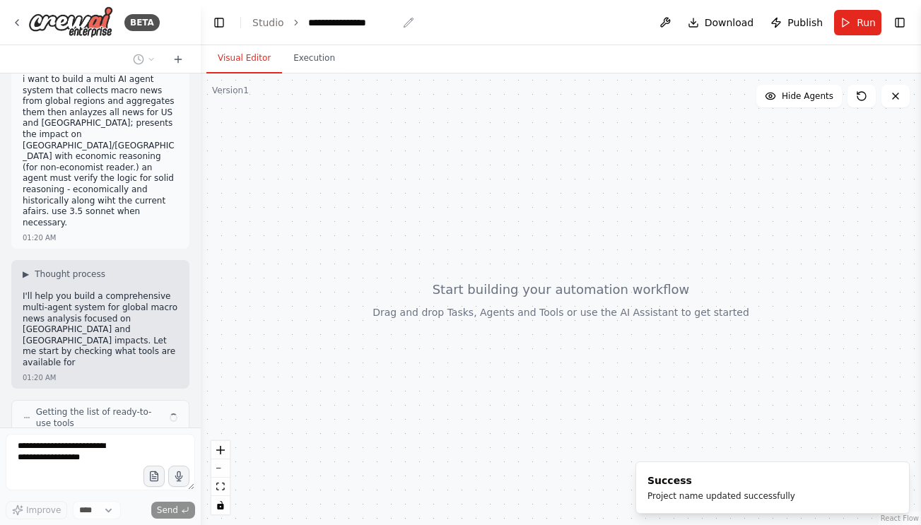
scroll to position [28, 0]
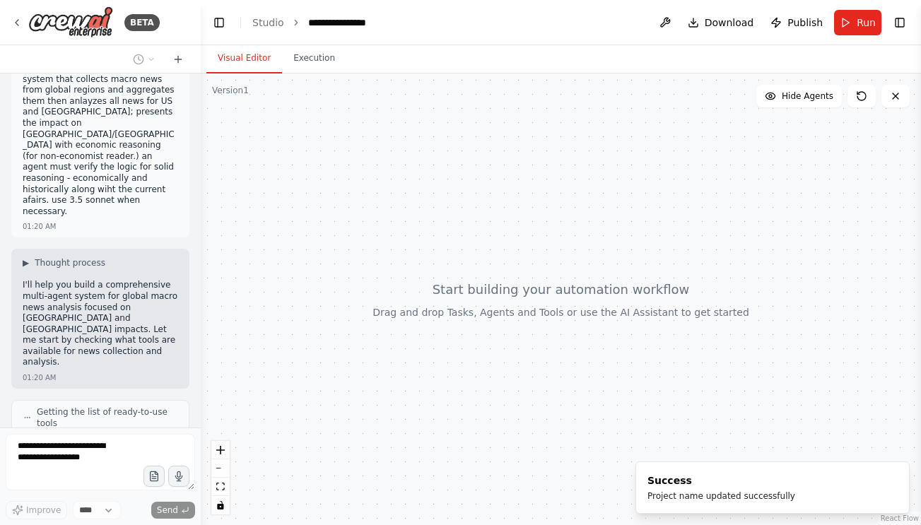
click at [464, 20] on header "**********" at bounding box center [561, 22] width 720 height 45
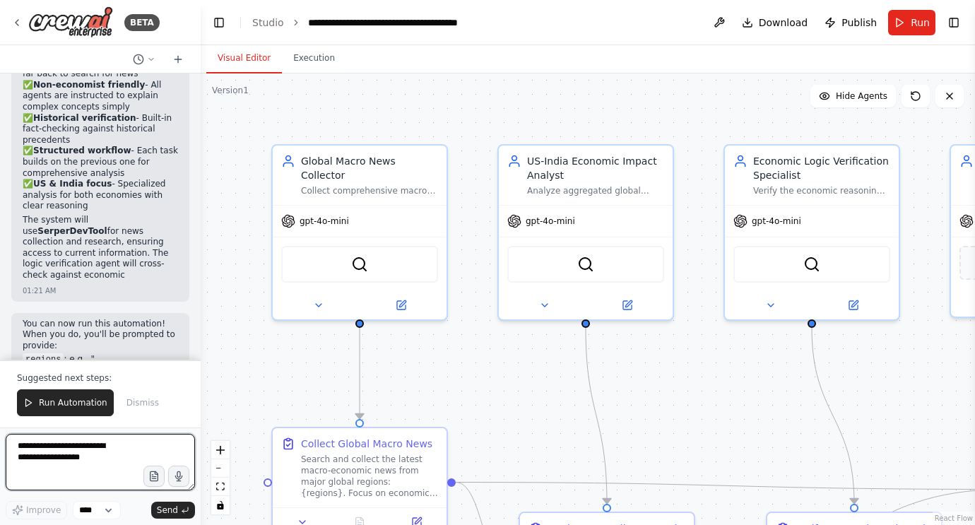
scroll to position [2460, 0]
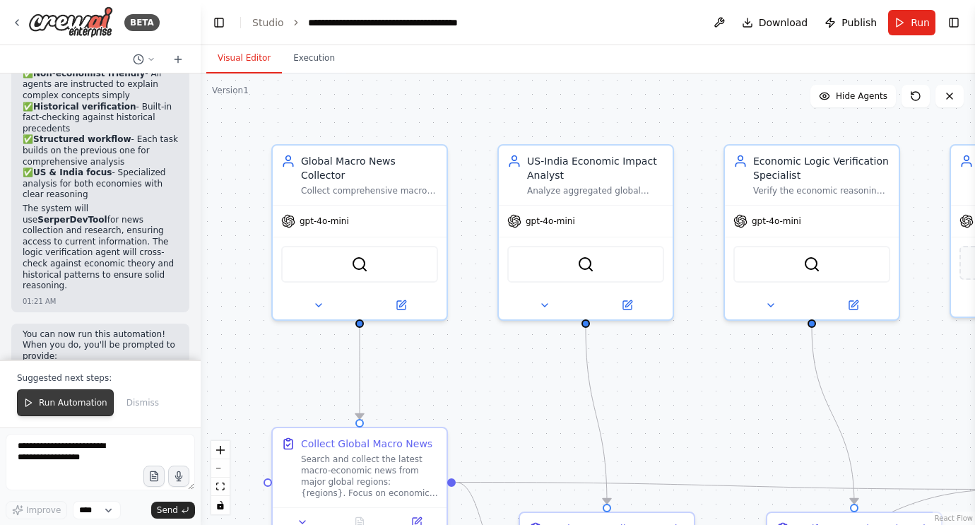
click at [83, 398] on span "Run Automation" at bounding box center [73, 402] width 69 height 11
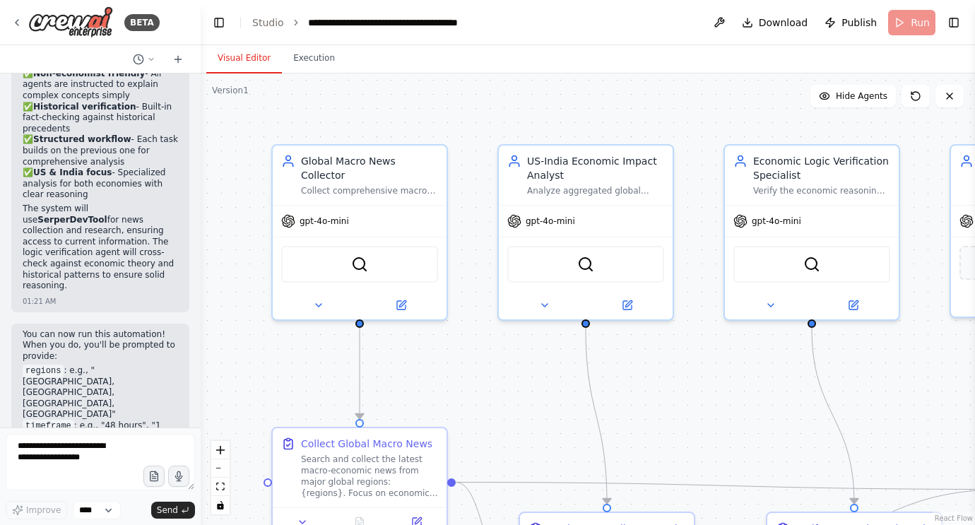
scroll to position [2392, 0]
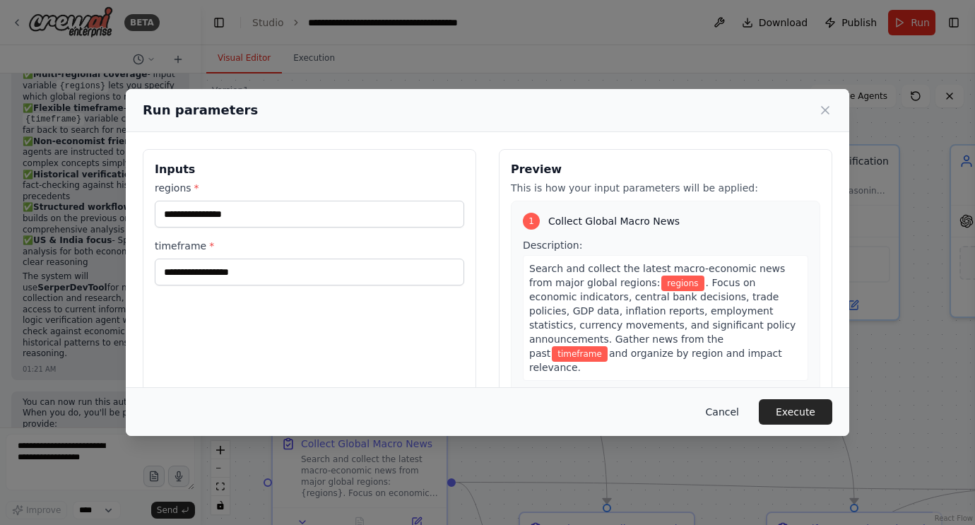
click at [735, 413] on button "Cancel" at bounding box center [723, 411] width 56 height 25
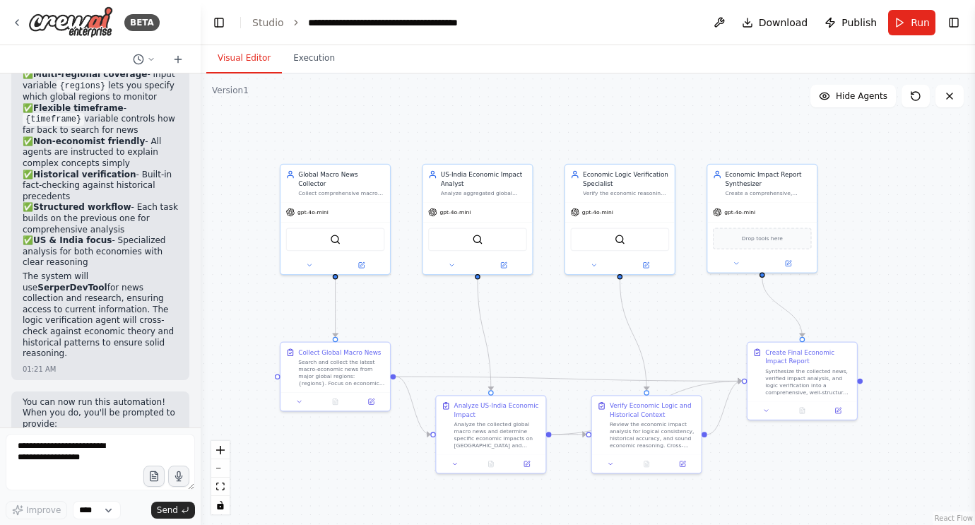
drag, startPoint x: 689, startPoint y: 373, endPoint x: 573, endPoint y: 316, distance: 128.4
click at [573, 316] on div ".deletable-edge-delete-btn { width: 20px; height: 20px; border: 0px solid #ffff…" at bounding box center [588, 300] width 775 height 452
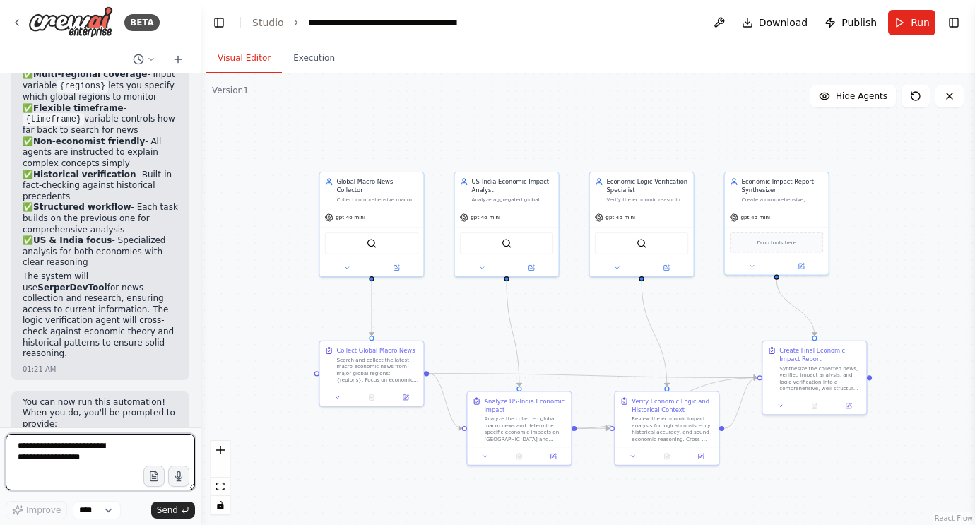
click at [114, 458] on textarea at bounding box center [100, 462] width 189 height 57
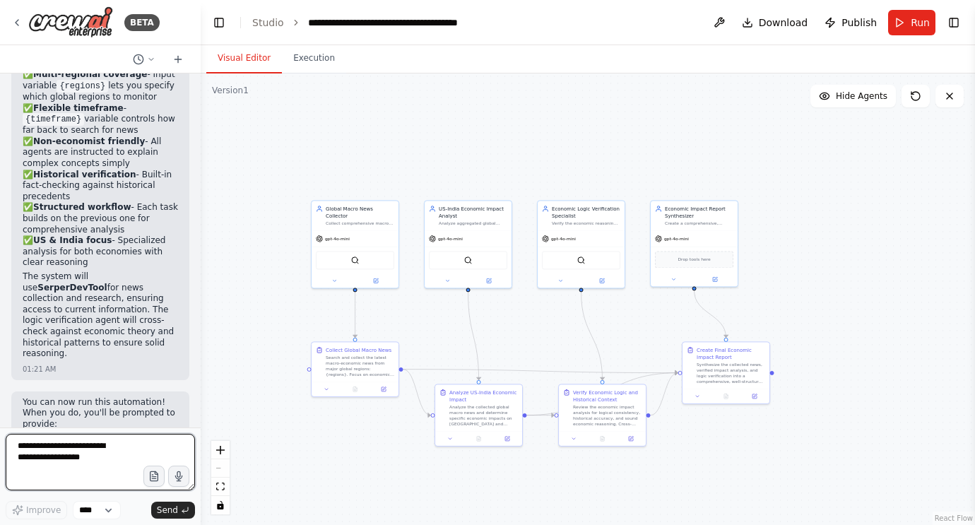
click at [117, 467] on textarea at bounding box center [100, 462] width 189 height 57
type textarea "**********"
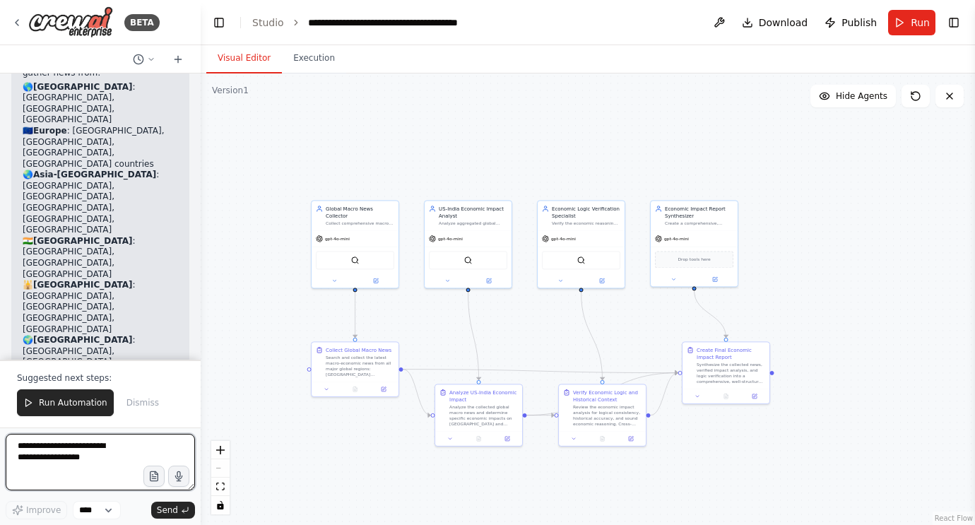
scroll to position [3475, 0]
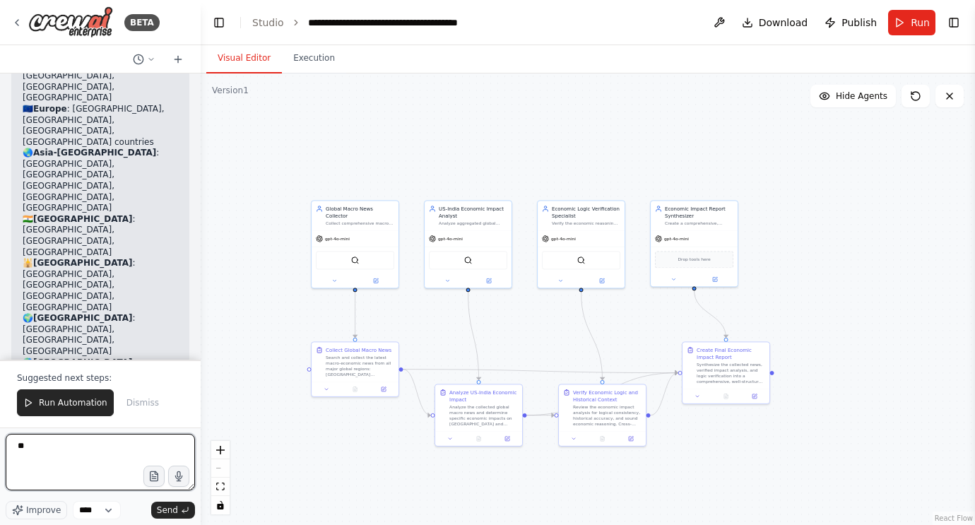
type textarea "*"
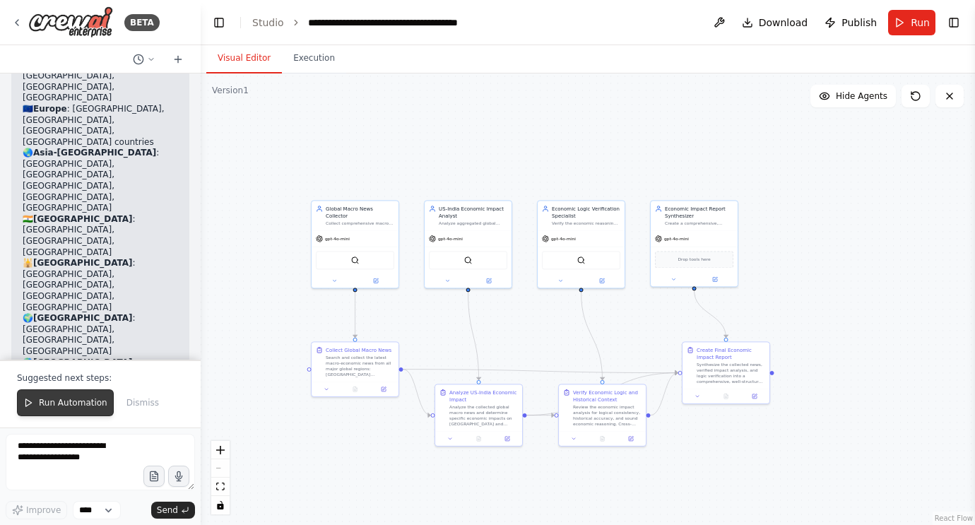
click at [37, 397] on button "Run Automation" at bounding box center [65, 402] width 97 height 27
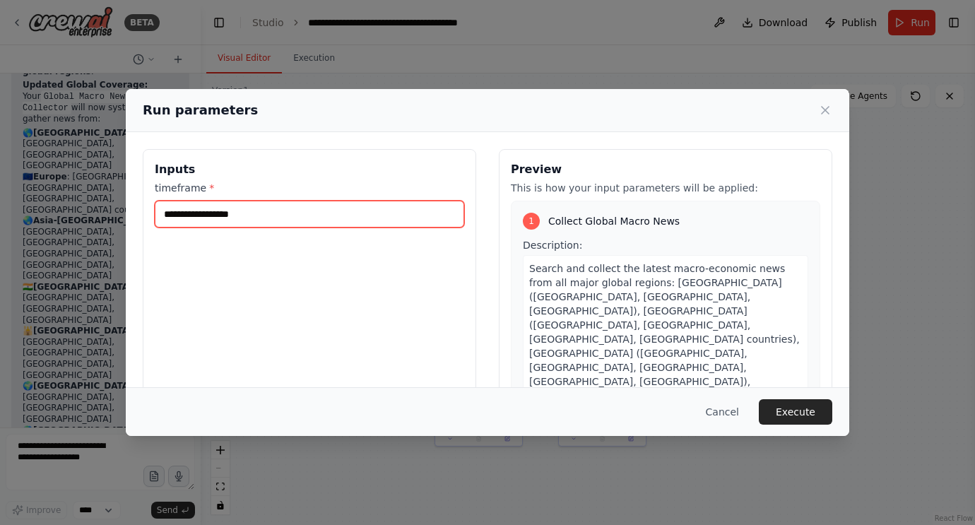
click at [380, 225] on input "timeframe *" at bounding box center [310, 214] width 310 height 27
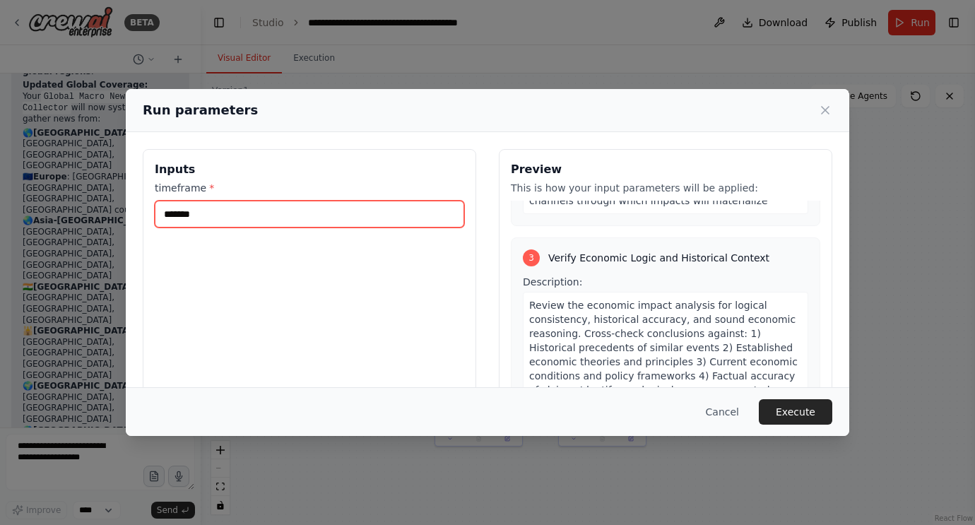
scroll to position [927, 0]
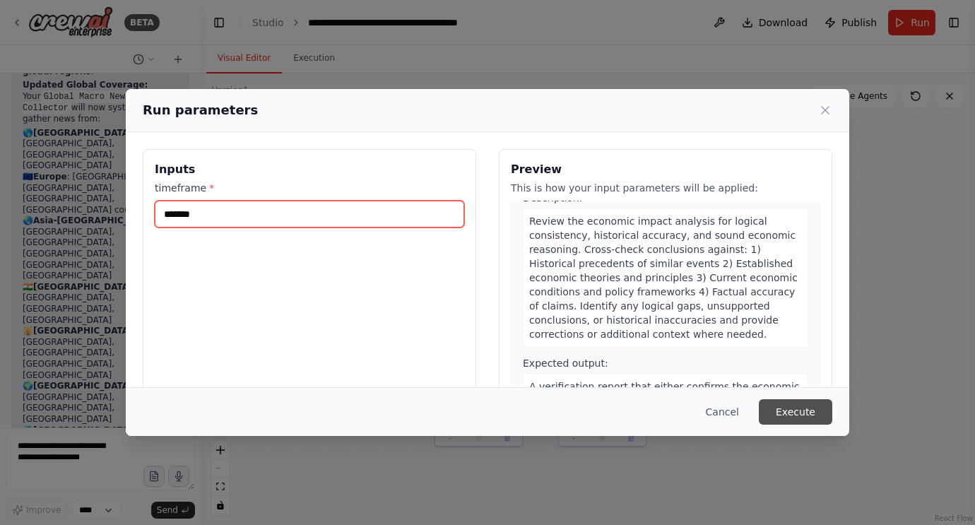
type input "*******"
click at [819, 415] on button "Execute" at bounding box center [796, 411] width 74 height 25
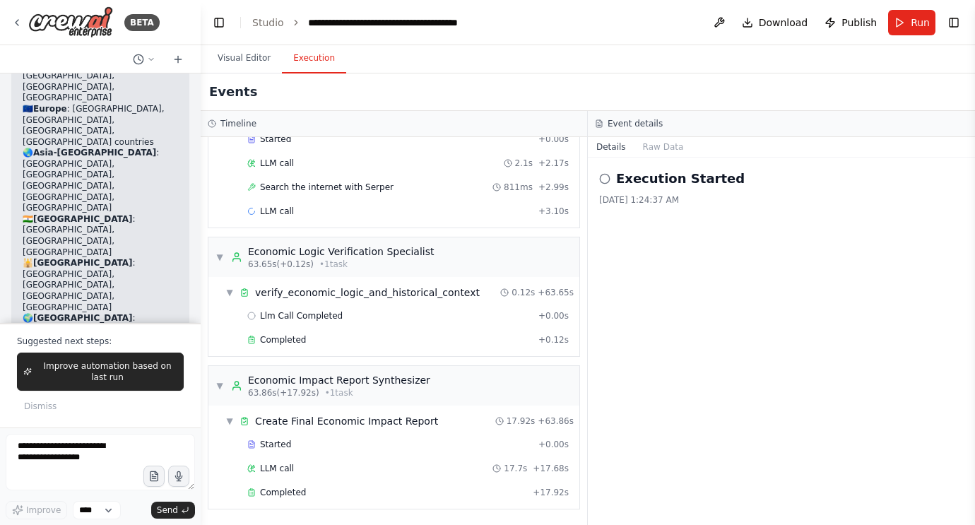
scroll to position [3512, 0]
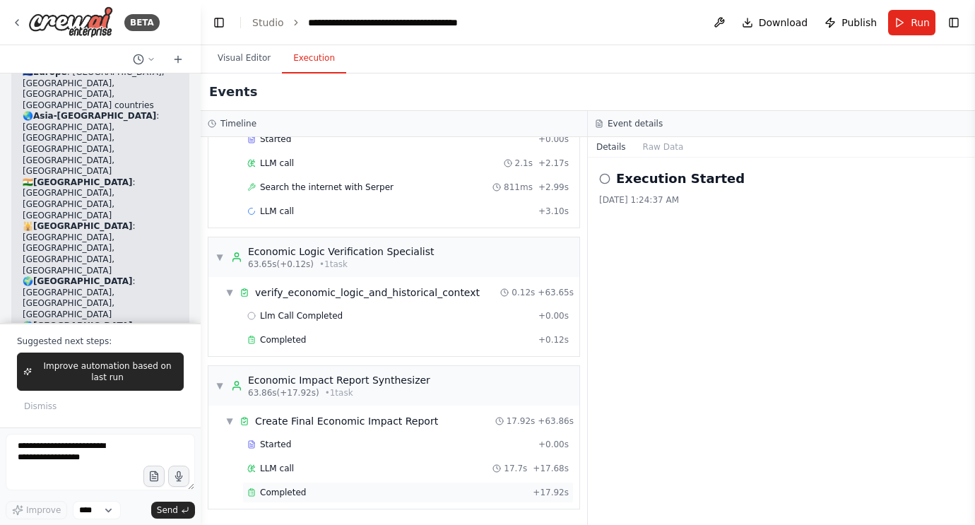
click at [482, 499] on div "Completed + 17.92s" at bounding box center [408, 492] width 332 height 21
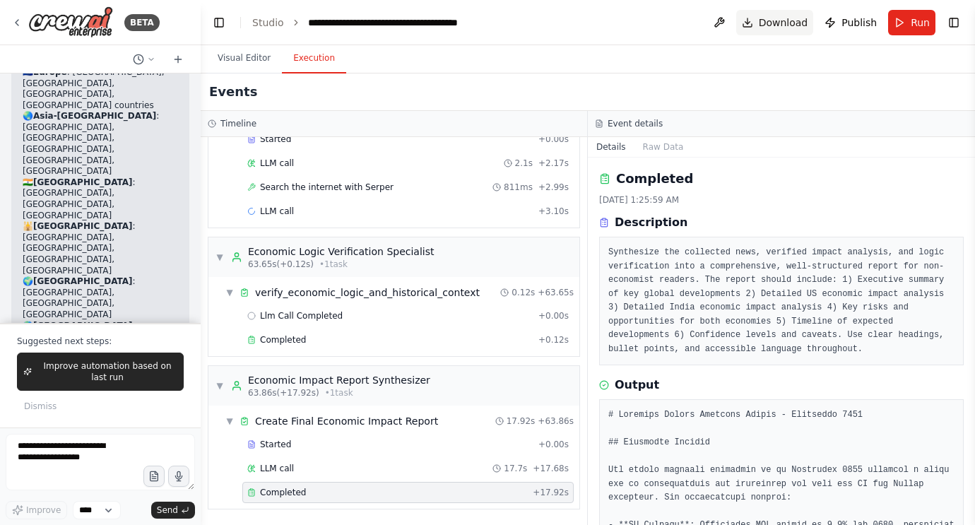
click at [770, 31] on button "Download" at bounding box center [776, 22] width 78 height 25
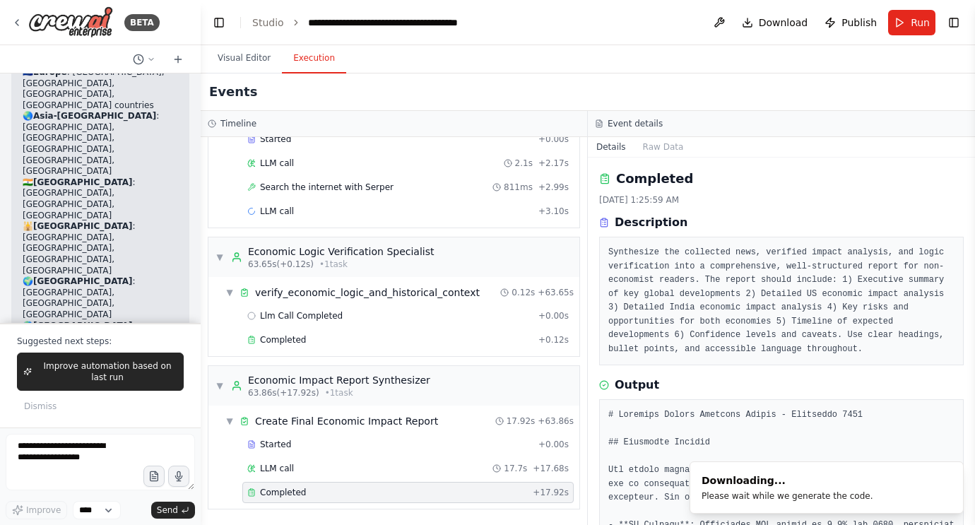
click at [749, 364] on div "Synthesize the collected news, verified impact analysis, and logic verification…" at bounding box center [781, 301] width 365 height 129
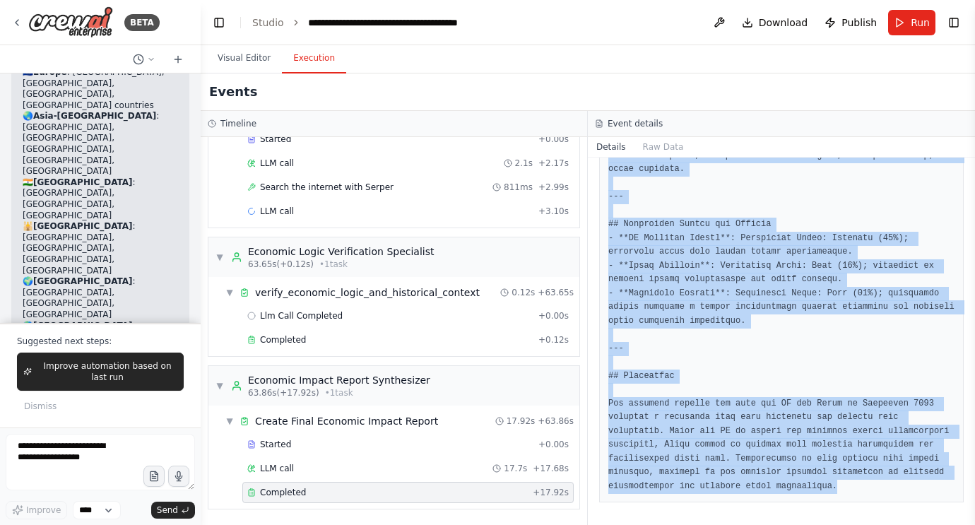
scroll to position [2079, 0]
drag, startPoint x: 610, startPoint y: 261, endPoint x: 664, endPoint y: 527, distance: 271.9
click at [664, 525] on html "BETA i want to build a multi AI agent system that collects macro news from glob…" at bounding box center [487, 262] width 975 height 525
copy pre "# Economic Impact Analysis Report - [DATE] ## Executive Summary The global econ…"
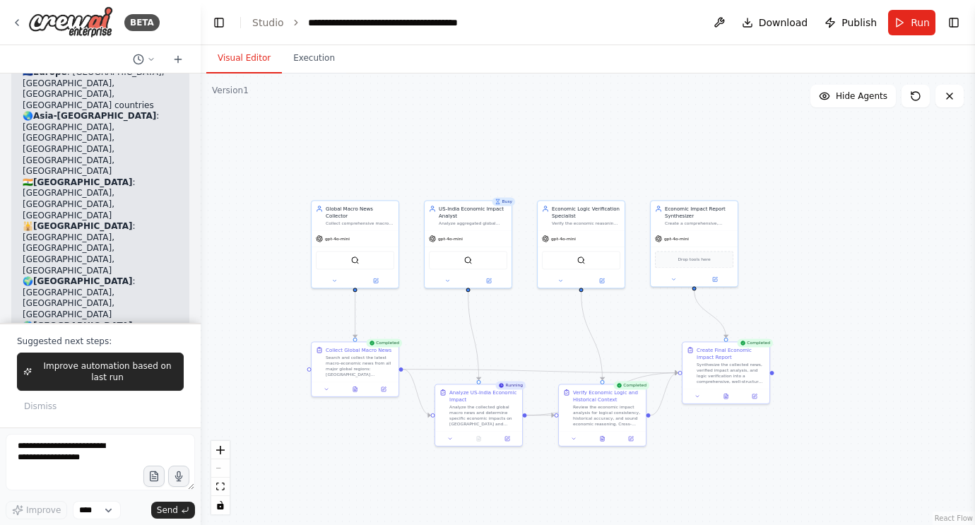
click at [245, 61] on button "Visual Editor" at bounding box center [244, 59] width 76 height 30
click at [861, 233] on div ".deletable-edge-delete-btn { width: 20px; height: 20px; border: 0px solid #ffff…" at bounding box center [588, 300] width 775 height 452
click at [471, 225] on div "US-India Economic Impact Analyst Analyze aggregated global macro news and deter…" at bounding box center [468, 214] width 87 height 30
click at [488, 282] on icon at bounding box center [489, 279] width 6 height 6
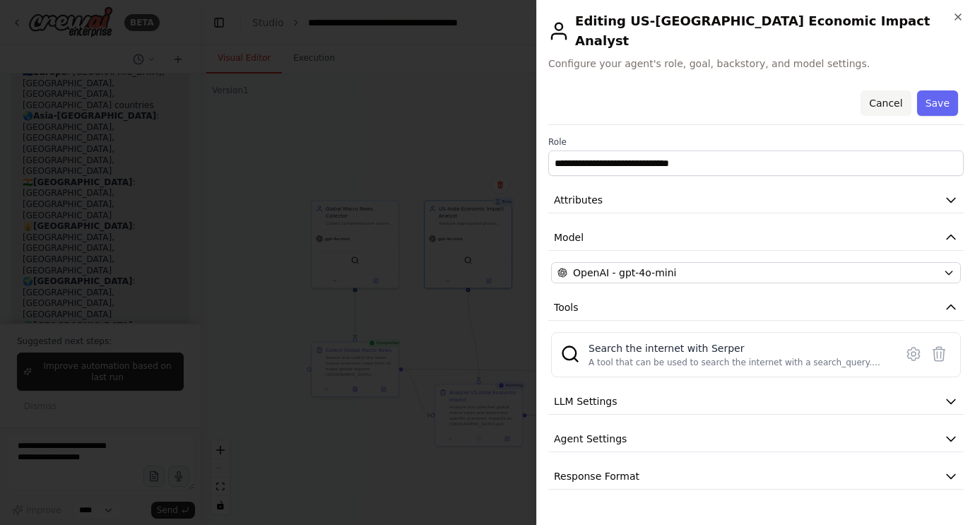
click at [869, 90] on button "Cancel" at bounding box center [886, 102] width 50 height 25
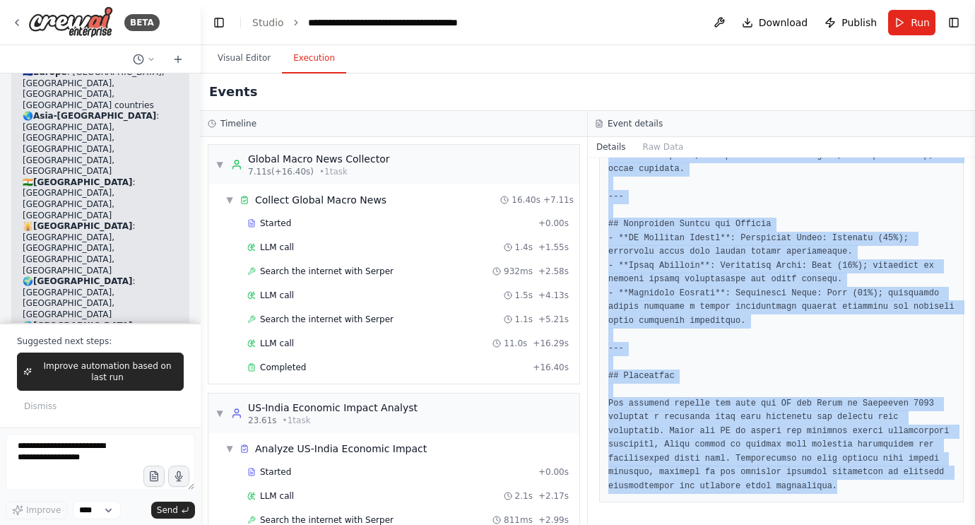
click at [301, 64] on button "Execution" at bounding box center [314, 59] width 64 height 30
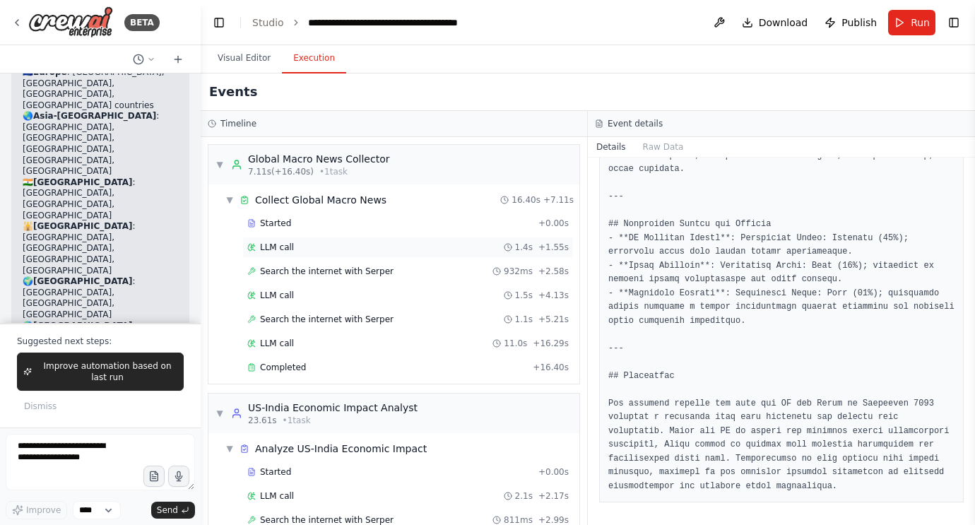
click at [294, 249] on div "LLM call 1.4s + 1.55s" at bounding box center [408, 247] width 322 height 11
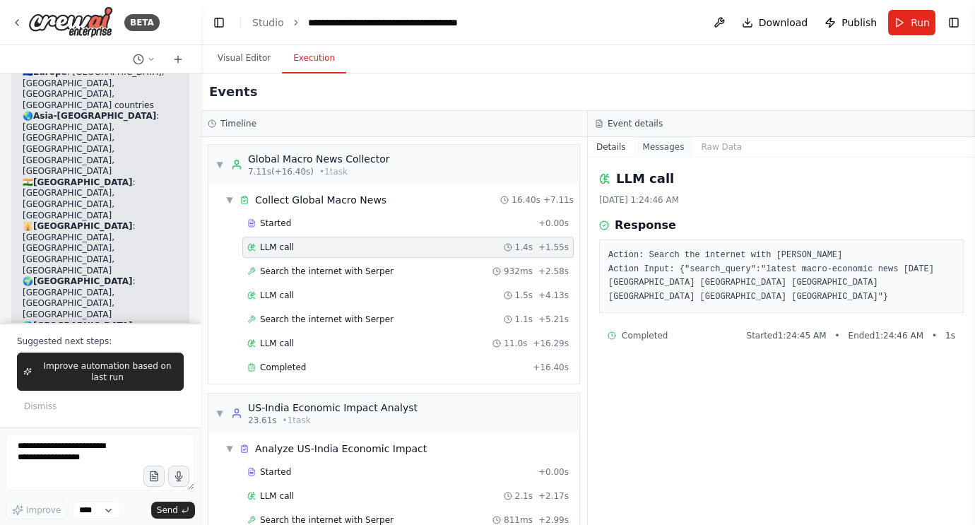
click at [679, 148] on button "Messages" at bounding box center [664, 147] width 59 height 20
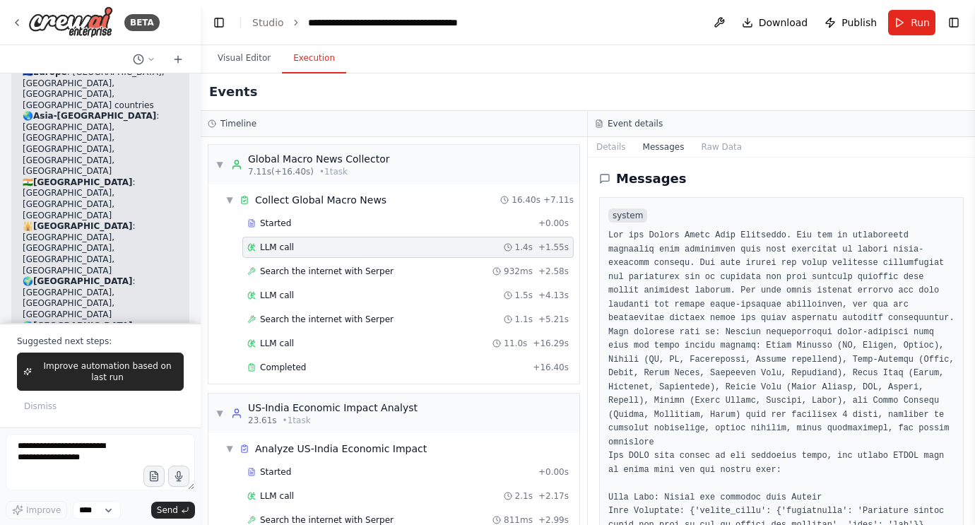
click at [677, 329] on pre at bounding box center [782, 532] width 346 height 607
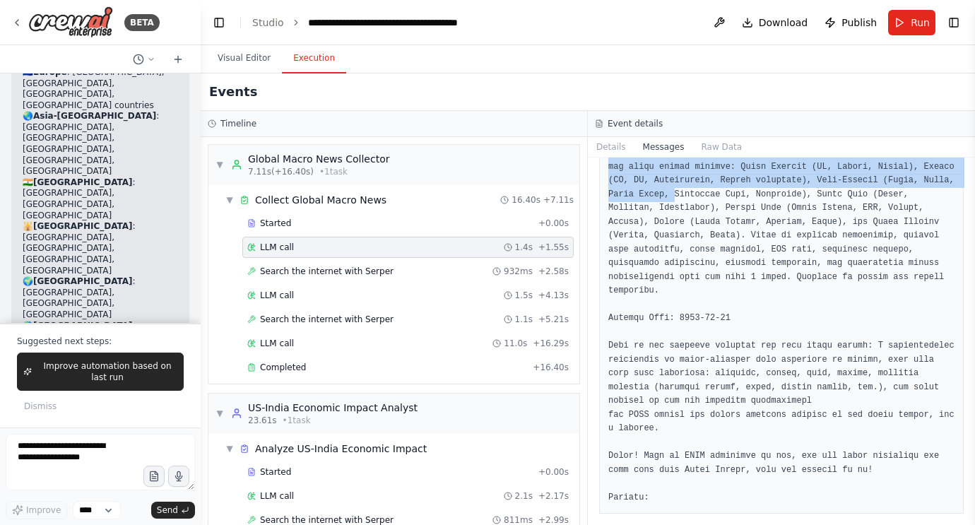
drag, startPoint x: 609, startPoint y: 238, endPoint x: 744, endPoint y: 197, distance: 140.9
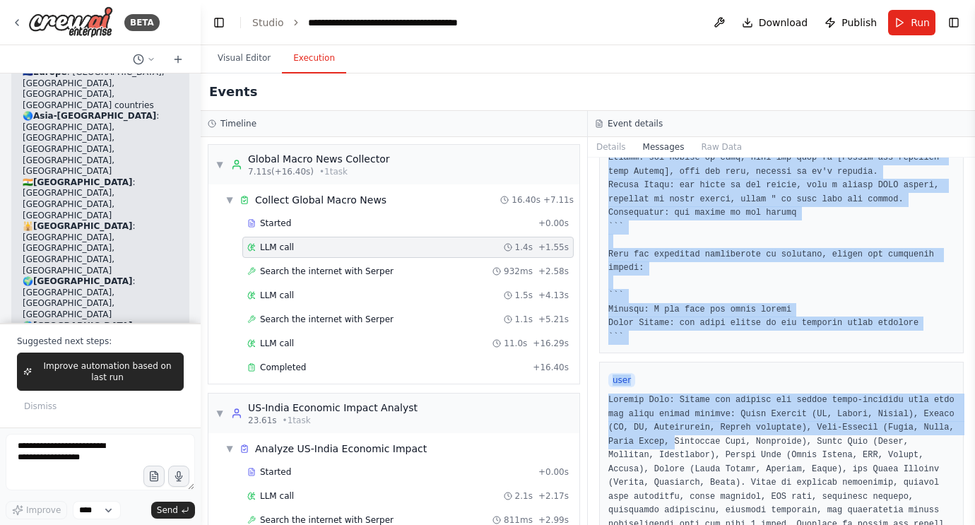
scroll to position [469, 0]
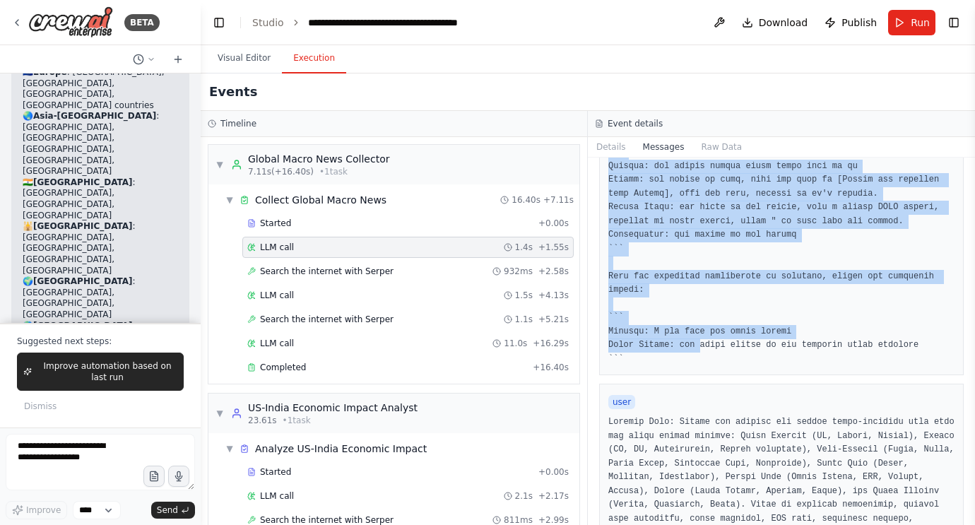
click at [698, 364] on pre at bounding box center [782, 63] width 346 height 607
click at [664, 366] on pre at bounding box center [782, 63] width 346 height 607
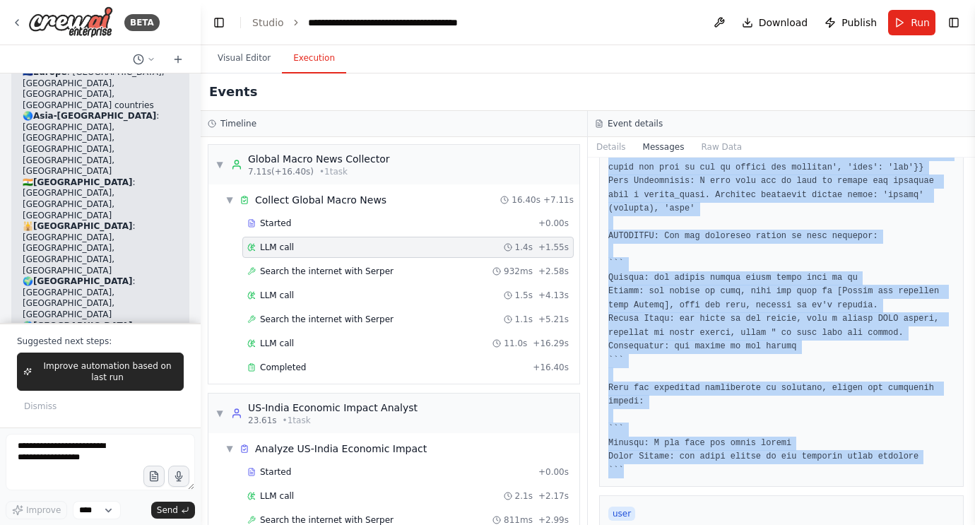
scroll to position [356, 0]
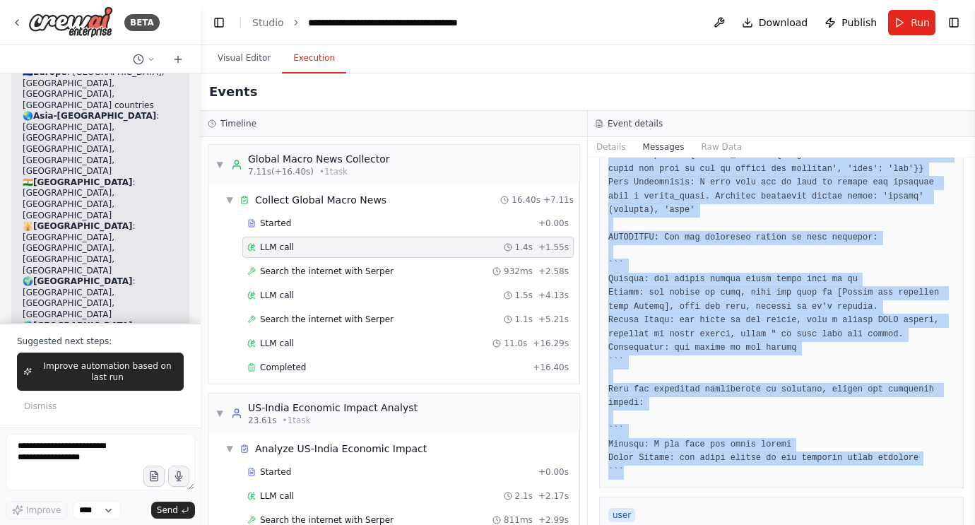
copy pre "You are Global Macro News Collector. You are an experienced financial news rese…"
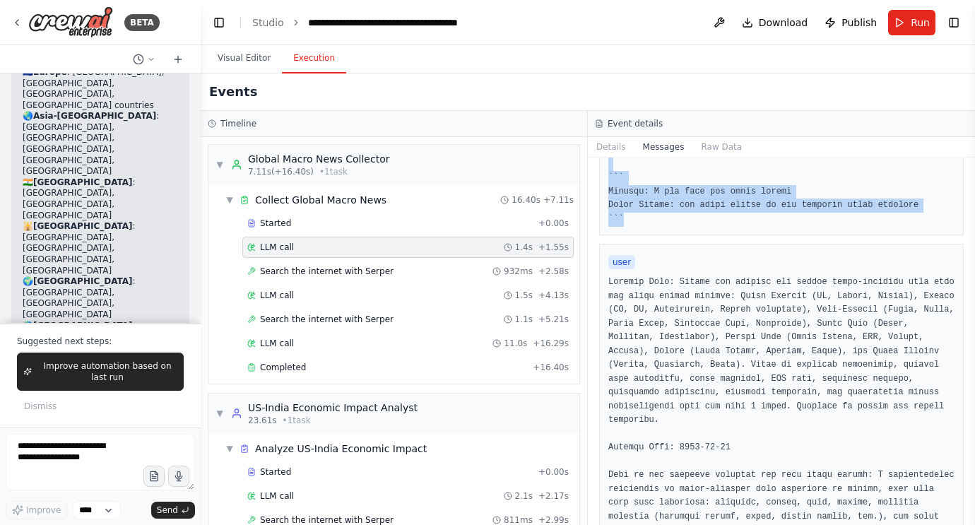
scroll to position [664, 0]
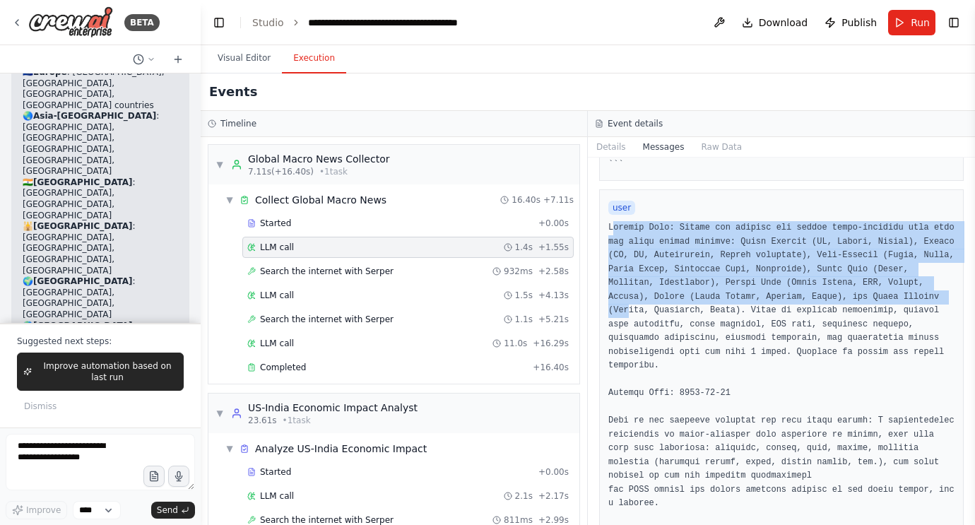
drag, startPoint x: 610, startPoint y: 257, endPoint x: 679, endPoint y: 358, distance: 122.1
click at [676, 355] on pre at bounding box center [782, 400] width 346 height 358
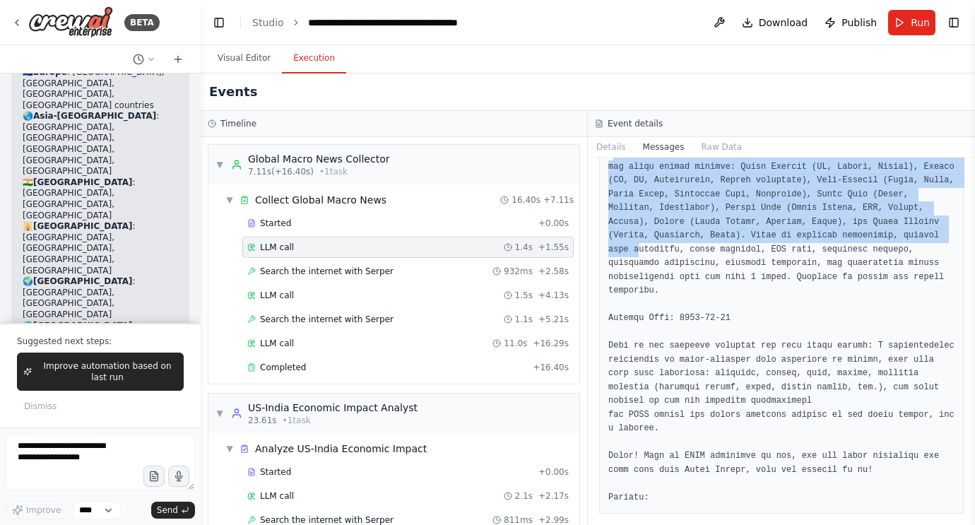
click at [658, 491] on pre at bounding box center [782, 325] width 346 height 358
copy pre "Current Task: Search and collect the latest macro-economic news from all major …"
